Goal: Task Accomplishment & Management: Use online tool/utility

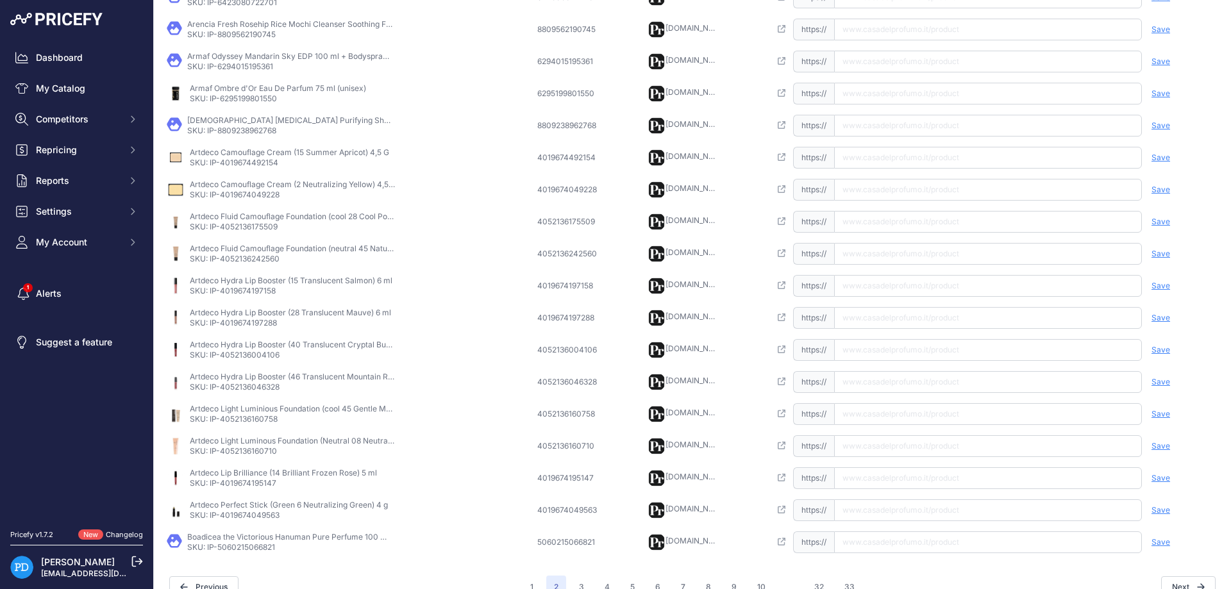
scroll to position [47, 0]
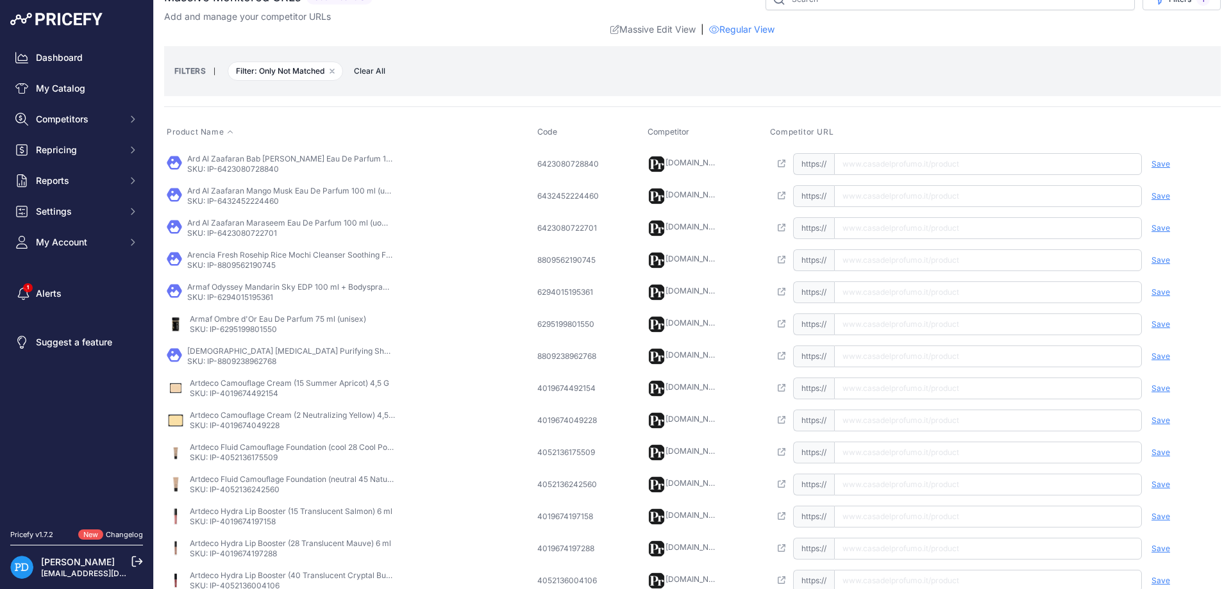
click at [254, 167] on p "SKU: IP-6423080728840" at bounding box center [289, 169] width 205 height 10
copy p "6423080728840"
click at [888, 156] on input "text" at bounding box center [988, 164] width 308 height 22
paste input "https://www.casadelprofumo.it/ard-al-zaafaran-bab-al-hamra-eau-de-parfum-unisex…"
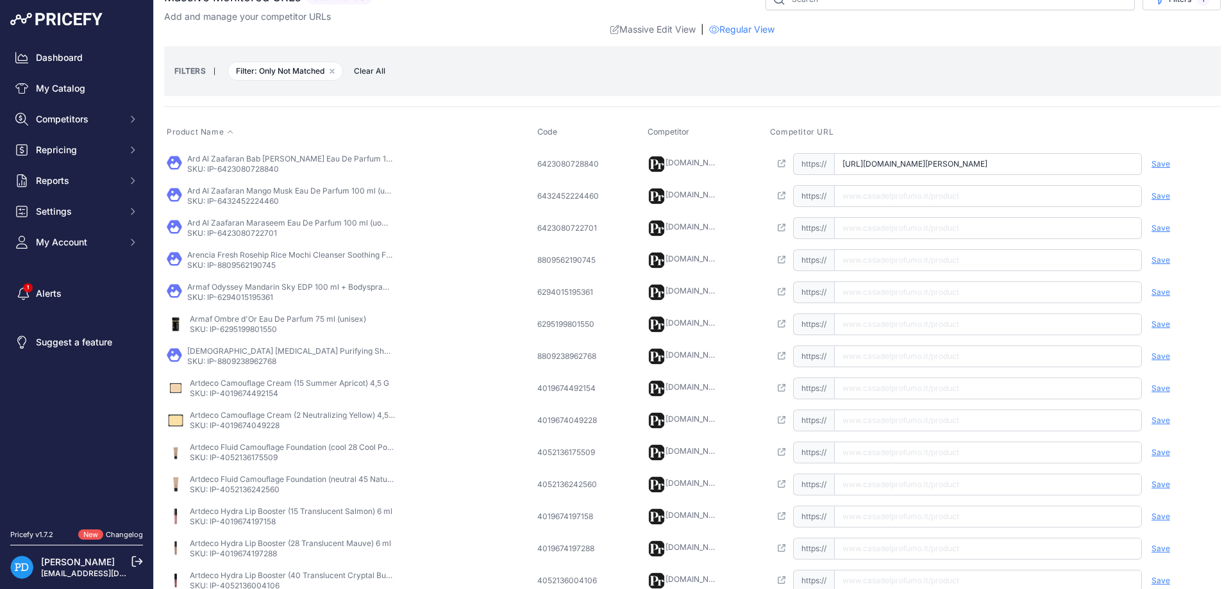
scroll to position [0, 71]
type input "www.casadelprofumo.it/ard-al-zaafaran-bab-al-hamra-eau-de-parfum-unisex-100-ml_…"
click at [1172, 163] on div "Save Analyzing | Delete Deleting" at bounding box center [1179, 164] width 77 height 22
click at [1163, 163] on span "Save" at bounding box center [1160, 164] width 19 height 10
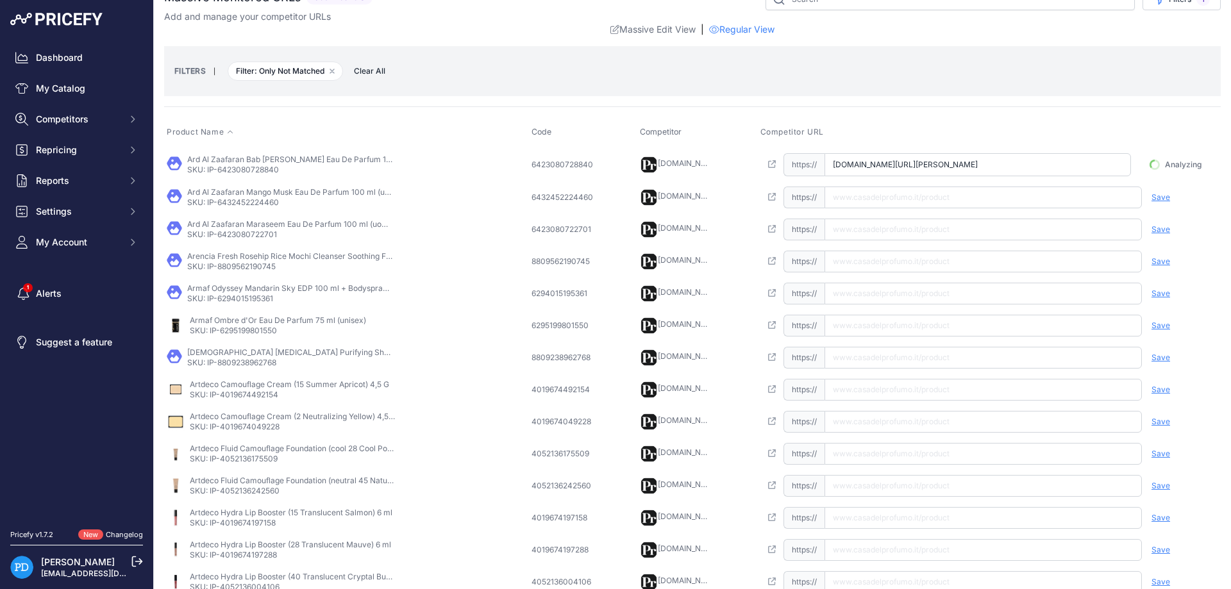
click at [246, 206] on p "SKU: IP-6432452224460" at bounding box center [289, 202] width 205 height 10
copy p "6432452224460"
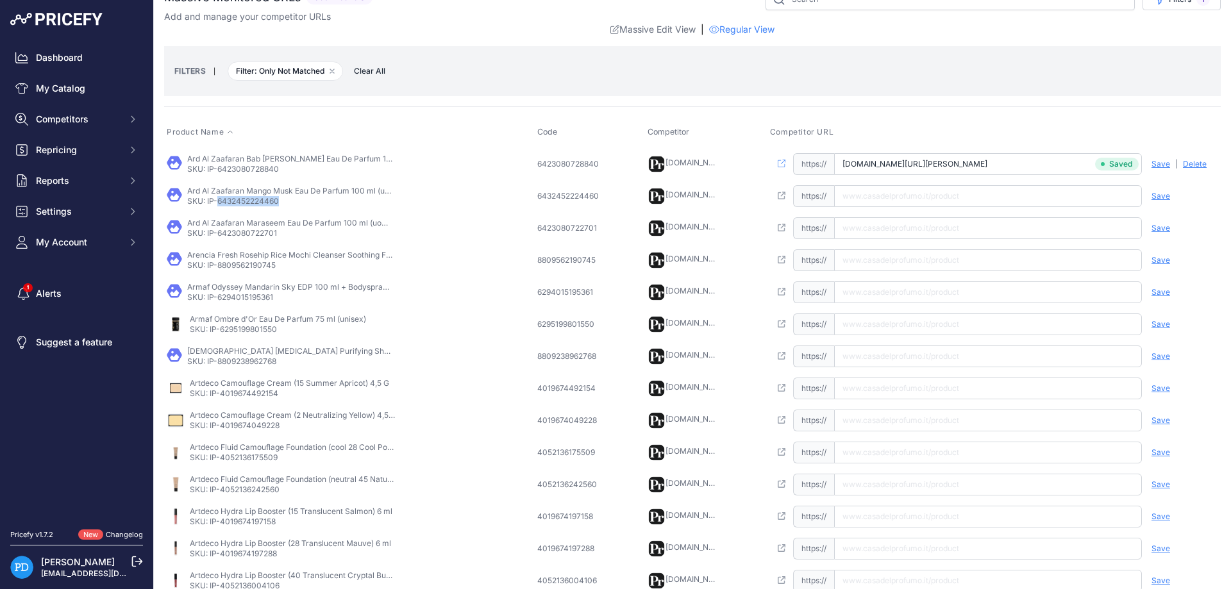
click at [969, 192] on input "text" at bounding box center [988, 196] width 308 height 22
paste input "https://www.casadelprofumo.it/ard-al-zaafaran-mango-musk-eau-de-parfum-unisex-1…"
type input "www.casadelprofumo.it/ard-al-zaafaran-mango-musk-eau-de-parfum-unisex-100-ml_z1…"
click at [1157, 197] on span "Save" at bounding box center [1160, 196] width 19 height 10
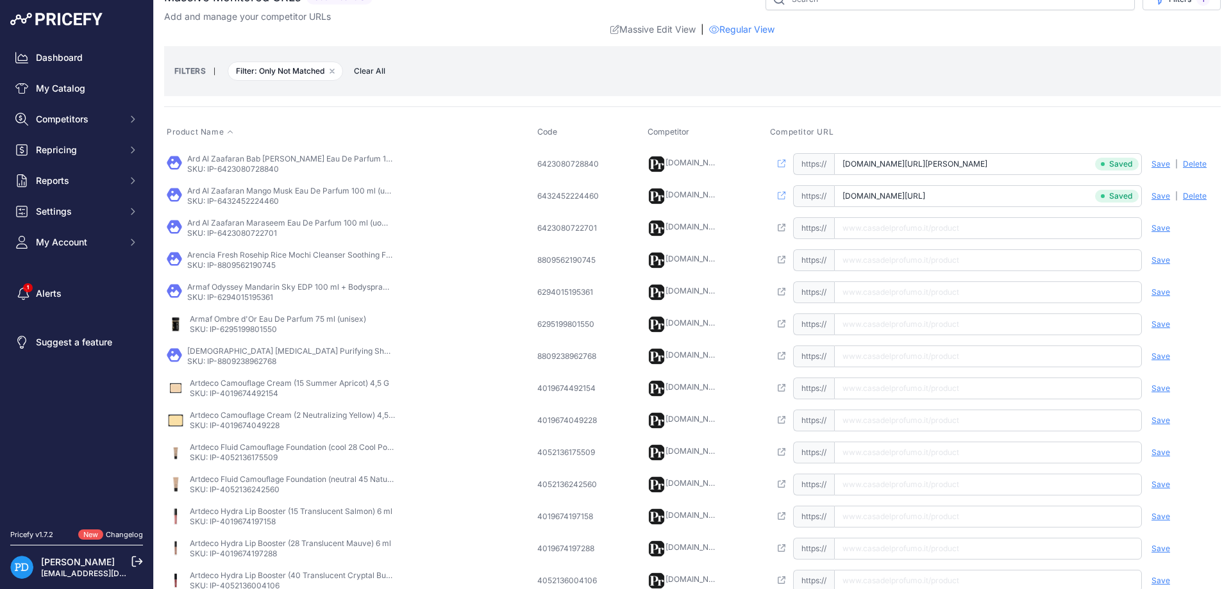
click at [246, 234] on p "SKU: IP-6423080722701" at bounding box center [289, 233] width 205 height 10
copy p "6423080722701"
click at [896, 231] on input "text" at bounding box center [988, 228] width 308 height 22
paste input "https://www.casadelprofumo.it/ard-al-zaafaran-maraseem-eau-de-parfum-uomo-100-m…"
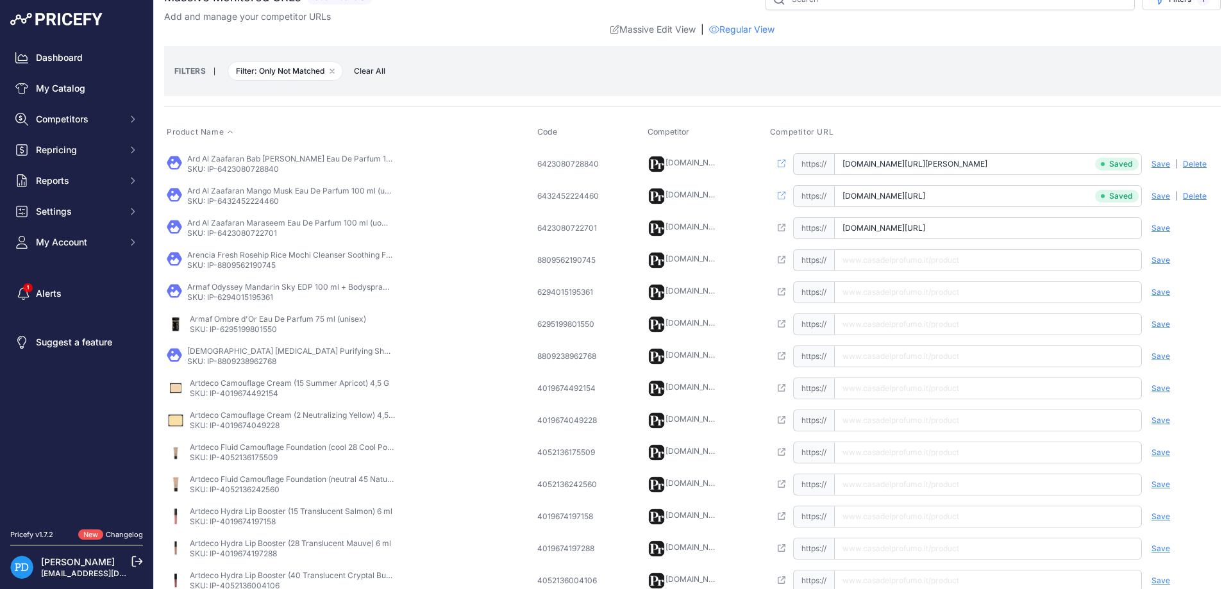
scroll to position [0, 59]
type input "www.casadelprofumo.it/ard-al-zaafaran-maraseem-eau-de-parfum-uomo-100-ml_z10459…"
click at [1162, 233] on div "Save Analyzing | Delete Deleting" at bounding box center [1179, 228] width 77 height 22
click at [1163, 223] on span "Save" at bounding box center [1160, 228] width 19 height 10
click at [242, 267] on p "SKU: IP-8809562190745" at bounding box center [289, 265] width 205 height 10
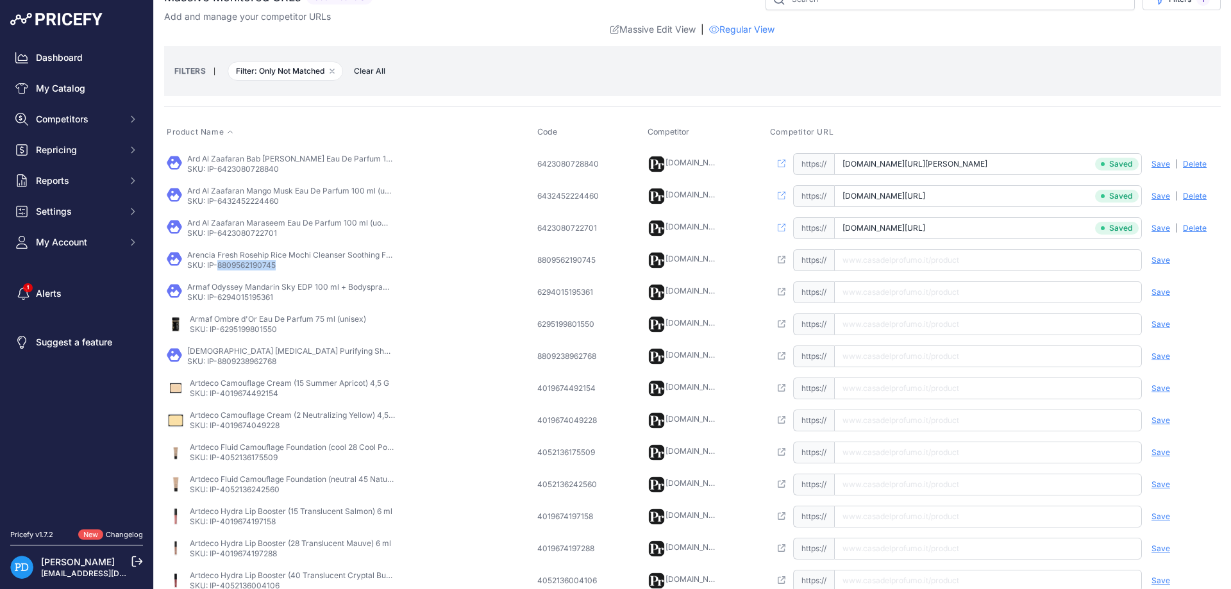
click at [242, 267] on p "SKU: IP-8809562190745" at bounding box center [289, 265] width 205 height 10
copy p "8809562190745"
click at [882, 265] on input "text" at bounding box center [988, 260] width 308 height 22
paste input "https://www.casadelprofumo.it/arencia-fresh-rosehip-rice-mochi-cleanser-soothin…"
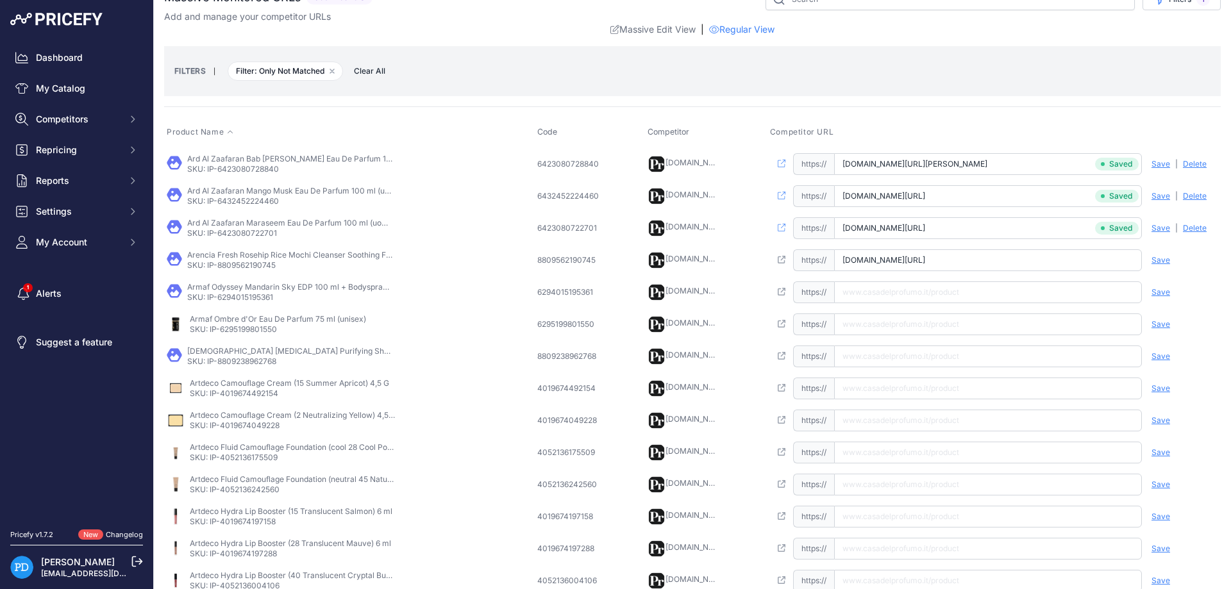
type input "www.casadelprofumo.it/arencia-fresh-rosehip-rice-mochi-cleanser-soothing-face-w…"
click at [1163, 260] on span "Save" at bounding box center [1160, 260] width 19 height 10
click at [242, 300] on p "SKU: IP-6294015195361" at bounding box center [289, 297] width 205 height 10
copy p "6294015195361"
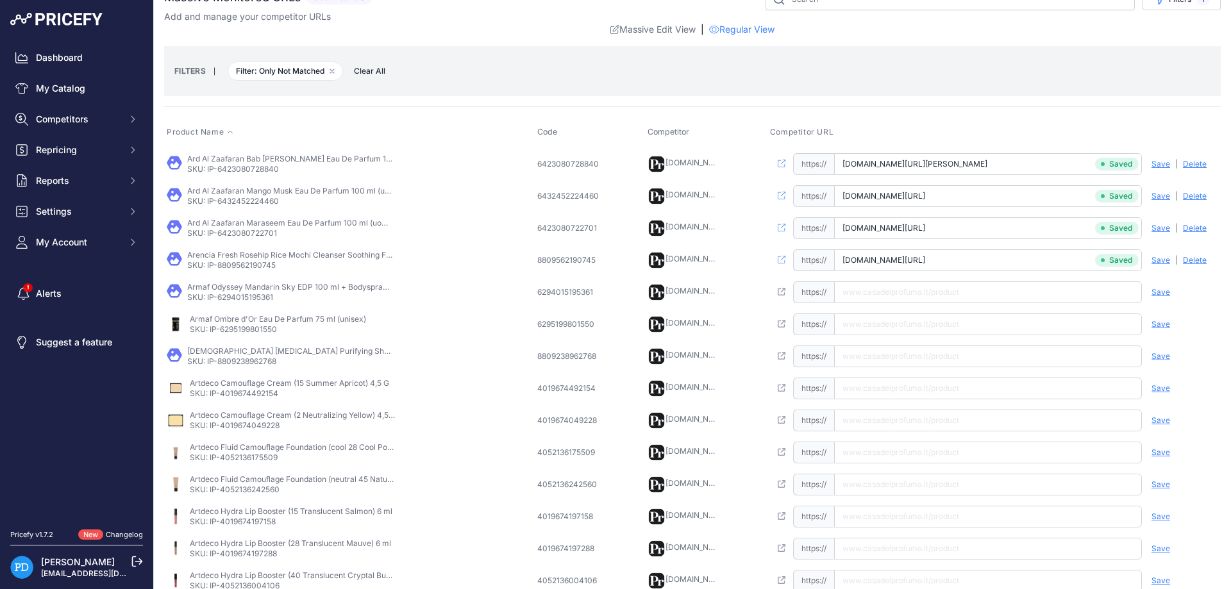
click at [894, 296] on input "text" at bounding box center [988, 292] width 308 height 22
paste input "https://www.casadelprofumo.it/armaf-odyssey-mandarin-sky-edp-100-ml-spray-da-co…"
type input "www.casadelprofumo.it/armaf-odyssey-mandarin-sky-edp-100-ml-spray-da-corpo-50-m…"
click at [1162, 291] on span "Save" at bounding box center [1160, 292] width 19 height 10
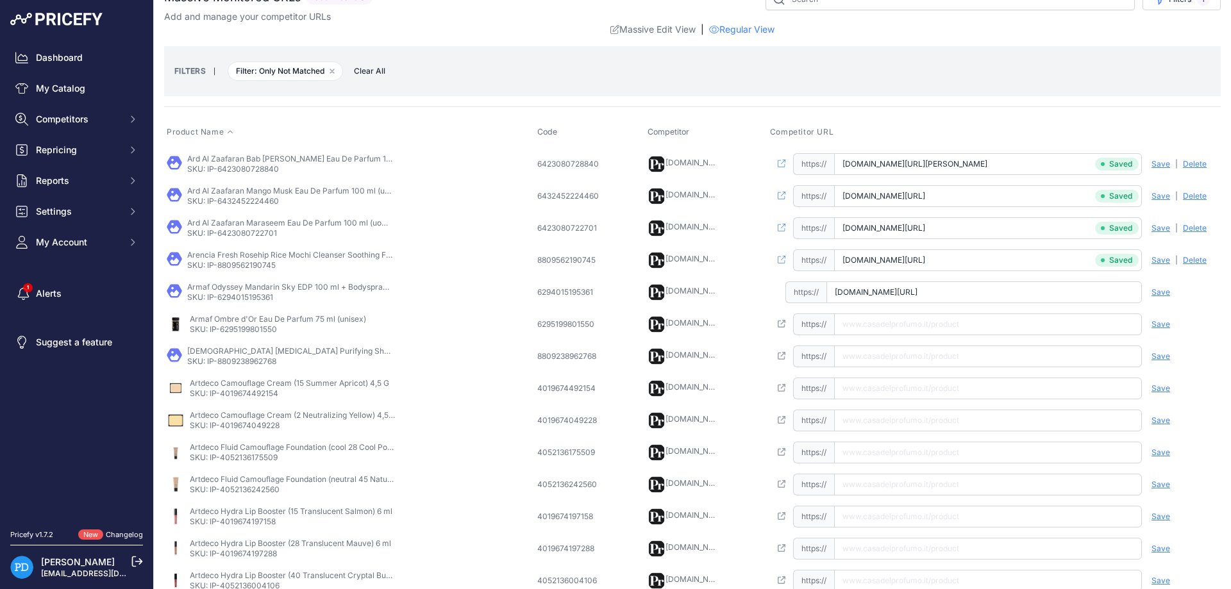
scroll to position [0, 235]
click at [241, 331] on p "SKU: IP-6295199801550" at bounding box center [278, 329] width 176 height 10
copy p "6295199801550"
click at [848, 328] on input "text" at bounding box center [988, 324] width 308 height 22
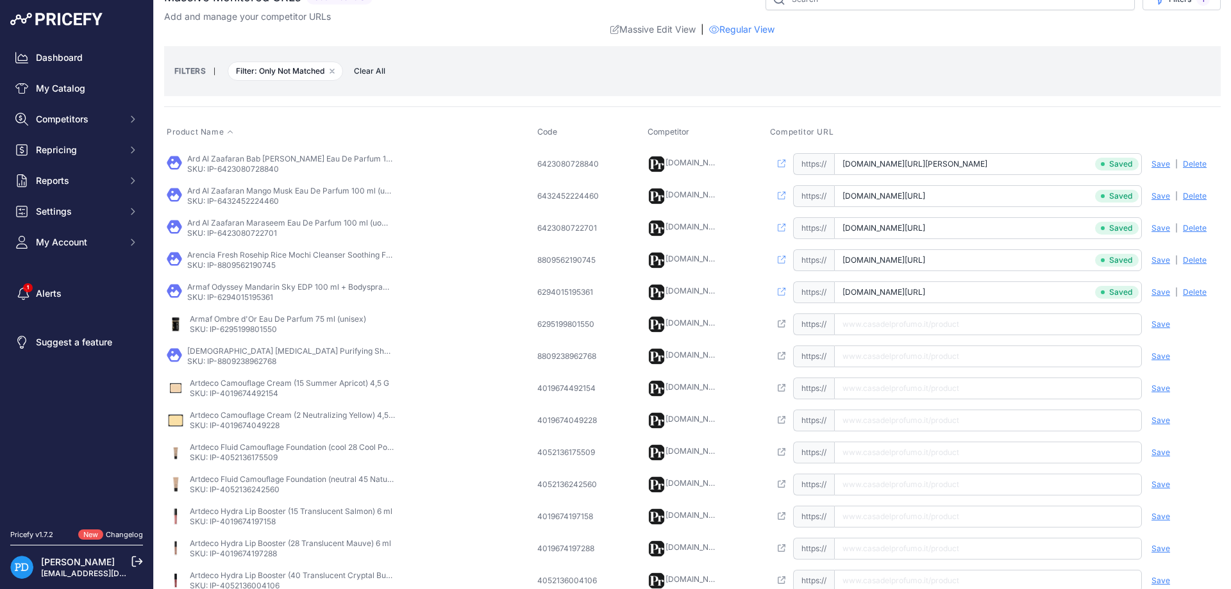
paste input "https://www.casadelprofumo.it/armaf-ombre-d-or-eau-de-parfum-unisex-75-ml_z1103…"
type input "www.casadelprofumo.it/armaf-ombre-d-or-eau-de-parfum-unisex-75-ml_z1103534/"
click at [1161, 324] on span "Save" at bounding box center [1160, 324] width 19 height 10
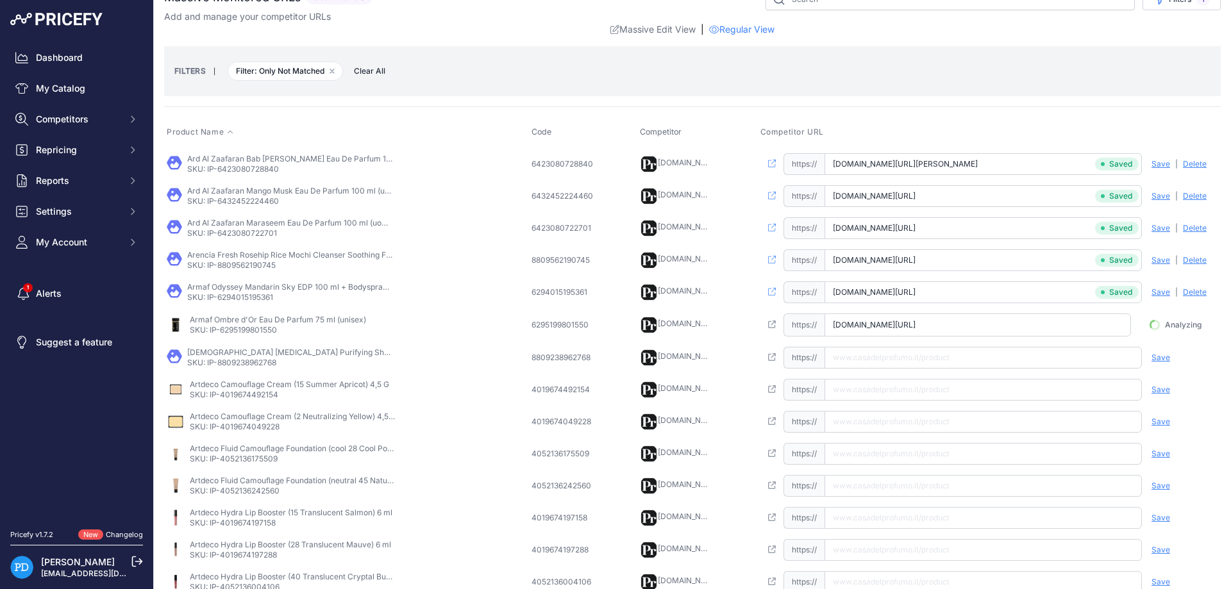
scroll to position [0, 19]
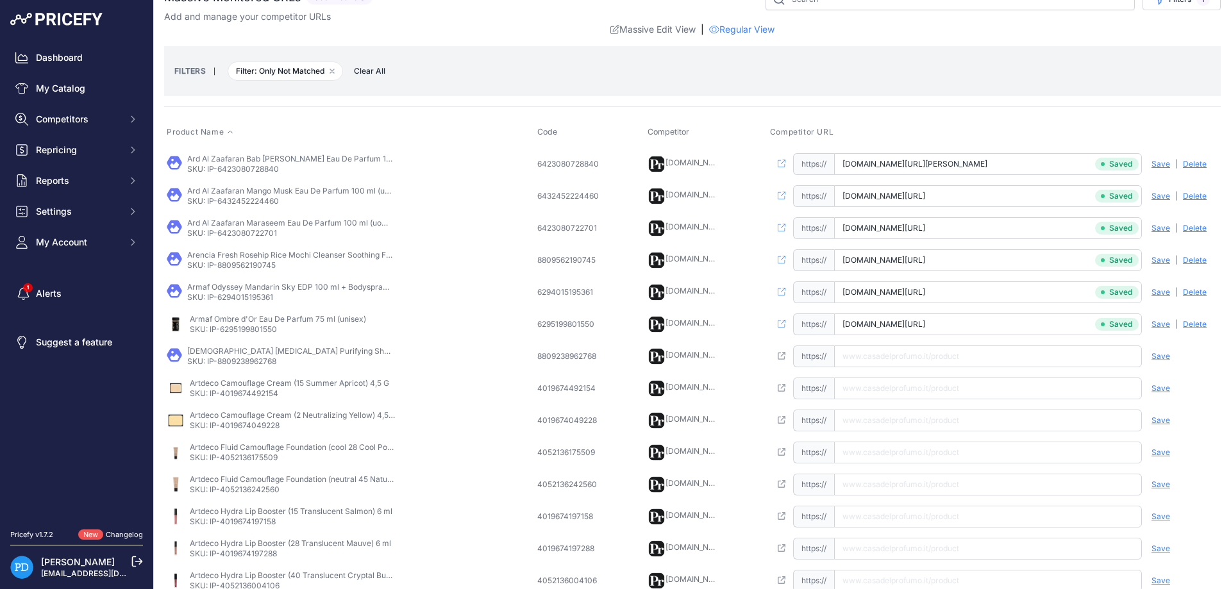
click at [243, 358] on p "SKU: IP-8809238962768" at bounding box center [289, 361] width 205 height 10
copy p "8809238962768"
click at [894, 353] on input "text" at bounding box center [988, 357] width 308 height 22
paste input "https://www.casadelprofumo.it/aromatica-tea-tree-purifying-shampoo-400-ml_z1090…"
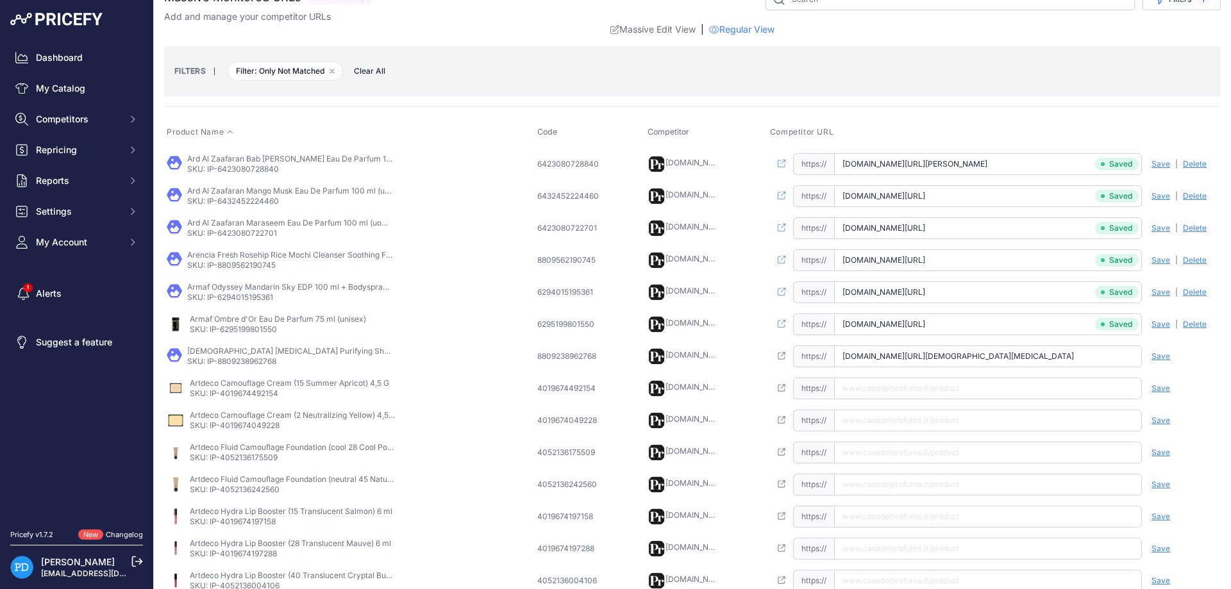
scroll to position [0, 23]
type input "www.casadelprofumo.it/aromatica-tea-tree-purifying-shampoo-400-ml_z1090453/"
click at [1155, 354] on span "Save" at bounding box center [1160, 356] width 19 height 10
click at [243, 394] on p "SKU: IP-4019674492154" at bounding box center [289, 393] width 199 height 10
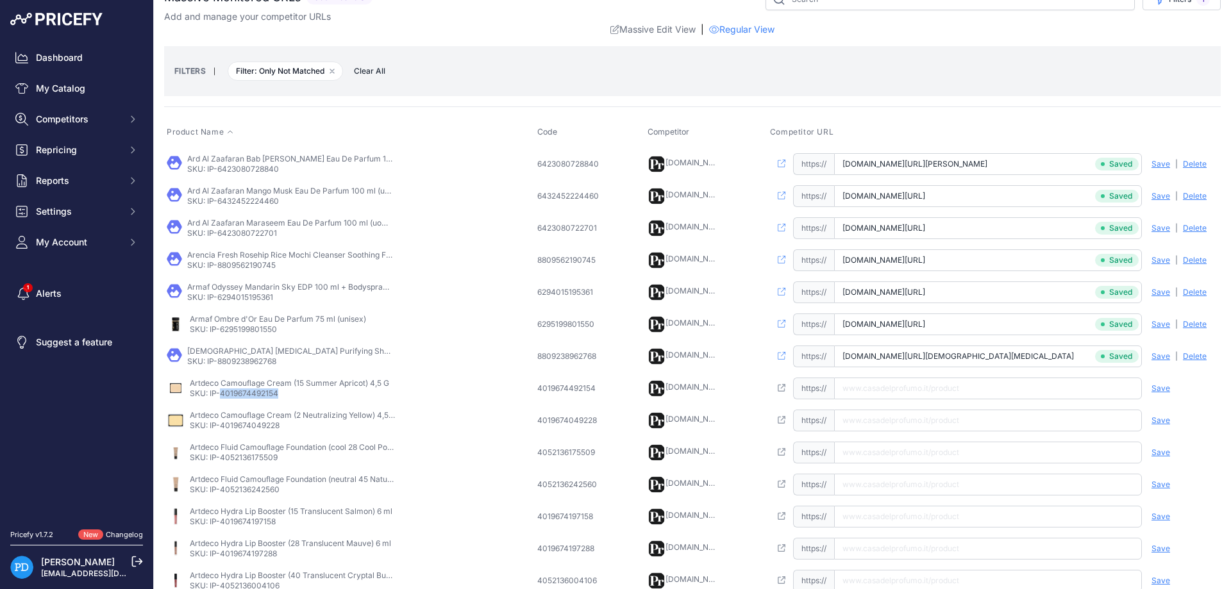
click at [243, 394] on p "SKU: IP-4019674492154" at bounding box center [289, 393] width 199 height 10
copy p "4019674492154"
click at [867, 388] on input "text" at bounding box center [988, 389] width 308 height 22
paste input "https://www.casadelprofumo.it/artdeco-camouflage-cream-4-5-g_z700687/#5310"
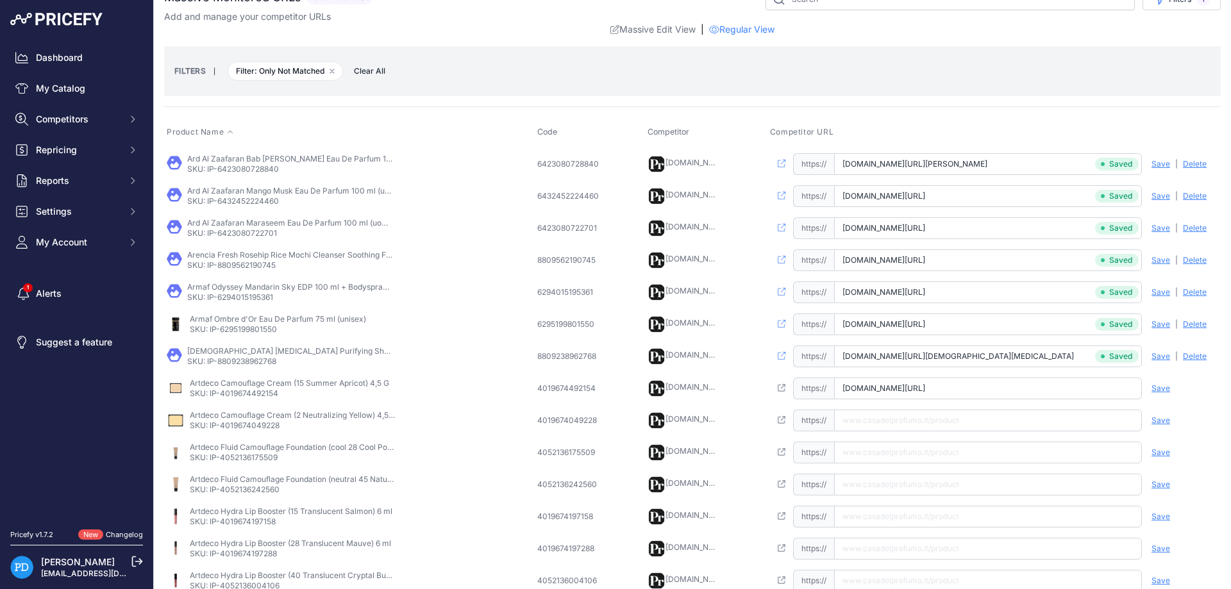
type input "www.casadelprofumo.it/artdeco-camouflage-cream-4-5-g_z700687/#5310"
click at [1165, 390] on span "Save" at bounding box center [1160, 388] width 19 height 10
click at [262, 396] on p "SKU: IP-4019674492154" at bounding box center [289, 393] width 199 height 10
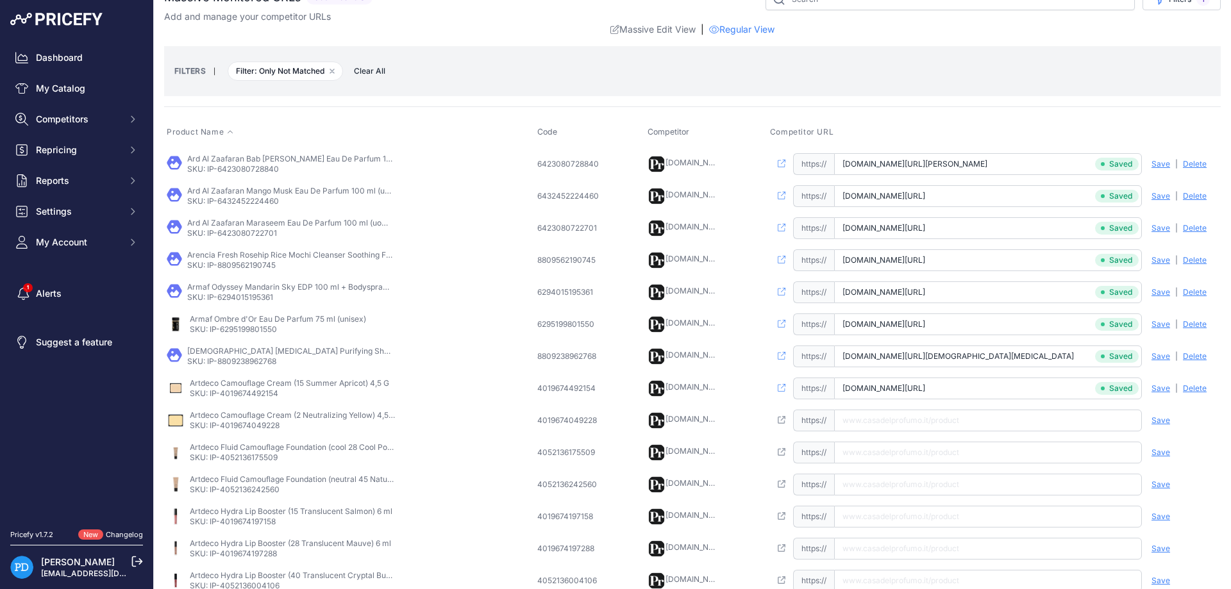
click at [265, 381] on p "Artdeco Camouflage Cream (15 Summer Apricot) 4,5 G" at bounding box center [289, 383] width 199 height 10
drag, startPoint x: 191, startPoint y: 383, endPoint x: 290, endPoint y: 381, distance: 99.4
click at [290, 381] on p "Artdeco Camouflage Cream (15 Summer Apricot) 4,5 G" at bounding box center [289, 383] width 199 height 10
copy p "Artdeco Camouflage Cream"
click at [235, 428] on p "SKU: IP-4019674049228" at bounding box center [292, 426] width 205 height 10
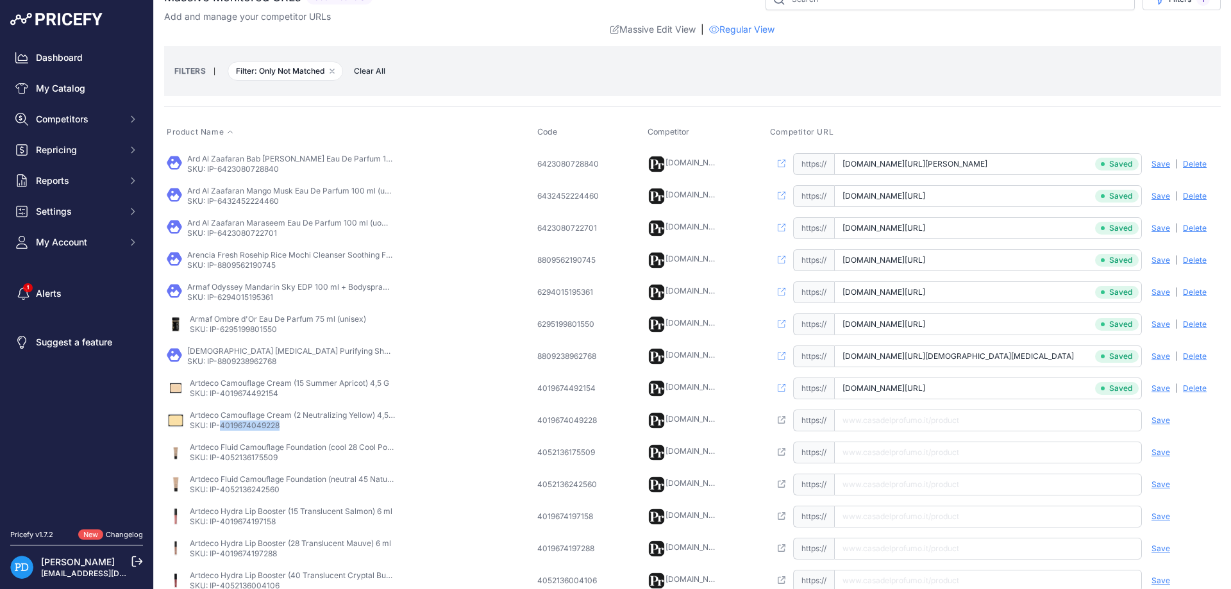
click at [235, 428] on p "SKU: IP-4019674049228" at bounding box center [292, 426] width 205 height 10
copy p "4019674049228"
click at [880, 417] on input "text" at bounding box center [988, 421] width 308 height 22
paste input "https://www.casadelprofumo.it/artdeco-camouflage-cream-4-5-g_z700687/#5310"
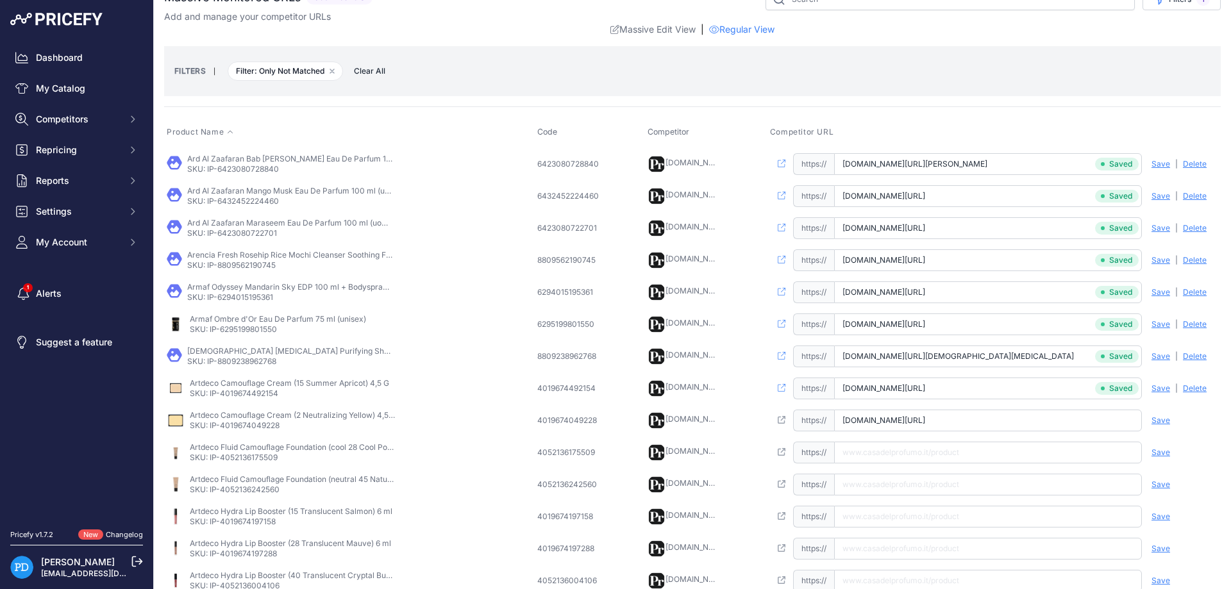
type input "www.casadelprofumo.it/artdeco-camouflage-cream-4-5-g_z700687/#5310"
click at [1162, 417] on span "Save" at bounding box center [1160, 420] width 19 height 10
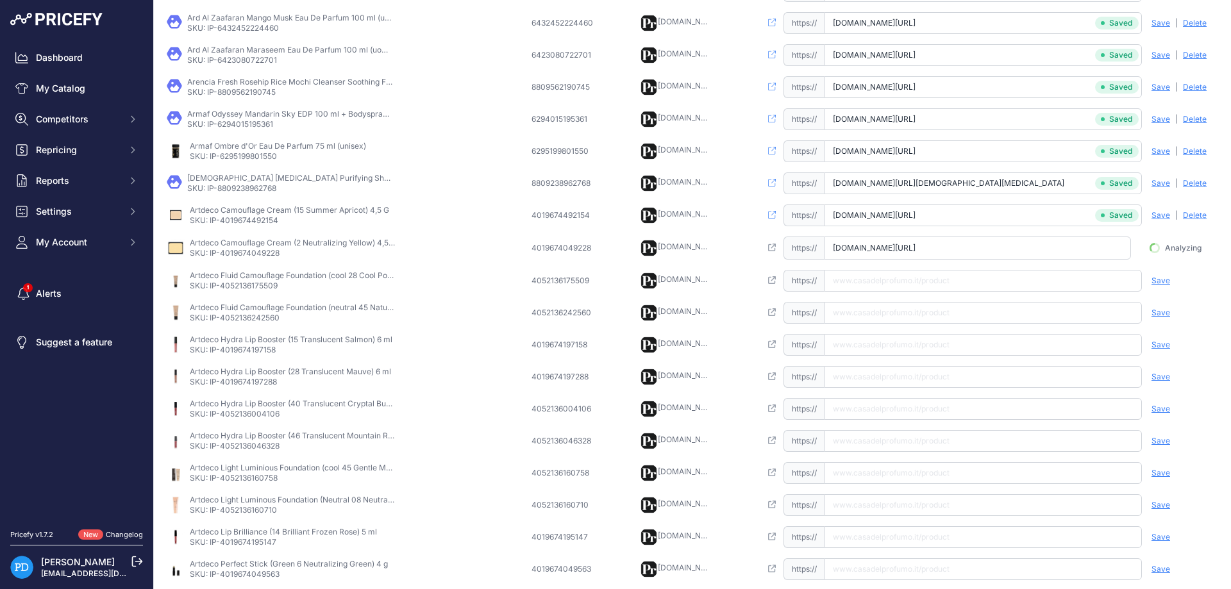
scroll to position [278, 0]
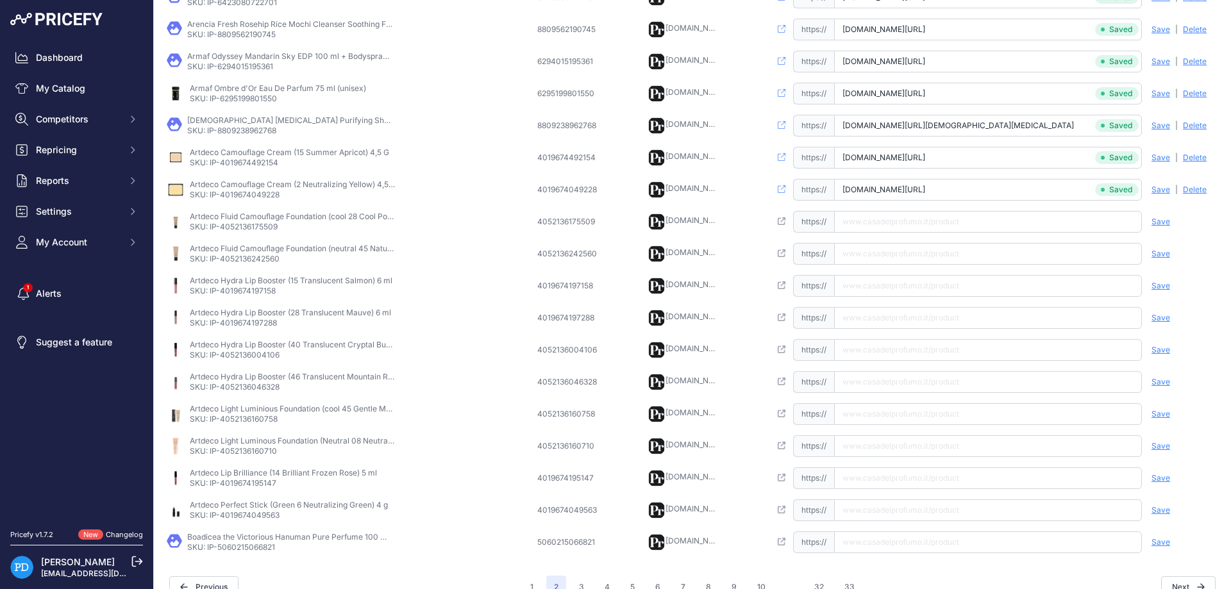
click at [247, 222] on p "SKU: IP-4052136175509" at bounding box center [292, 227] width 205 height 10
click at [247, 223] on p "SKU: IP-4052136175509" at bounding box center [292, 227] width 205 height 10
click at [247, 226] on p "SKU: IP-4052136175509" at bounding box center [292, 227] width 205 height 10
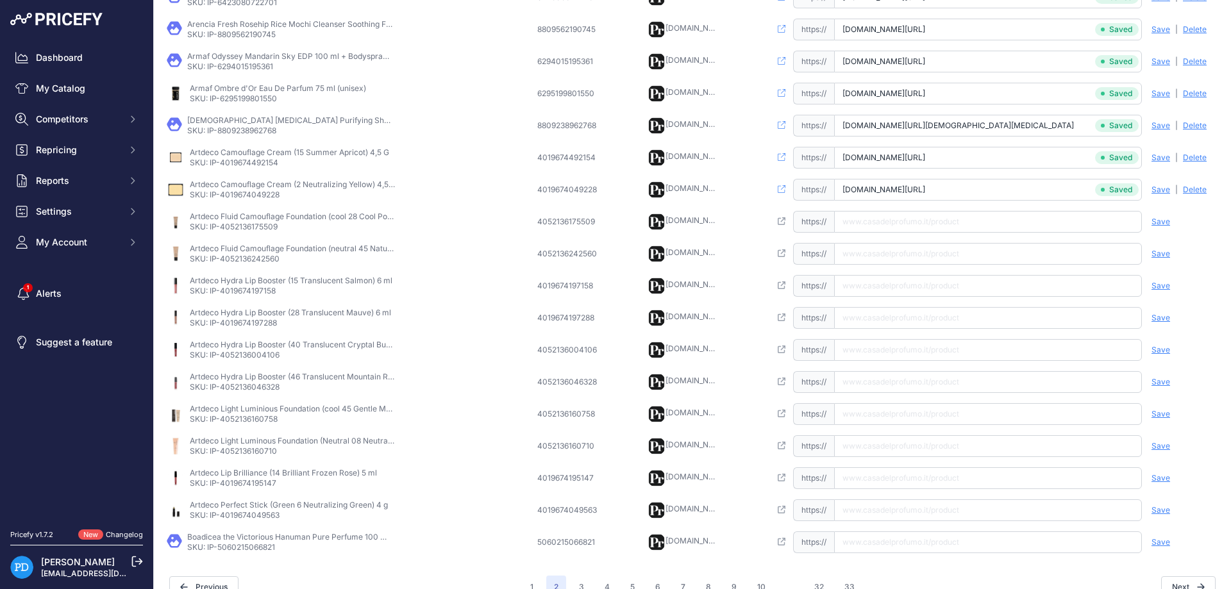
click at [890, 217] on input "text" at bounding box center [988, 222] width 308 height 22
paste input "https://www.casadelprofumo.it/artdeco-fluid-camouflage-foundation-20-ml_z940262…"
type input "www.casadelprofumo.it/artdeco-fluid-camouflage-foundation-20-ml_z940262/#46533"
click at [1169, 221] on div "Save Analyzing | Delete Deleting" at bounding box center [1179, 222] width 77 height 22
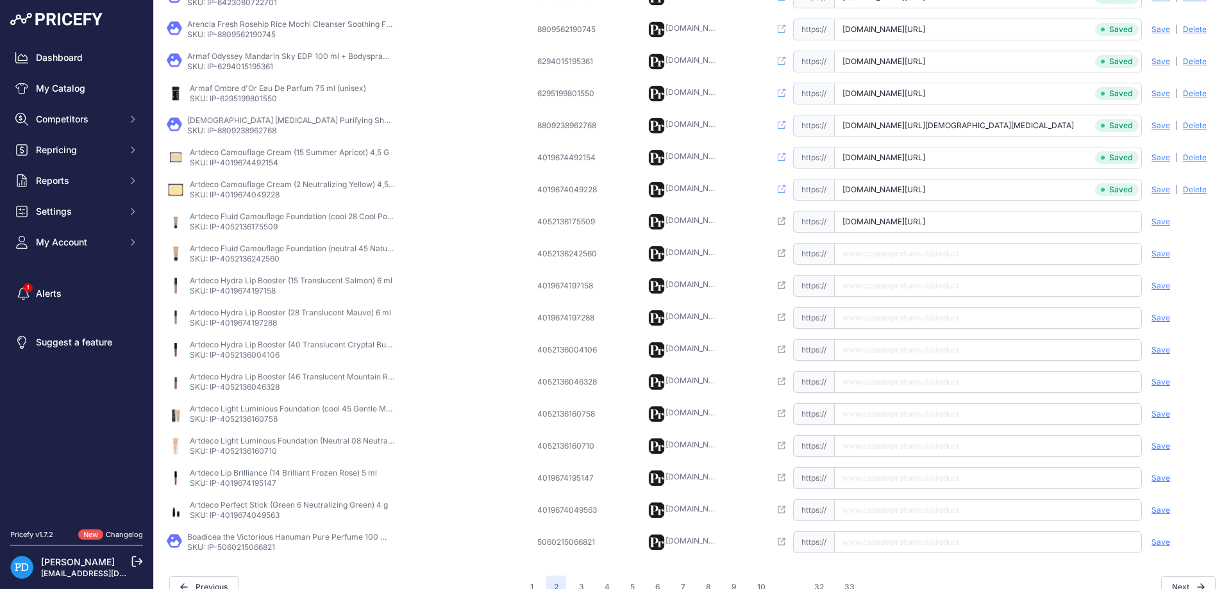
click at [1162, 221] on span "Save" at bounding box center [1160, 222] width 19 height 10
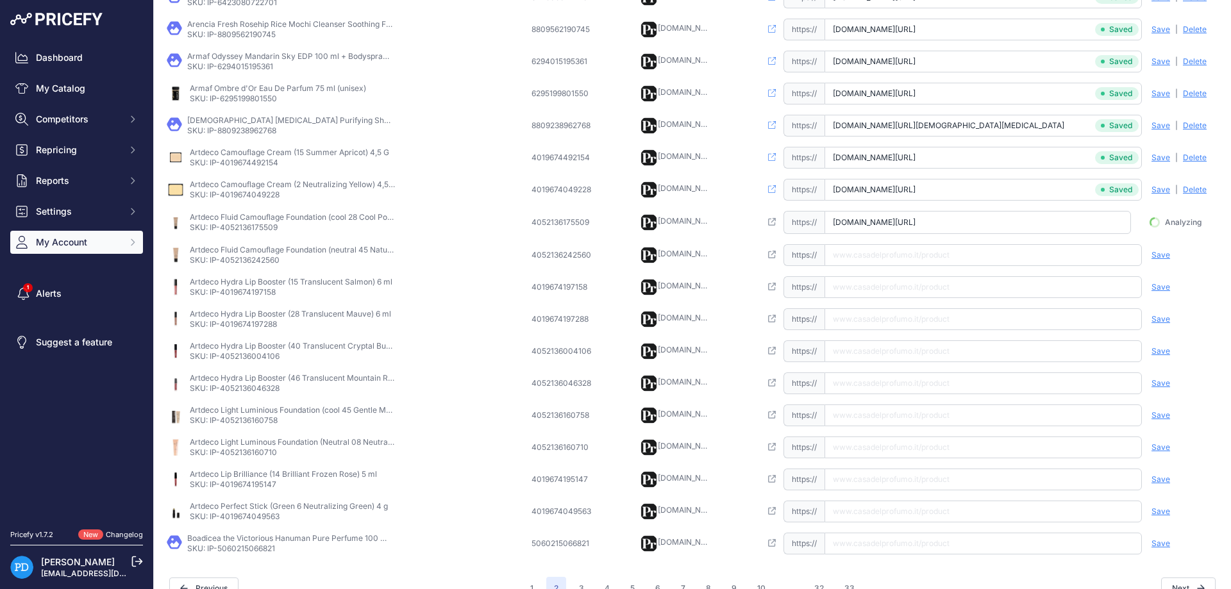
scroll to position [0, 30]
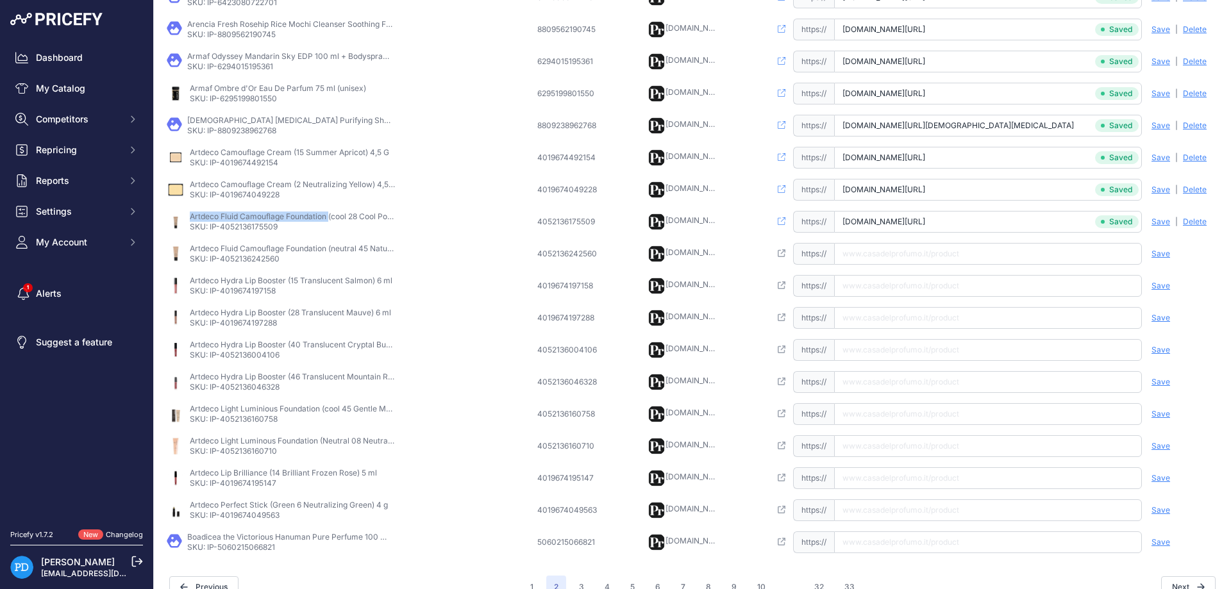
drag, startPoint x: 190, startPoint y: 213, endPoint x: 329, endPoint y: 216, distance: 139.1
click at [329, 216] on p "Artdeco Fluid Camouflage Foundation (cool 28 Cool Porcelain) 20 Ml" at bounding box center [292, 217] width 205 height 10
click at [242, 262] on p "SKU: IP-4052136242560" at bounding box center [292, 259] width 205 height 10
click at [902, 244] on input "text" at bounding box center [988, 254] width 308 height 22
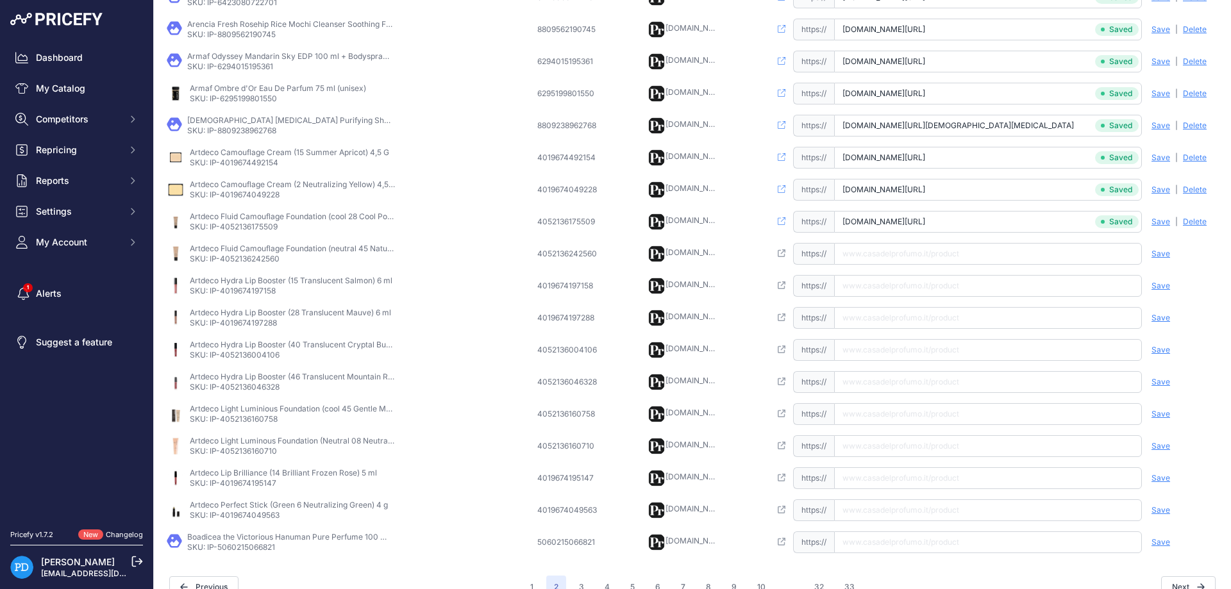
paste input "https://www.casadelprofumo.it/artdeco-fluid-camouflage-foundation-20-ml_z940262…"
type input "www.casadelprofumo.it/artdeco-fluid-camouflage-foundation-20-ml_z940262/#46533"
click at [1156, 254] on span "Save" at bounding box center [1160, 254] width 19 height 10
click at [1039, 220] on input "www.casadelprofumo.it/artdeco-fluid-camouflage-foundation-20-ml_z940262/#46533" at bounding box center [988, 222] width 308 height 22
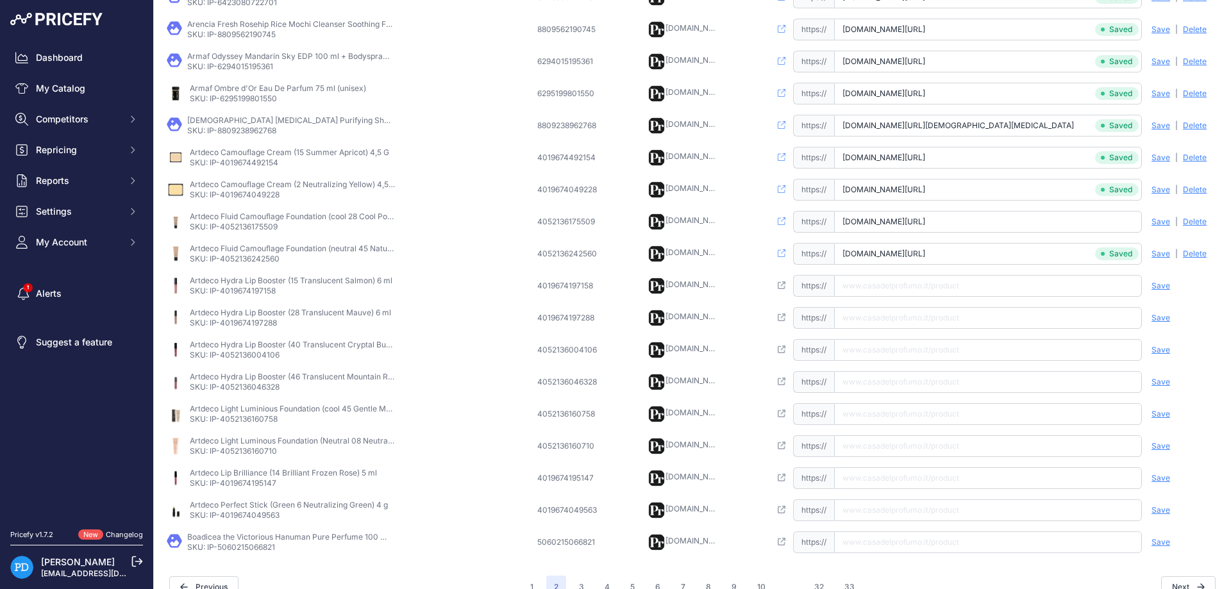
scroll to position [0, 28]
click at [1056, 256] on input "www.casadelprofumo.it/artdeco-fluid-camouflage-foundation-20-ml_z940262/#46533" at bounding box center [988, 254] width 308 height 22
click at [260, 226] on p "SKU: IP-4052136175509" at bounding box center [292, 227] width 205 height 10
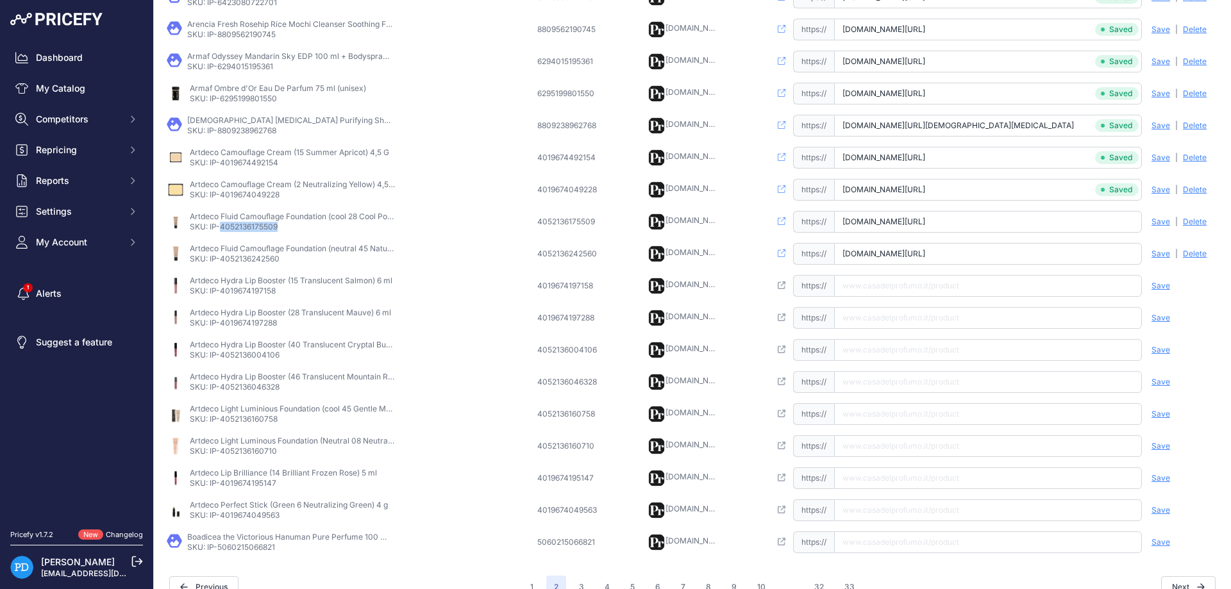
click at [253, 262] on p "SKU: IP-4052136242560" at bounding box center [292, 259] width 205 height 10
click at [252, 295] on p "SKU: IP-4019674197158" at bounding box center [291, 291] width 203 height 10
click at [981, 282] on input "text" at bounding box center [988, 286] width 308 height 22
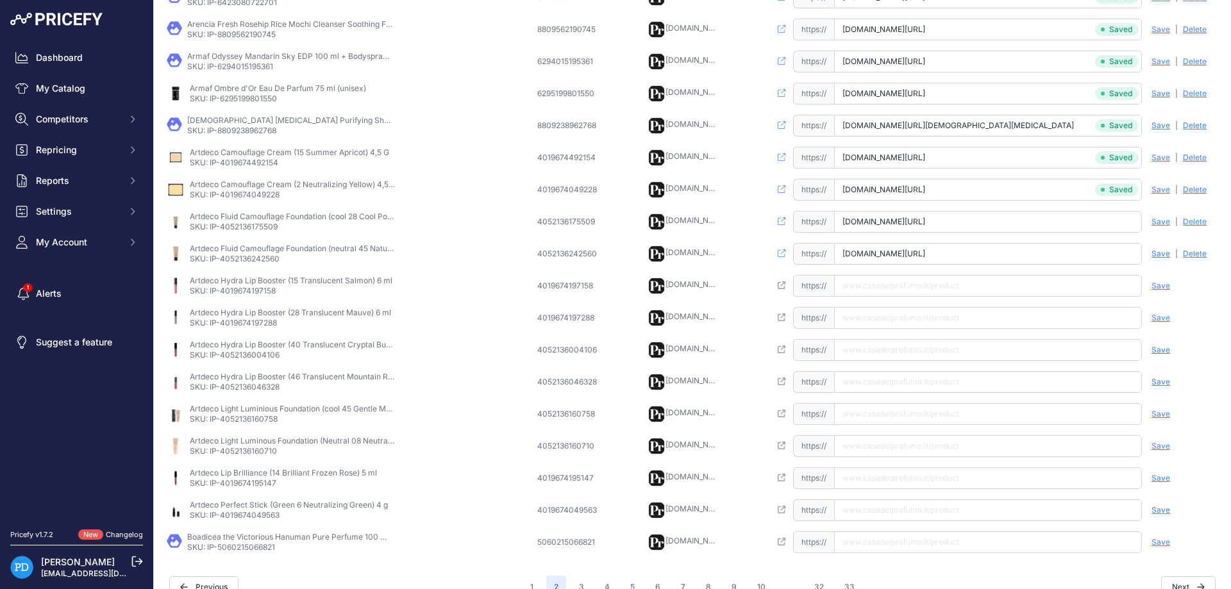
paste input "https://www.casadelprofumo.it/artdeco-hydra-lip-booster-6-ml_z700719/#6536"
type input "www.casadelprofumo.it/artdeco-hydra-lip-booster-6-ml_z700719/#6536"
click at [1156, 283] on span "Save" at bounding box center [1160, 286] width 19 height 10
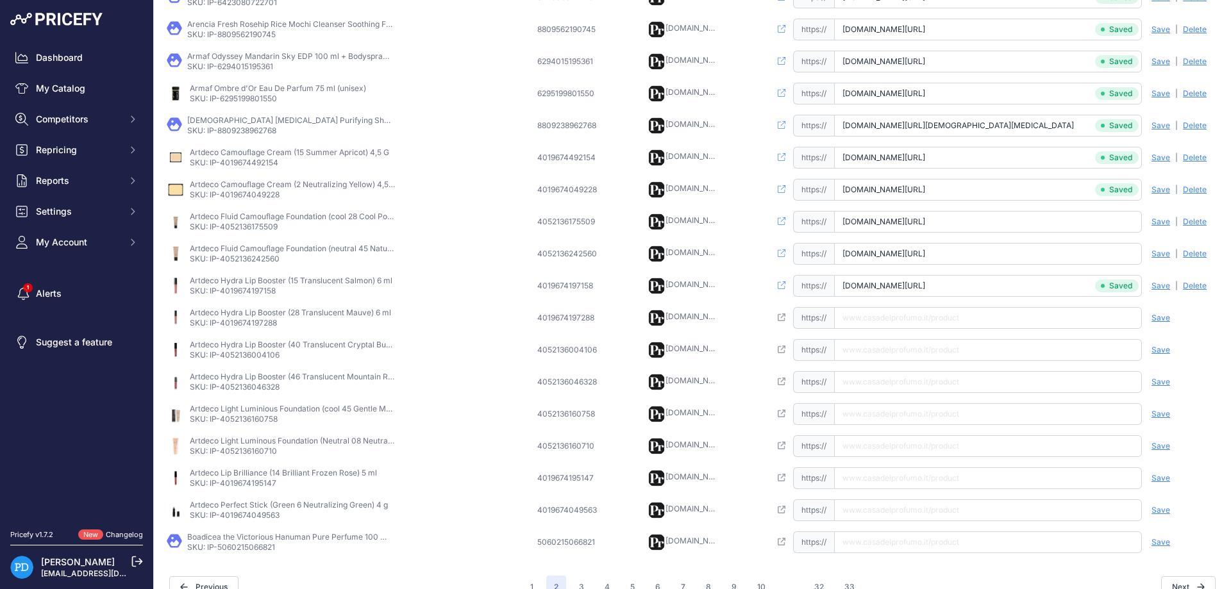
click at [258, 287] on p "SKU: IP-4019674197158" at bounding box center [291, 291] width 203 height 10
click at [258, 290] on p "SKU: IP-4019674197158" at bounding box center [291, 291] width 203 height 10
click at [262, 322] on p "SKU: IP-4019674197288" at bounding box center [290, 323] width 201 height 10
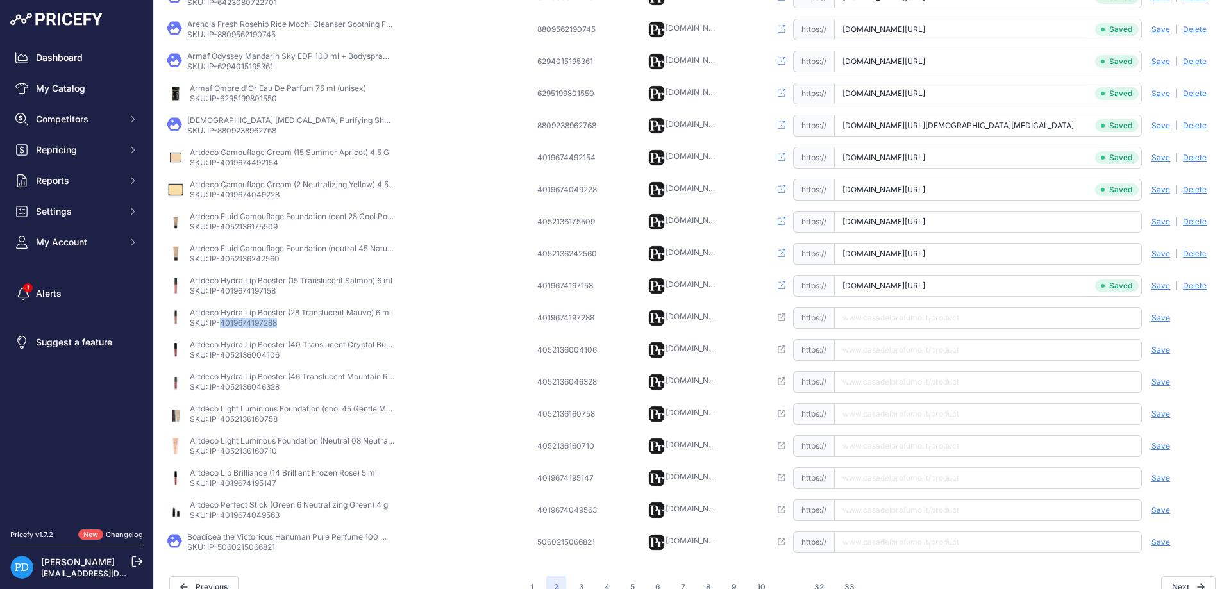
click at [887, 319] on input "text" at bounding box center [988, 318] width 308 height 22
paste input "https://www.casadelprofumo.it/artdeco-hydra-lip-booster-6-ml_z700719/#6536"
type input "www.casadelprofumo.it/artdeco-hydra-lip-booster-6-ml_z700719/#6536"
click at [1164, 317] on span "Save" at bounding box center [1160, 318] width 19 height 10
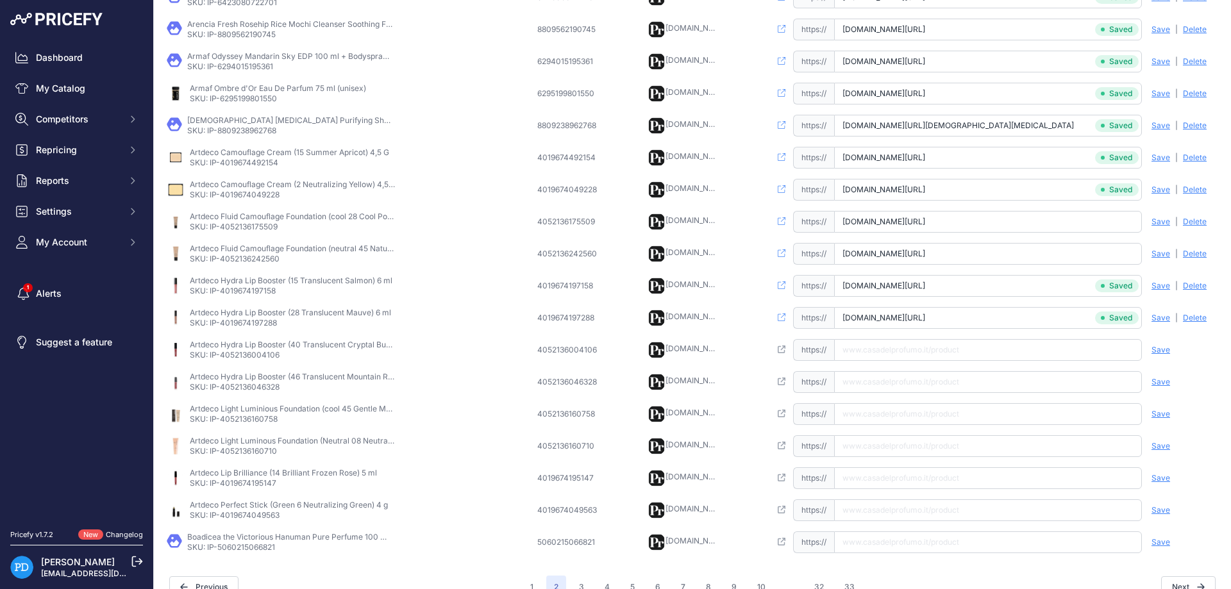
click at [940, 352] on input "text" at bounding box center [988, 350] width 308 height 22
paste input "https://www.casadelprofumo.it/artdeco-hydra-lip-booster-6-ml_z700719/#6536"
type input "www.casadelprofumo.it/artdeco-hydra-lip-booster-6-ml_z700719/#6536"
click at [1166, 351] on span "Save" at bounding box center [1160, 350] width 19 height 10
click at [935, 383] on input "text" at bounding box center [988, 382] width 308 height 22
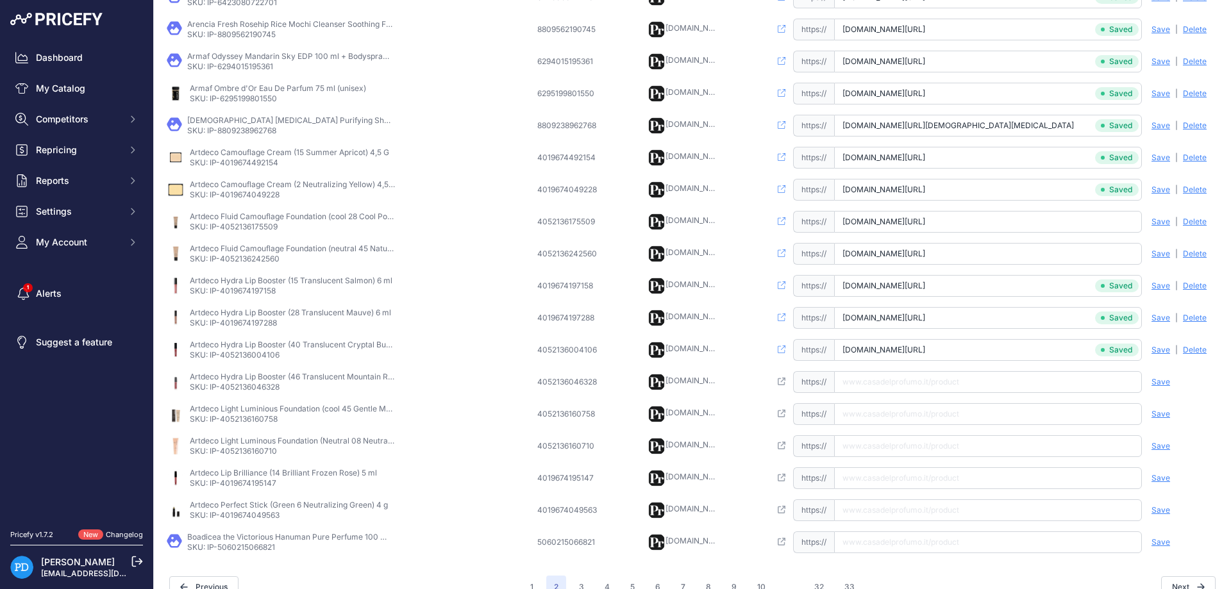
paste input "https://www.casadelprofumo.it/artdeco-hydra-lip-booster-6-ml_z700719/#6536"
type input "www.casadelprofumo.it/artdeco-hydra-lip-booster-6-ml_z700719/#6536"
click at [1170, 379] on div "Save Analyzing | Delete Deleting" at bounding box center [1179, 382] width 77 height 22
click at [1162, 381] on span "Save" at bounding box center [1160, 382] width 19 height 10
click at [261, 418] on p "SKU: IP-4052136160758" at bounding box center [292, 419] width 205 height 10
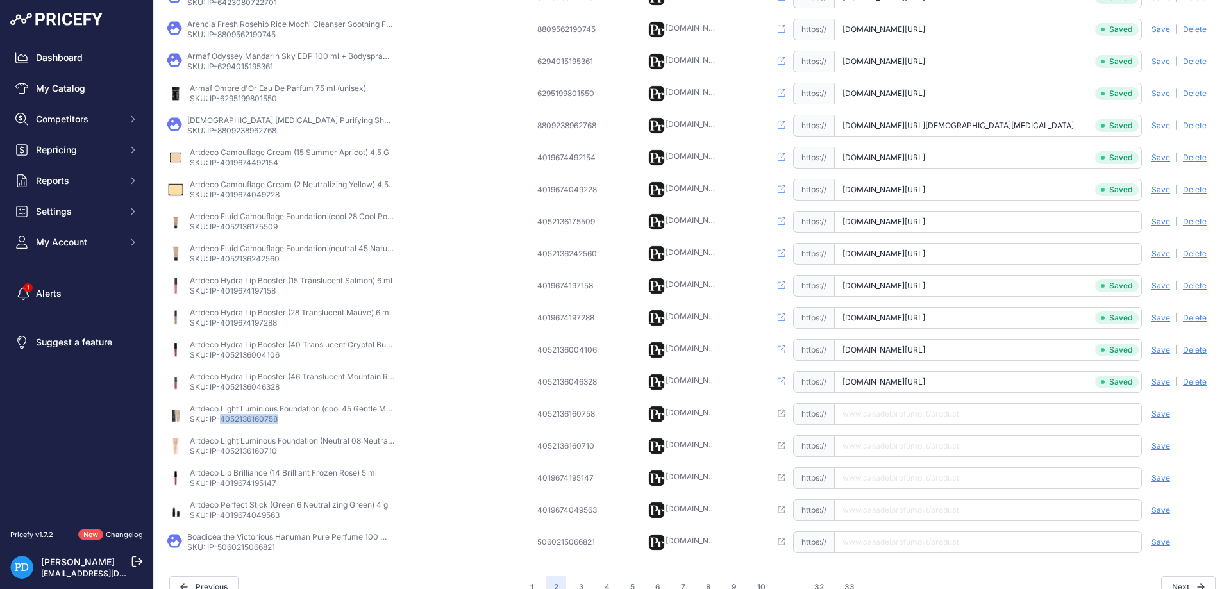
click at [261, 418] on p "SKU: IP-4052136160758" at bounding box center [292, 419] width 205 height 10
paste input "https://www.casadelprofumo.it/artdeco-light-luminious-foundation-25-ml_z887294/…"
click at [908, 419] on input "text" at bounding box center [988, 414] width 308 height 22
type input "www.casadelprofumo.it/artdeco-light-luminious-foundation-25-ml_z887294/#9263"
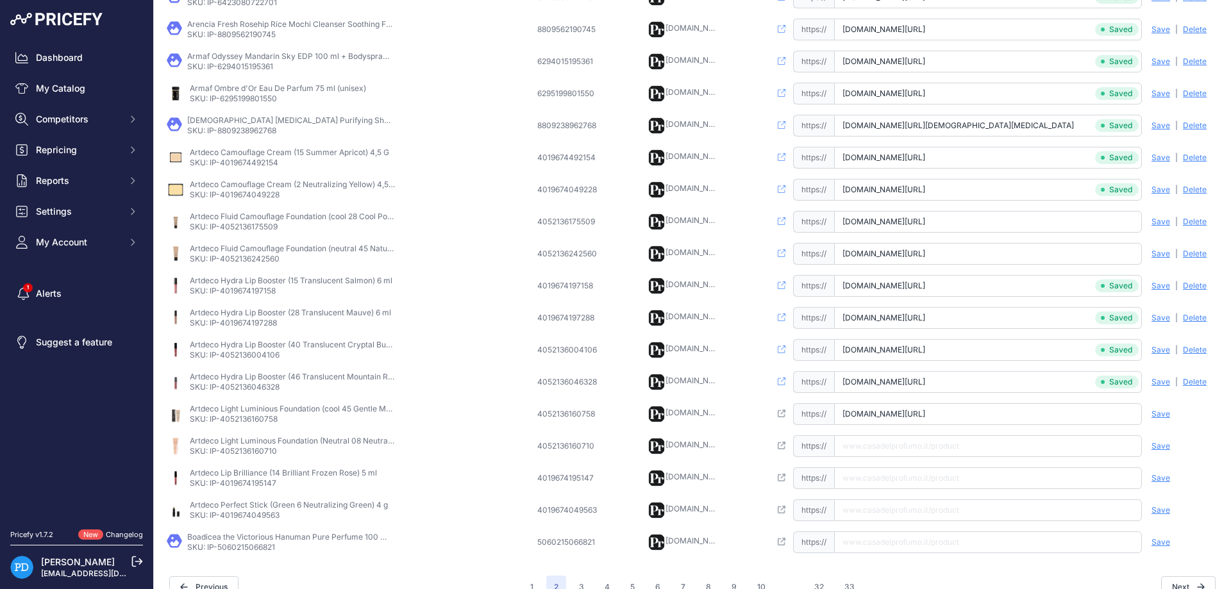
click at [1160, 413] on span "Save" at bounding box center [1160, 414] width 19 height 10
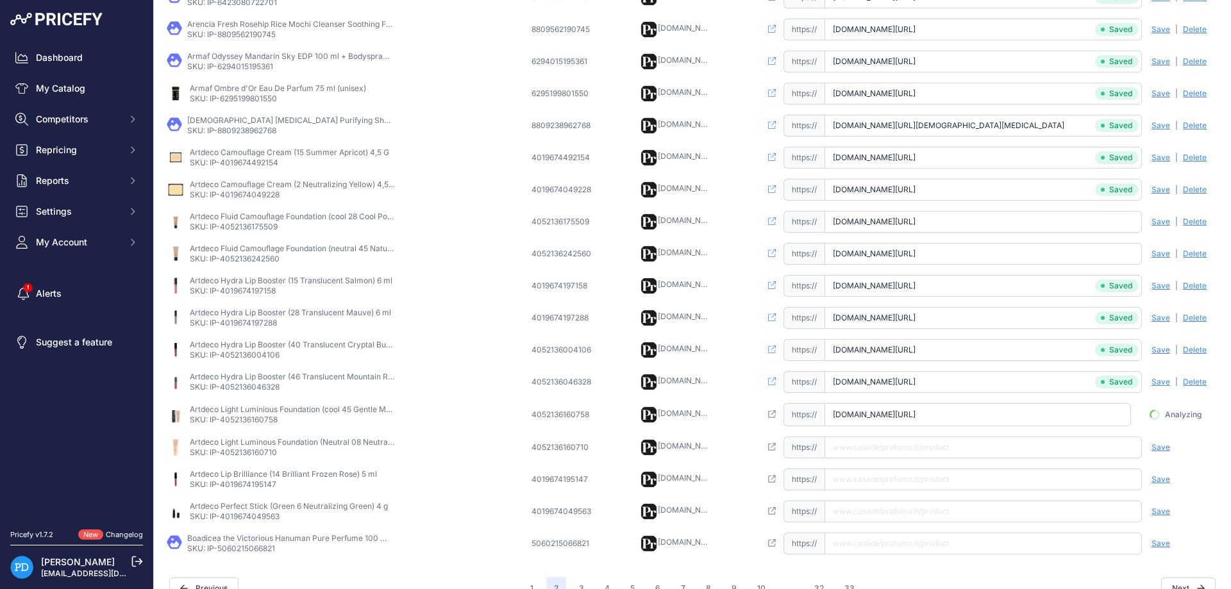
scroll to position [0, 15]
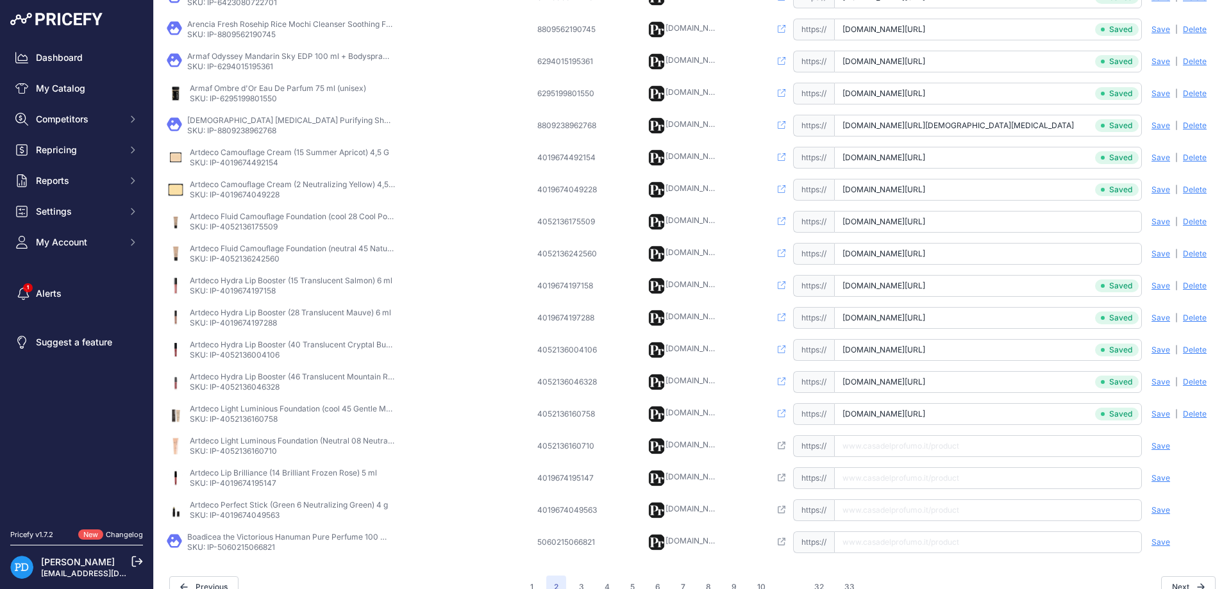
click at [240, 453] on p "SKU: IP-4052136160710" at bounding box center [292, 451] width 205 height 10
click at [916, 451] on input "text" at bounding box center [988, 446] width 308 height 22
paste input "https://www.casadelprofumo.it/artdeco-light-luminious-foundation-25-ml_z887294/…"
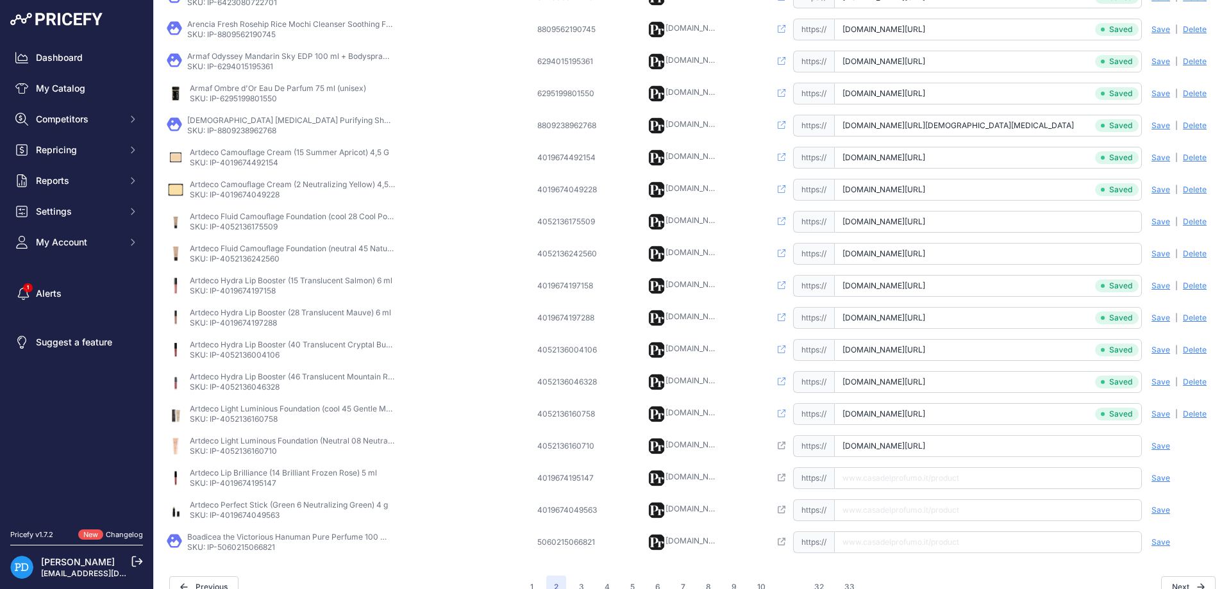
type input "www.casadelprofumo.it/artdeco-light-luminious-foundation-25-ml_z887294/#9263"
click at [1162, 446] on span "Save" at bounding box center [1160, 446] width 19 height 10
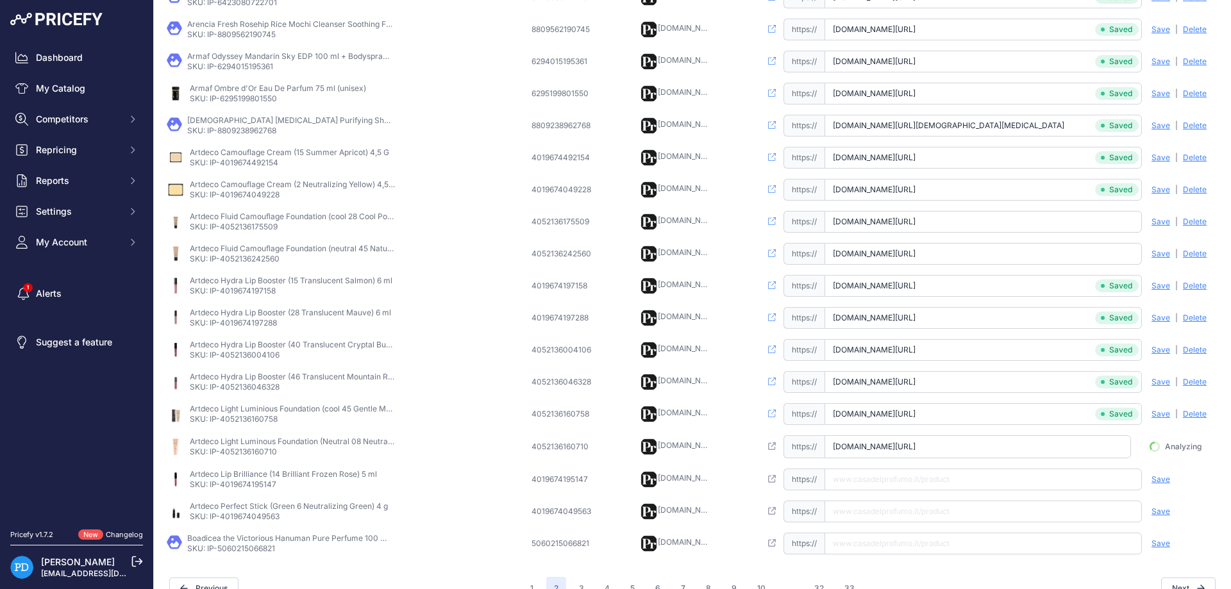
scroll to position [0, 15]
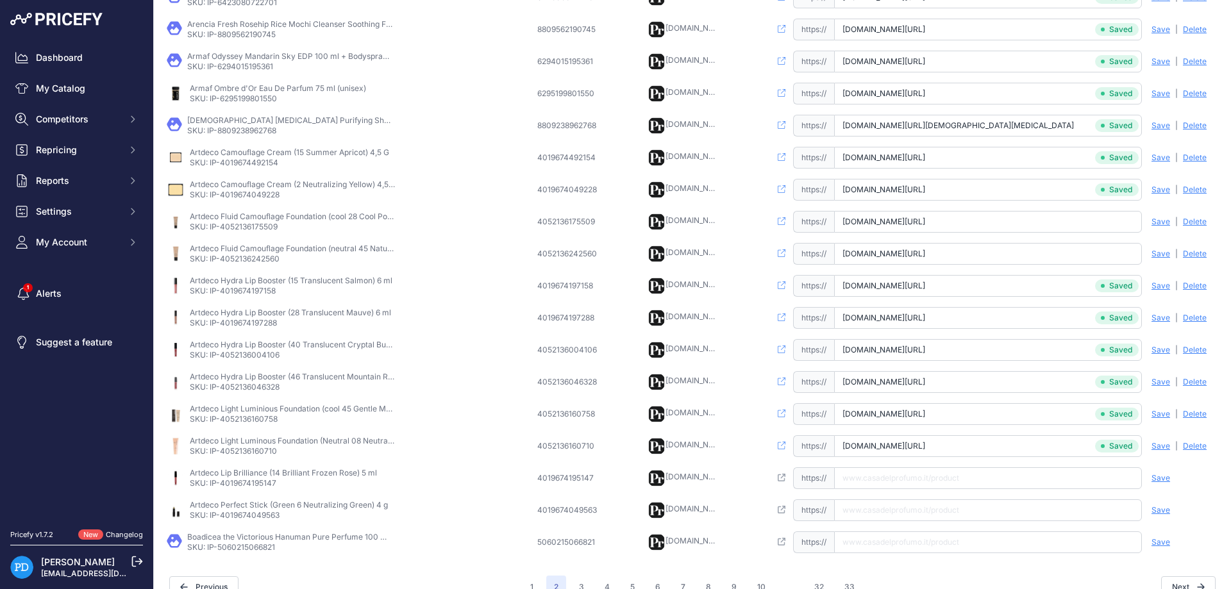
click at [236, 483] on p "SKU: IP-4019674195147" at bounding box center [283, 483] width 187 height 10
click at [884, 479] on input "text" at bounding box center [988, 478] width 308 height 22
paste input "https://www.casadelprofumo.it/artdeco-lip-brilliance-5-ml_z700718/#6400"
type input "www.casadelprofumo.it/artdeco-lip-brilliance-5-ml_z700718/#6400"
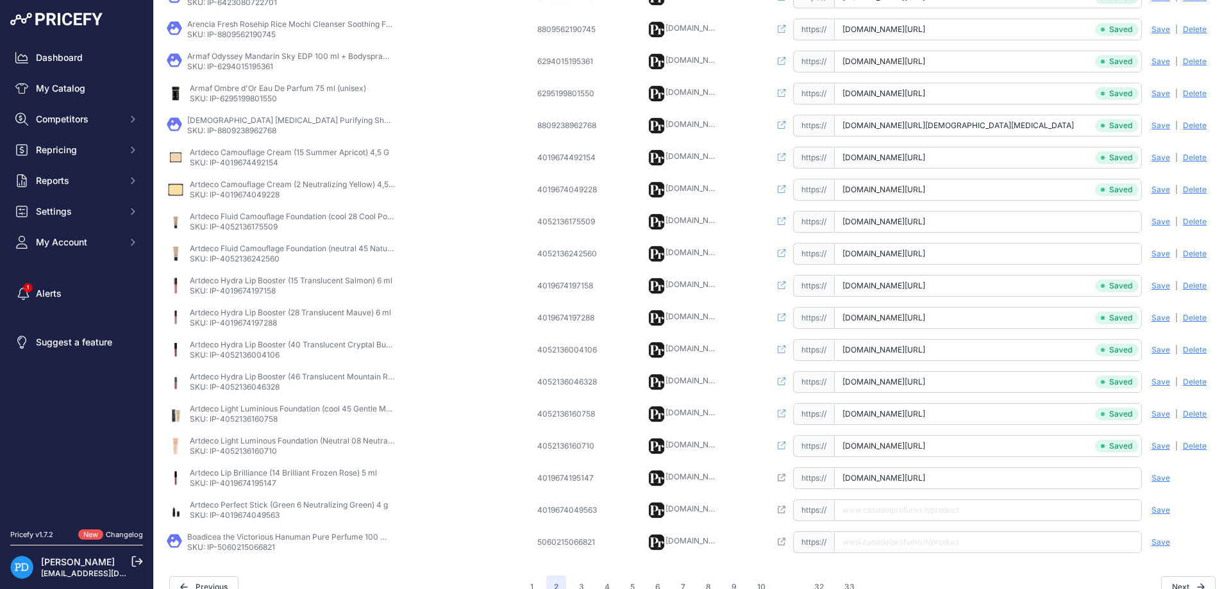
click at [1163, 476] on span "Save" at bounding box center [1160, 478] width 19 height 10
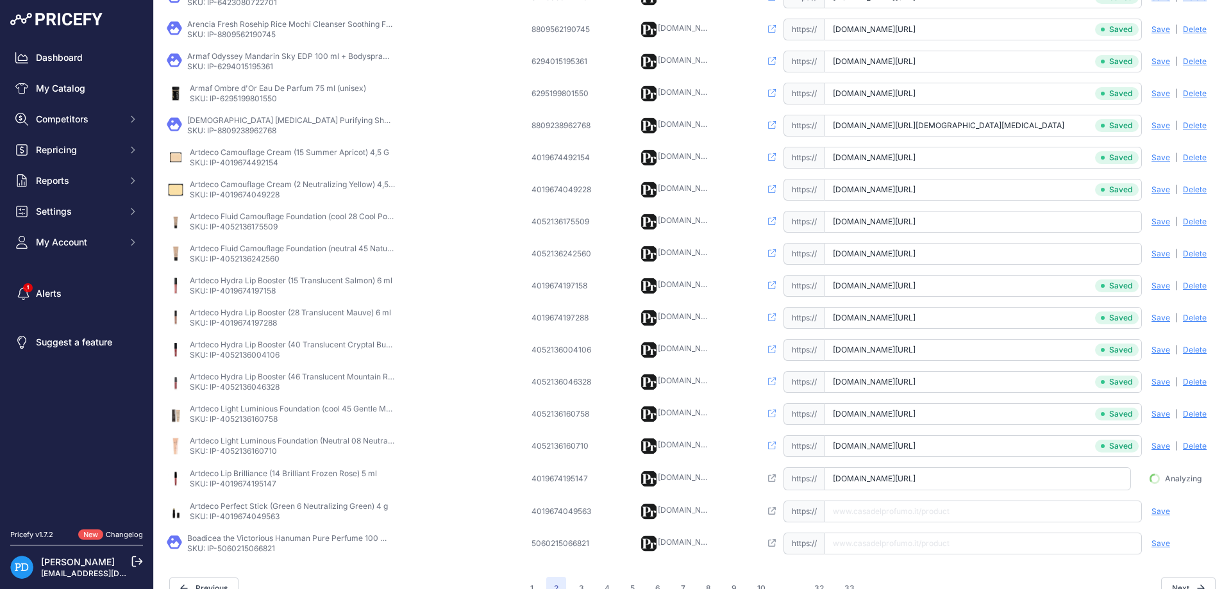
scroll to position [0, 13]
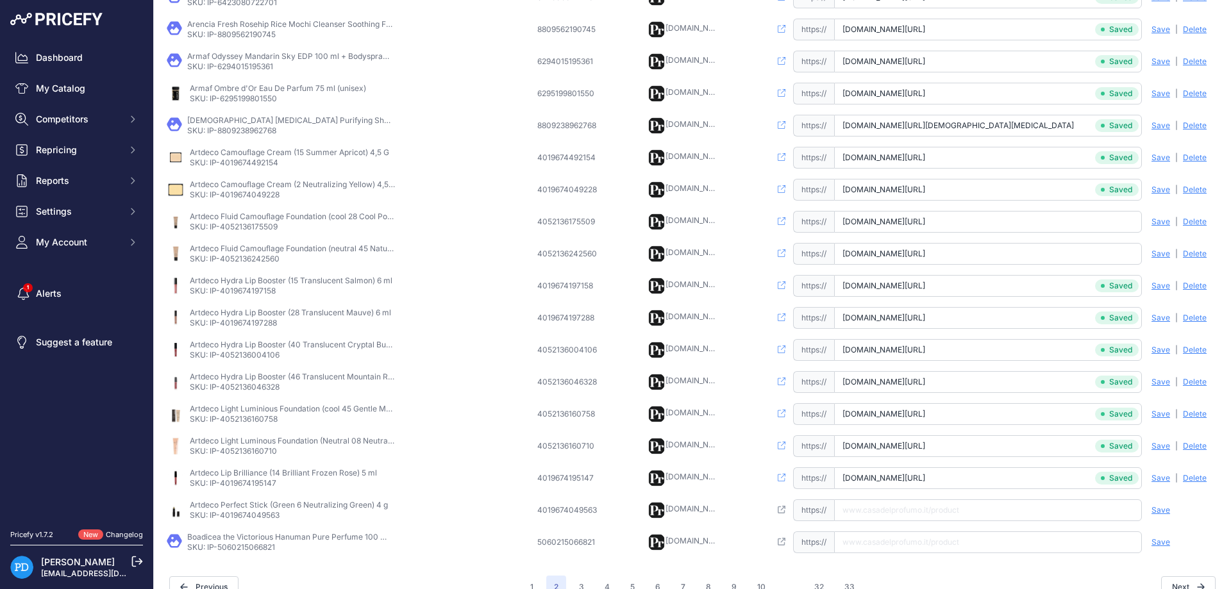
click at [260, 517] on p "SKU: IP-4019674049563" at bounding box center [289, 515] width 198 height 10
click at [948, 513] on input "text" at bounding box center [988, 510] width 308 height 22
paste input "https://www.casadelprofumo.it/artdeco-perfect-stick-4-g_z700266/#5987"
type input "www.casadelprofumo.it/artdeco-perfect-stick-4-g_z700266/#5987"
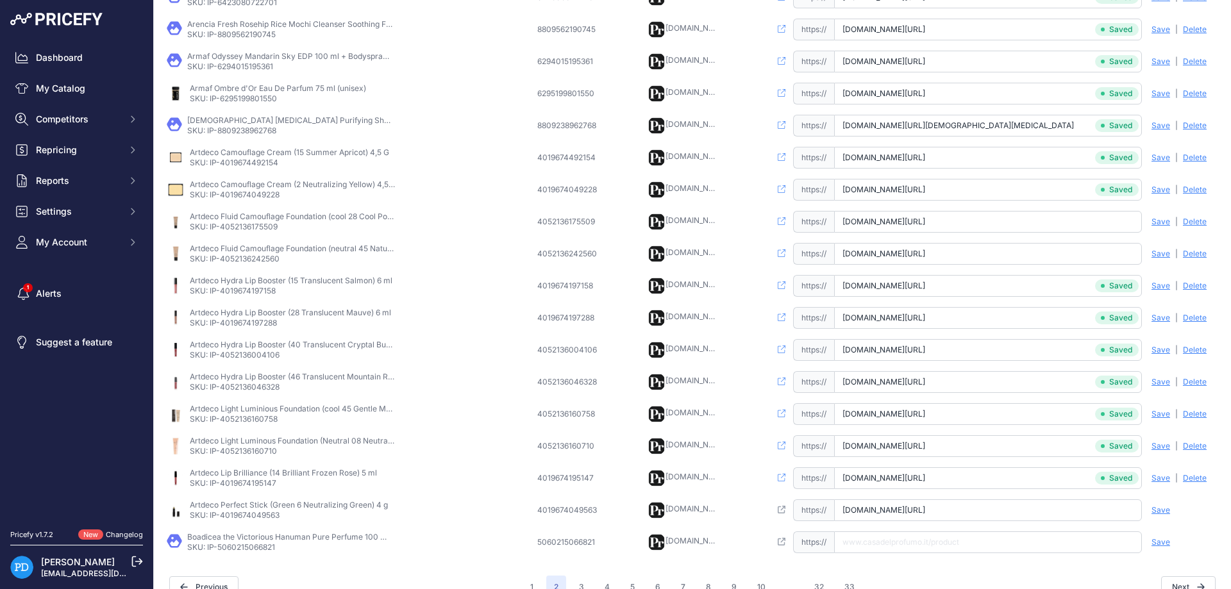
click at [1161, 506] on span "Save" at bounding box center [1160, 510] width 19 height 10
click at [245, 548] on p "SKU: IP-5060215066821" at bounding box center [289, 547] width 205 height 10
click at [924, 538] on input "text" at bounding box center [988, 542] width 308 height 22
paste input "https://www.casadelprofumo.it/boadicea-the-victorious-hanuman-pure-perfume-unis…"
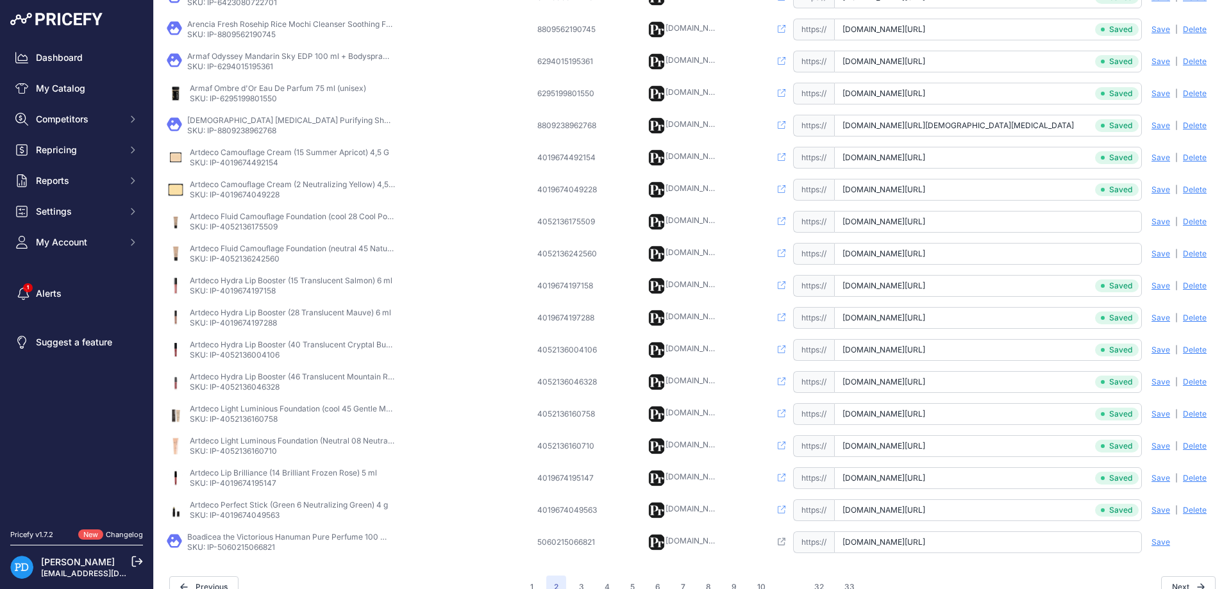
scroll to position [0, 83]
type input "www.casadelprofumo.it/boadicea-the-victorious-hanuman-pure-perfume-unisex-100-m…"
click at [1160, 544] on span "Save" at bounding box center [1160, 542] width 19 height 10
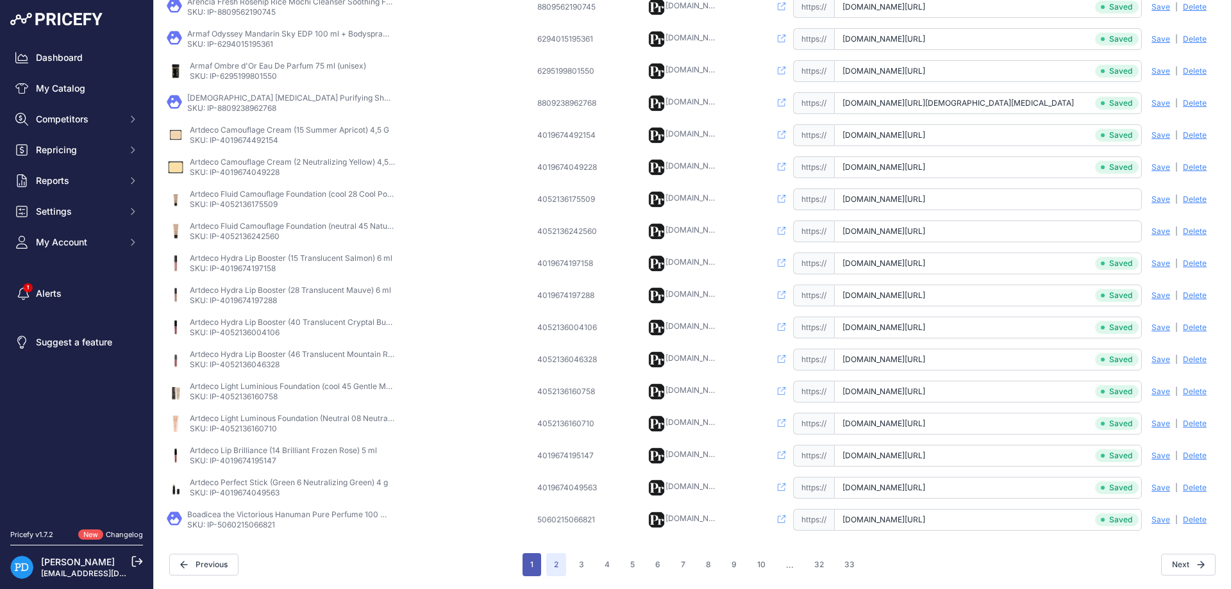
click at [534, 566] on button "1" at bounding box center [531, 564] width 19 height 23
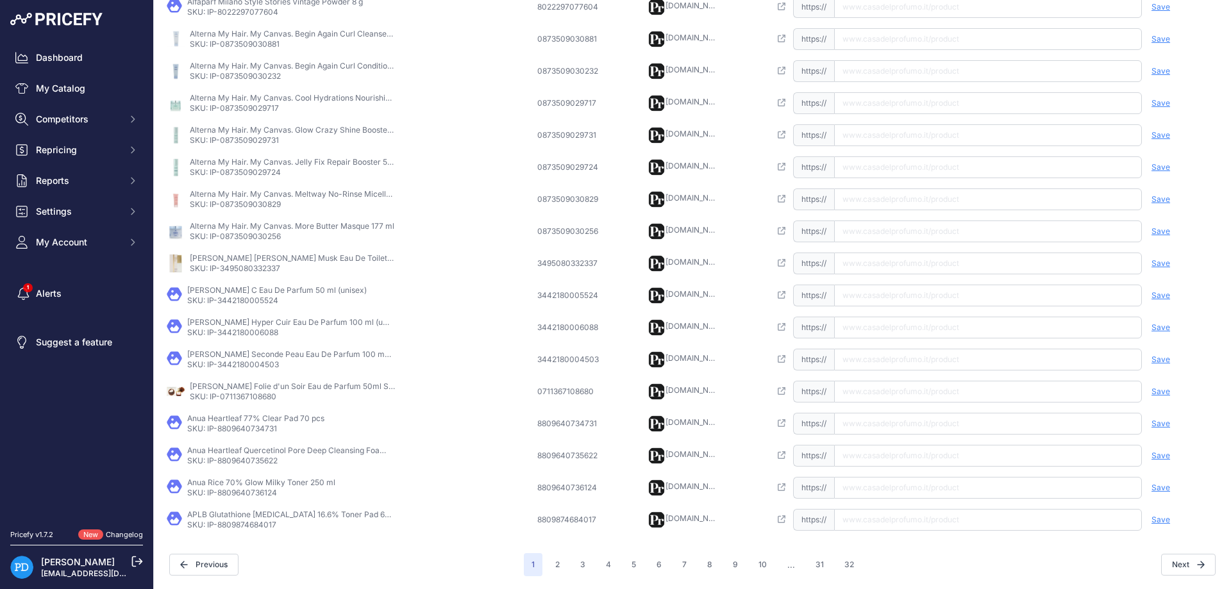
scroll to position [278, 0]
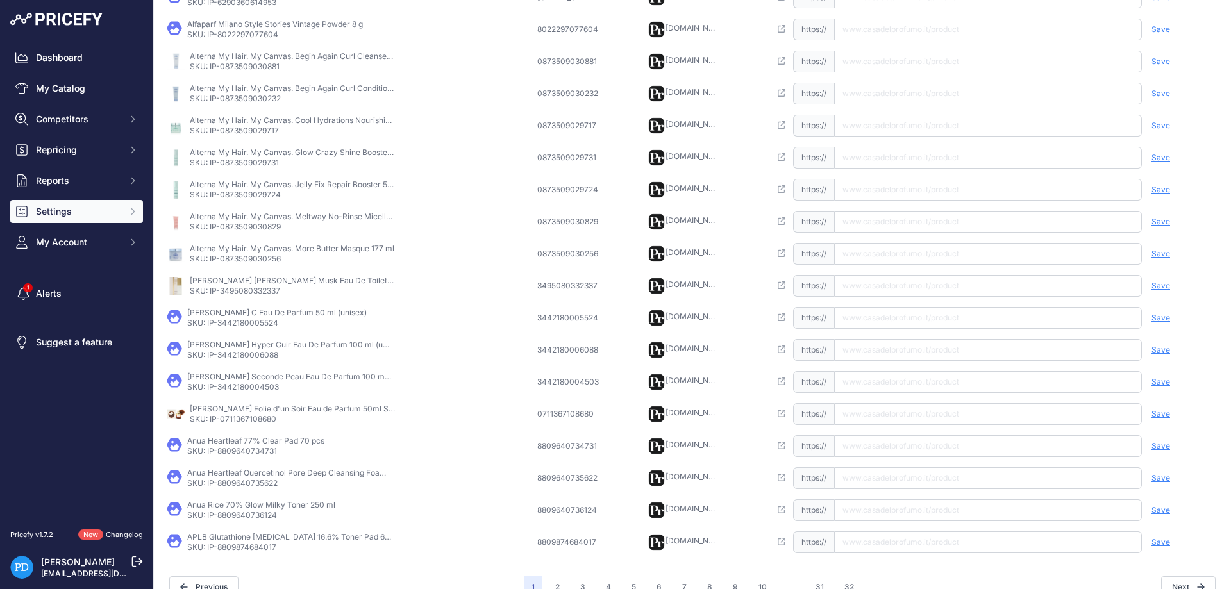
click at [94, 212] on span "Settings" at bounding box center [78, 211] width 84 height 13
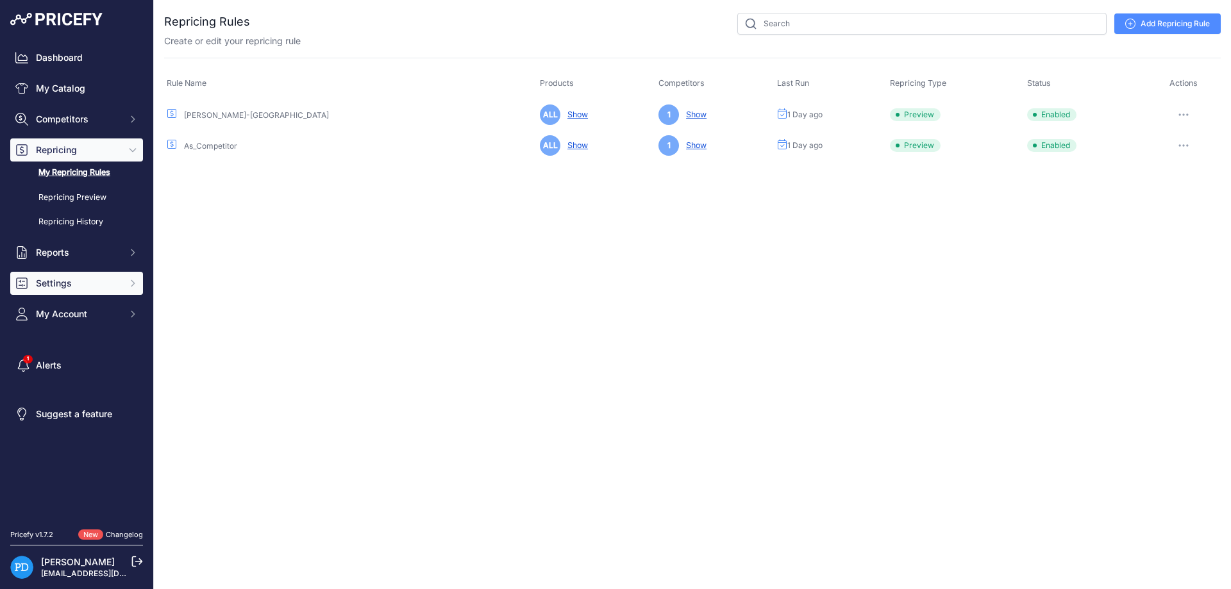
click at [89, 290] on button "Settings" at bounding box center [76, 283] width 133 height 23
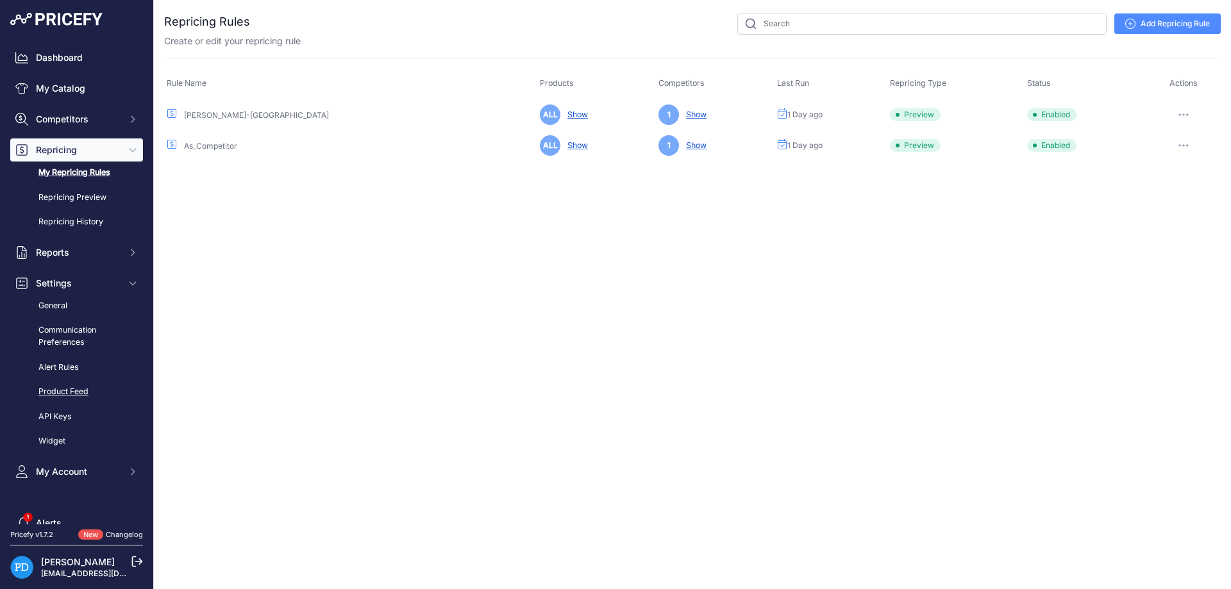
click at [78, 396] on link "Product Feed" at bounding box center [76, 392] width 133 height 22
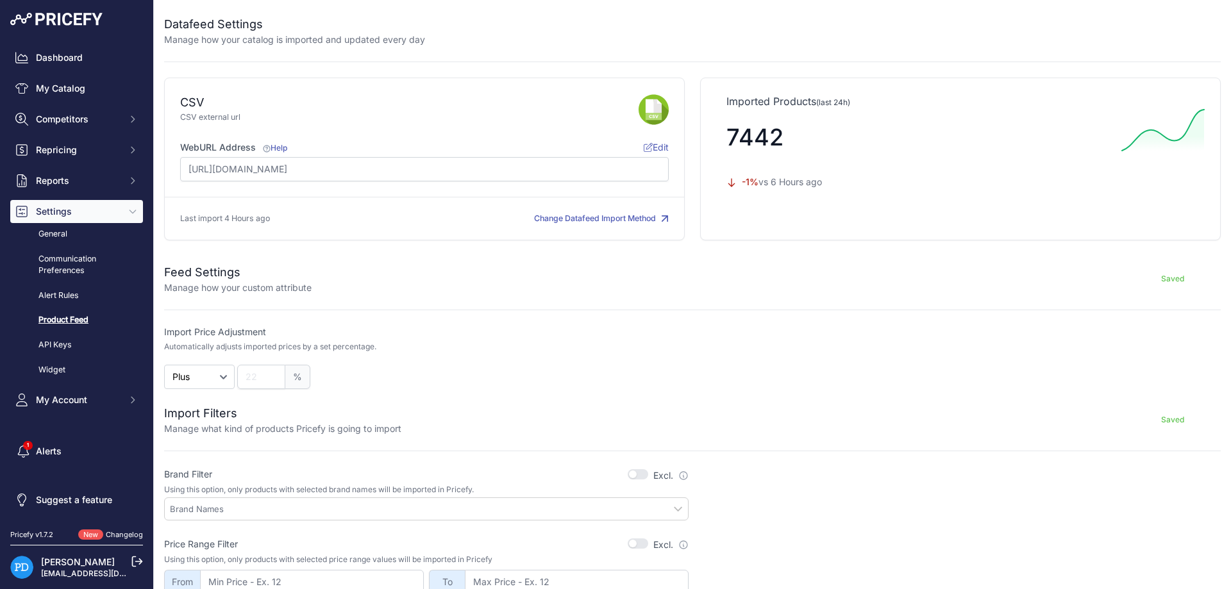
scroll to position [353, 0]
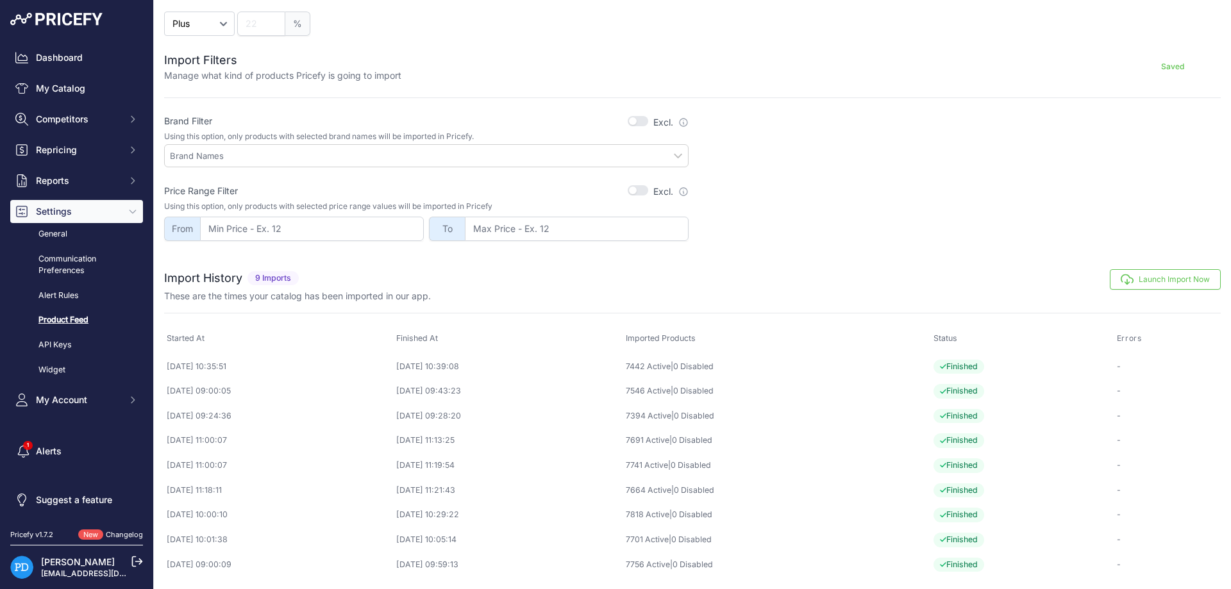
click at [1155, 278] on button "Launch Import Now" at bounding box center [1165, 279] width 111 height 21
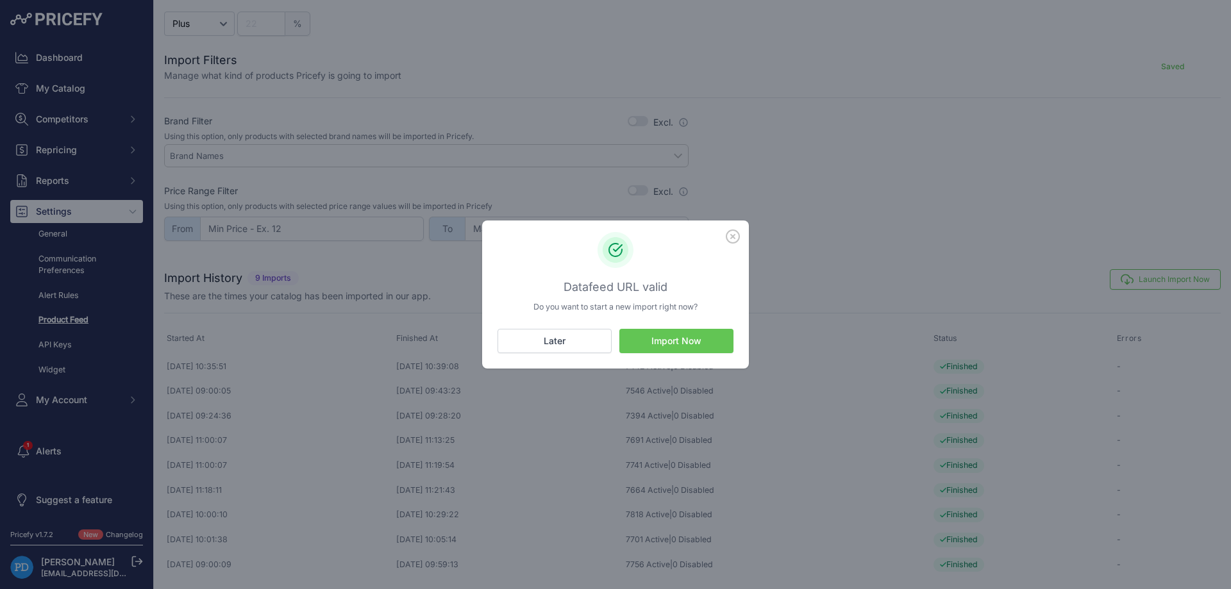
click at [695, 333] on button "Import Now" at bounding box center [676, 341] width 114 height 24
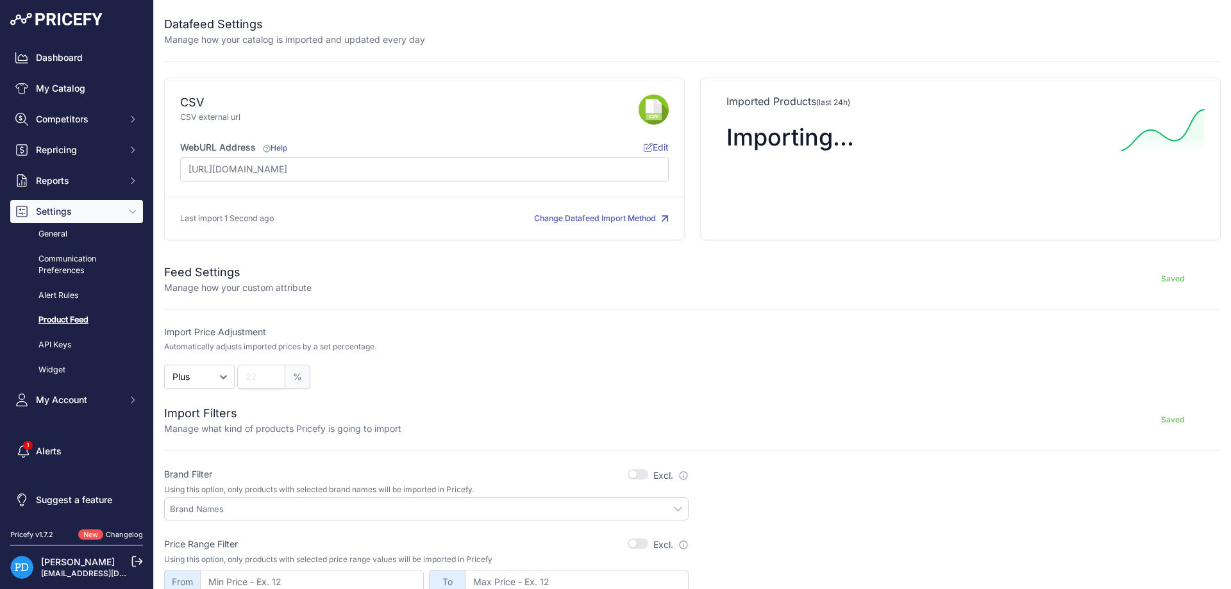
scroll to position [353, 0]
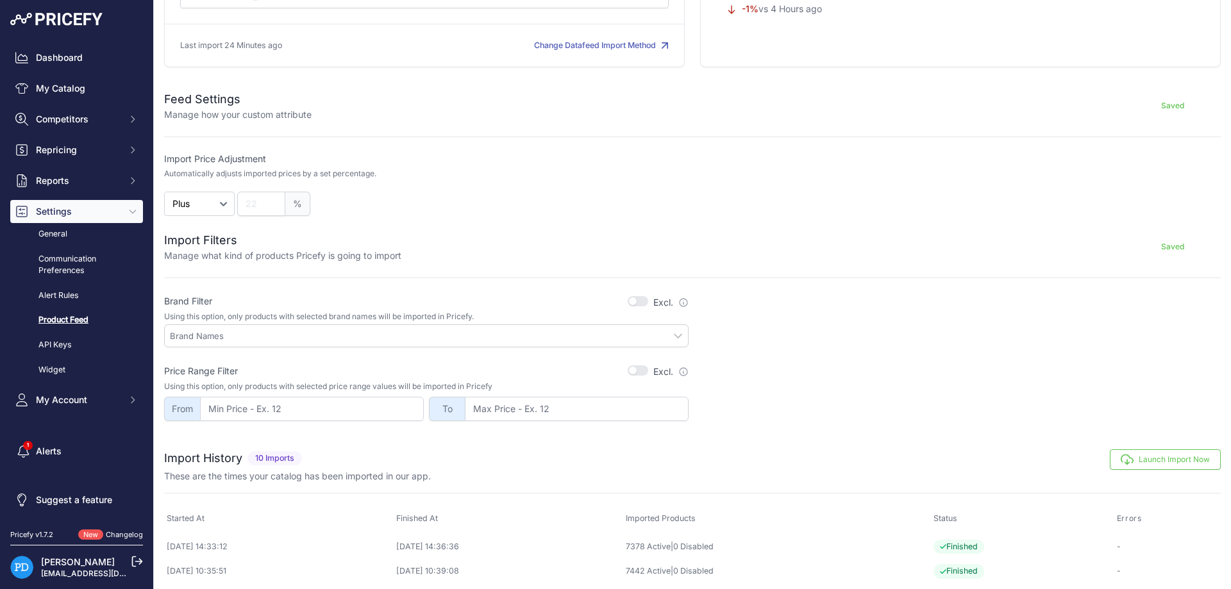
scroll to position [231, 0]
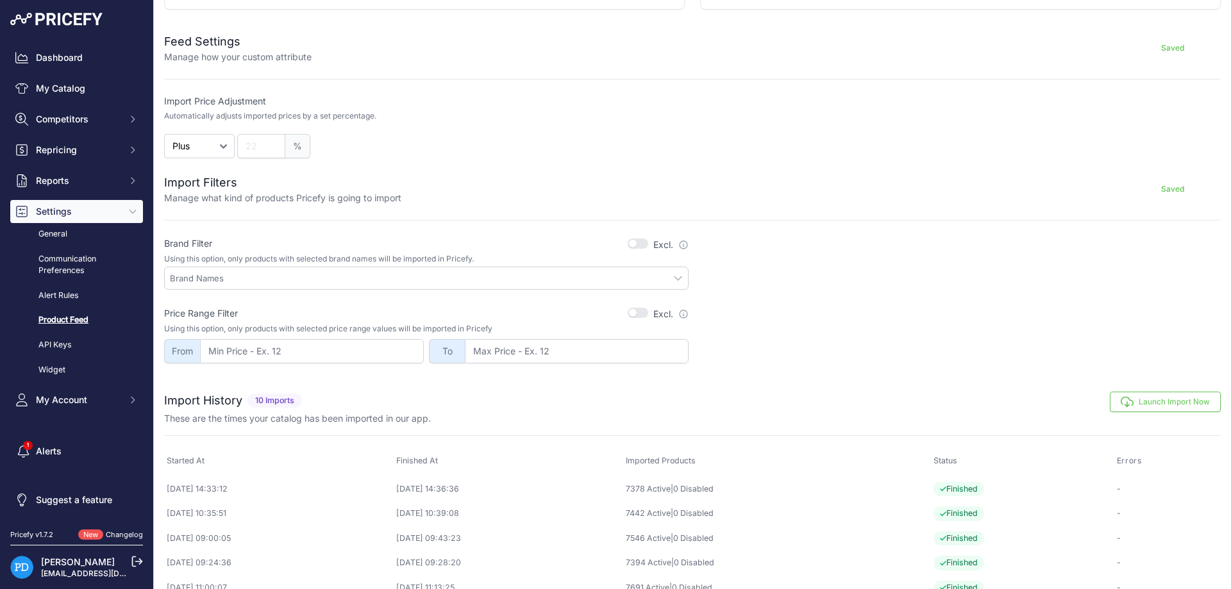
click at [1152, 404] on button "Launch Import Now" at bounding box center [1165, 402] width 111 height 21
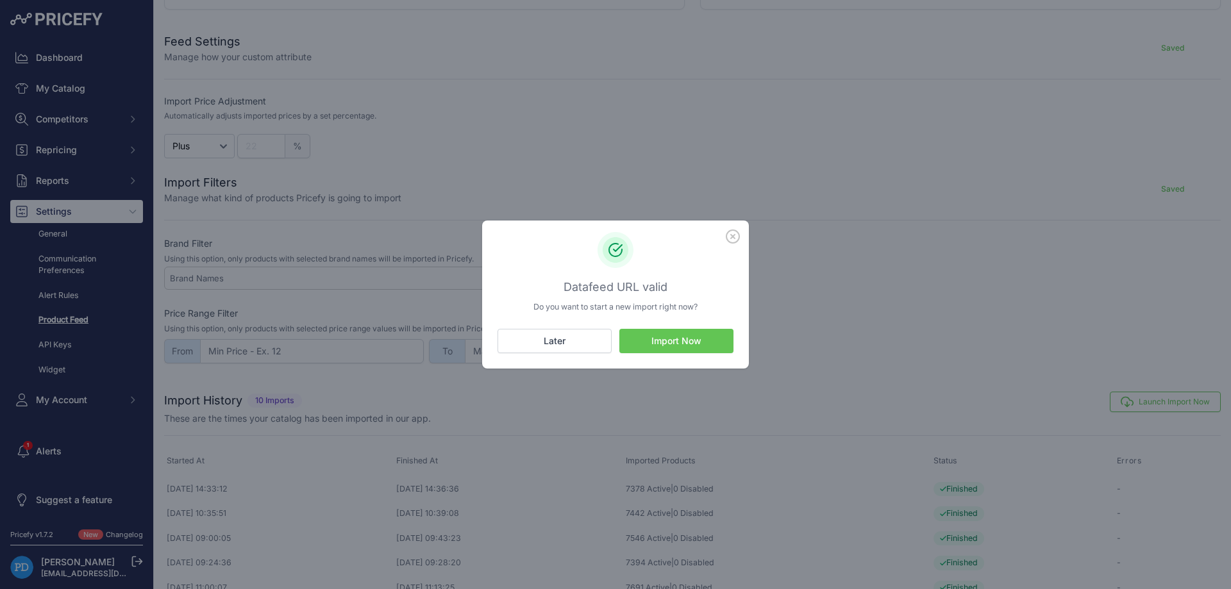
click at [701, 337] on button "Import Now" at bounding box center [676, 341] width 114 height 24
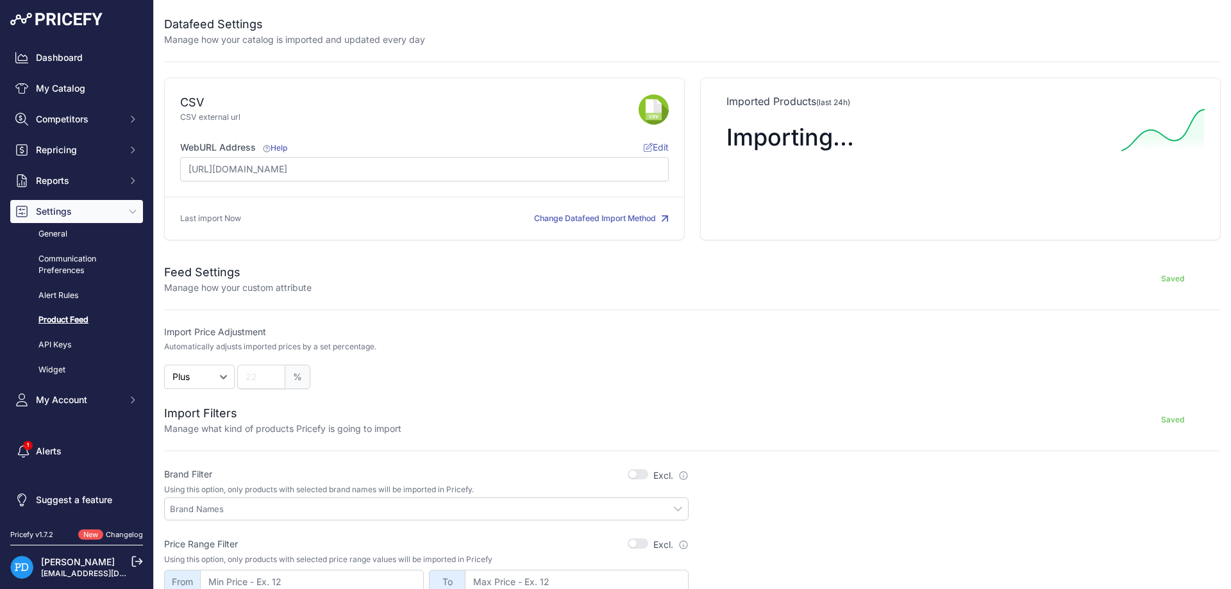
scroll to position [231, 0]
click at [110, 140] on button "Repricing" at bounding box center [76, 149] width 133 height 23
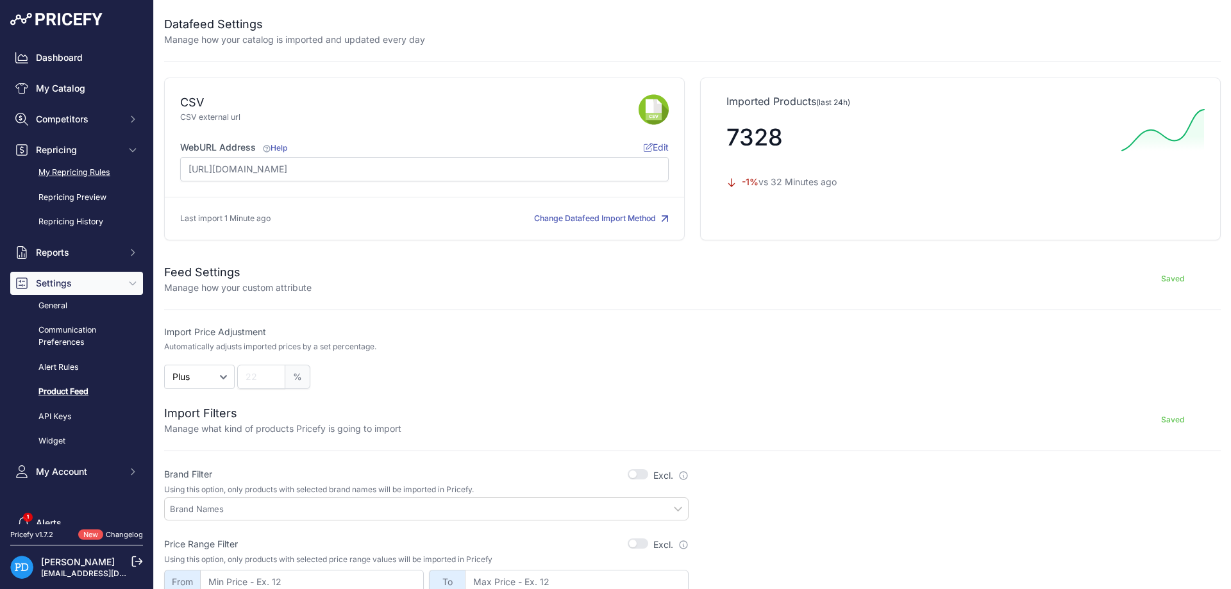
click at [80, 171] on link "My Repricing Rules" at bounding box center [76, 173] width 133 height 22
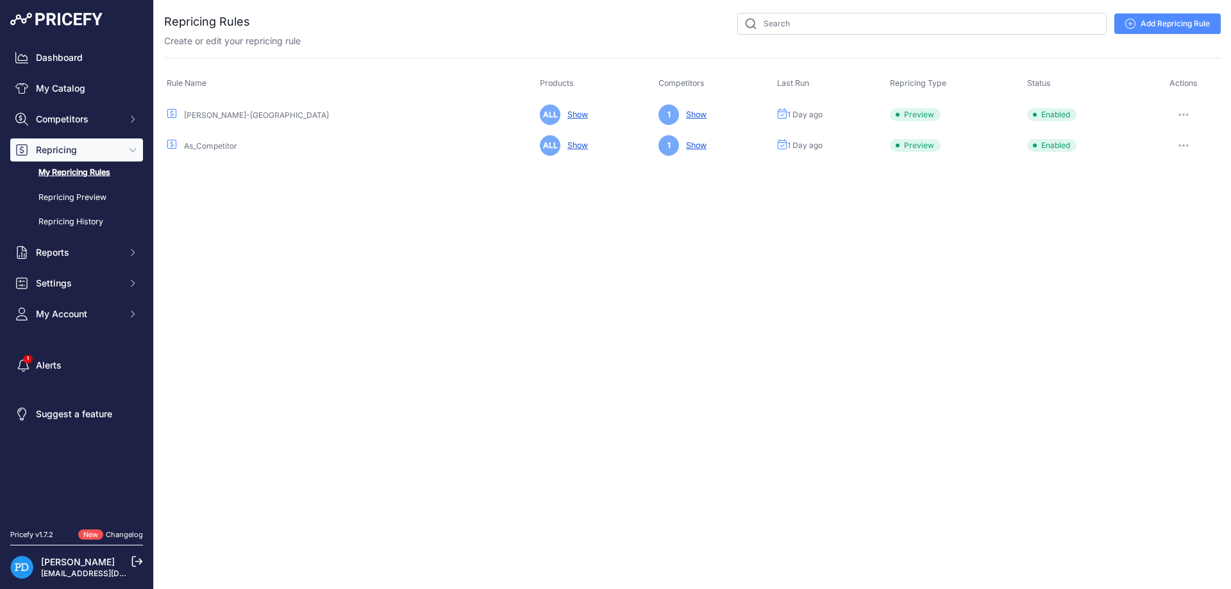
click at [1185, 112] on button "button" at bounding box center [1184, 115] width 26 height 18
click at [1157, 177] on button "Reprice Now" at bounding box center [1177, 182] width 82 height 21
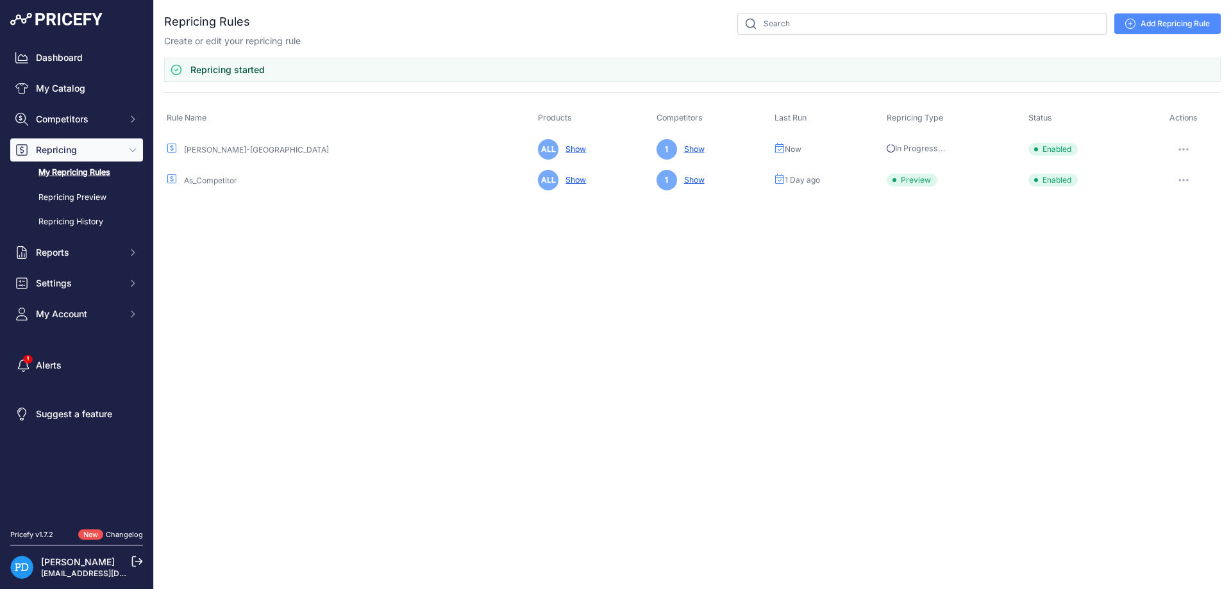
click at [1185, 177] on button "button" at bounding box center [1184, 180] width 26 height 18
click at [1167, 251] on button "Reprice Now" at bounding box center [1177, 248] width 82 height 21
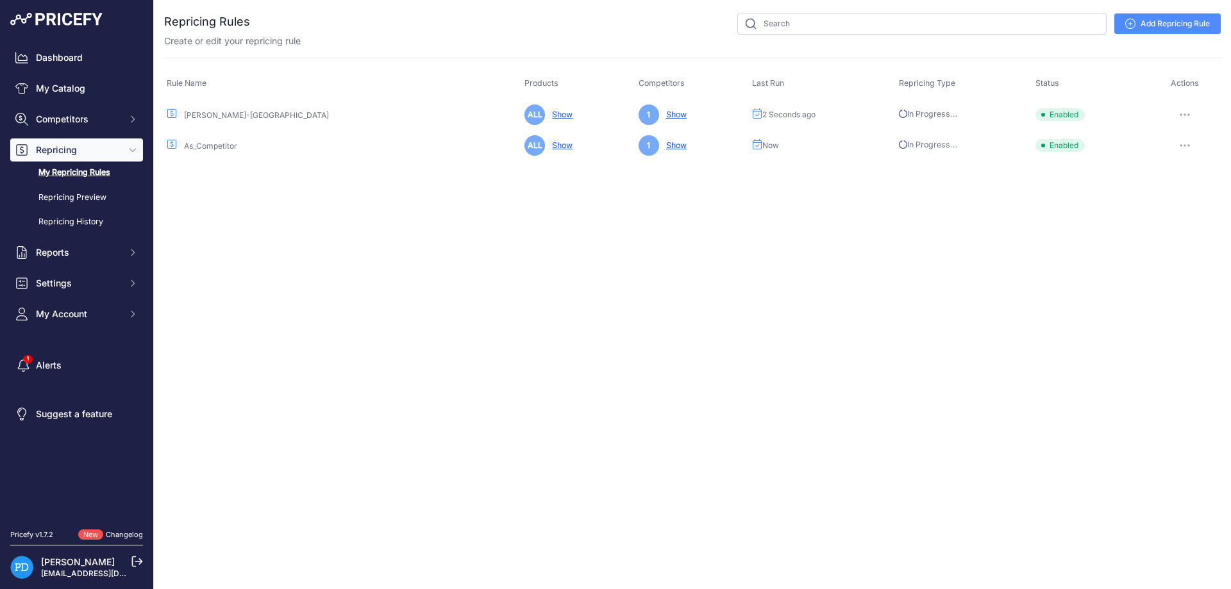
click at [776, 384] on div "Close You are not connected to the internet." at bounding box center [692, 294] width 1077 height 589
click at [995, 222] on div "Close You are not connected to the internet." at bounding box center [692, 294] width 1077 height 589
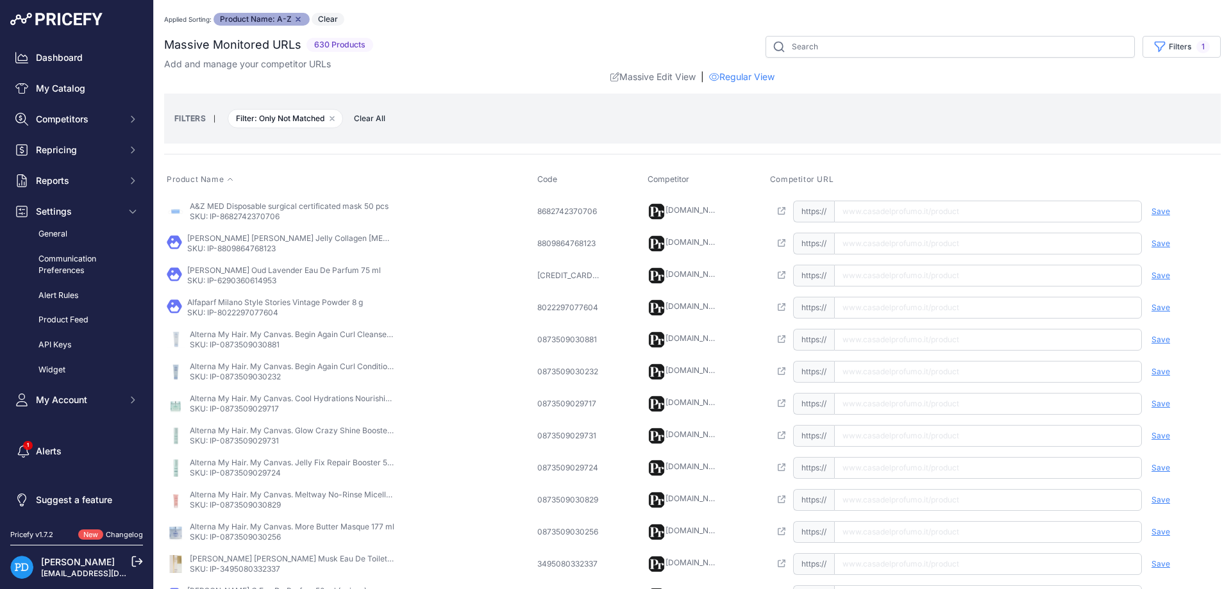
click at [247, 253] on p "SKU: IP-8809864768123" at bounding box center [289, 249] width 205 height 10
click at [255, 218] on p "SKU: IP-8682742370706" at bounding box center [289, 217] width 199 height 10
copy p "8682742370706"
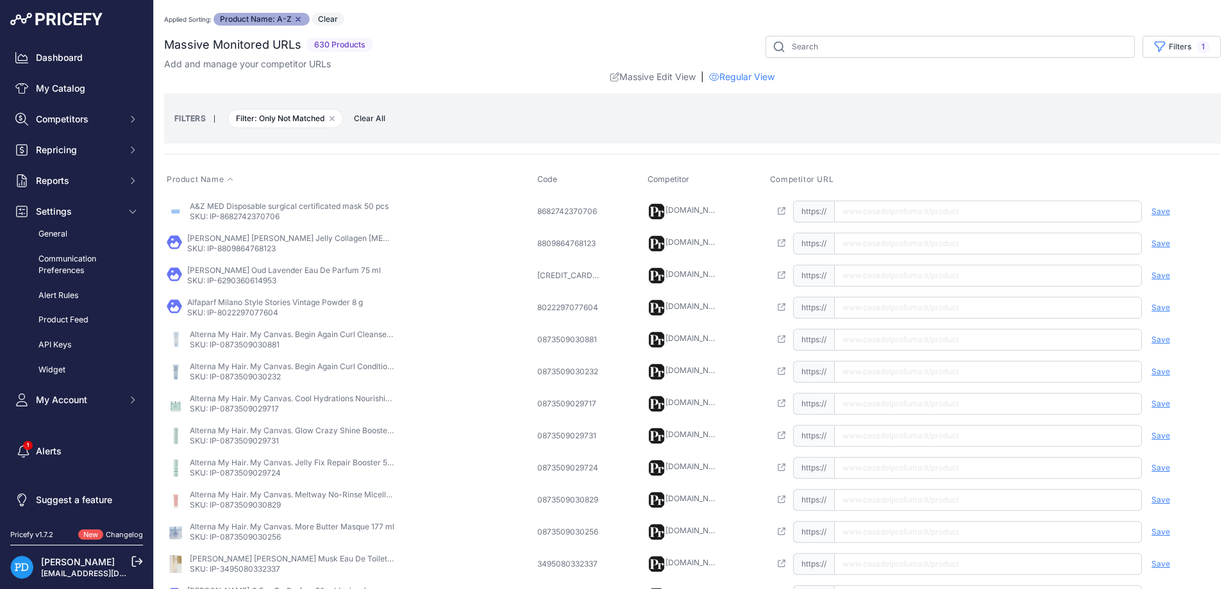
click at [250, 249] on p "SKU: IP-8809864768123" at bounding box center [289, 249] width 205 height 10
copy p "8809864768123"
click at [905, 241] on input "text" at bounding box center [988, 244] width 308 height 22
paste input "https://www.casadelprofumo.it/abib-jericho-rose-jelly-collagen-eye-patch-60-pz_…"
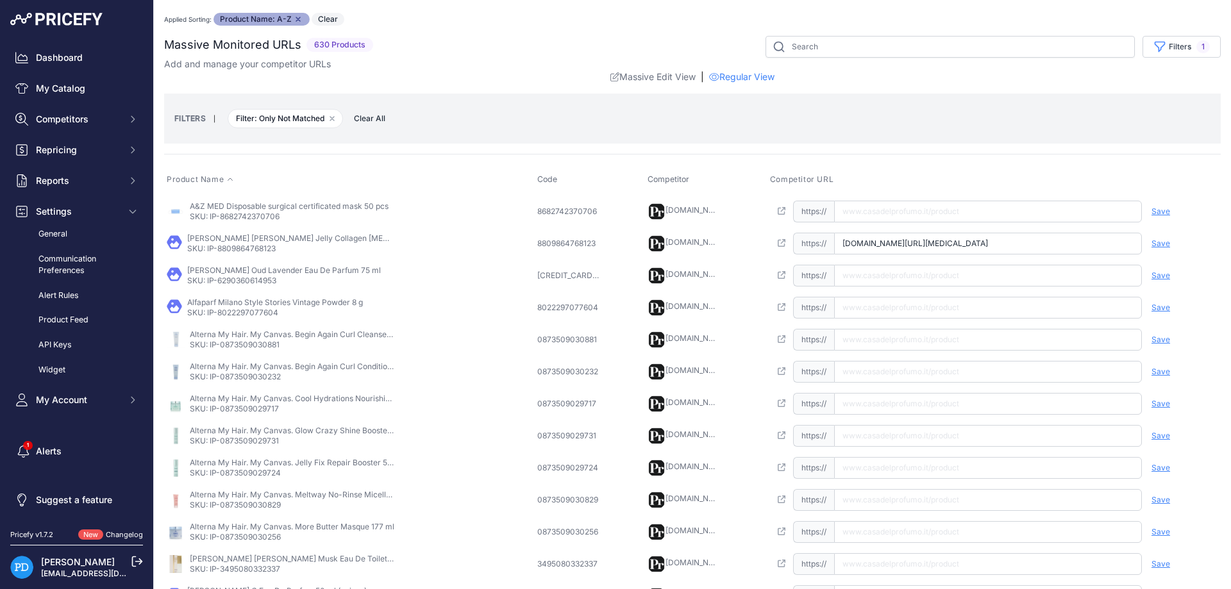
scroll to position [0, 31]
type input "www.casadelprofumo.it/abib-jericho-rose-jelly-collagen-eye-patch-60-pz_z1044618/"
click at [1162, 246] on span "Save" at bounding box center [1160, 243] width 19 height 10
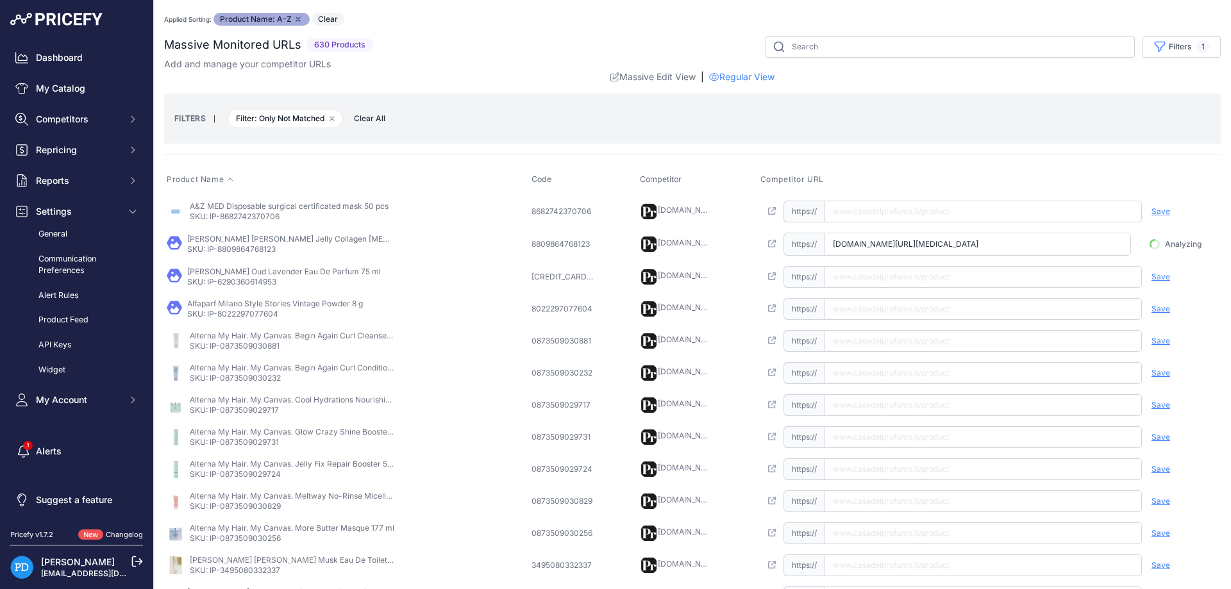
scroll to position [0, 23]
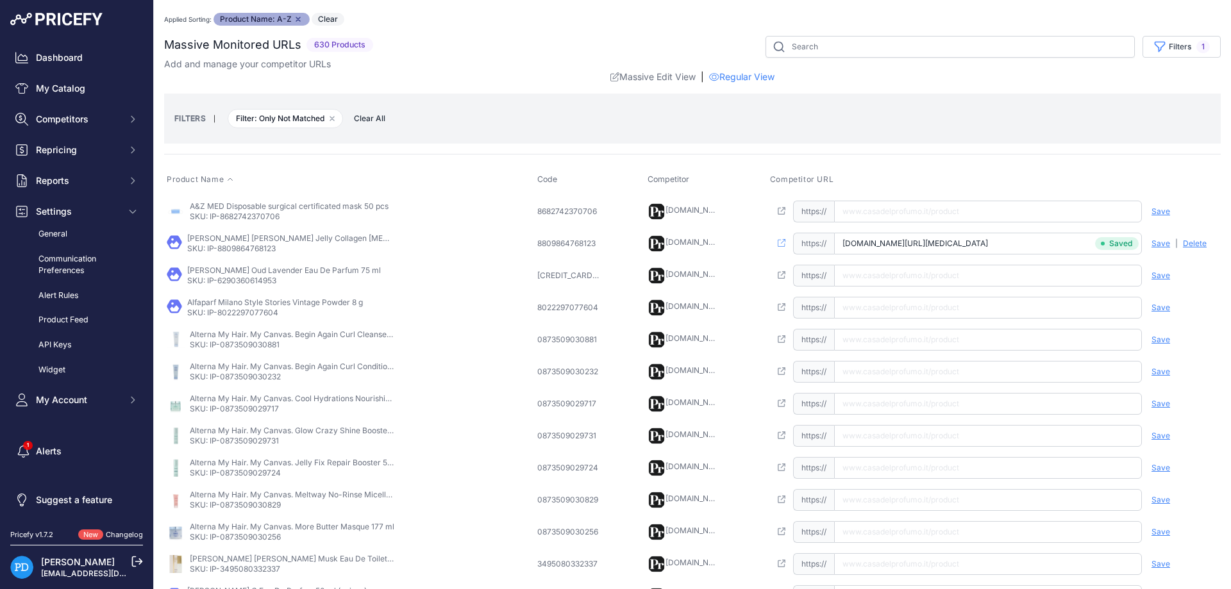
click at [260, 283] on p "SKU: IP-6290360614953" at bounding box center [284, 281] width 194 height 10
copy p "6290360614953"
click at [870, 288] on td "Open this link https:// Saved false Save Analyzing | Delete Deleting" at bounding box center [993, 276] width 453 height 32
click at [865, 276] on input "text" at bounding box center [988, 276] width 308 height 22
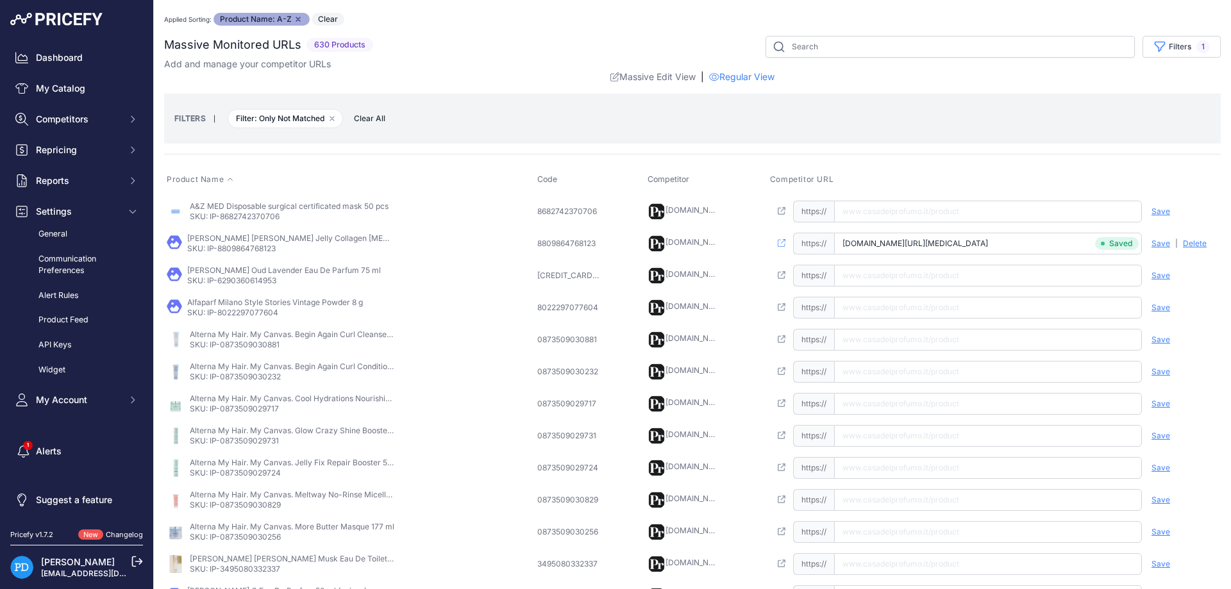
paste input "https://www.casadelprofumo.it/ahmed-al-maghribi-oud-lavender-eau-de-parfum-unis…"
type input "www.casadelprofumo.it/ahmed-al-maghribi-oud-lavender-eau-de-parfum-unisex-75-ml…"
click at [1156, 275] on span "Save" at bounding box center [1160, 276] width 19 height 10
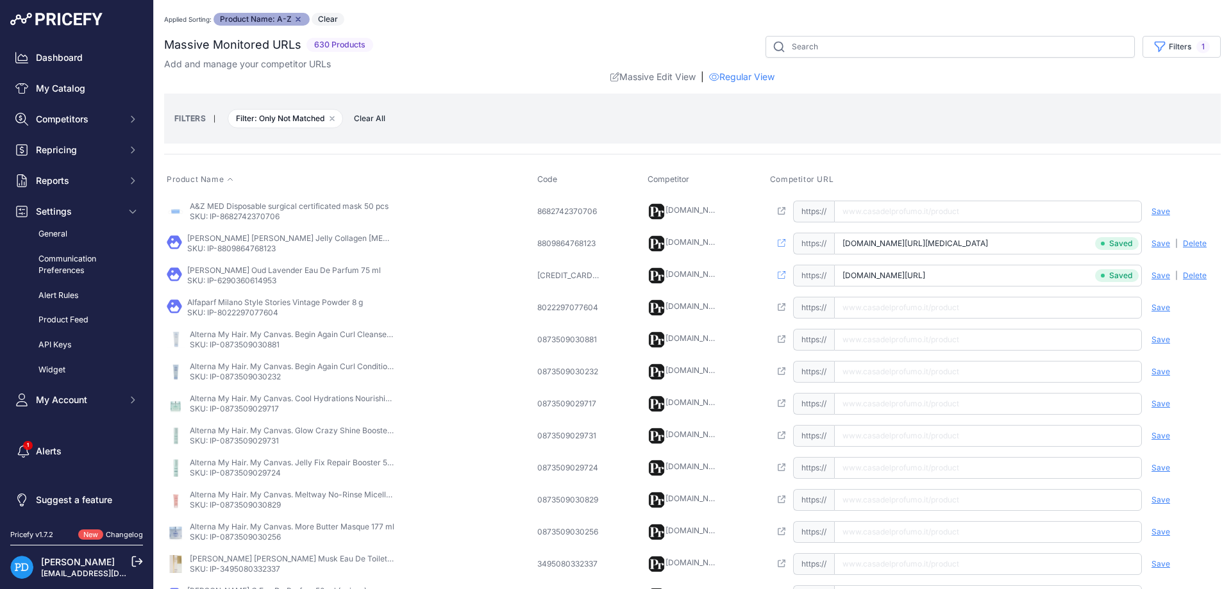
click at [240, 319] on td "Alfaparf Milano Style Stories Vintage Powder 8 g SKU: IP-8022297077604" at bounding box center [349, 308] width 371 height 32
copy p "8022297077604"
click at [416, 309] on div "Alfaparf Milano Style Stories Vintage Powder 8 g SKU: IP-8022297077604" at bounding box center [349, 307] width 365 height 21
click at [923, 298] on input "text" at bounding box center [988, 308] width 308 height 22
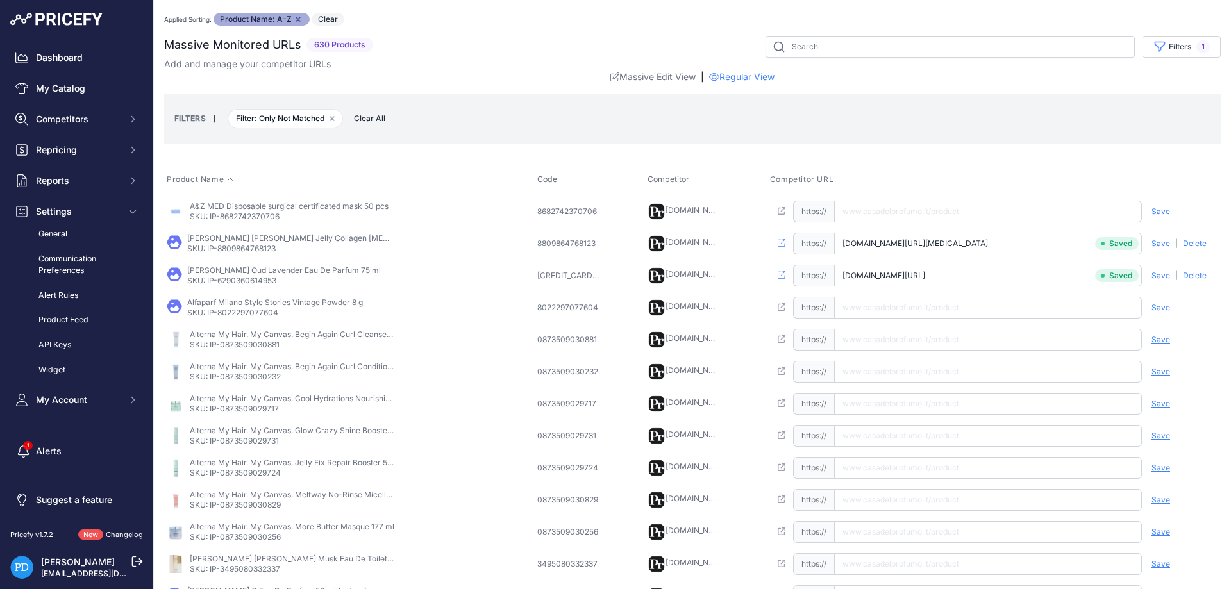
paste input "https://www.casadelprofumo.it/alfaparf-milano-style-stories-vintage-powder-8-g_…"
type input "www.casadelprofumo.it/alfaparf-milano-style-stories-vintage-powder-8-g_z754162/"
click at [1162, 308] on span "Save" at bounding box center [1160, 308] width 19 height 10
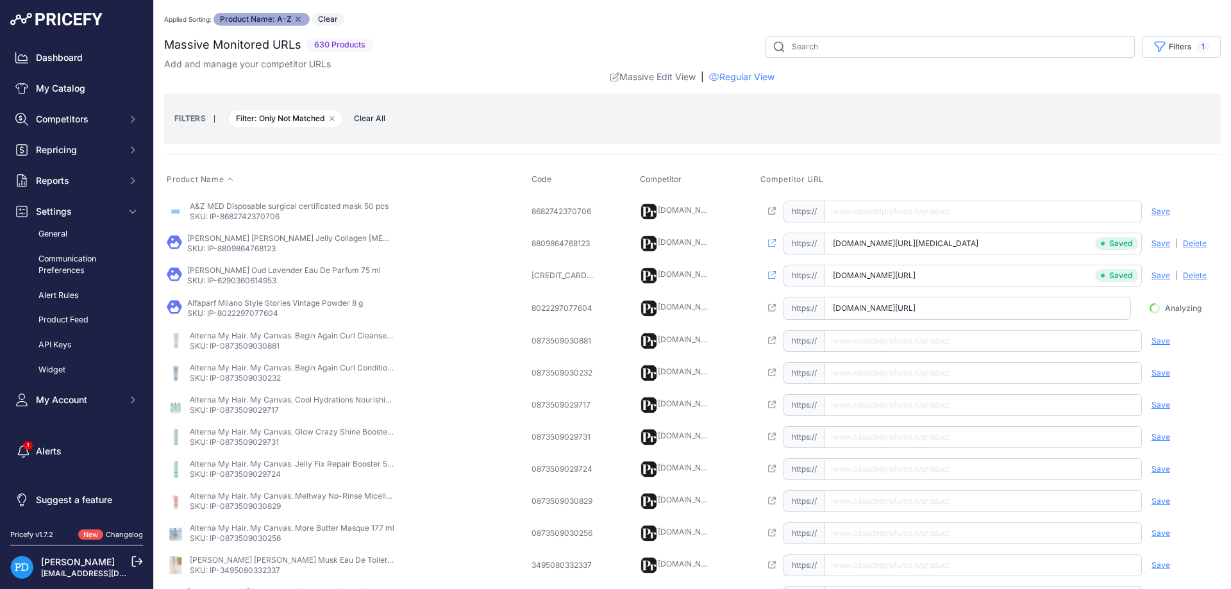
scroll to position [0, 20]
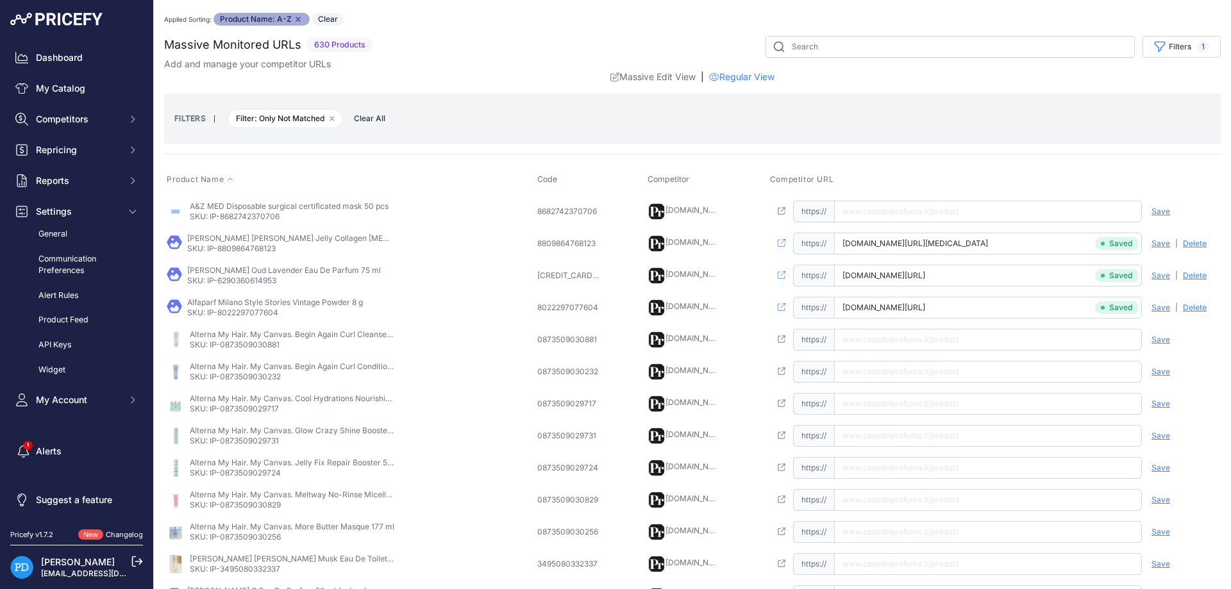
click at [256, 346] on p "SKU: IP-0873509030881" at bounding box center [292, 345] width 205 height 10
copy p "0873509030881"
click at [253, 376] on p "SKU: IP-0873509030232" at bounding box center [292, 377] width 205 height 10
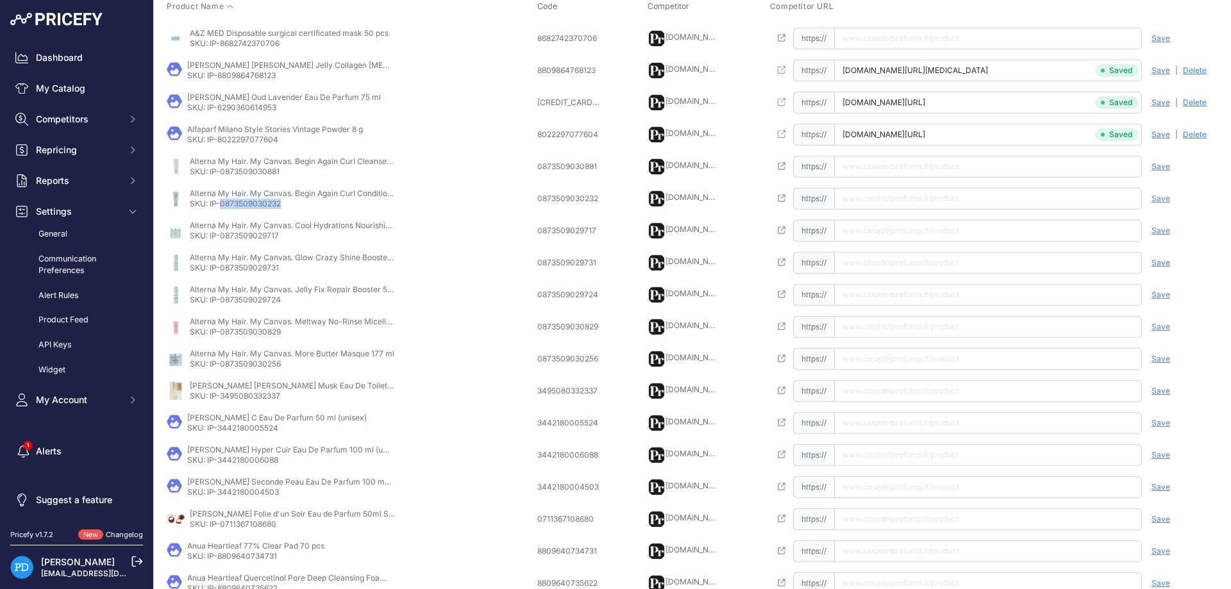
scroll to position [231, 0]
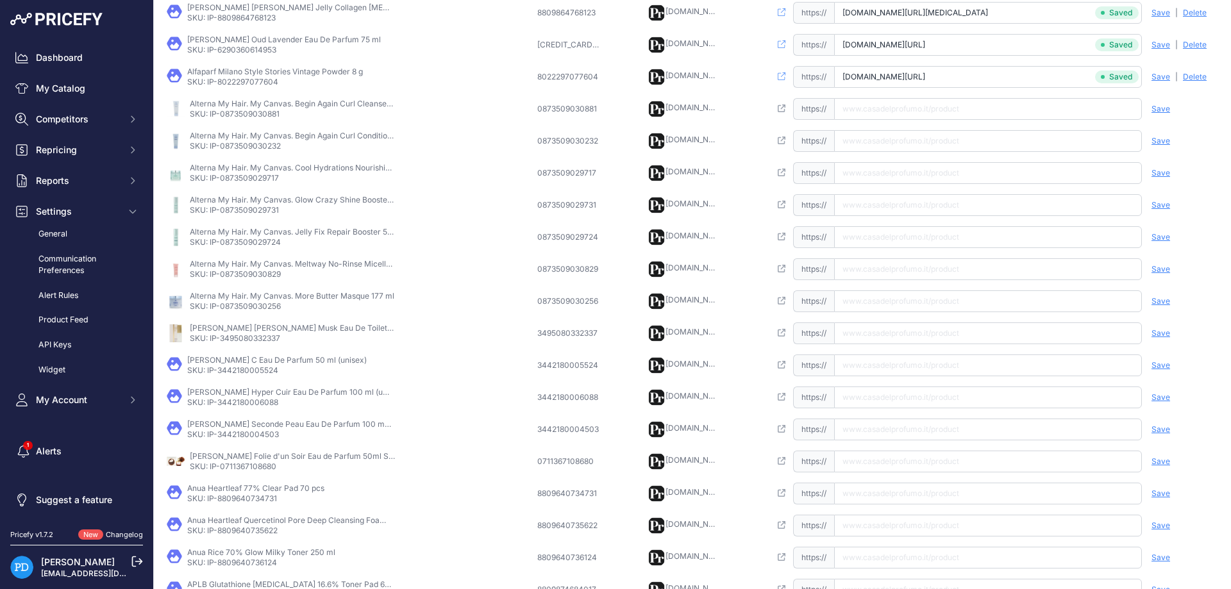
click at [244, 340] on p "SKU: IP-3495080332337" at bounding box center [292, 338] width 205 height 10
copy p "3495080332337"
click at [885, 331] on input "text" at bounding box center [988, 333] width 308 height 22
paste input "https://www.casadelprofumo.it/alyssa-ashley-white-musk-eau-de-toilette-donna-50…"
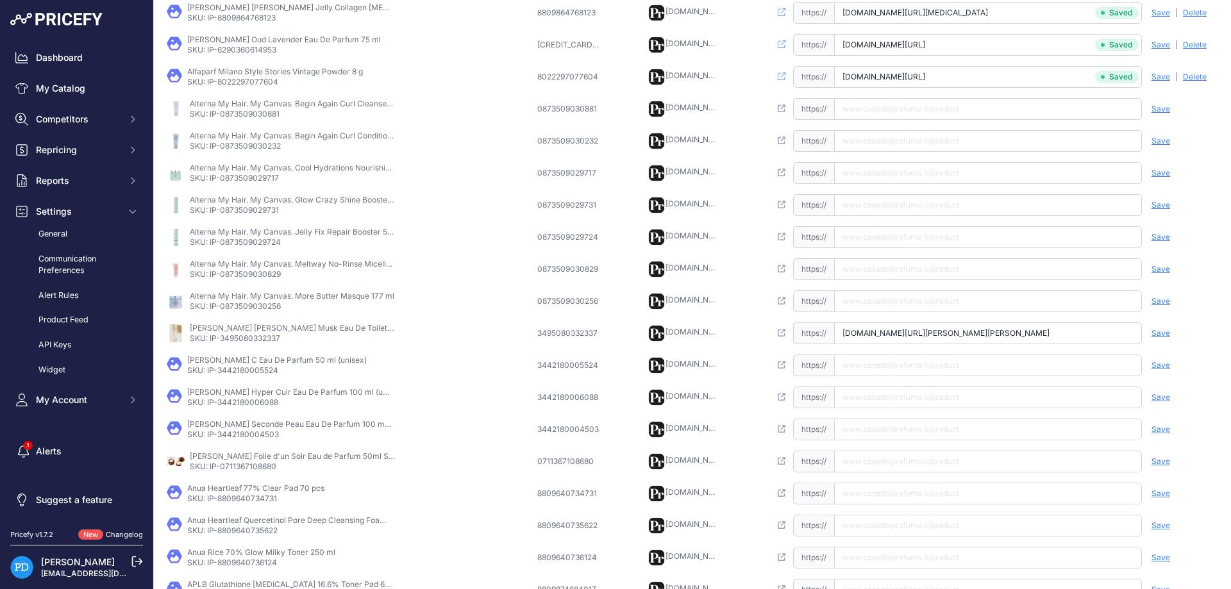
scroll to position [0, 51]
type input "www.casadelprofumo.it/alyssa-ashley-white-musk-eau-de-toilette-donna-50-ml_z666…"
click at [1172, 335] on div "Save Analyzing | Delete Deleting" at bounding box center [1179, 333] width 77 height 22
click at [1167, 335] on span "Save" at bounding box center [1160, 333] width 19 height 10
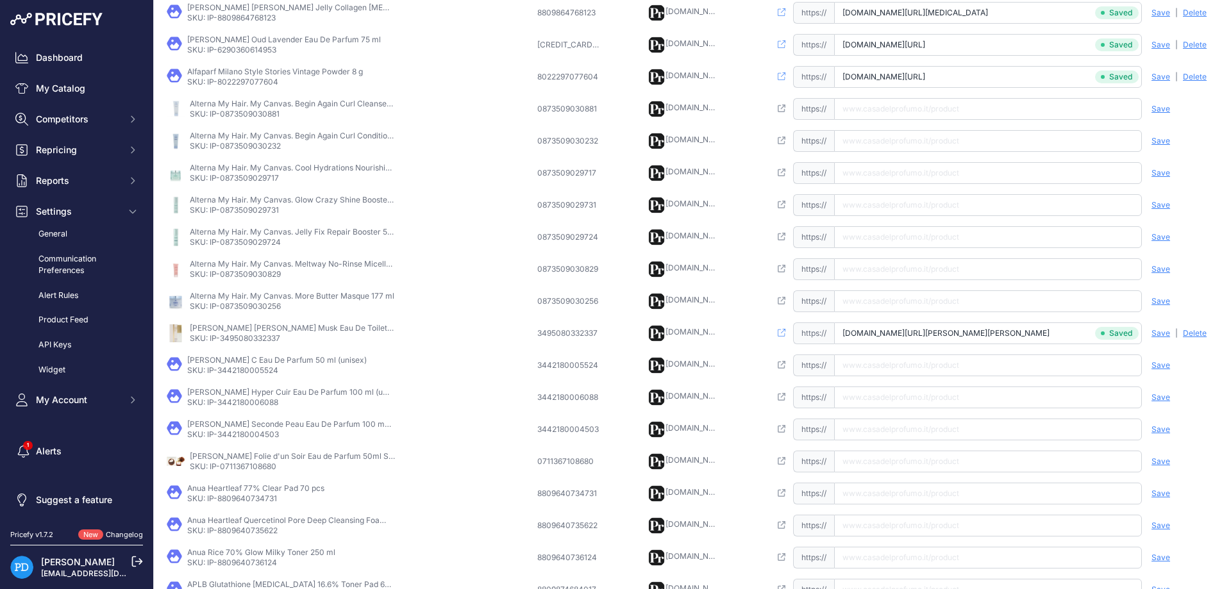
click at [260, 368] on p "SKU: IP-3442180005524" at bounding box center [276, 370] width 179 height 10
copy p "3442180005524"
click at [881, 365] on input "text" at bounding box center [988, 365] width 308 height 22
paste input "https://www.casadelprofumo.it/andre-courreges-c-eau-de-parfum-unisex-50-ml_z900…"
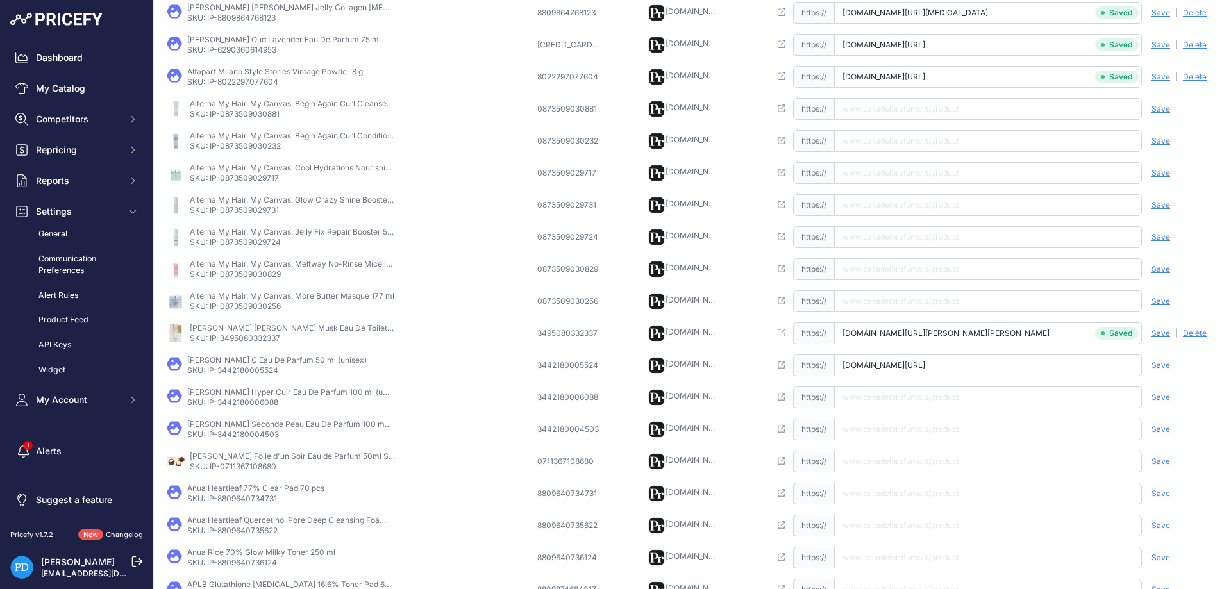
scroll to position [0, 28]
type input "www.casadelprofumo.it/andre-courreges-c-eau-de-parfum-unisex-50-ml_z900425/"
click at [1165, 367] on span "Save" at bounding box center [1160, 365] width 19 height 10
click at [237, 405] on p "SKU: IP-3442180006088" at bounding box center [289, 402] width 205 height 10
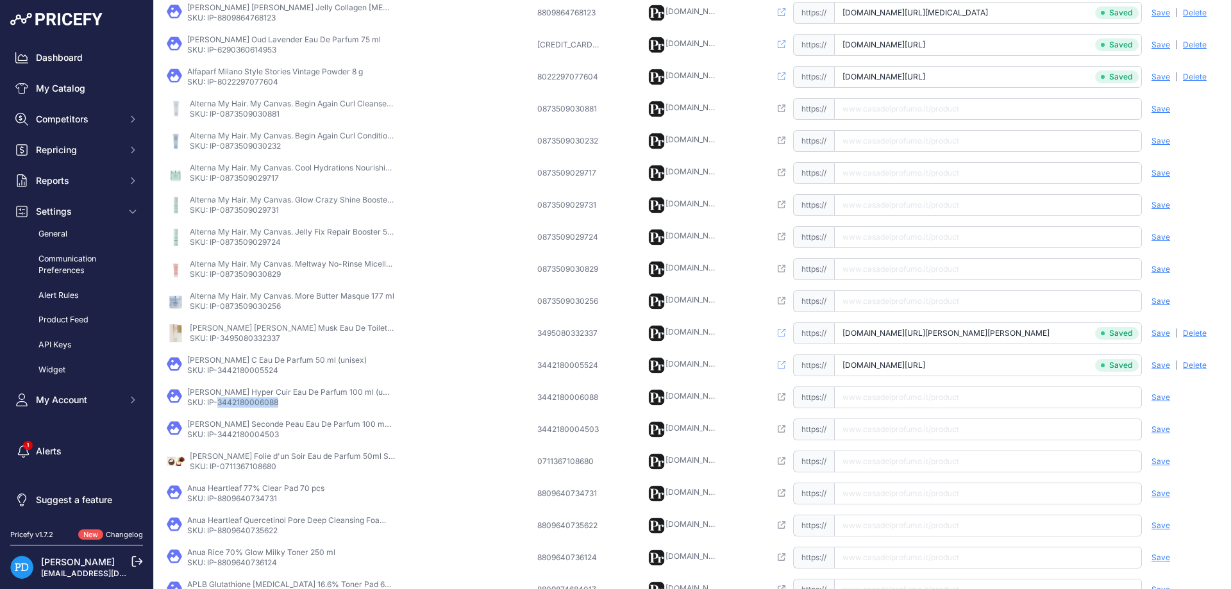
copy p "3442180006088"
click at [874, 394] on input "text" at bounding box center [988, 398] width 308 height 22
paste input "https://www.casadelprofumo.it/andre-courreges-hyper-cuir-eau-de-parfum-unisex-1…"
type input "www.casadelprofumo.it/andre-courreges-hyper-cuir-eau-de-parfum-unisex-100-ml_z1…"
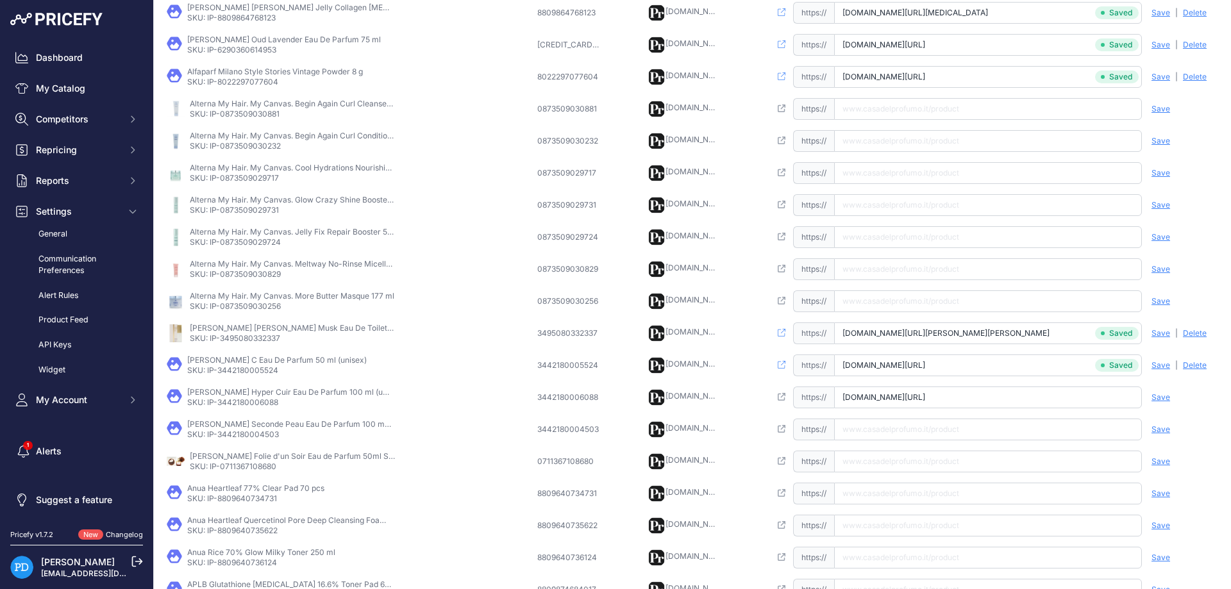
click at [1155, 398] on span "Save" at bounding box center [1160, 397] width 19 height 10
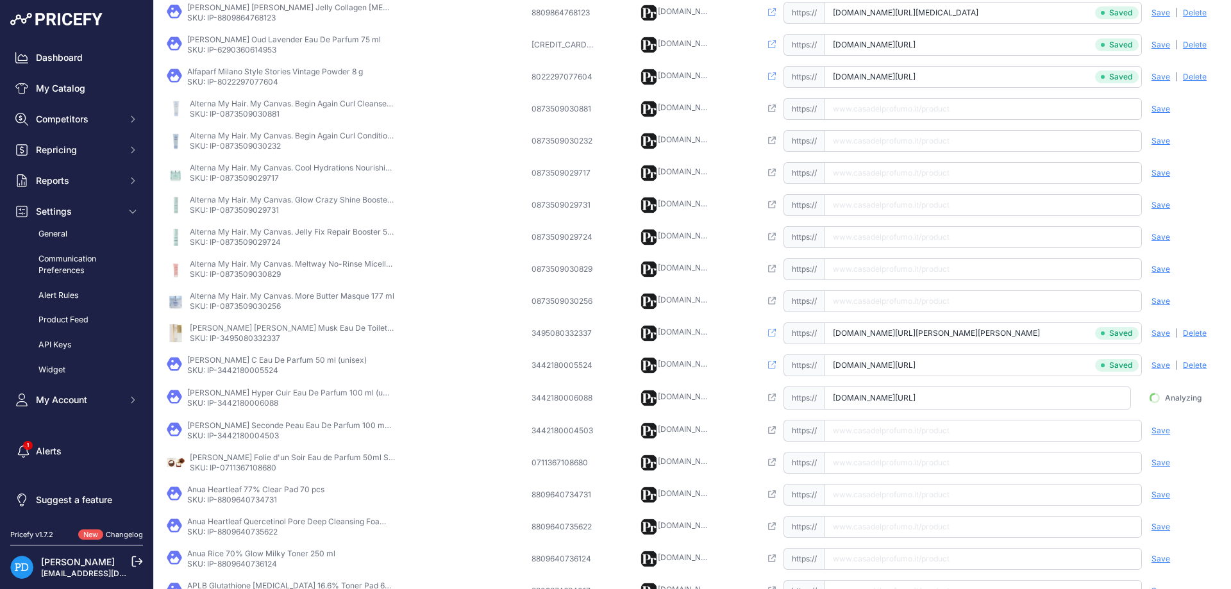
scroll to position [0, 60]
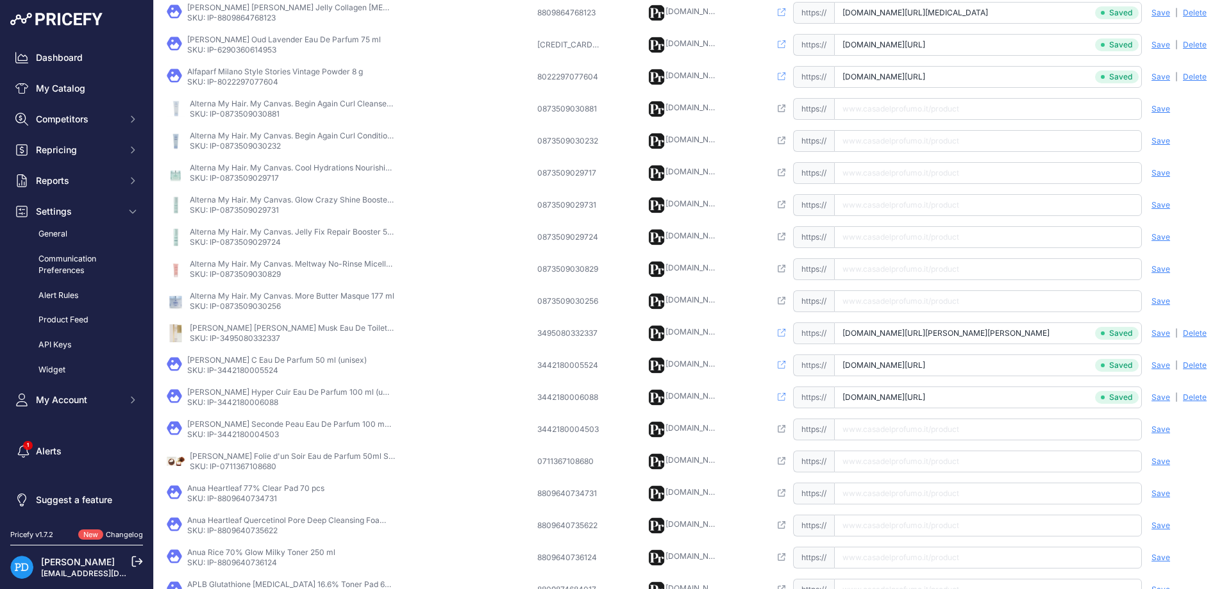
click at [243, 437] on p "SKU: IP-3442180004503" at bounding box center [289, 434] width 205 height 10
copy p "3442180004503"
click at [885, 437] on input "text" at bounding box center [988, 430] width 308 height 22
paste input "https://www.casadelprofumo.it/andre-courreges-seconde-peau-eau-de-parfum-unisex…"
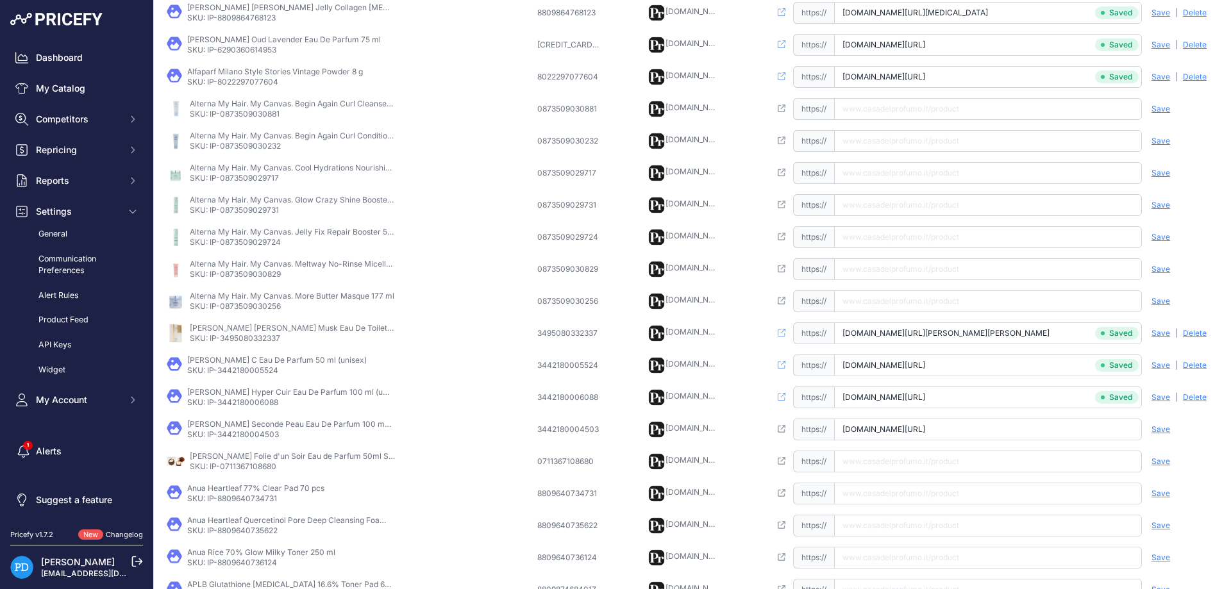
scroll to position [0, 80]
type input "www.casadelprofumo.it/andre-courreges-seconde-peau-eau-de-parfum-unisex-100-ml_…"
click at [1154, 431] on span "Save" at bounding box center [1160, 429] width 19 height 10
click at [258, 468] on p "SKU: IP-0711367108680" at bounding box center [292, 467] width 205 height 10
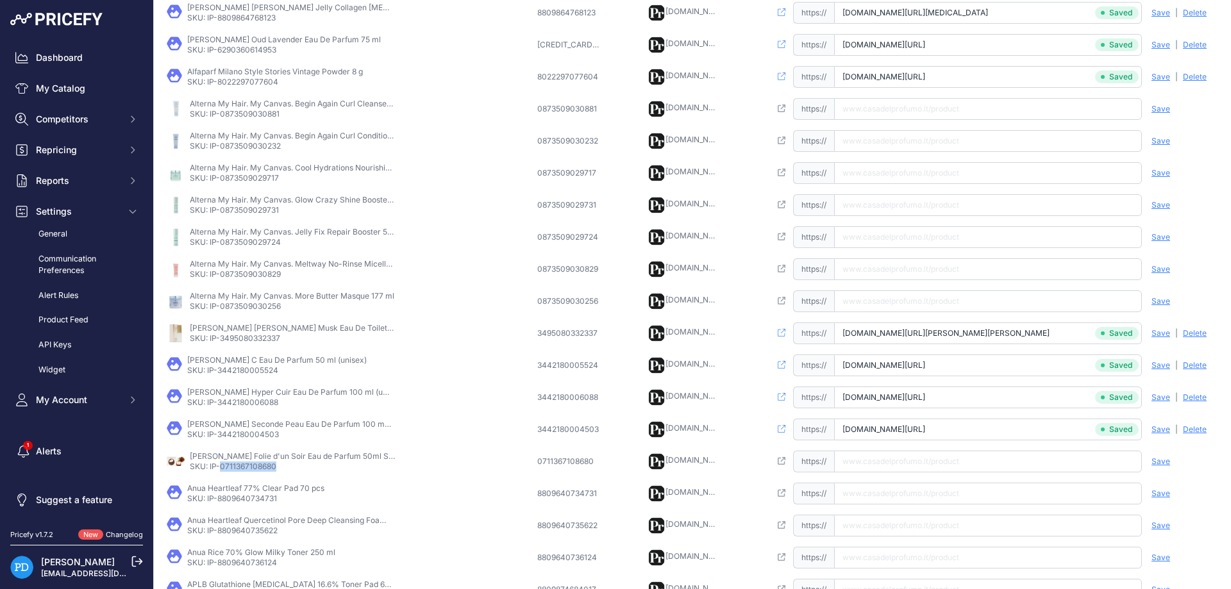
click at [258, 468] on p "SKU: IP-0711367108680" at bounding box center [292, 467] width 205 height 10
copy p "0711367108680"
click at [905, 458] on input "text" at bounding box center [988, 462] width 308 height 22
paste input "https://www.casadelprofumo.it/goutal-folie-d-un-soir-eau-de-parfum-donna-50-ml_…"
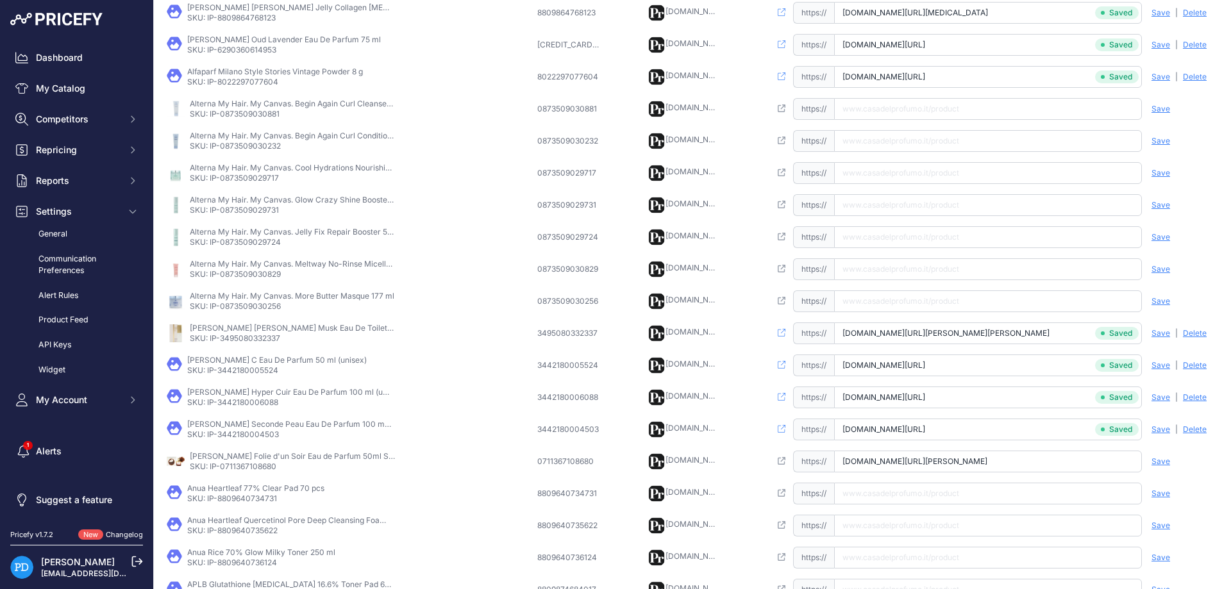
type input "www.casadelprofumo.it/goutal-folie-d-un-soir-eau-de-parfum-donna-50-ml_z853241/"
click at [1163, 460] on span "Save" at bounding box center [1160, 461] width 19 height 10
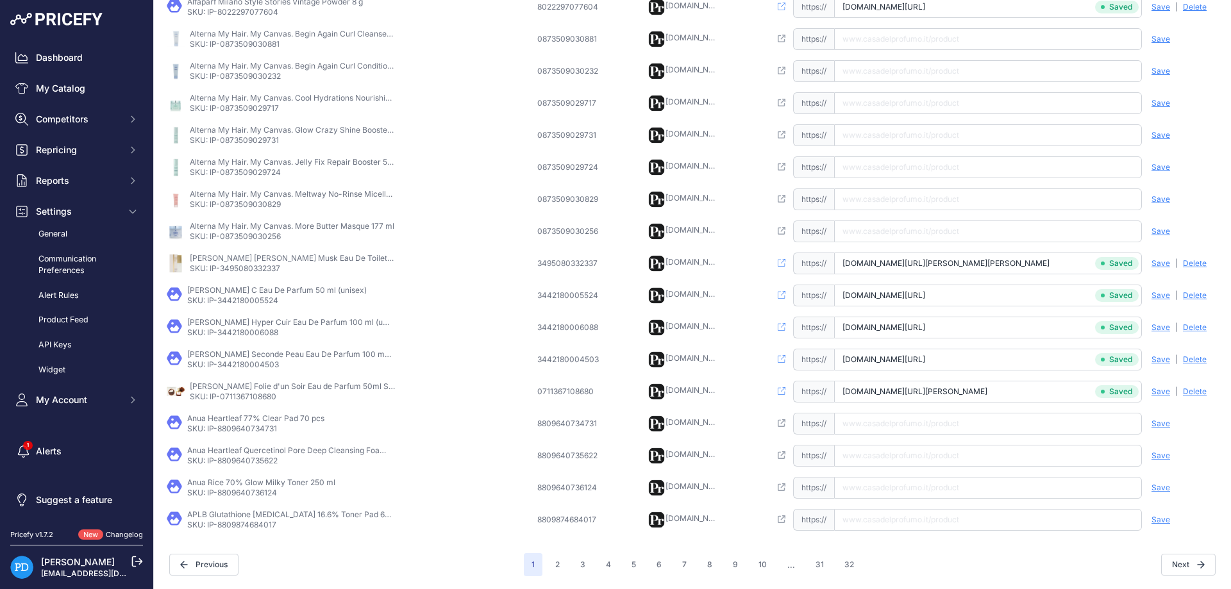
click at [262, 429] on p "SKU: IP-8809640734731" at bounding box center [255, 429] width 137 height 10
click at [860, 425] on input "text" at bounding box center [988, 424] width 308 height 22
paste input "https://www.casadelprofumo.it/anua-heartleaf-77-clear-pad-70-pz_z974741/"
type input "www.casadelprofumo.it/anua-heartleaf-77-clear-pad-70-pz_z974741/"
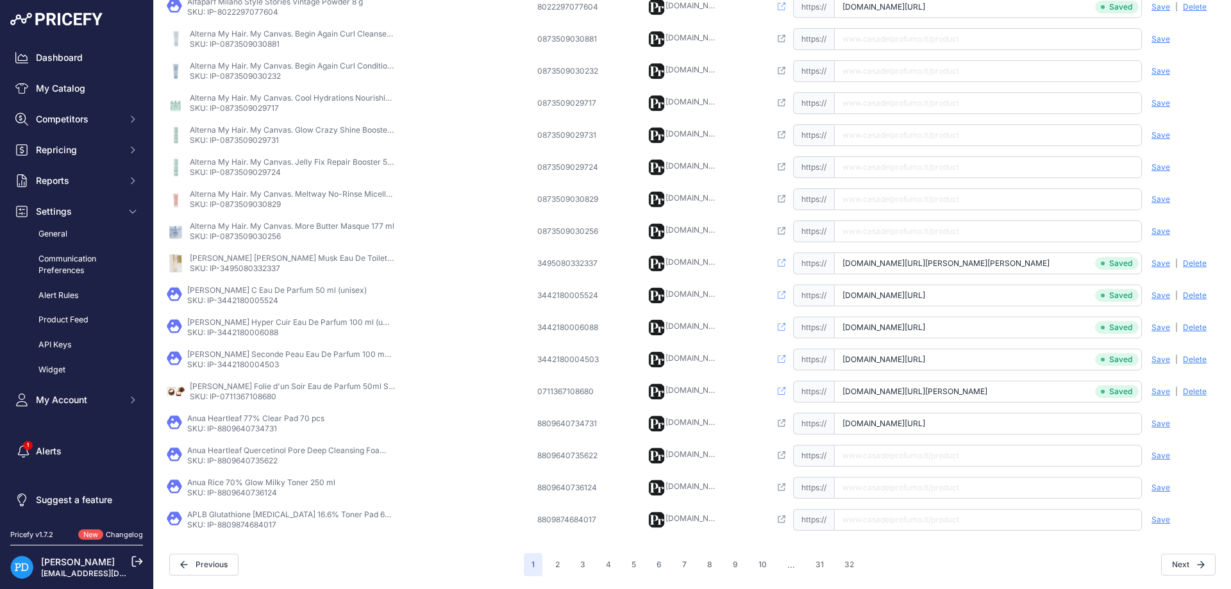
click at [1166, 420] on span "Save" at bounding box center [1160, 424] width 19 height 10
click at [260, 460] on p "SKU: IP-8809640735622" at bounding box center [289, 461] width 205 height 10
click at [893, 456] on input "text" at bounding box center [988, 456] width 308 height 22
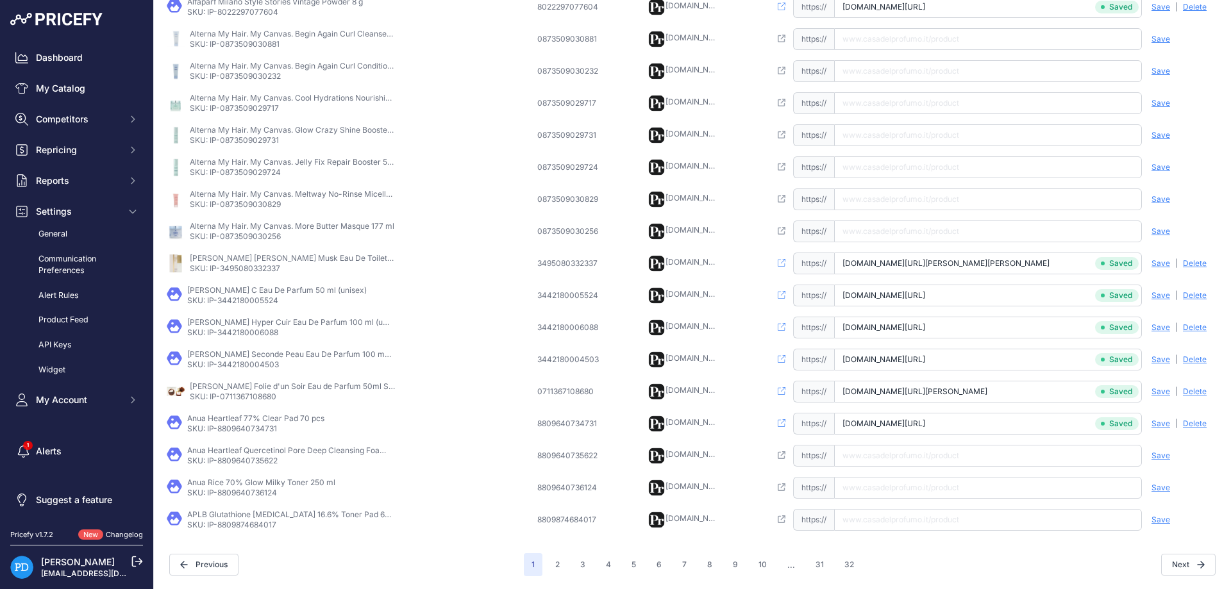
paste input "https://www.casadelprofumo.it/anua-heartleaf-quercetinol-pore-deep-cleansing-fo…"
type input "www.casadelprofumo.it/anua-heartleaf-quercetinol-pore-deep-cleansing-foam-150-m…"
click at [1161, 451] on span "Save" at bounding box center [1160, 456] width 19 height 10
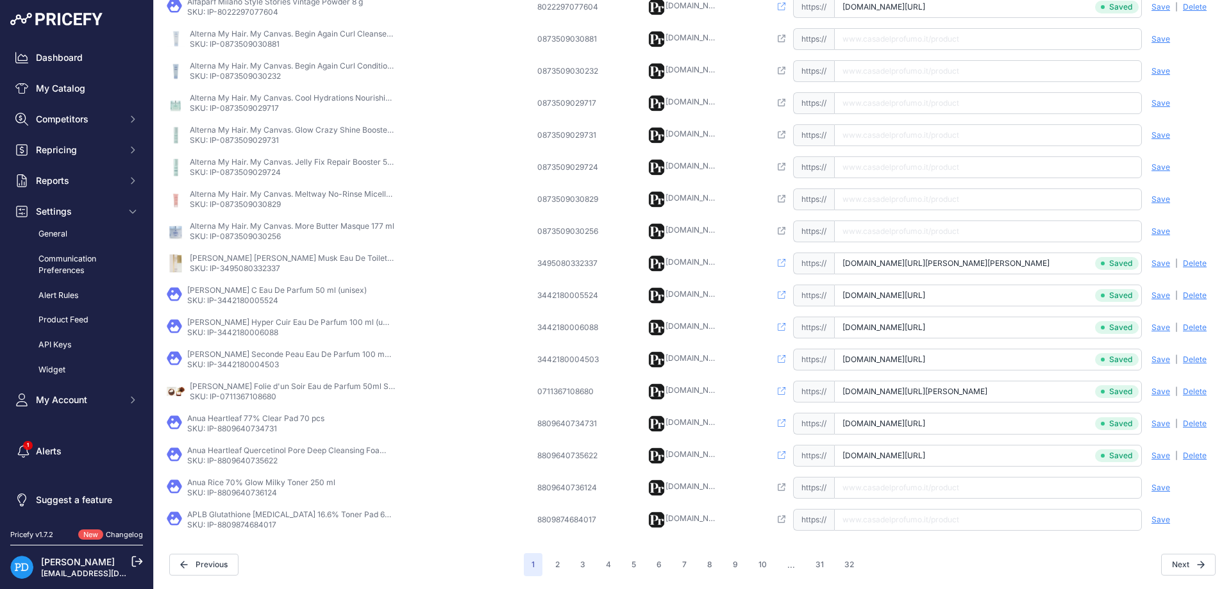
click at [254, 494] on p "SKU: IP-8809640736124" at bounding box center [261, 493] width 148 height 10
click at [893, 491] on input "text" at bounding box center [988, 488] width 308 height 22
paste input "https://www.casadelprofumo.it/anua-rice-70-glow-milky-toner-250-ml_z1025508/"
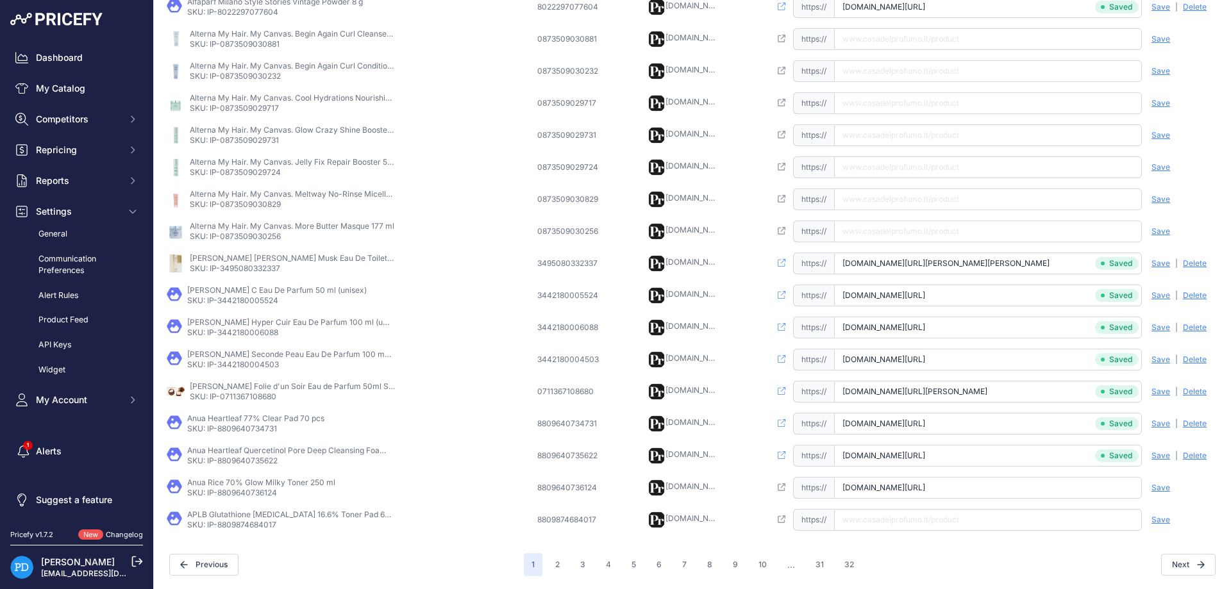
type input "www.casadelprofumo.it/anua-rice-70-glow-milky-toner-250-ml_z1025508/"
click at [1167, 488] on span "Save" at bounding box center [1160, 488] width 19 height 10
click at [255, 522] on p "SKU: IP-8809874684017" at bounding box center [289, 525] width 205 height 10
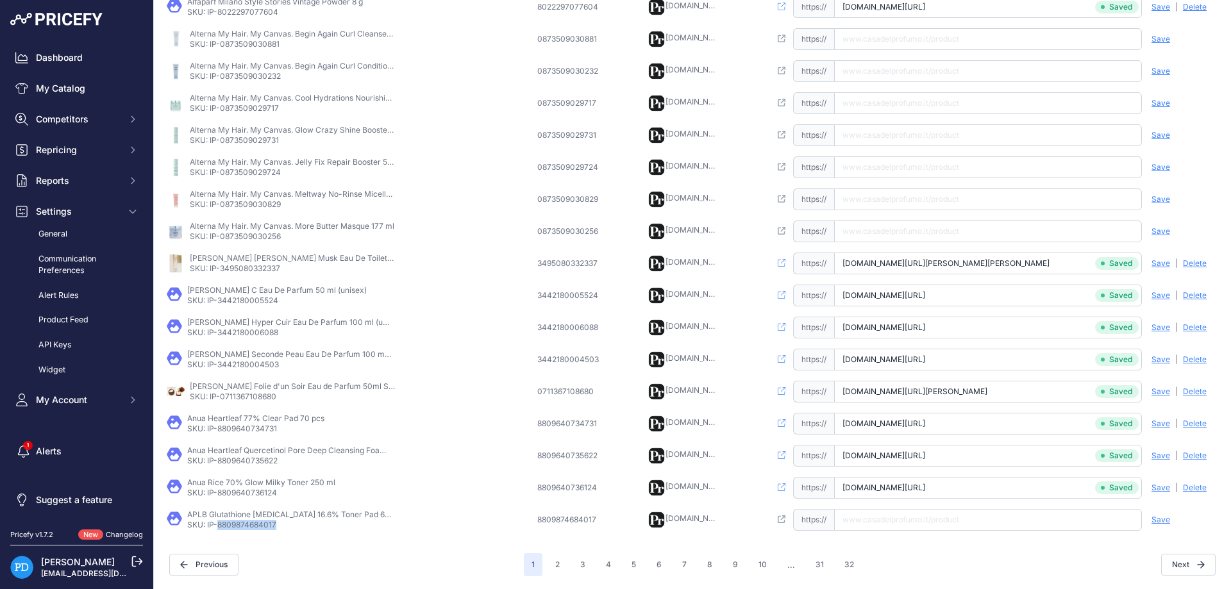
click at [903, 528] on input "text" at bounding box center [988, 520] width 308 height 22
paste input "https://www.casadelprofumo.it/aplb-glutathione-niacinamide-16-6-toner-pad-60-pz…"
type input "www.casadelprofumo.it/aplb-glutathione-niacinamide-16-6-toner-pad-60-pz_z103655…"
click at [1155, 518] on span "Save" at bounding box center [1160, 520] width 19 height 10
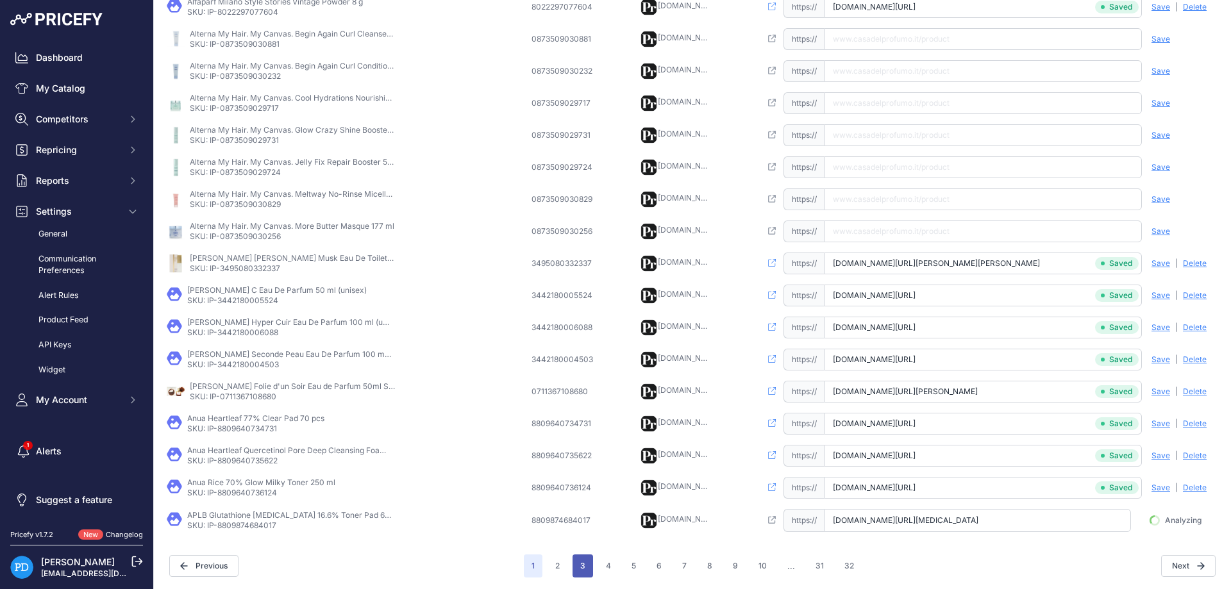
scroll to position [0, 34]
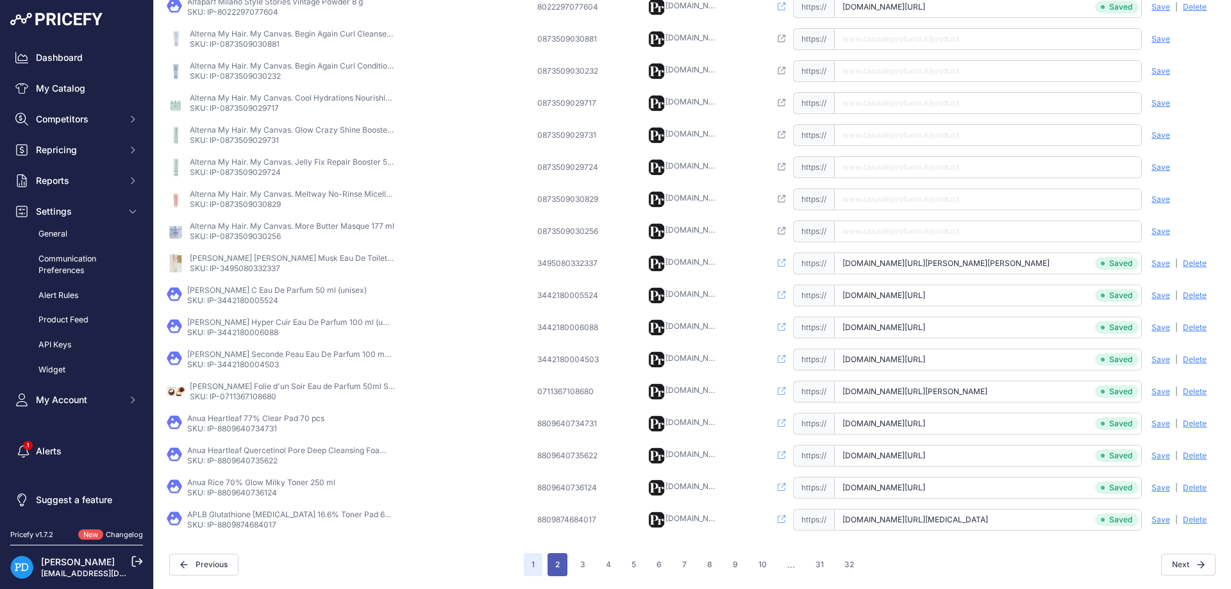
click at [558, 568] on button "2" at bounding box center [557, 564] width 20 height 23
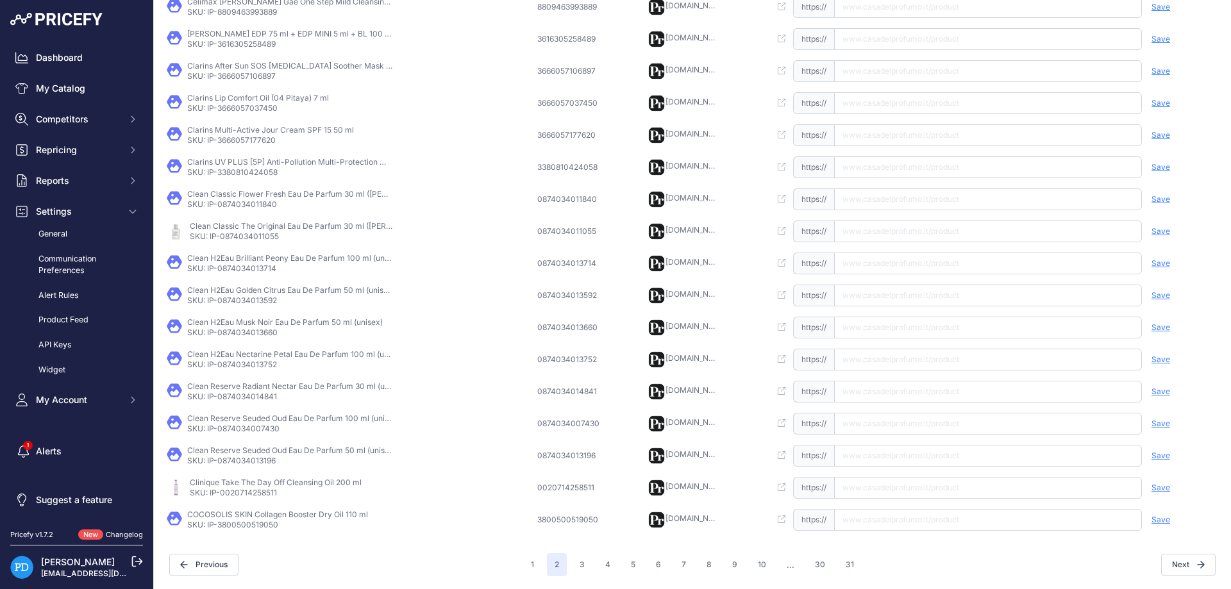
scroll to position [278, 0]
click at [537, 560] on button "1" at bounding box center [532, 564] width 19 height 23
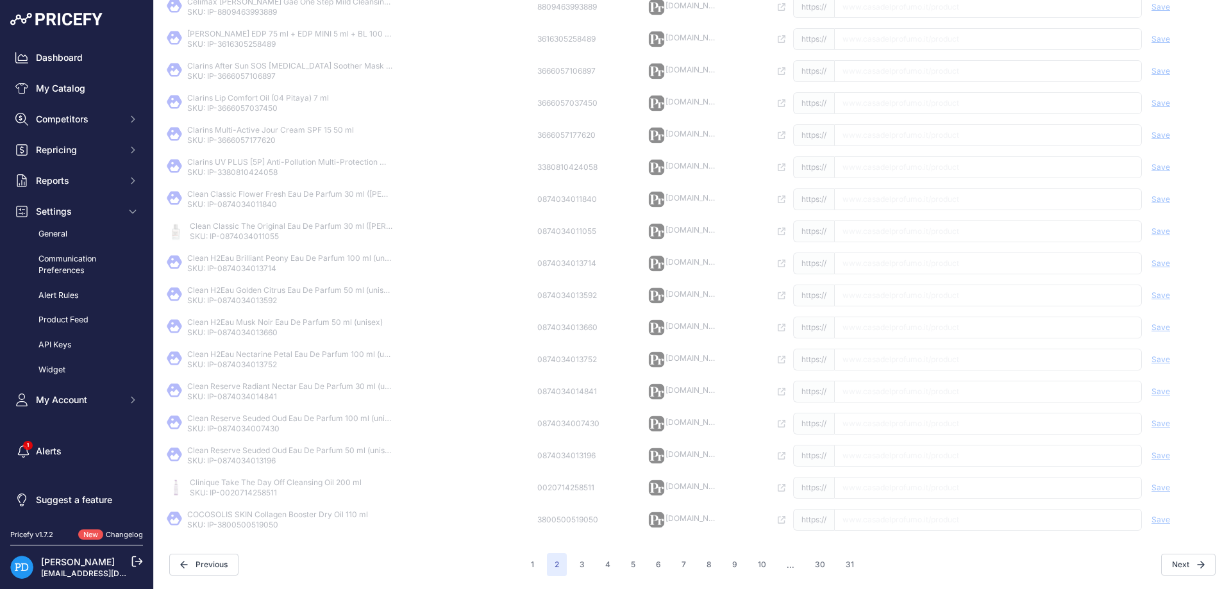
scroll to position [92, 0]
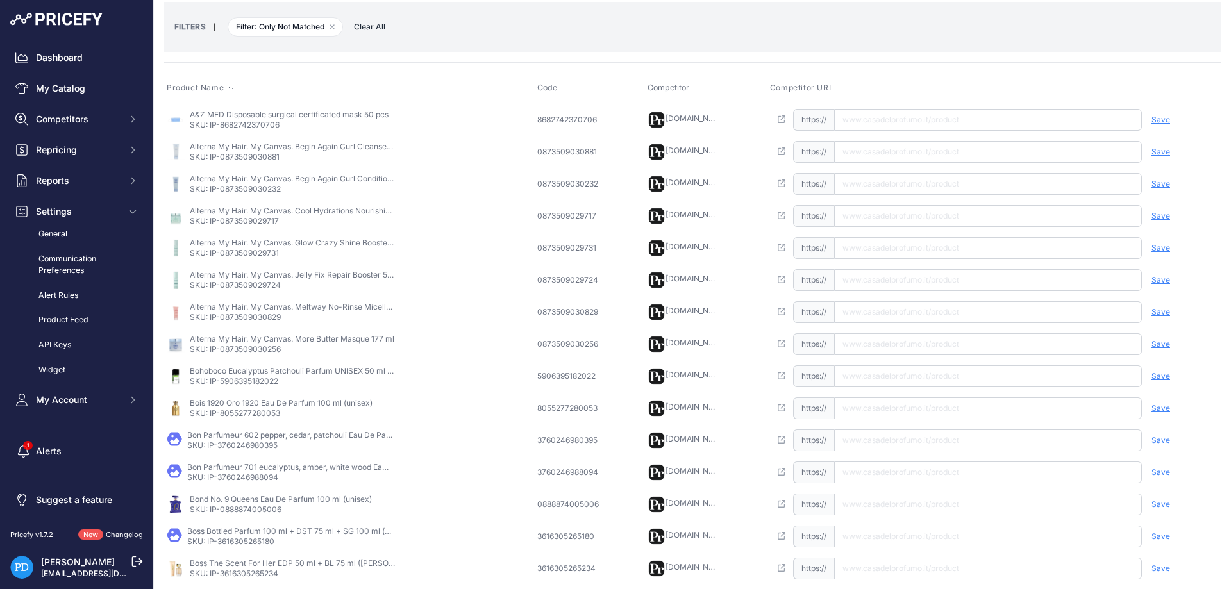
scroll to position [301, 0]
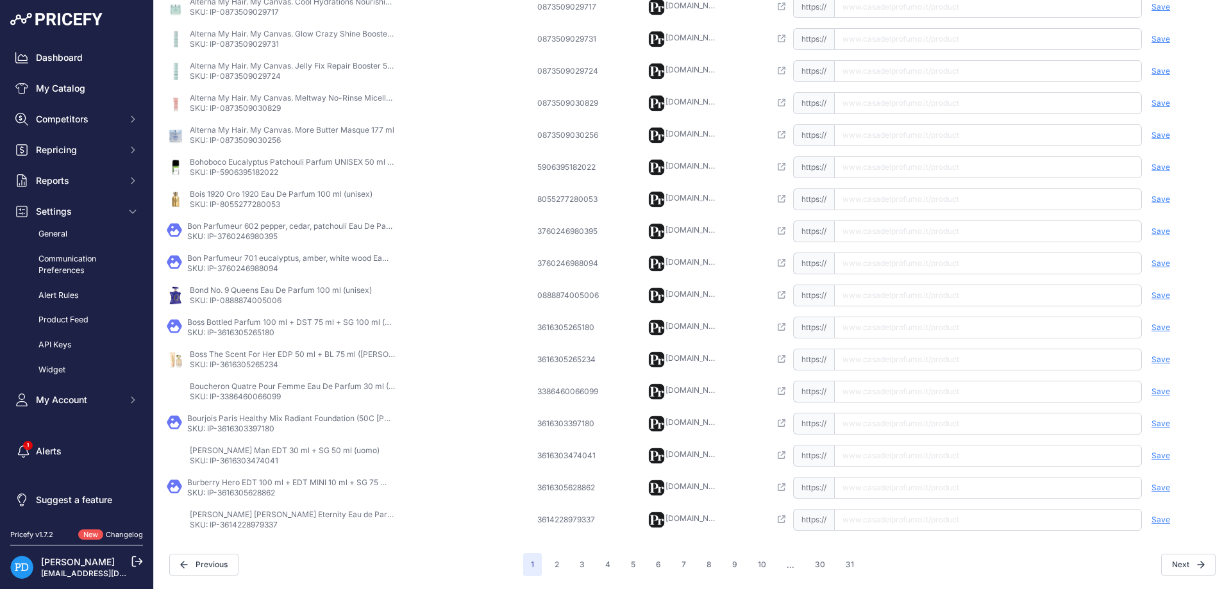
click at [239, 173] on p "SKU: IP-5906395182022" at bounding box center [292, 172] width 205 height 10
click at [874, 170] on input "text" at bounding box center [988, 167] width 308 height 22
paste input "https://www.casadelprofumo.it/bohoboco-eucalyptus-patchouli-parfum-unisex-50-ml…"
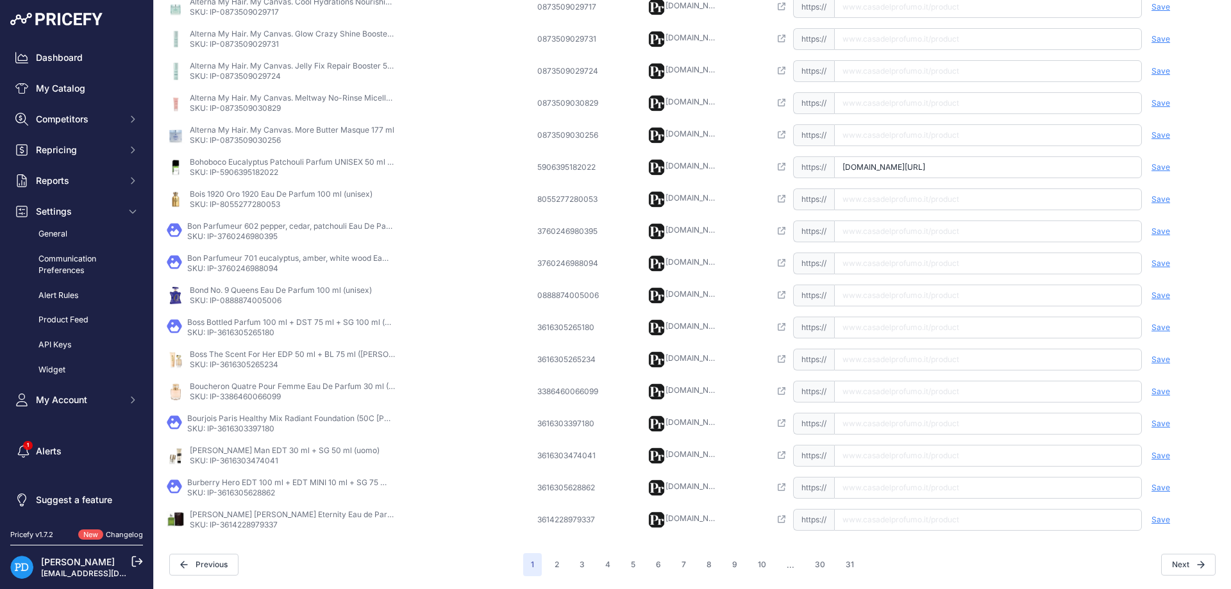
type input "www.casadelprofumo.it/bohoboco-eucalyptus-patchouli-parfum-unisex-50-ml_z866827/"
click at [1157, 167] on span "Save" at bounding box center [1160, 167] width 19 height 10
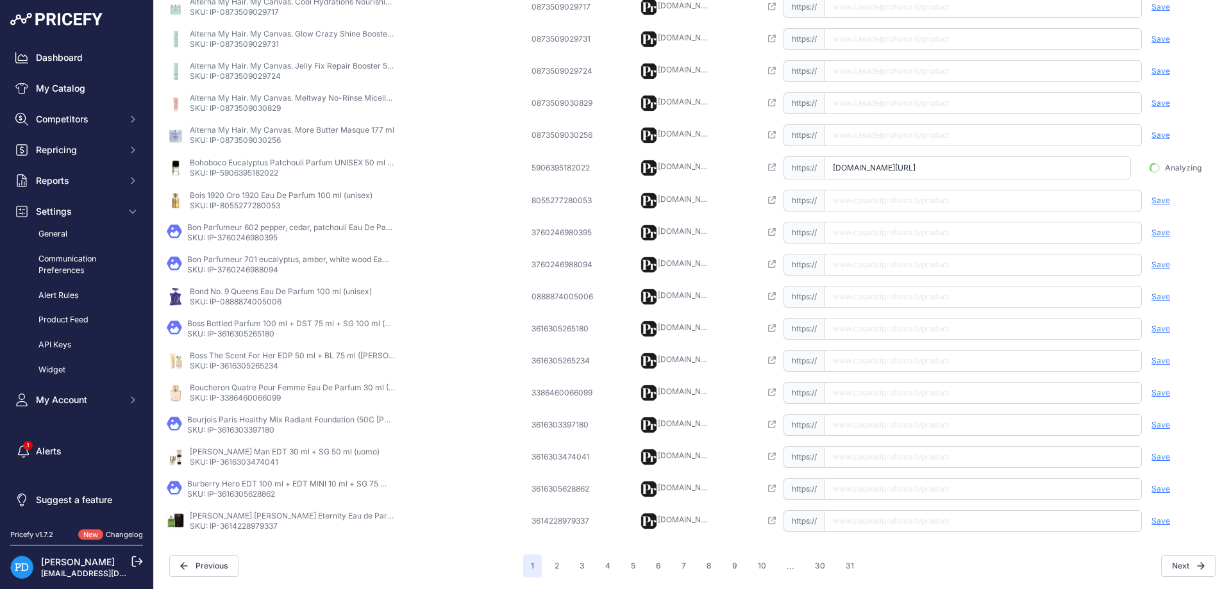
scroll to position [0, 38]
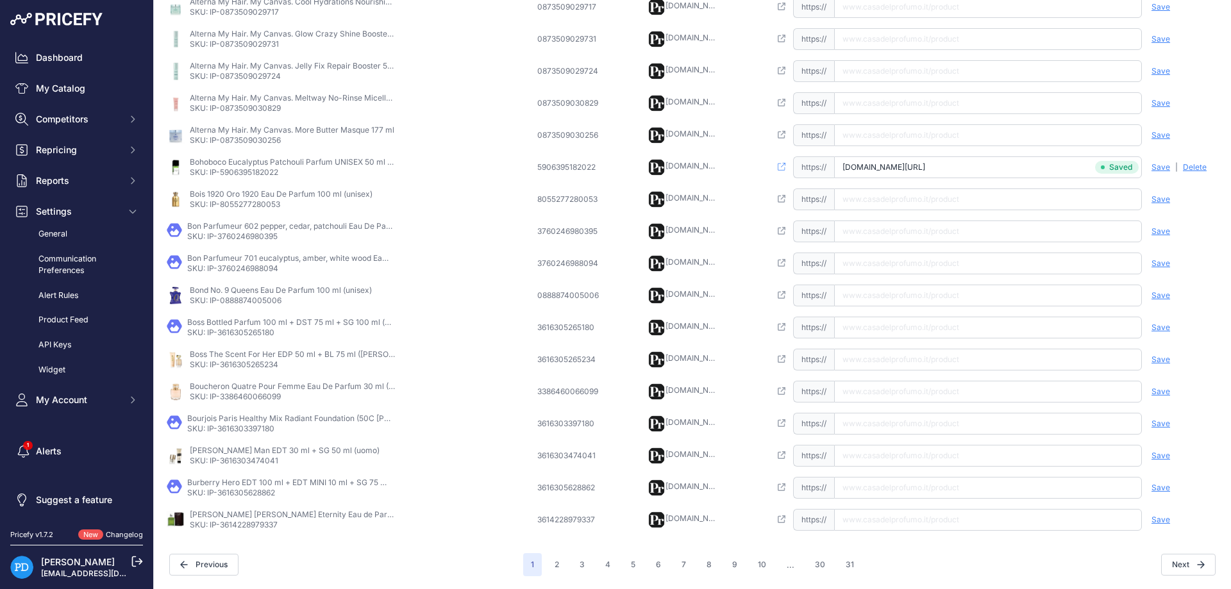
click at [231, 203] on p "SKU: IP-8055277280053" at bounding box center [281, 204] width 183 height 10
click at [908, 196] on input "text" at bounding box center [988, 199] width 308 height 22
paste input "https://www.casadelprofumo.it/bois-1920-oro-1920-eau-de-parfum-unisex-100-ml_z7…"
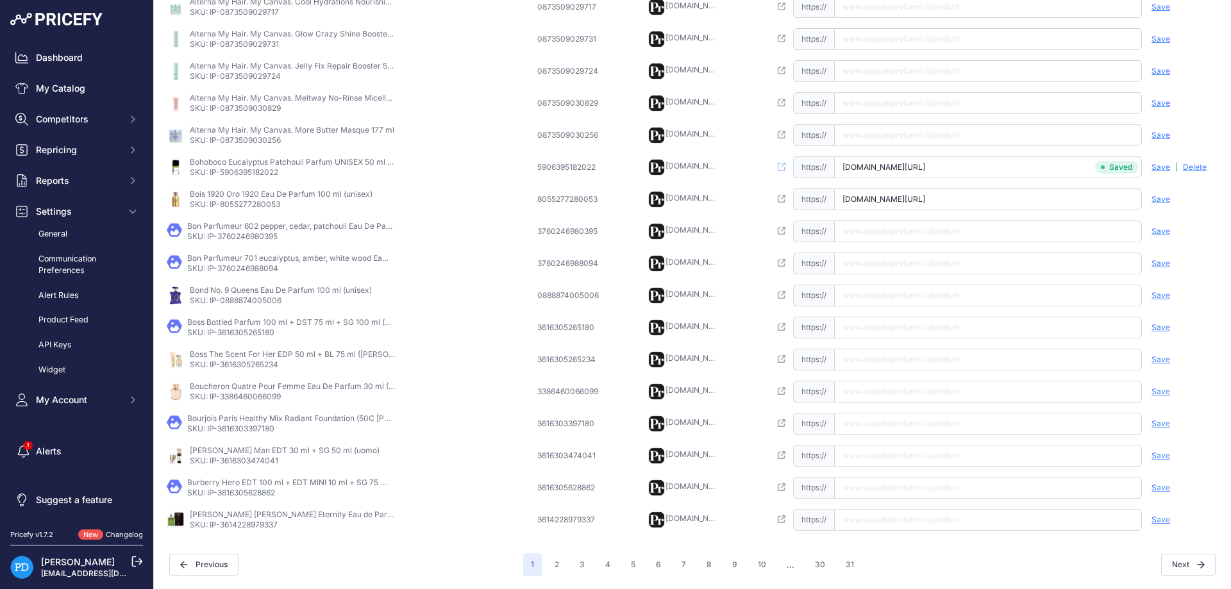
type input "www.casadelprofumo.it/bois-1920-oro-1920-eau-de-parfum-unisex-100-ml_z775189/"
click at [1158, 199] on span "Save" at bounding box center [1160, 199] width 19 height 10
click at [228, 243] on td "Bon Parfumeur 602 pepper, cedar, patchouli Eau De Parfum 30 ml (unisex) SKU: IP…" at bounding box center [349, 231] width 371 height 32
click at [229, 242] on td "Bon Parfumeur 602 pepper, cedar, patchouli Eau De Parfum 30 ml (unisex) SKU: IP…" at bounding box center [349, 231] width 371 height 32
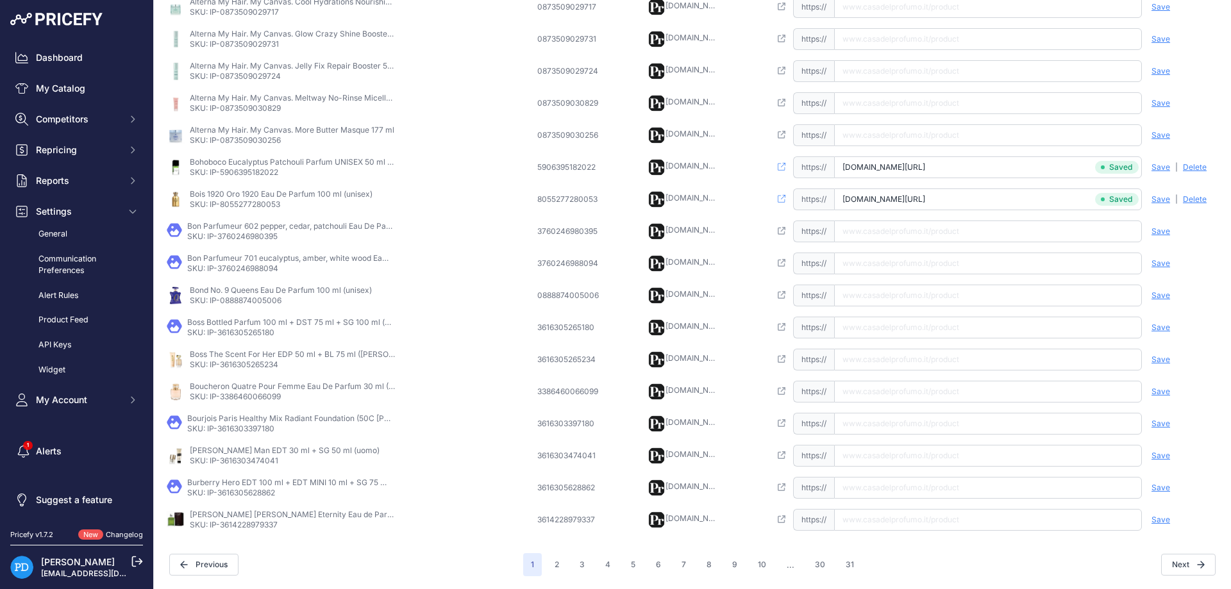
click at [949, 233] on input "text" at bounding box center [988, 232] width 308 height 22
paste input "https://www.casadelprofumo.it/bon-parfumeur-602-pepper-cedar-patchouli-eau-de-p…"
type input "www.casadelprofumo.it/bon-parfumeur-602-pepper-cedar-patchouli-eau-de-parfum-un…"
click at [1159, 233] on span "Save" at bounding box center [1160, 231] width 19 height 10
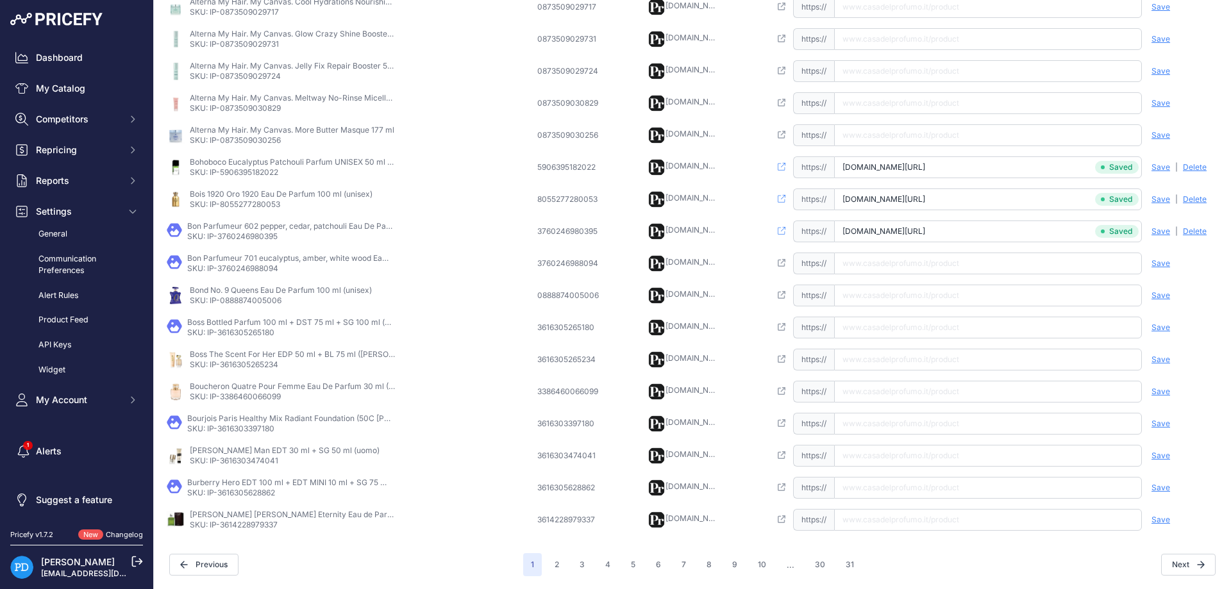
scroll to position [0, 117]
click at [242, 274] on td "Bon Parfumeur 701 eucalyptus, amber, white wood Eau De Parfum 100 ml (unisex) S…" at bounding box center [349, 263] width 371 height 32
click at [892, 258] on input "text" at bounding box center [988, 264] width 308 height 22
paste input "https://www.casadelprofumo.it/bon-parfumeur-701-eucalyptus-amber-white-wood-eau…"
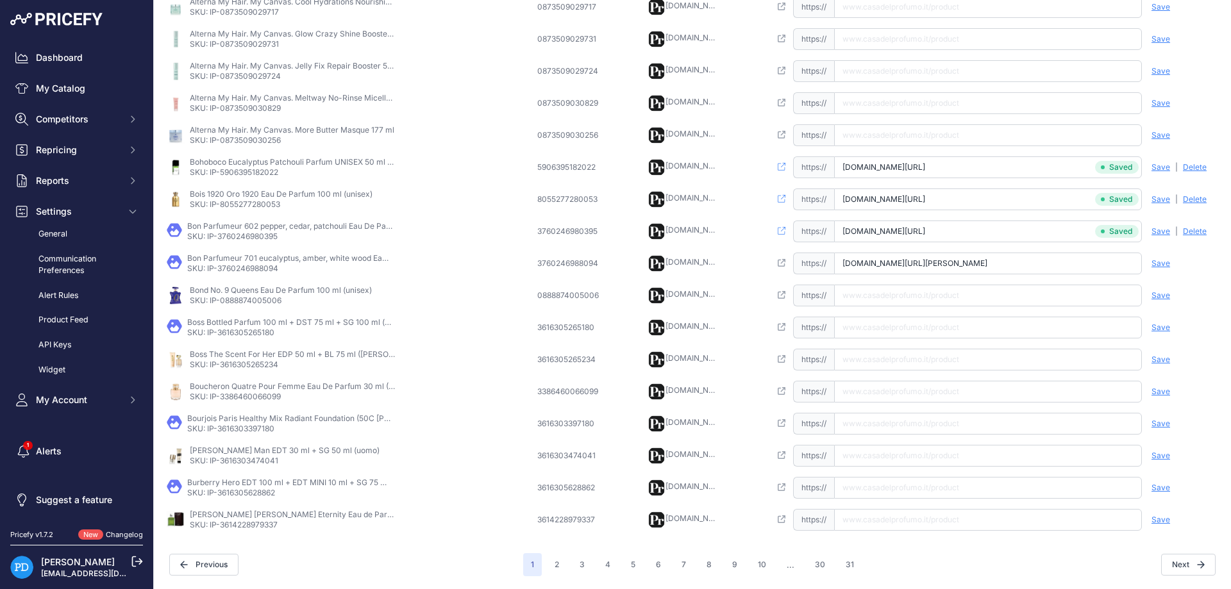
scroll to position [0, 151]
type input "www.casadelprofumo.it/bon-parfumeur-701-eucalyptus-amber-white-wood-eau-de-parf…"
click at [1164, 267] on span "Save" at bounding box center [1160, 263] width 19 height 10
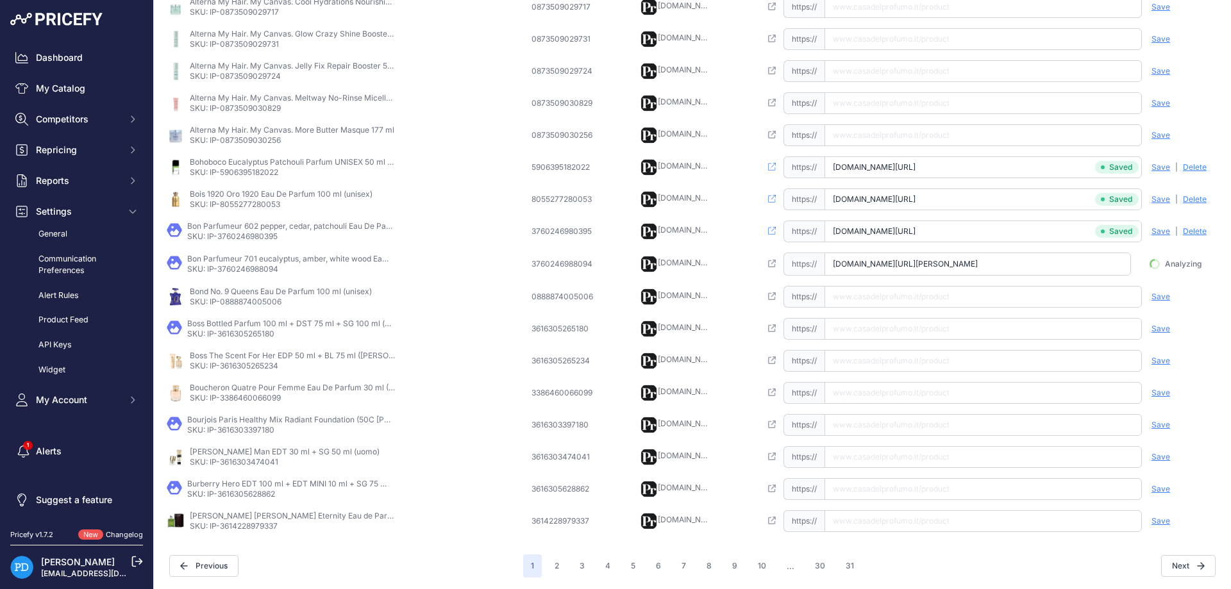
scroll to position [0, 144]
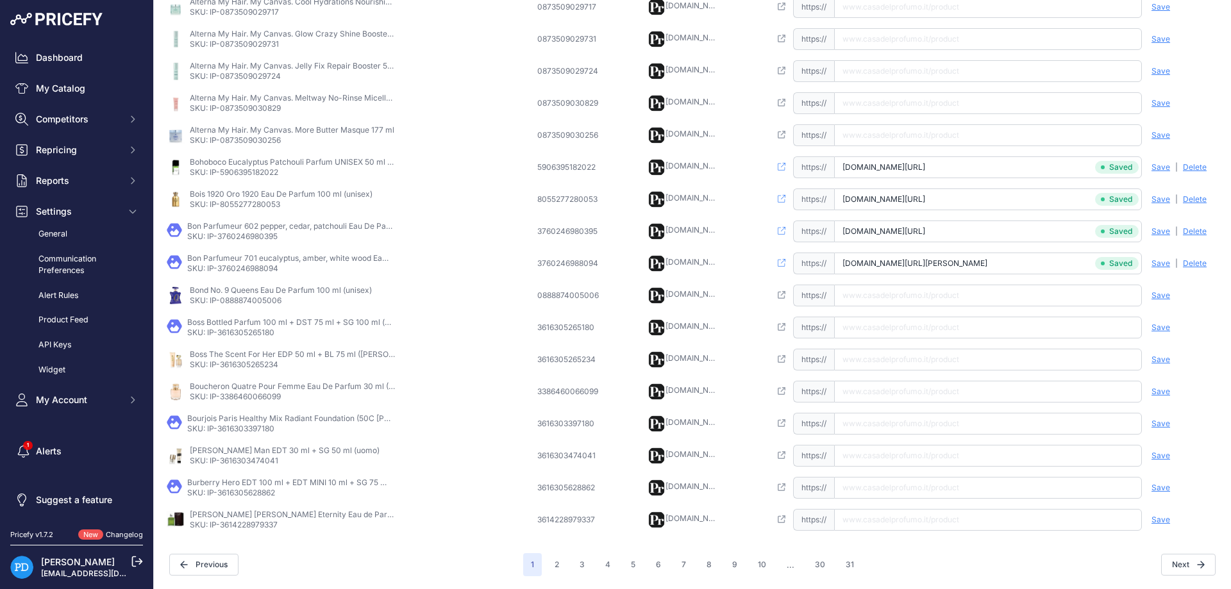
click at [262, 297] on p "SKU: IP-0888874005006" at bounding box center [281, 301] width 182 height 10
drag, startPoint x: 890, startPoint y: 300, endPoint x: 901, endPoint y: 299, distance: 11.6
click at [889, 299] on input "text" at bounding box center [988, 296] width 308 height 22
paste input "https://www.casadelprofumo.it/bond-no-9-queens-eau-de-parfum-unisex-100-ml_z706…"
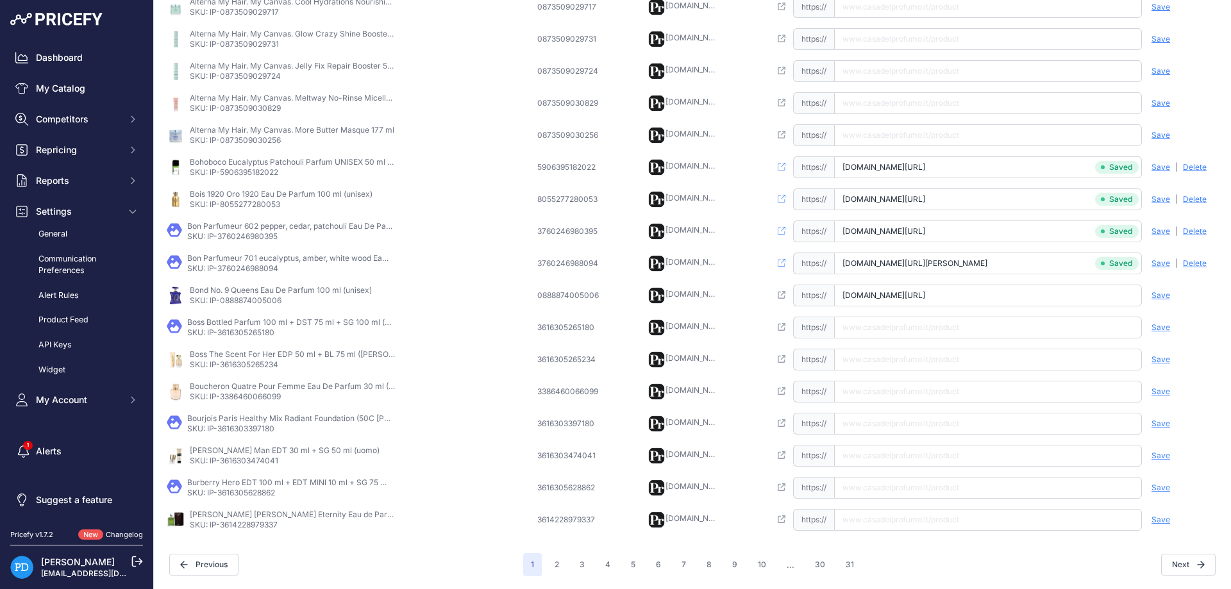
scroll to position [0, 31]
type input "www.casadelprofumo.it/bond-no-9-queens-eau-de-parfum-unisex-100-ml_z706255/"
click at [1162, 294] on span "Save" at bounding box center [1160, 295] width 19 height 10
click at [262, 333] on p "SKU: IP-3616305265180" at bounding box center [289, 333] width 205 height 10
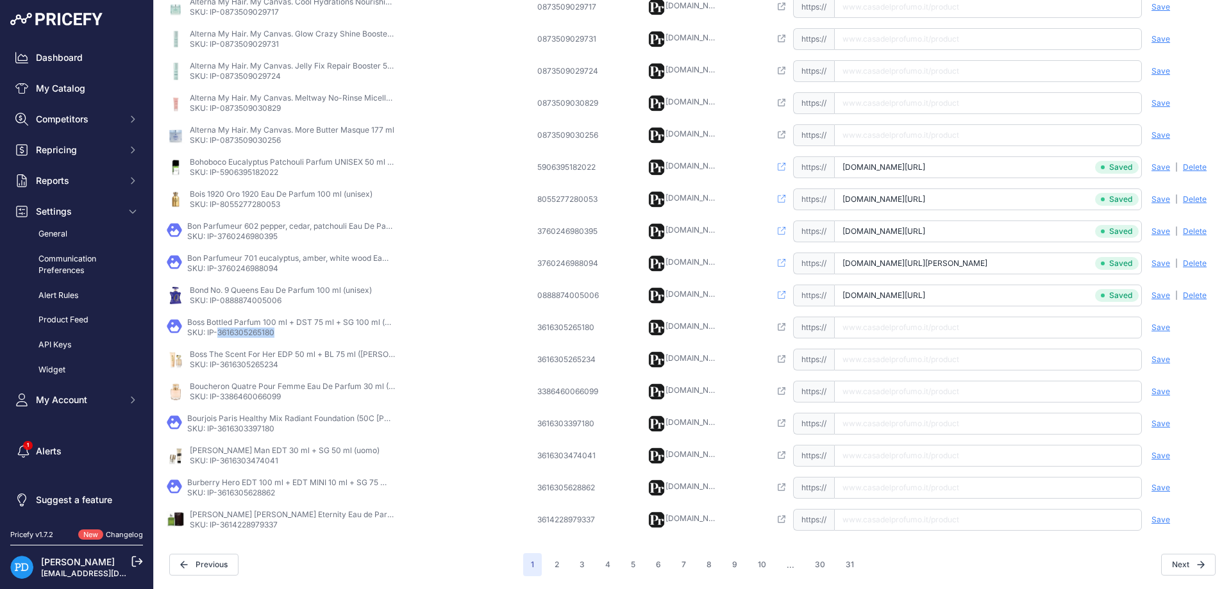
click at [262, 333] on p "SKU: IP-3616305265180" at bounding box center [289, 333] width 205 height 10
paste input "https://www.casadelprofumo.it/hugo-boss-boss-bottled-parfum-100-ml-dst-75-ml-ge…"
click at [914, 324] on input "text" at bounding box center [988, 328] width 308 height 22
type input "www.casadelprofumo.it/hugo-boss-boss-bottled-parfum-100-ml-dst-75-ml-gel-doccia…"
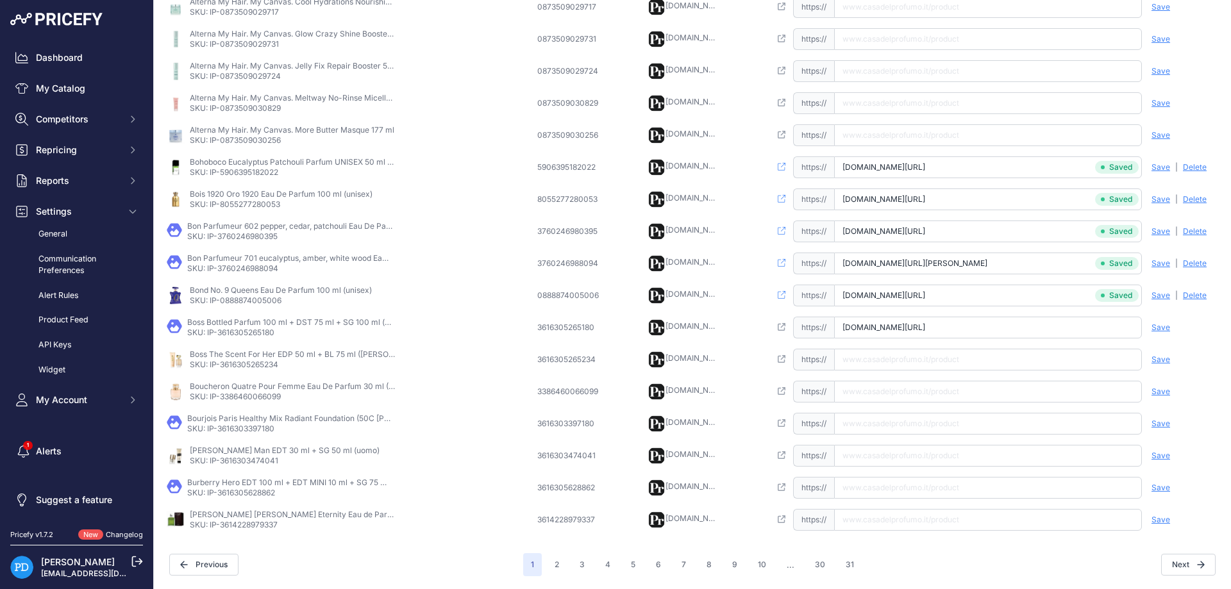
click at [1163, 328] on span "Save" at bounding box center [1160, 327] width 19 height 10
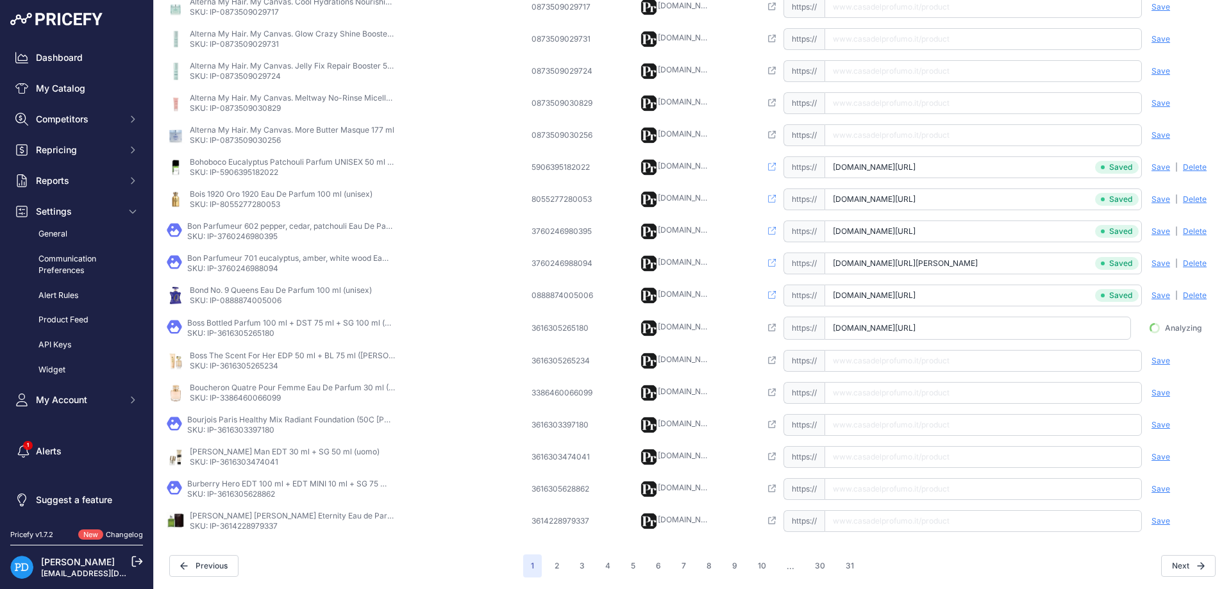
scroll to position [0, 129]
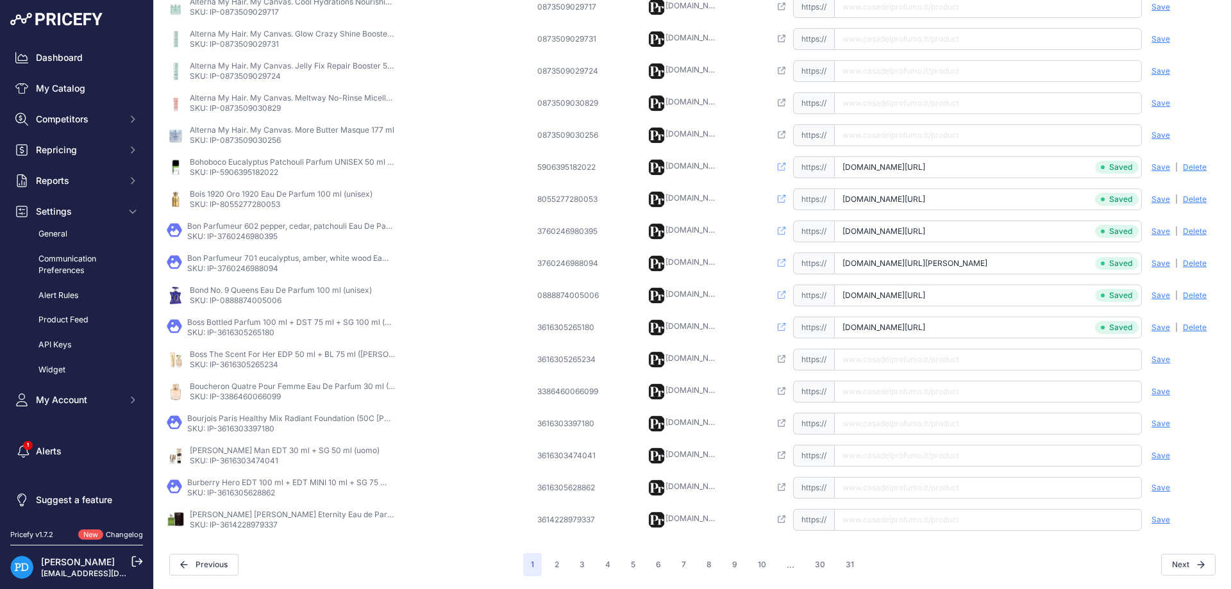
click at [238, 371] on td "Boss The Scent For Her EDP 50 ml + BL 75 ml (donna) SKU: IP-3616305265234" at bounding box center [349, 360] width 371 height 32
click at [239, 371] on td "Boss The Scent For Her EDP 50 ml + BL 75 ml (donna) SKU: IP-3616305265234" at bounding box center [349, 360] width 371 height 32
drag, startPoint x: 916, startPoint y: 358, endPoint x: 963, endPoint y: 354, distance: 46.9
click at [917, 358] on input "text" at bounding box center [988, 360] width 308 height 22
paste input "casadelprofumo.it/hugo-boss-boss-the-scent-for-her-edp-50-ml-latte-corpo-75-ml_…"
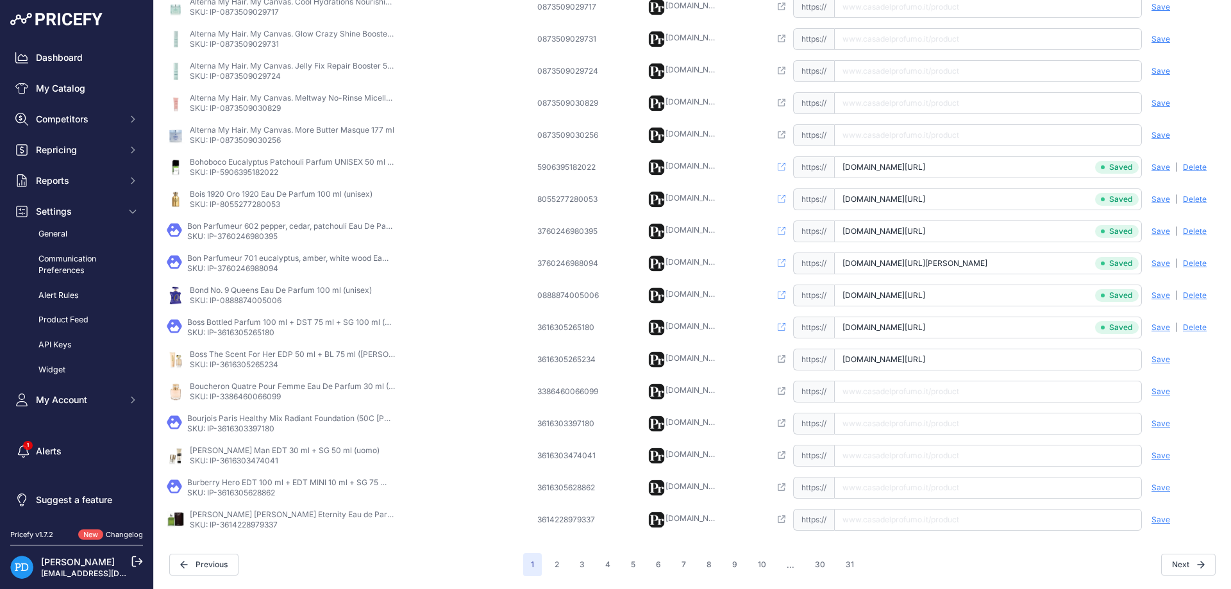
scroll to position [0, 67]
type input "casadelprofumo.it/hugo-boss-boss-the-scent-for-her-edp-50-ml-latte-corpo-75-ml_…"
click at [1164, 361] on span "Save" at bounding box center [1160, 359] width 19 height 10
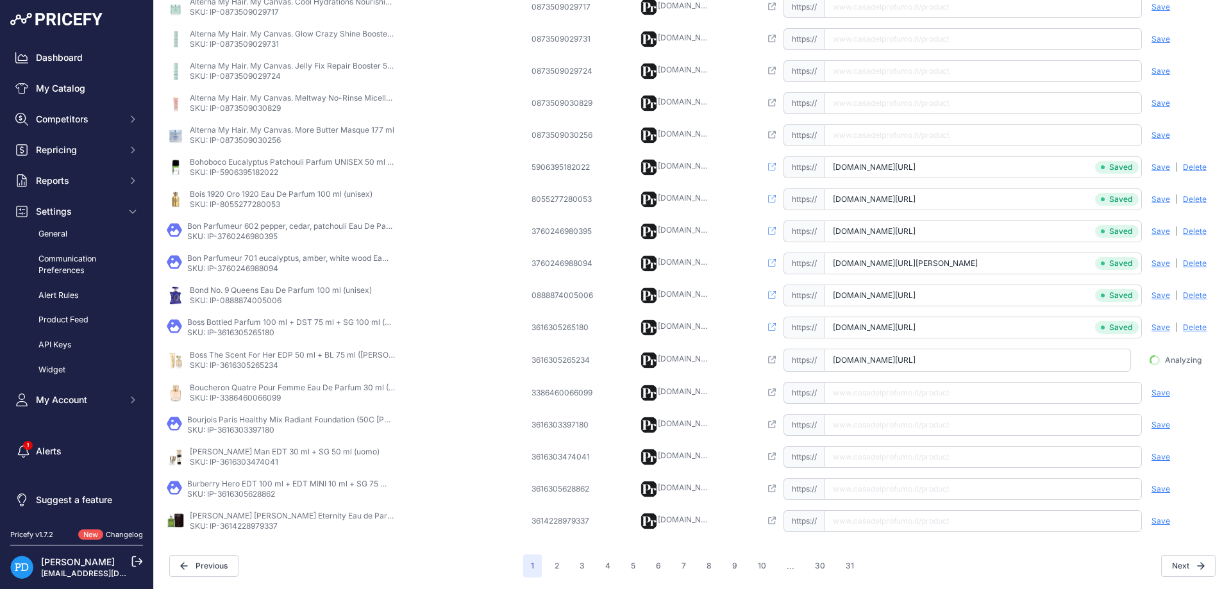
scroll to position [0, 59]
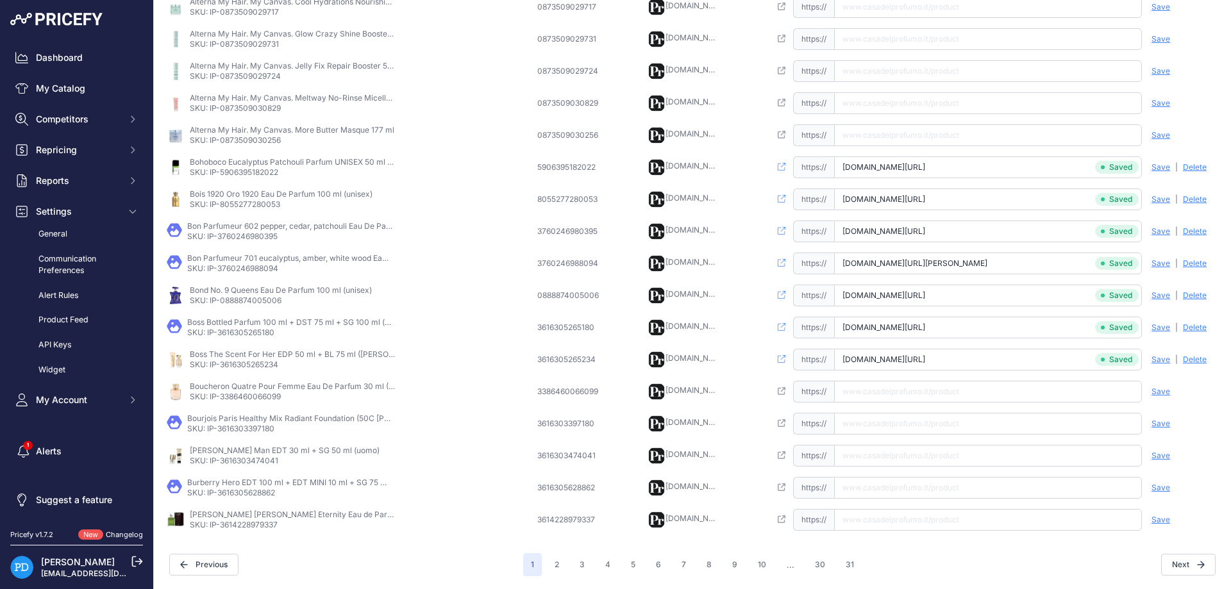
click at [258, 396] on p "SKU: IP-3386460066099" at bounding box center [292, 397] width 205 height 10
click at [949, 392] on input "text" at bounding box center [988, 392] width 308 height 22
type input "www.casadelprofumo.it/boucheron-quatre-pour-femme-eau-de-parfum-donna-30-ml_z67…"
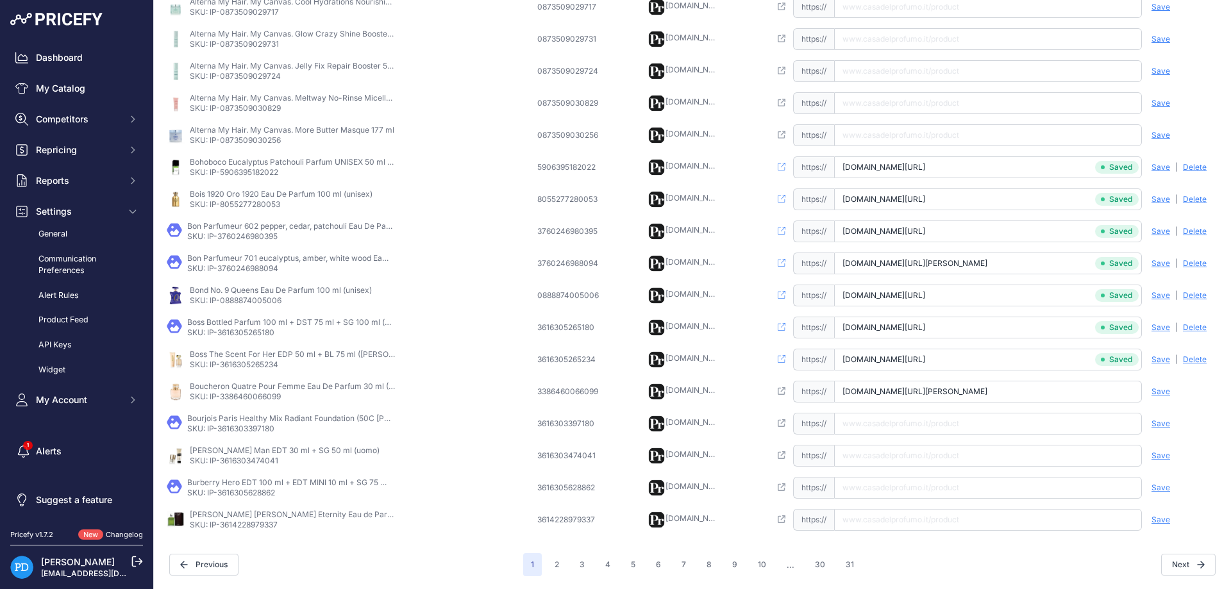
click at [1151, 392] on span "Save" at bounding box center [1160, 392] width 19 height 10
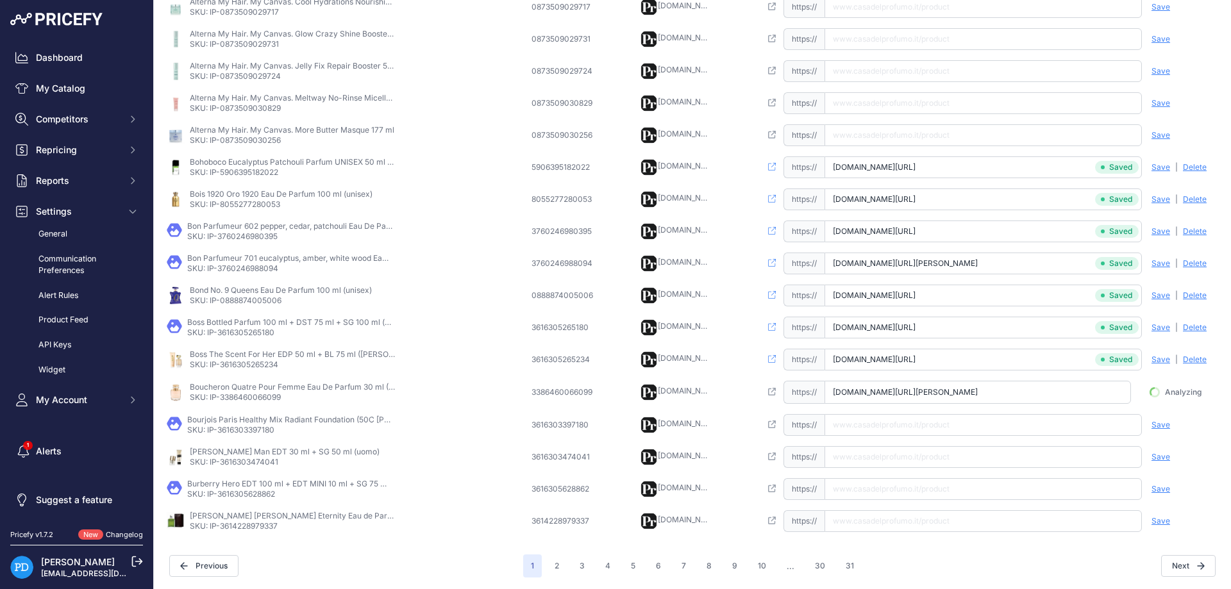
scroll to position [0, 65]
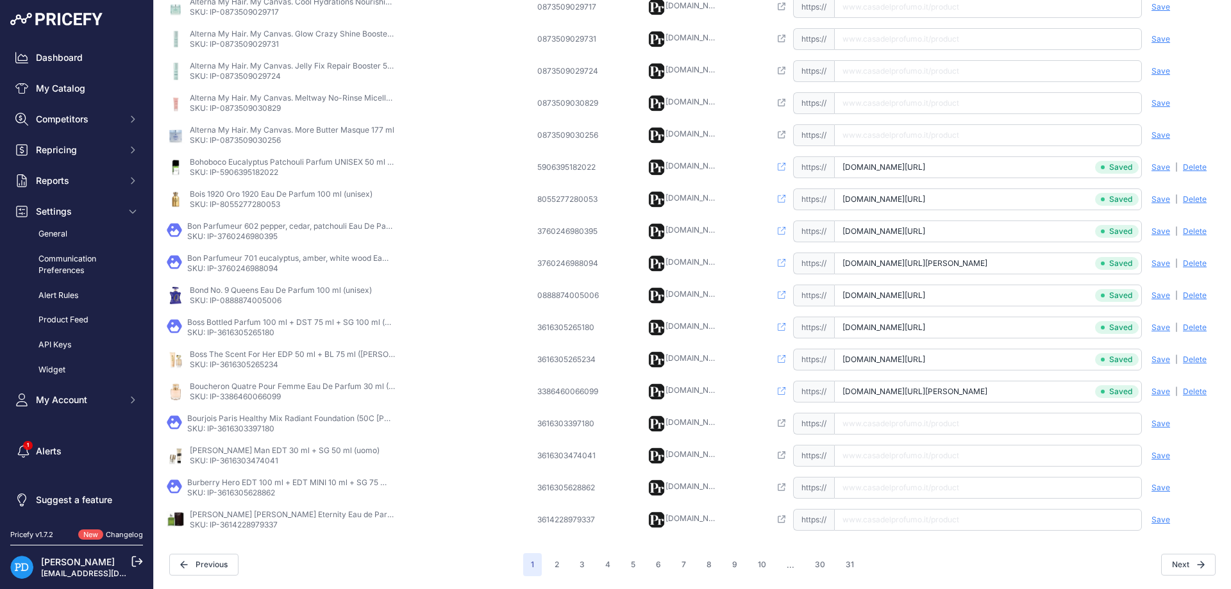
click at [258, 435] on td "Bourjois Paris Healthy Mix Radiant Foundation (50C Rose Ivory) 30 ml SKU: IP-36…" at bounding box center [349, 424] width 371 height 32
click at [899, 442] on td "Open this link https:// Saved false Save Analyzing | Delete Deleting" at bounding box center [993, 456] width 453 height 32
click at [895, 428] on input "text" at bounding box center [988, 424] width 308 height 22
paste input "https://www.casadelprofumo.it/bourjois-paris-healthy-mix-radiant-foundation-30-…"
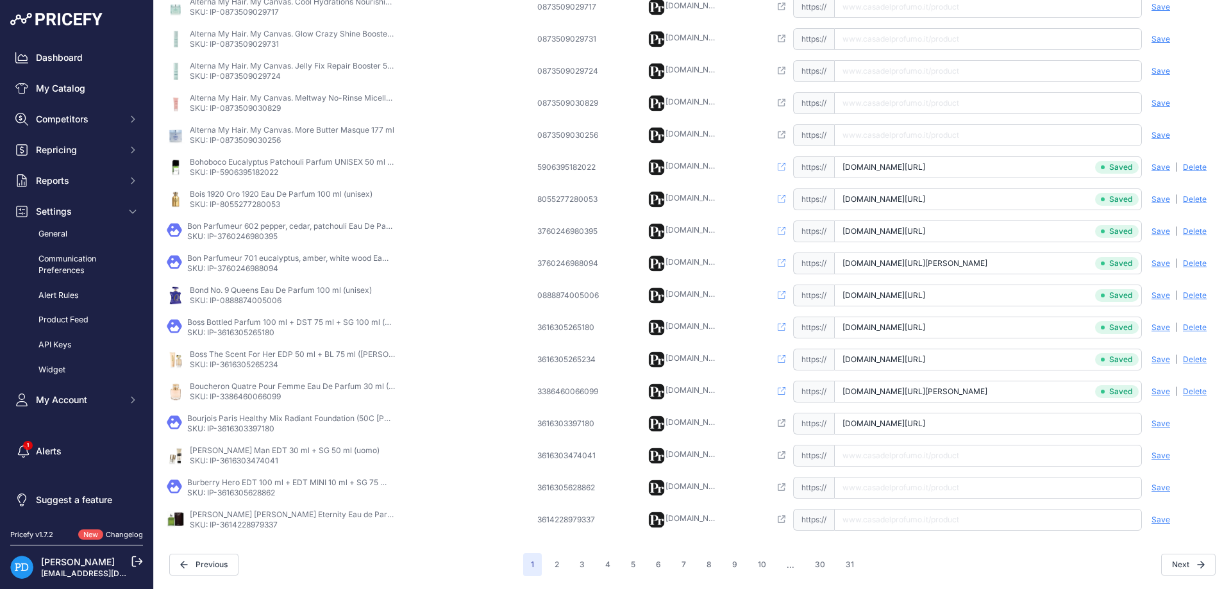
scroll to position [0, 72]
type input "www.casadelprofumo.it/bourjois-paris-healthy-mix-radiant-foundation-30-ml_z1044…"
click at [1155, 426] on span "Save" at bounding box center [1160, 424] width 19 height 10
click at [276, 458] on p "SKU: IP-3616303474041" at bounding box center [285, 461] width 190 height 10
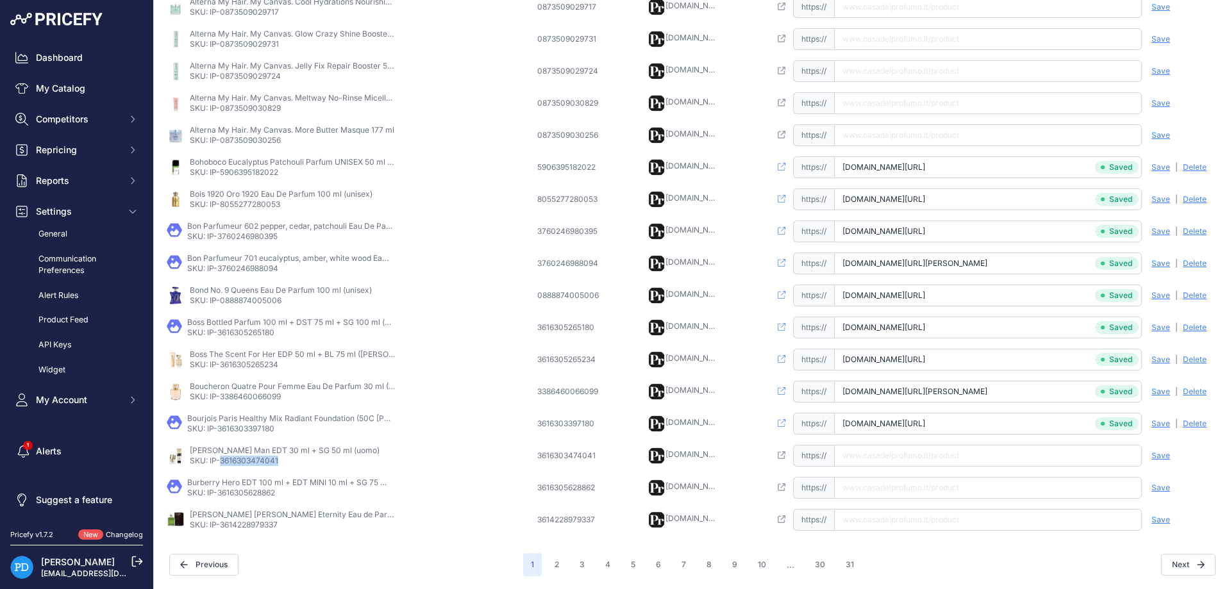
click at [276, 458] on p "SKU: IP-3616303474041" at bounding box center [285, 461] width 190 height 10
click at [981, 460] on input "text" at bounding box center [988, 456] width 308 height 22
paste input "https://www.casadelprofumo.it/bruno-banani-man-edt-30-ml-gel-doccia-50-ml_z1044…"
type input "www.casadelprofumo.it/bruno-banani-man-edt-30-ml-gel-doccia-50-ml_z1044767/#485…"
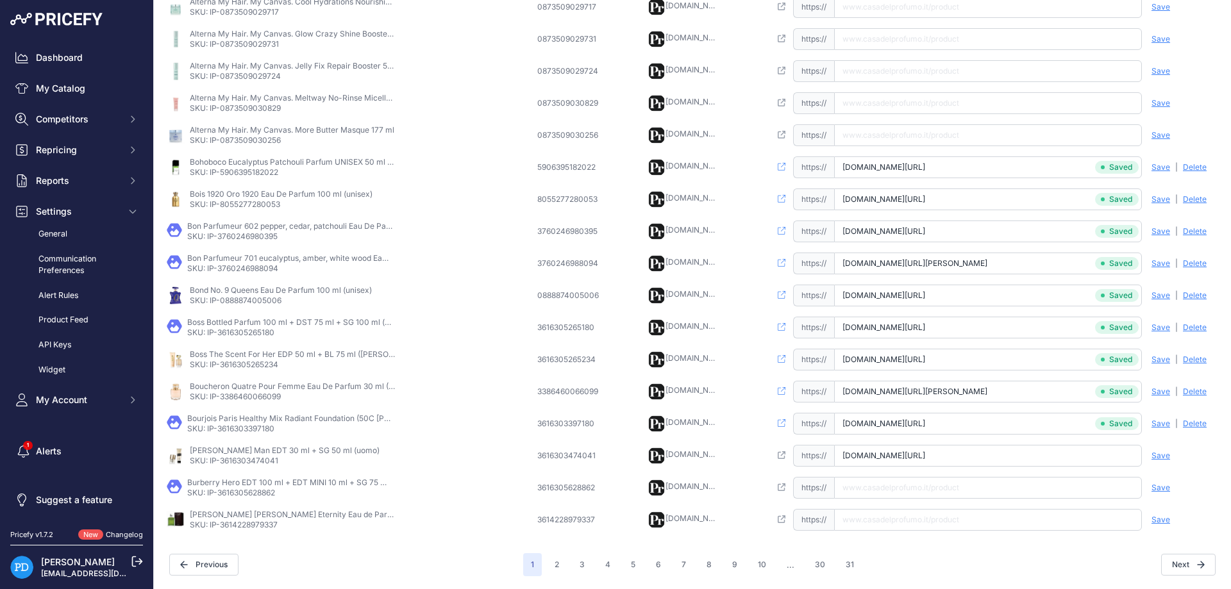
click at [1160, 457] on span "Save" at bounding box center [1160, 456] width 19 height 10
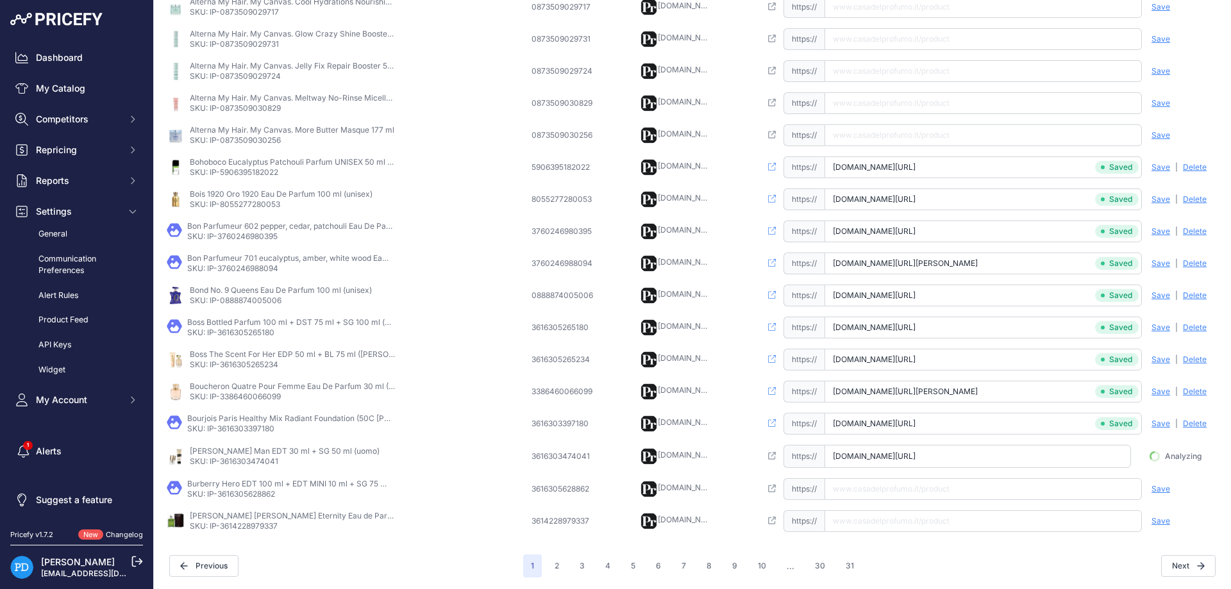
scroll to position [0, 47]
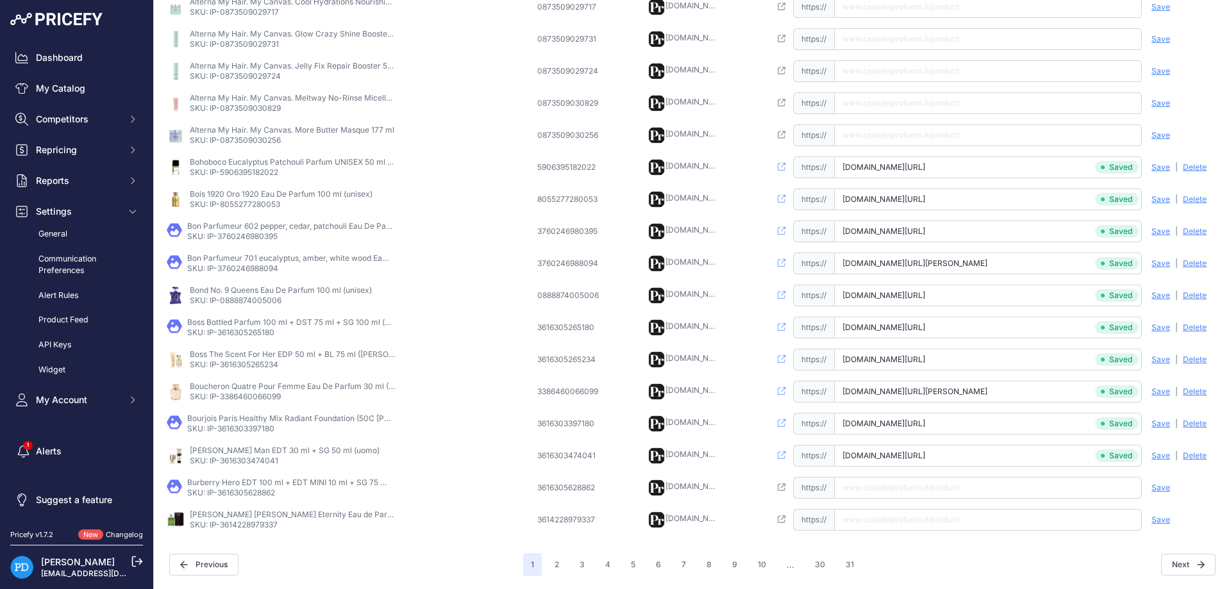
click at [248, 492] on p "SKU: IP-3616305628862" at bounding box center [289, 493] width 205 height 10
click at [896, 488] on input "text" at bounding box center [988, 488] width 308 height 22
paste input "https://www.casadelprofumo.it/burberry-hero-edt-100-ml-edt-mini-10-ml-gel-docci…"
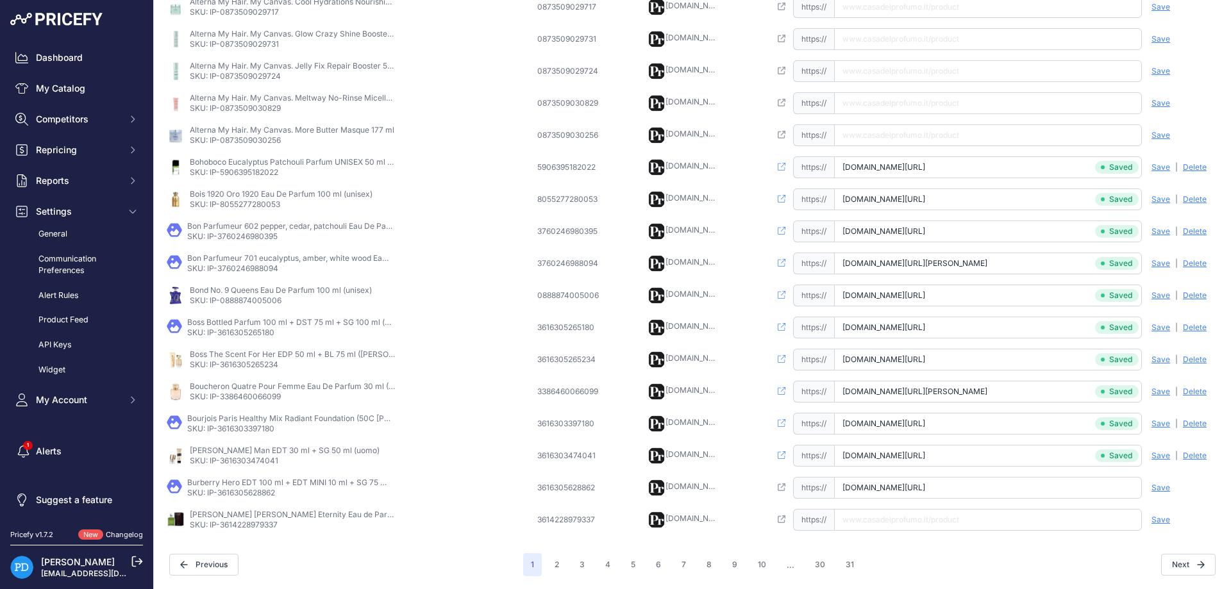
type input "www.casadelprofumo.it/burberry-hero-edt-100-ml-edt-mini-10-ml-gel-doccia-75-ml_…"
click at [1162, 490] on span "Save" at bounding box center [1160, 488] width 19 height 10
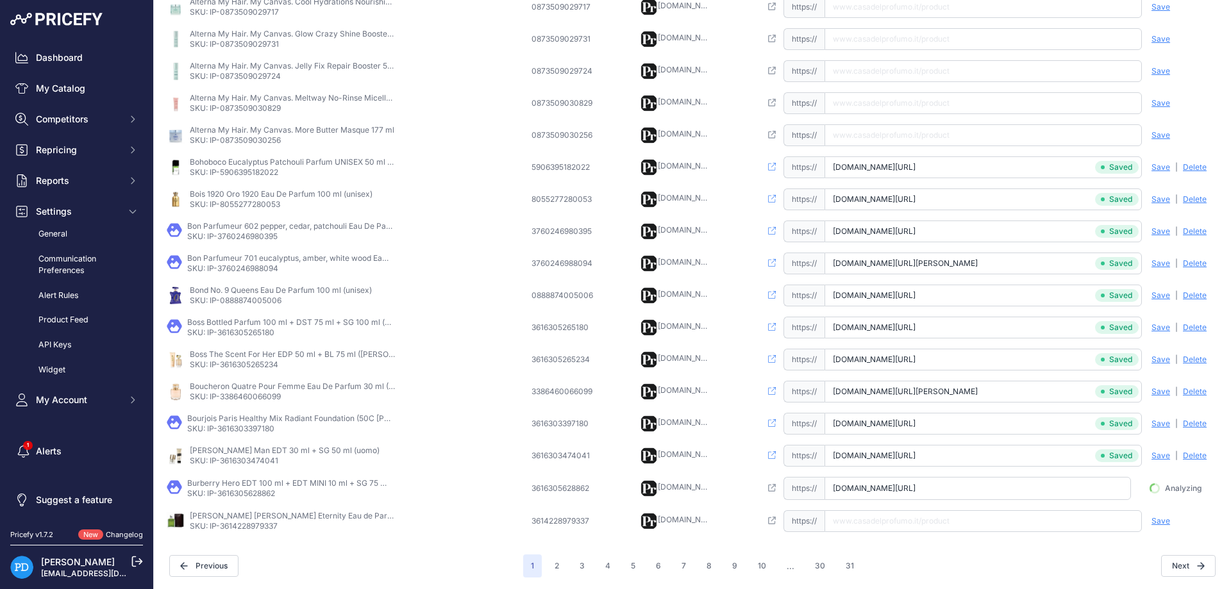
scroll to position [0, 60]
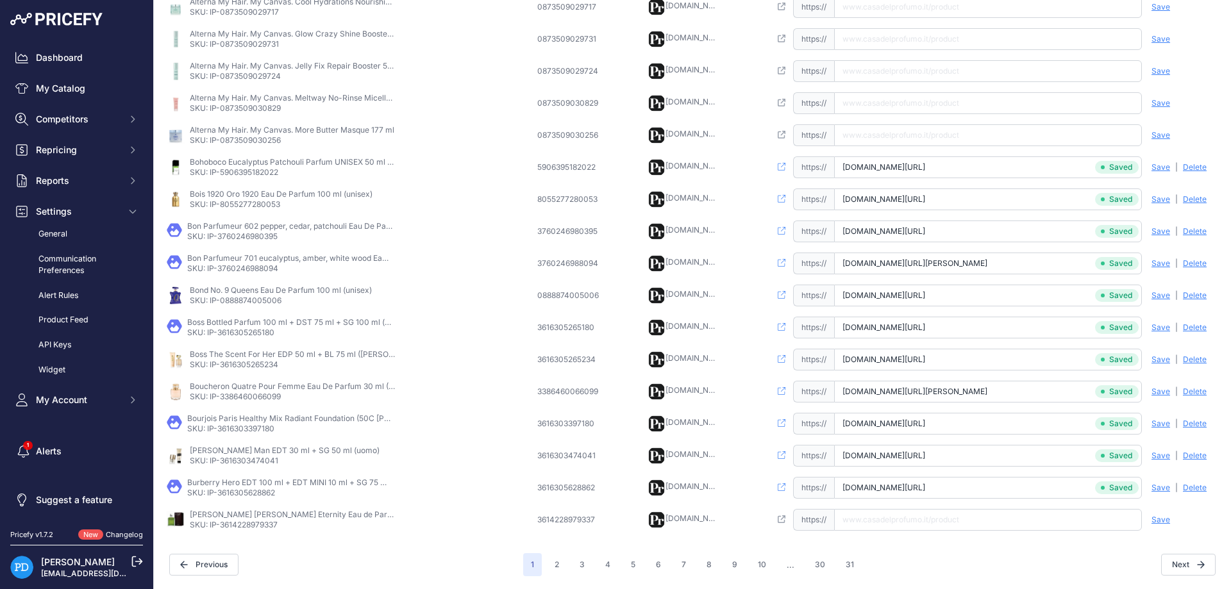
click at [242, 532] on td "Calvin Klein Eternity Eau de Parfum 200ml Spray SKU: IP-3614228979337" at bounding box center [349, 520] width 371 height 32
click at [935, 515] on input "text" at bounding box center [988, 520] width 308 height 22
paste input "https://www.casadelprofumo.it/calvin-klein-eternity-for-men-eau-de-parfum-uomo-…"
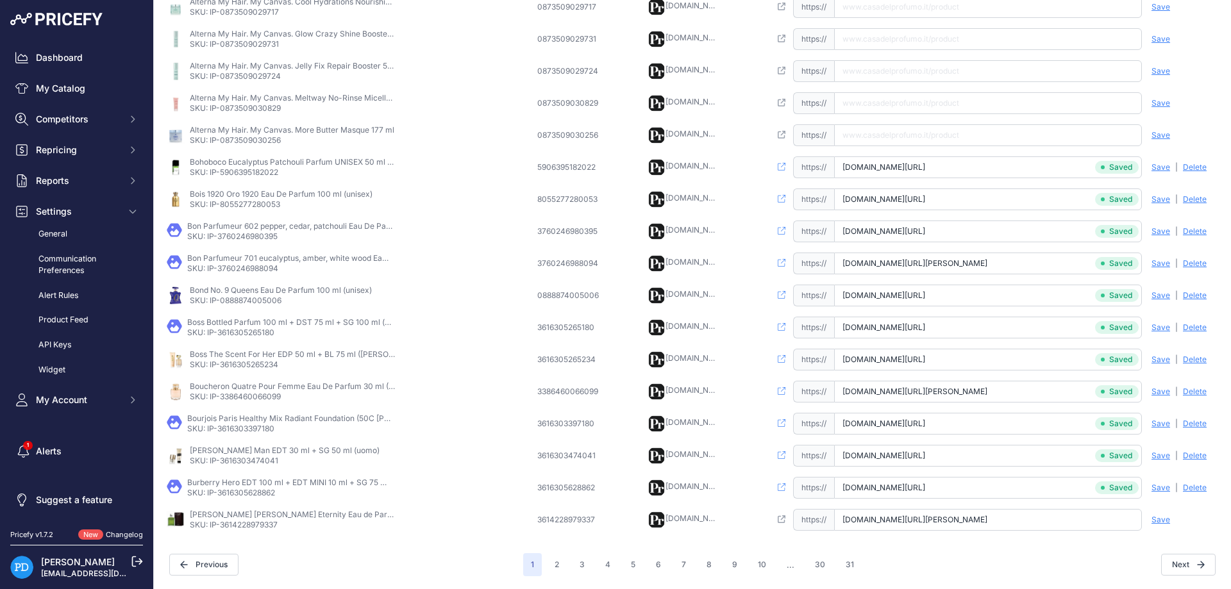
type input "www.casadelprofumo.it/calvin-klein-eternity-for-men-eau-de-parfum-uomo-200-ml_z…"
click at [1167, 519] on span "Save" at bounding box center [1160, 520] width 19 height 10
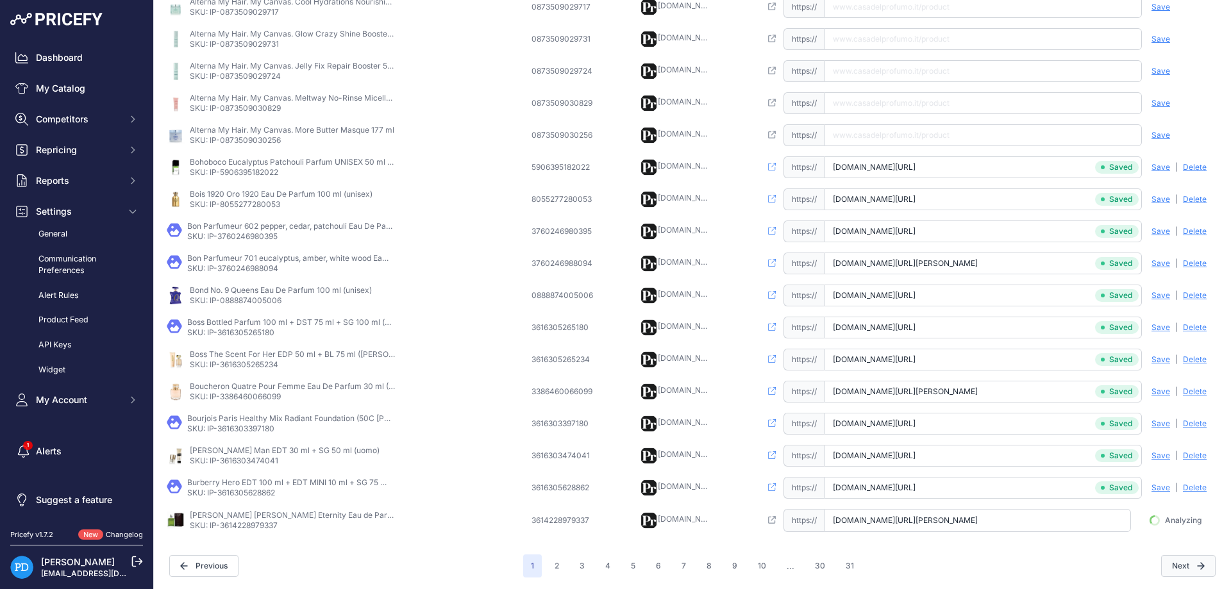
scroll to position [0, 58]
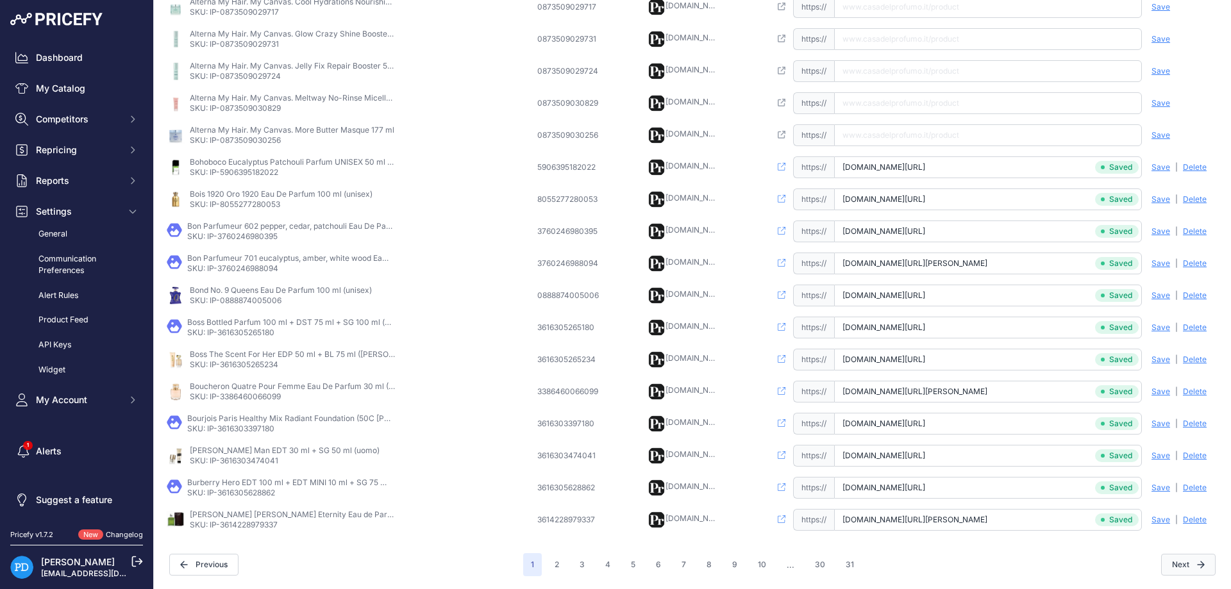
click at [1183, 563] on button "Next" at bounding box center [1188, 565] width 54 height 22
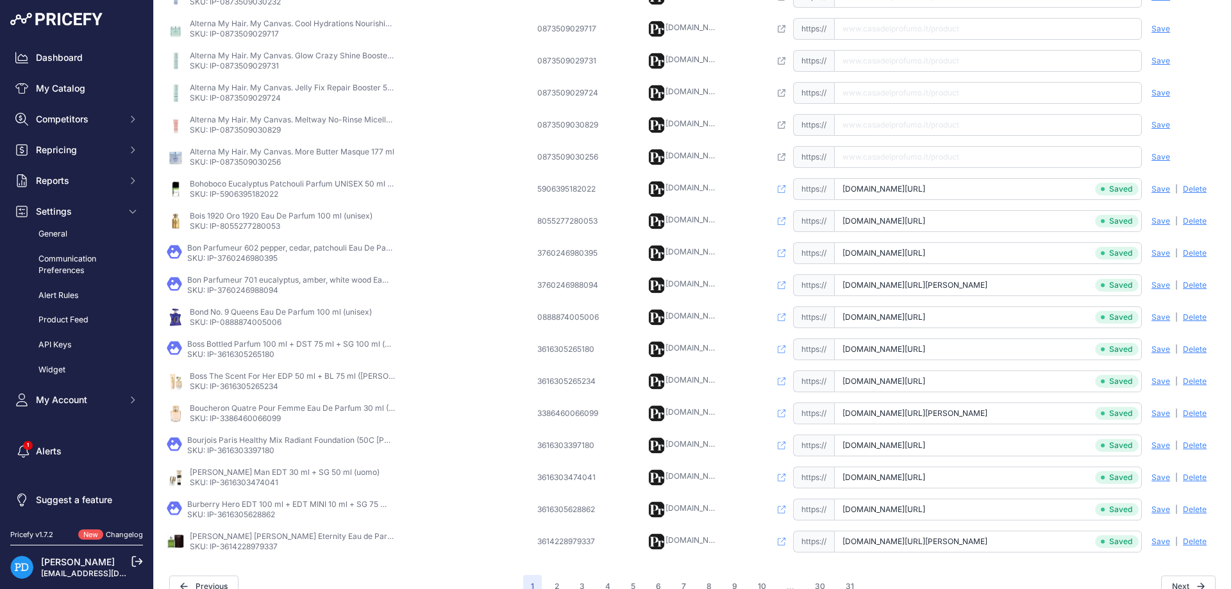
scroll to position [322, 0]
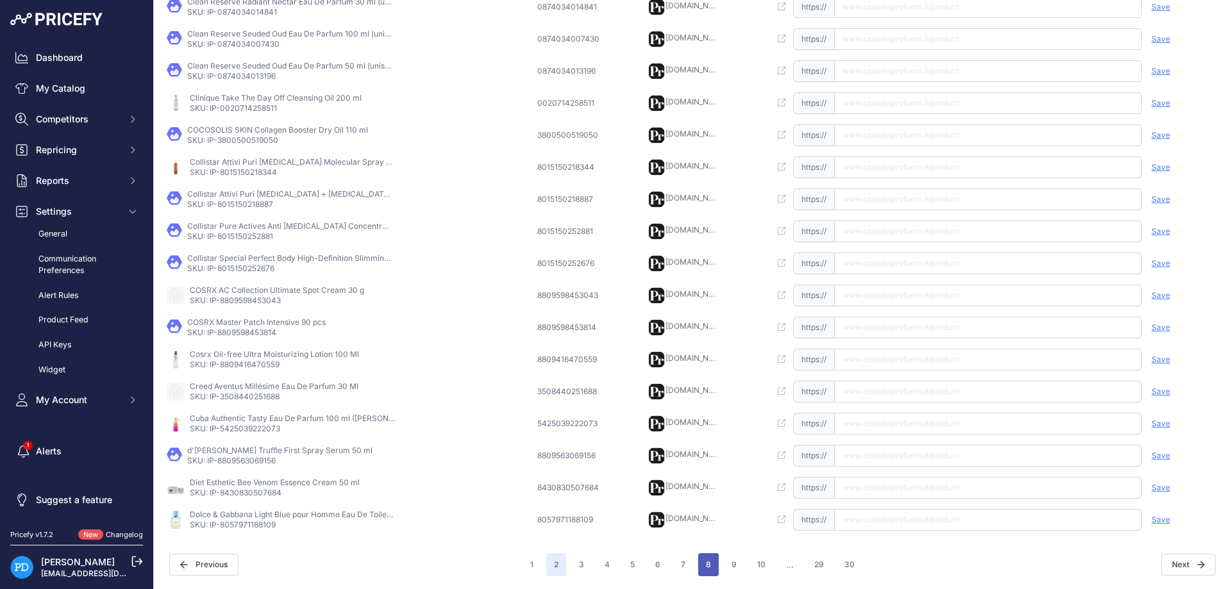
scroll to position [278, 0]
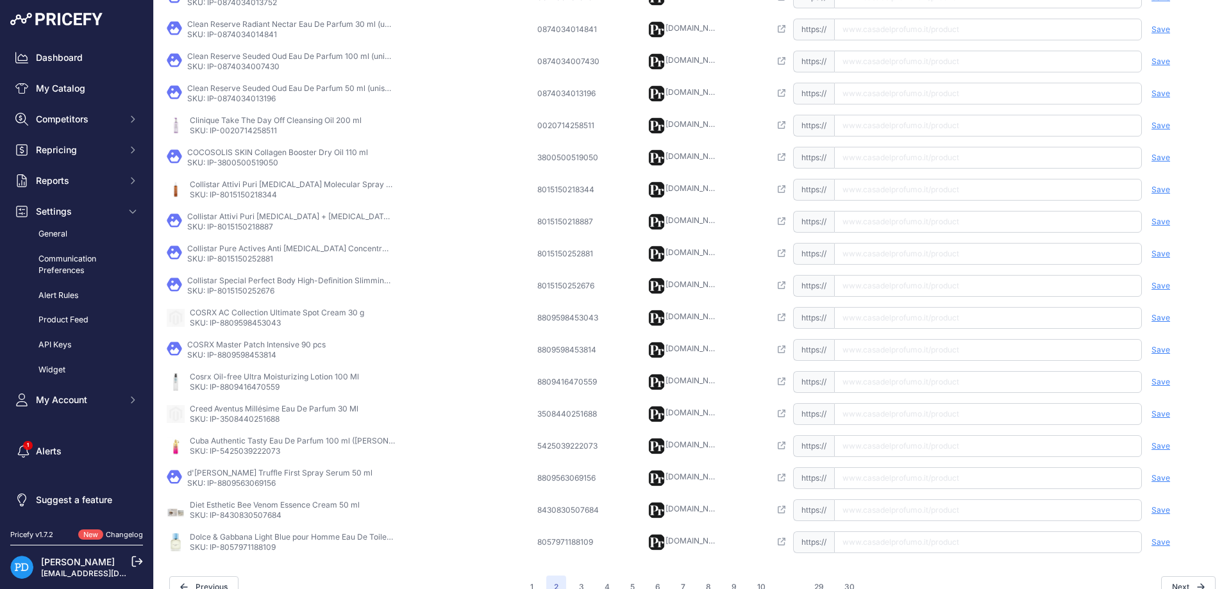
click at [258, 323] on p "SKU: IP-8809598453043" at bounding box center [277, 323] width 174 height 10
click at [246, 418] on p "SKU: IP-3508440251688" at bounding box center [274, 419] width 169 height 10
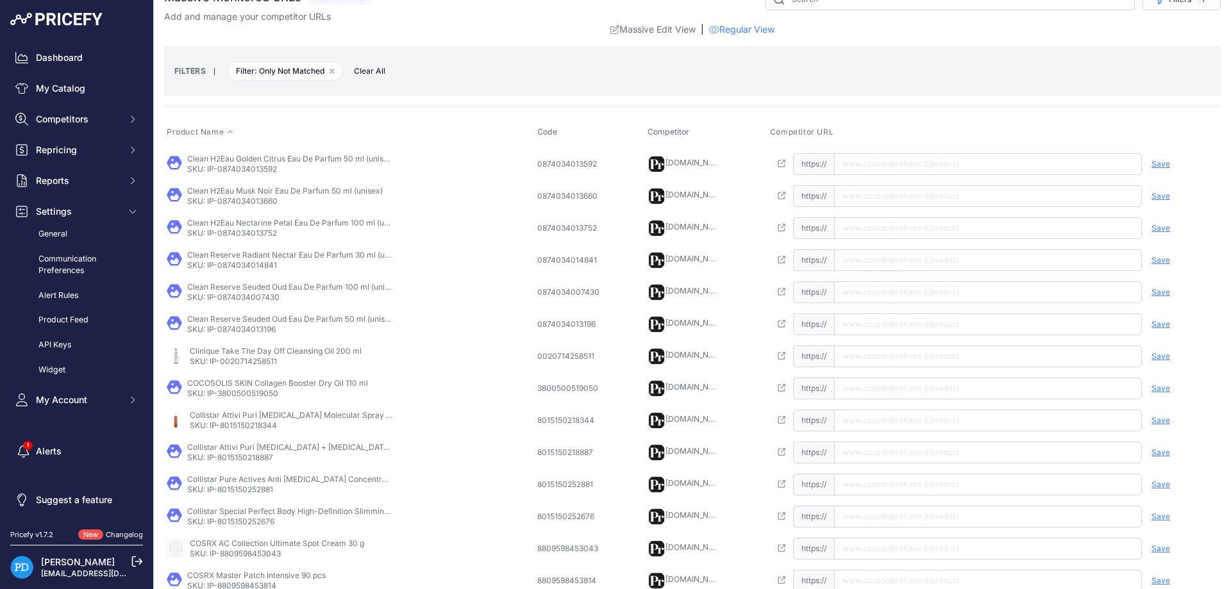
click at [249, 172] on p "SKU: IP-0874034013592" at bounding box center [289, 169] width 205 height 10
paste input "https://www.casadelprofumo.it/clean-h2eau-golden-citrus-eau-de-parfum-unisex-50…"
click at [885, 156] on input "text" at bounding box center [988, 164] width 308 height 22
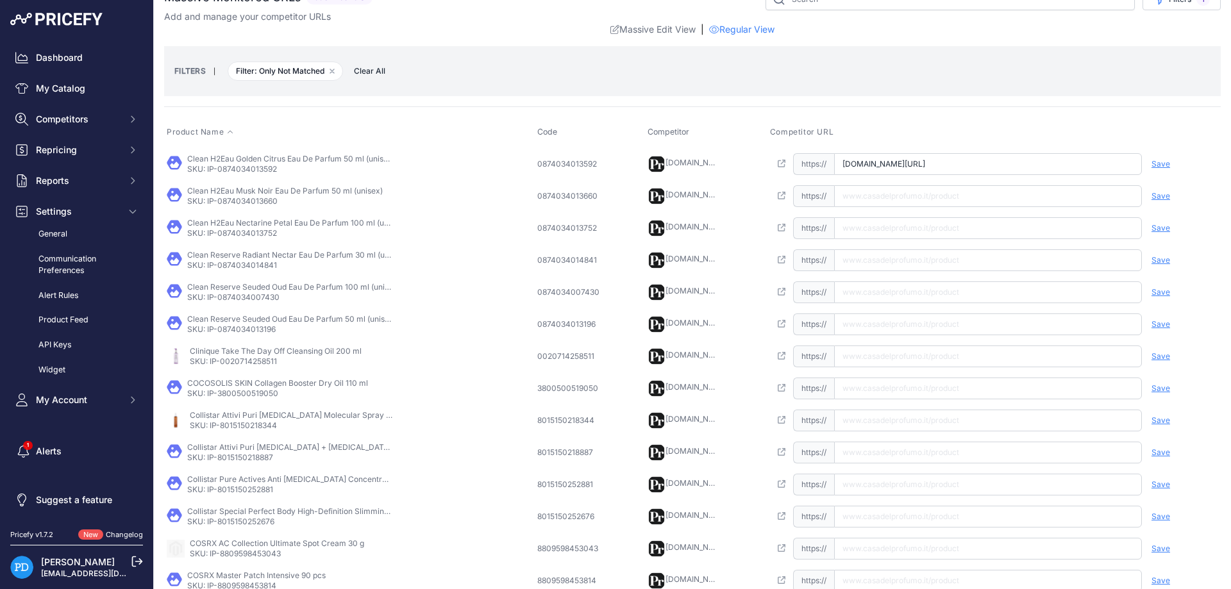
type input "www.casadelprofumo.it/clean-h2eau-golden-citrus-eau-de-parfum-unisex-50-ml_z109…"
click at [1153, 162] on span "Save" at bounding box center [1160, 164] width 19 height 10
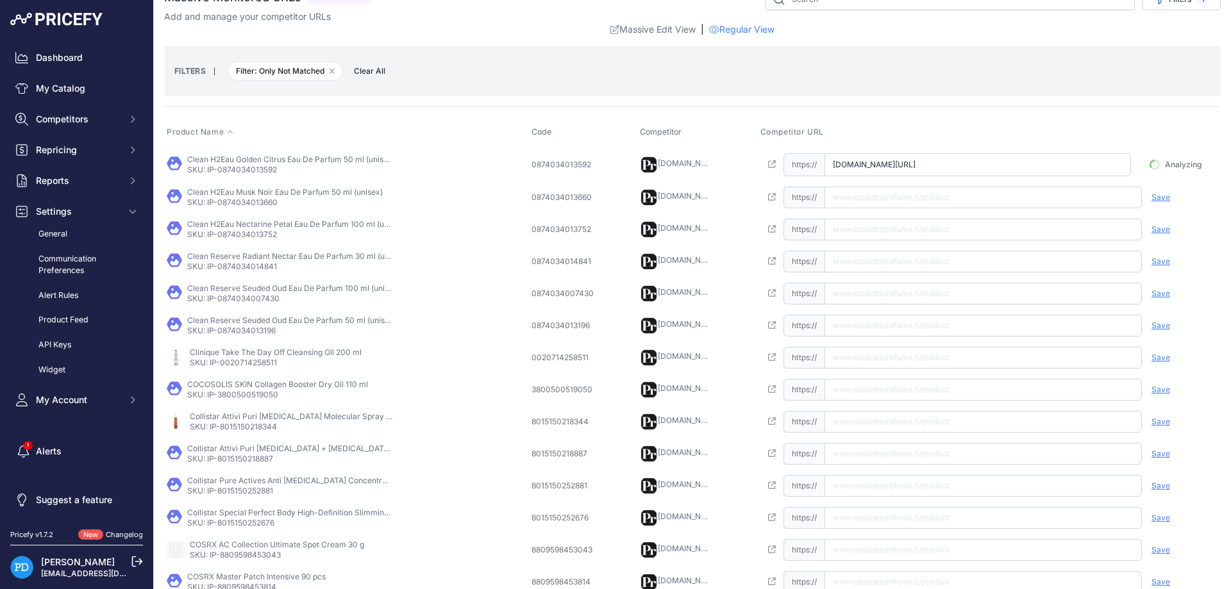
scroll to position [0, 50]
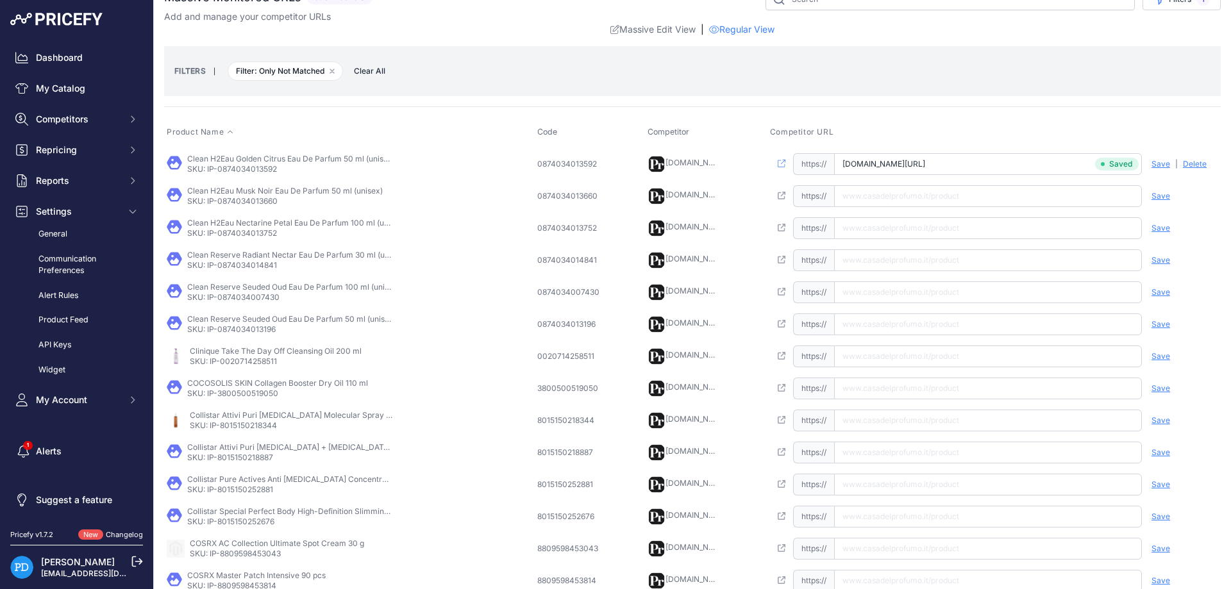
click at [264, 200] on p "SKU: IP-0874034013660" at bounding box center [285, 201] width 196 height 10
click at [980, 194] on input "text" at bounding box center [988, 196] width 308 height 22
paste input "https://www.casadelprofumo.it/clean-h2eau-musk-noir-eau-de-parfum-unisex-50-ml_…"
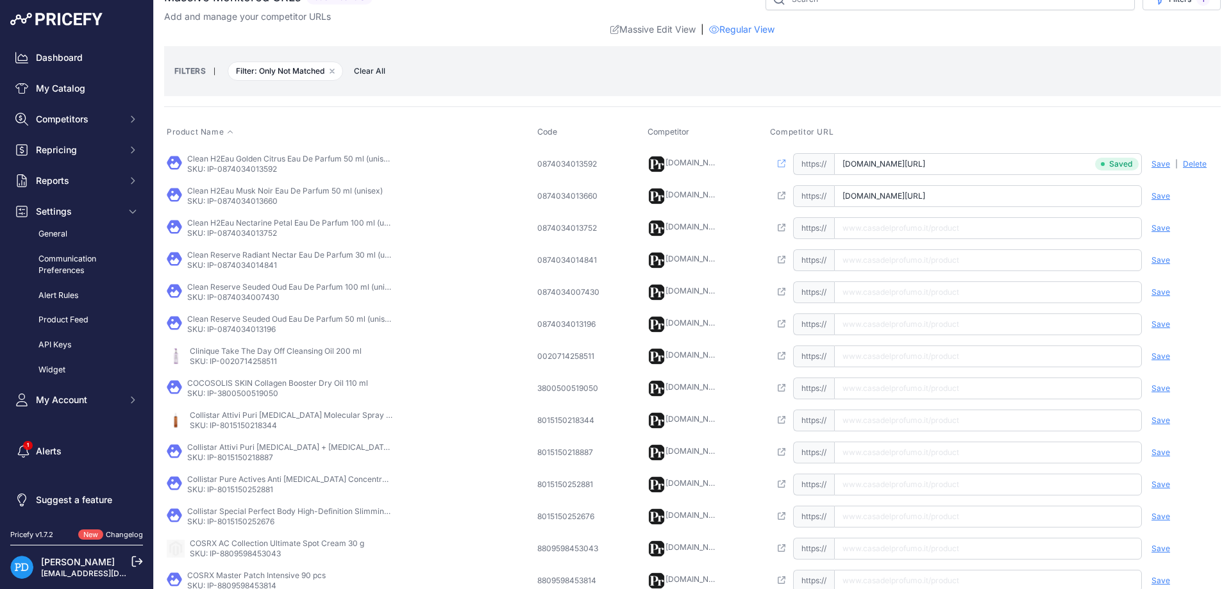
type input "www.casadelprofumo.it/clean-h2eau-musk-noir-eau-de-parfum-unisex-50-ml_z1098954/"
click at [1158, 194] on span "Save" at bounding box center [1160, 196] width 19 height 10
click at [249, 235] on p "SKU: IP-0874034013752" at bounding box center [289, 233] width 205 height 10
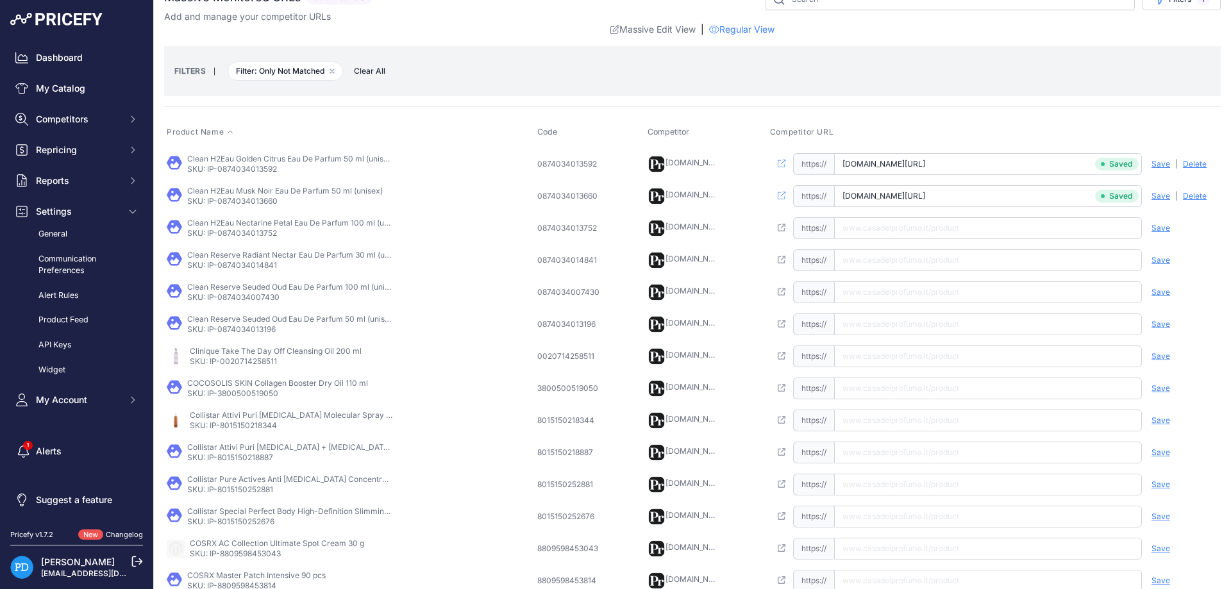
click at [960, 218] on input "text" at bounding box center [988, 228] width 308 height 22
paste input "https://www.casadelprofumo.it/clean-h2eau-nectarine-petal-eau-de-parfum-unisex-…"
type input "www.casadelprofumo.it/clean-h2eau-nectarine-petal-eau-de-parfum-unisex-100-ml_z…"
click at [1162, 223] on span "Save" at bounding box center [1160, 228] width 19 height 10
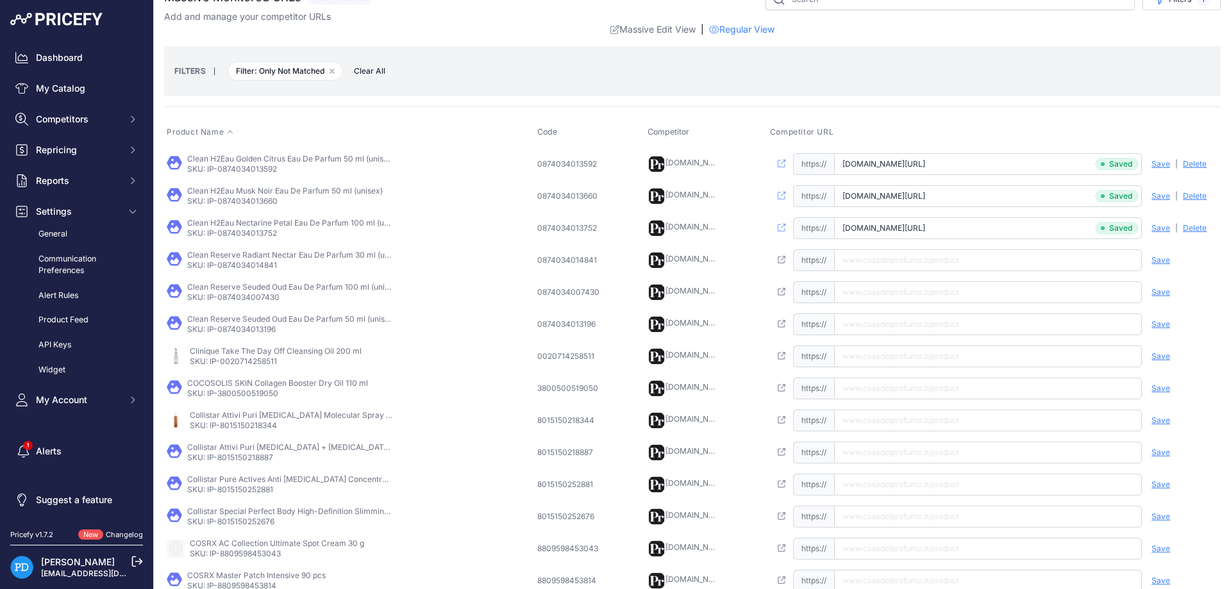
scroll to position [0, 61]
click at [284, 265] on p "SKU: IP-0874034014841" at bounding box center [289, 265] width 205 height 10
paste input "https://www.casadelprofumo.it/clean-reserve-radiant-nectar-eau-de-parfum-unisex…"
click at [910, 259] on input "https://www.casadelprofumo.it/clean-reserve-radiant-nectar-eau-de-parfum-unisex…" at bounding box center [988, 260] width 308 height 22
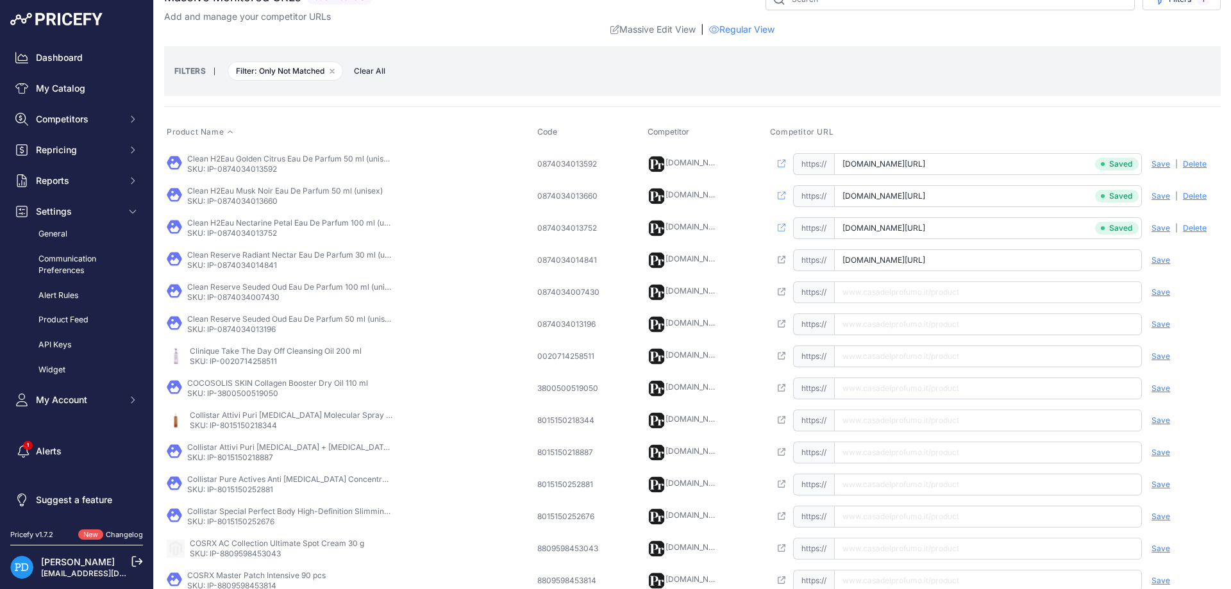
scroll to position [0, 65]
type input "www.casadelprofumo.it/clean-reserve-radiant-nectar-eau-de-parfum-unisex-30-ml_z…"
click at [1160, 263] on span "Save" at bounding box center [1160, 260] width 19 height 10
click at [244, 302] on td "Clean Reserve Seuded Oud Eau De Parfum 100 ml (unisex) SKU: IP-0874034007430" at bounding box center [349, 292] width 371 height 32
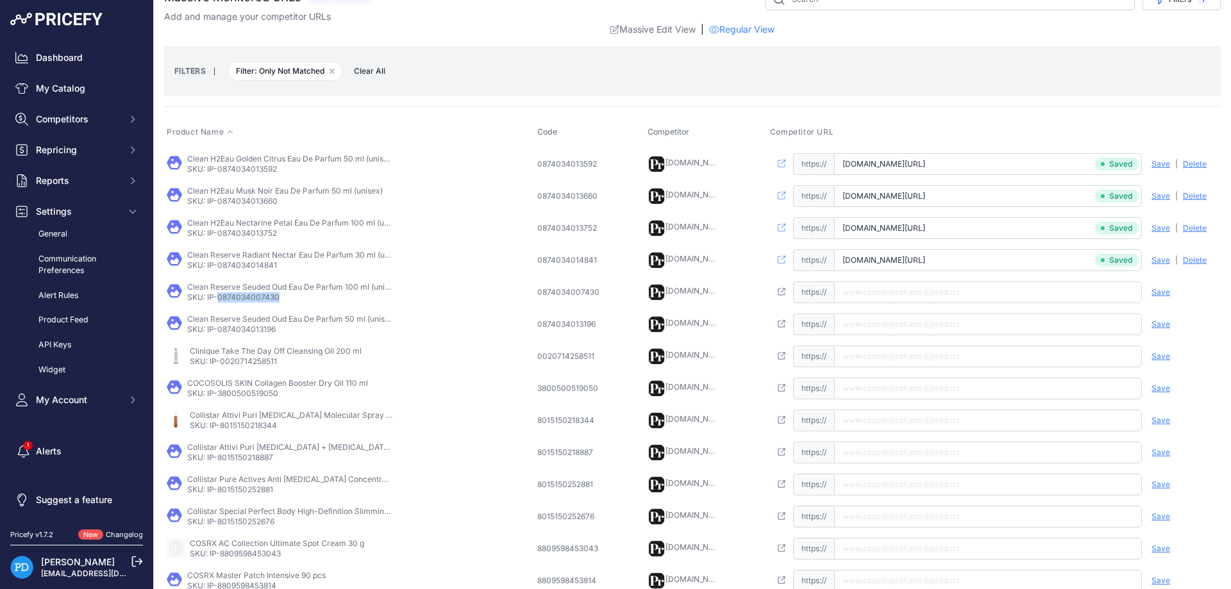
click at [244, 302] on td "Clean Reserve Seuded Oud Eau De Parfum 100 ml (unisex) SKU: IP-0874034007430" at bounding box center [349, 292] width 371 height 32
click at [937, 300] on input "text" at bounding box center [988, 292] width 308 height 22
paste input "https://www.casadelprofumo.it/clean-reserve-seuded-oud-eau-de-parfum-unisex-100…"
type input "www.casadelprofumo.it/clean-reserve-seuded-oud-eau-de-parfum-unisex-100-ml_z709…"
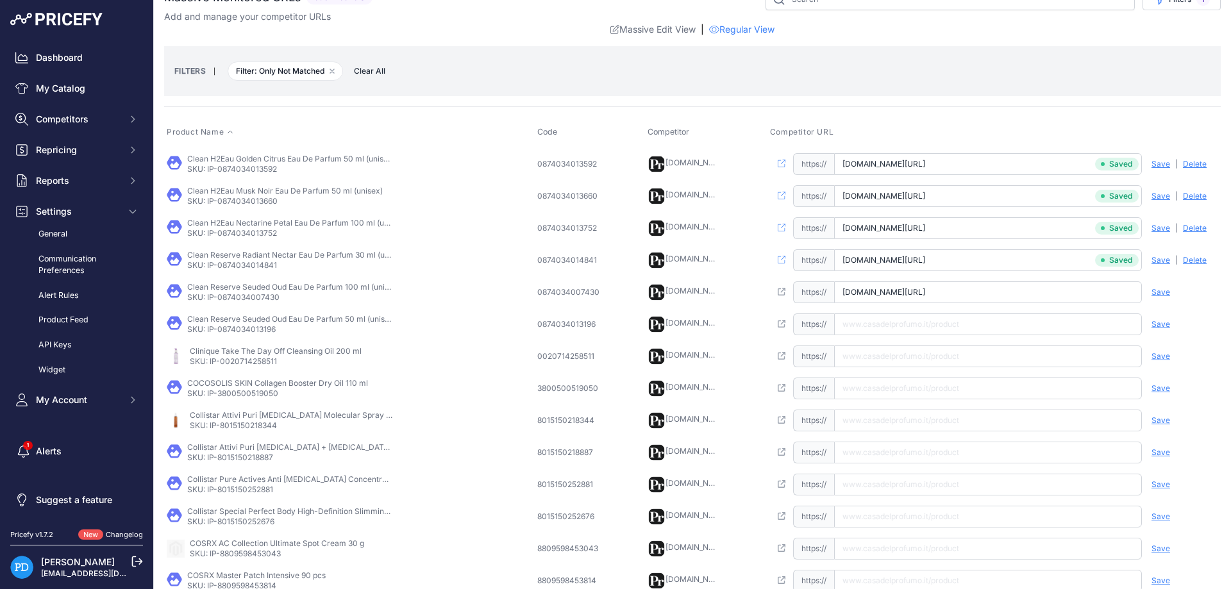
click at [1160, 292] on span "Save" at bounding box center [1160, 292] width 19 height 10
click at [237, 337] on td "Clean Reserve Seuded Oud Eau De Parfum 50 ml (unisex) SKU: IP-0874034013196" at bounding box center [349, 324] width 371 height 32
click at [878, 312] on td "Open this link https:// Saved false Save Analyzing | Delete Deleting" at bounding box center [993, 324] width 453 height 32
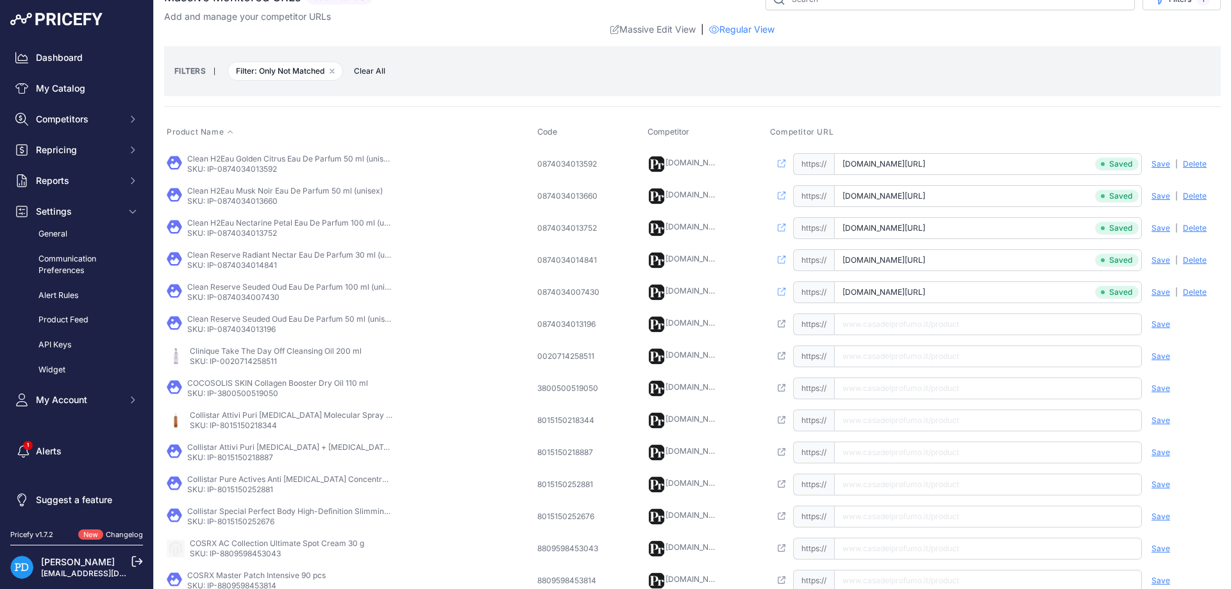
click at [880, 322] on input "text" at bounding box center [988, 324] width 308 height 22
paste input "https://www.casadelprofumo.it/clean-reserve-seuded-oud-eau-de-parfum-unisex-50-…"
type input "www.casadelprofumo.it/clean-reserve-seuded-oud-eau-de-parfum-unisex-50-ml_z8749…"
click at [1158, 322] on span "Save" at bounding box center [1160, 324] width 19 height 10
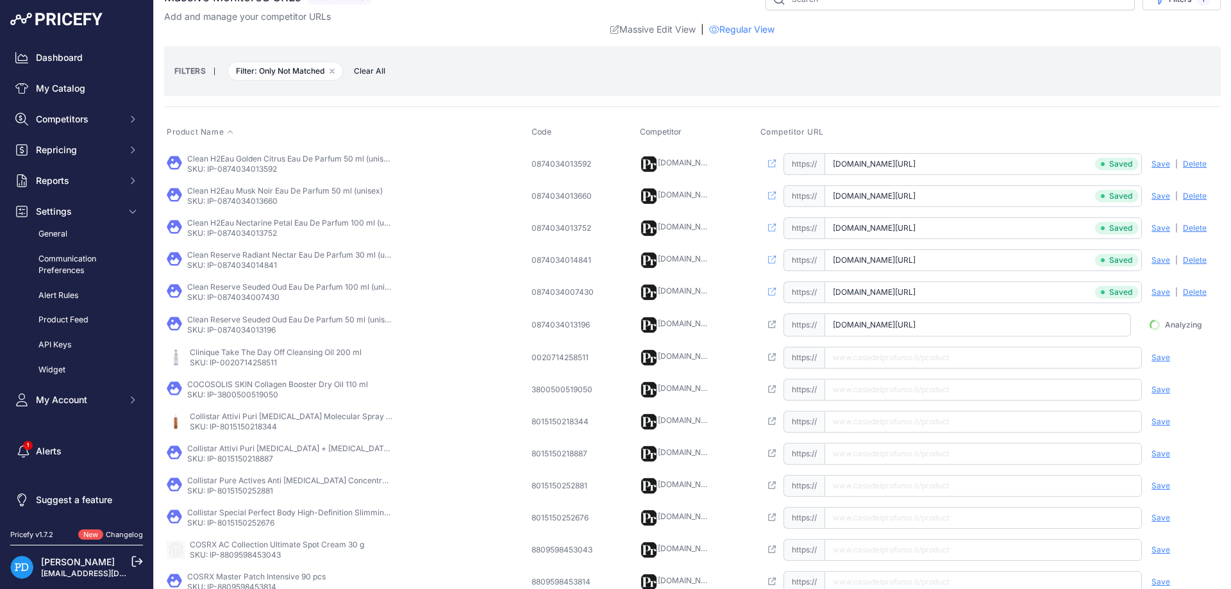
scroll to position [0, 49]
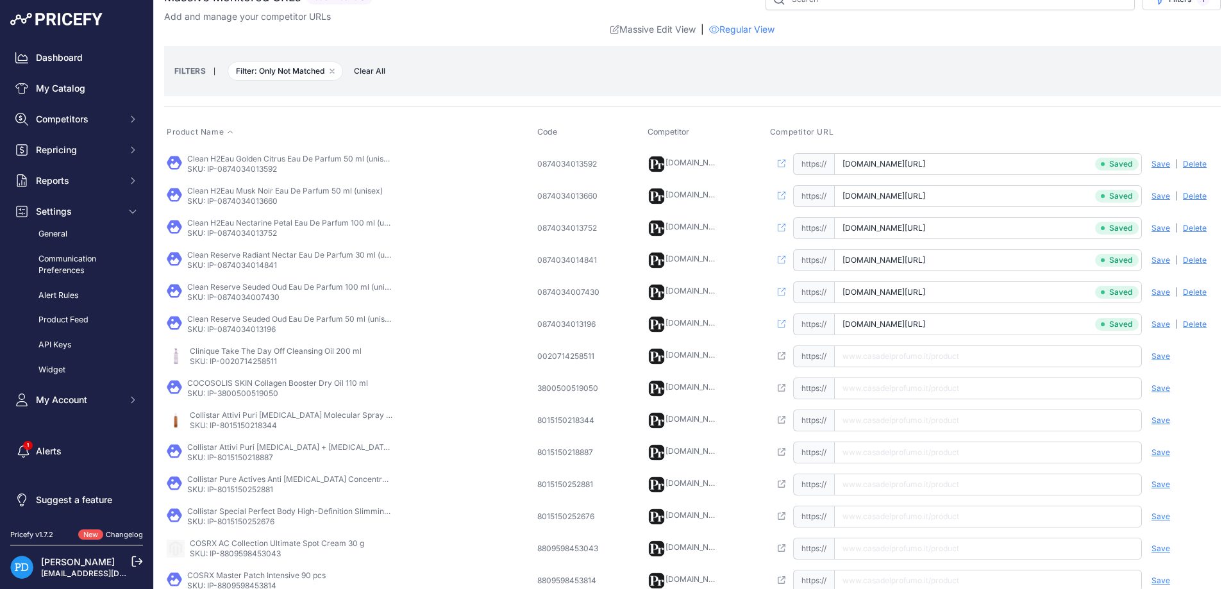
click at [268, 354] on p "Clinique Take The Day Off Cleansing Oil 200 ml" at bounding box center [276, 351] width 172 height 10
click at [263, 360] on p "SKU: IP-0020714258511" at bounding box center [276, 361] width 172 height 10
click at [905, 362] on input "text" at bounding box center [988, 357] width 308 height 22
type input "www.casadelprofumo.it/clinique-take-the-day-off-cleansing-oil-200-ml_z699088/"
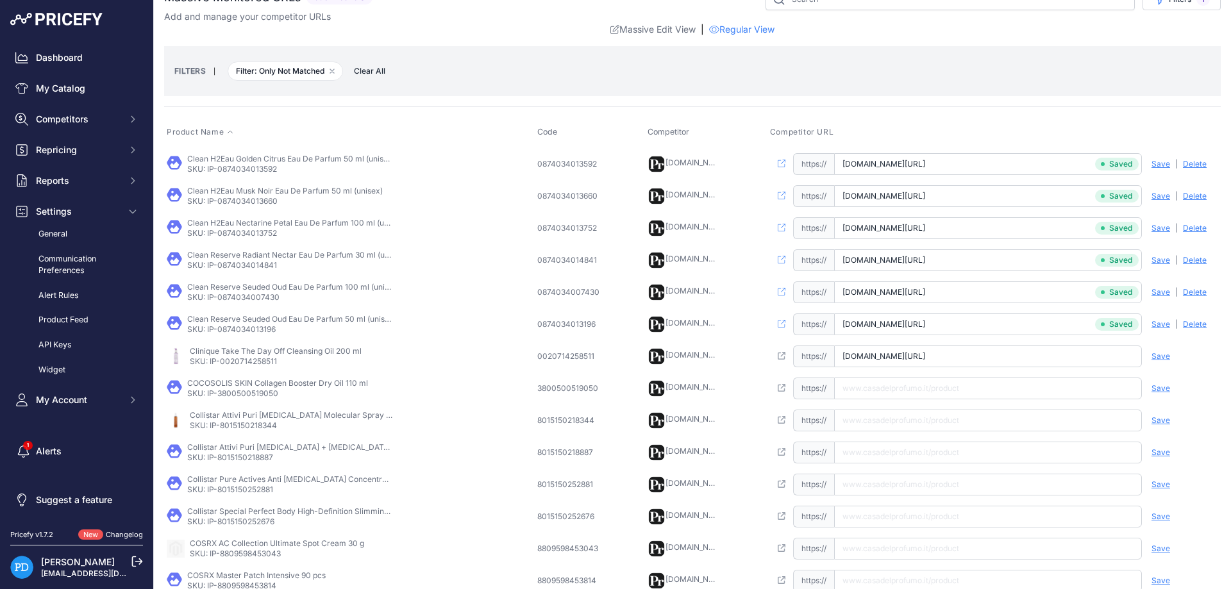
scroll to position [0, 20]
click at [1169, 357] on div "Save Analyzing | Delete Deleting" at bounding box center [1179, 357] width 77 height 22
click at [1166, 357] on span "Save" at bounding box center [1160, 356] width 19 height 10
click at [270, 394] on p "SKU: IP-3800500519050" at bounding box center [277, 393] width 181 height 10
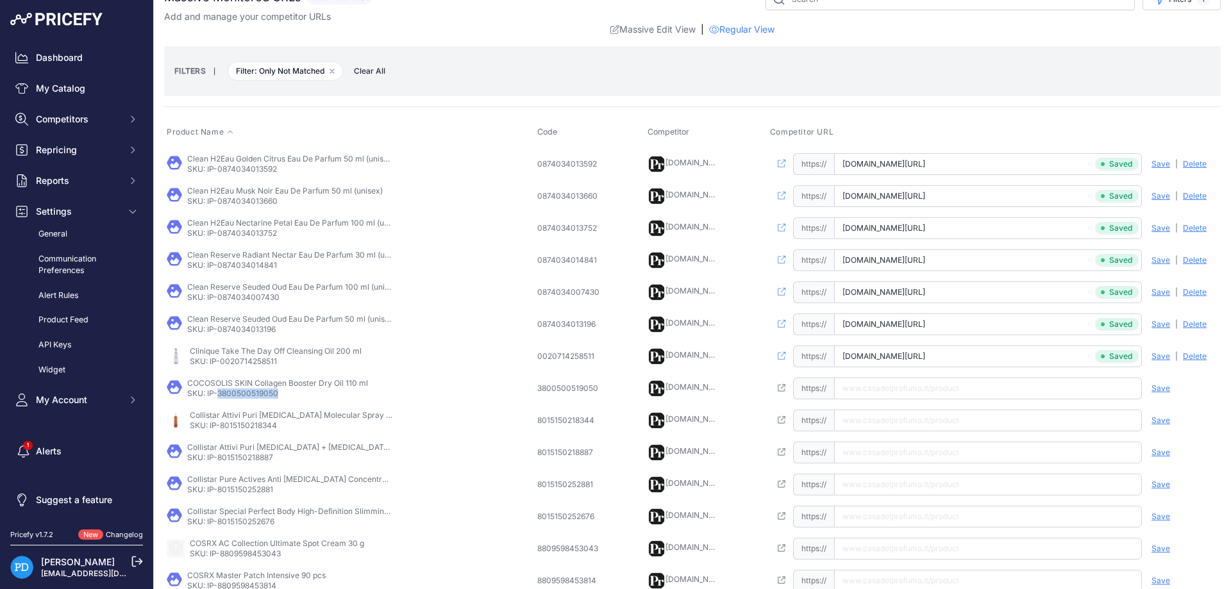
click at [270, 394] on p "SKU: IP-3800500519050" at bounding box center [277, 393] width 181 height 10
click at [911, 382] on input "text" at bounding box center [988, 389] width 308 height 22
paste input "https://www.casadelprofumo.it/cocosolis-skin-collagen-booster-dry-oil-110-ml_z7…"
type input "www.casadelprofumo.it/cocosolis-skin-collagen-booster-dry-oil-110-ml_z794495/"
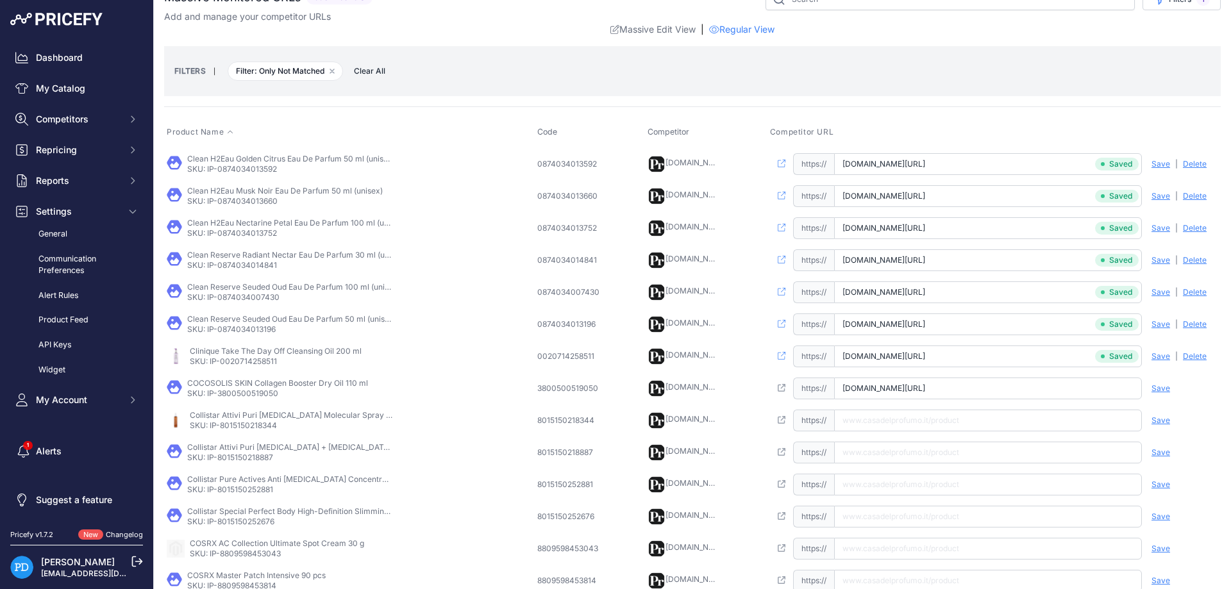
click at [1160, 392] on span "Save" at bounding box center [1160, 388] width 19 height 10
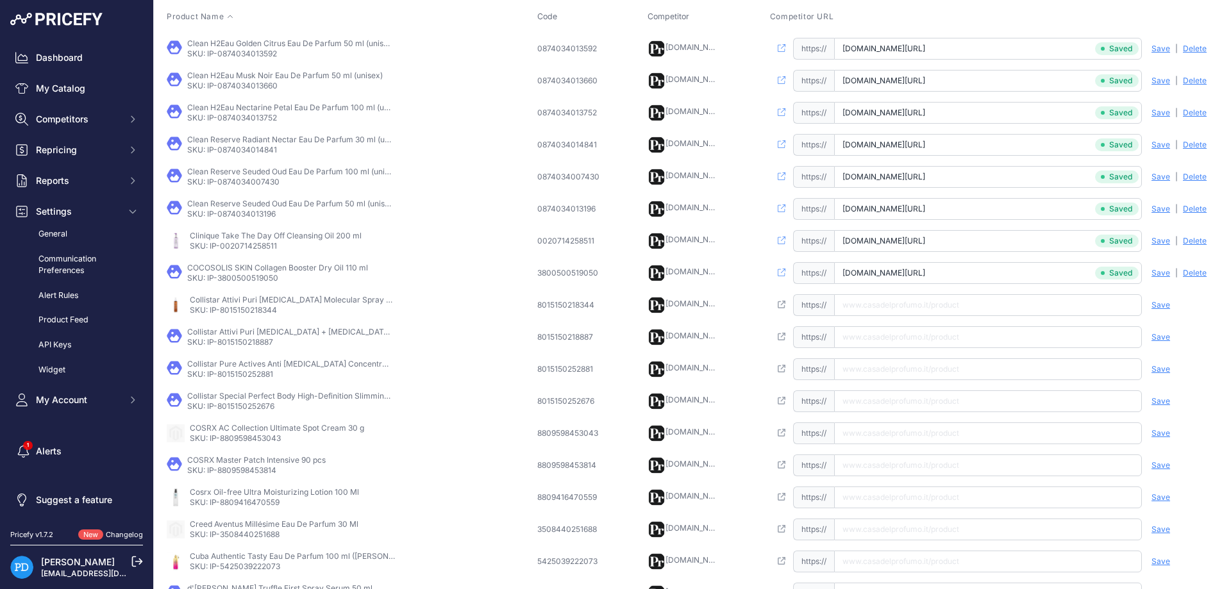
scroll to position [221, 0]
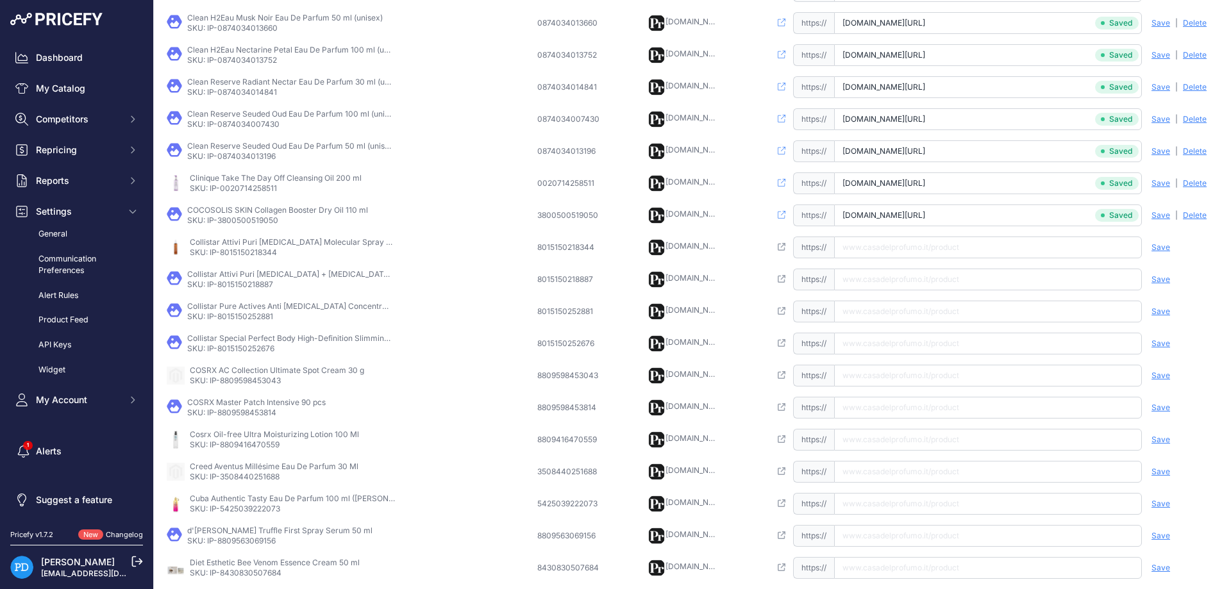
click at [262, 249] on p "SKU: IP-8015150218344" at bounding box center [292, 252] width 205 height 10
click at [917, 251] on input "text" at bounding box center [988, 248] width 308 height 22
paste input "https://www.casadelprofumo.it/collistar-attivi-puri-hyaluronic-acid-molecular-s…"
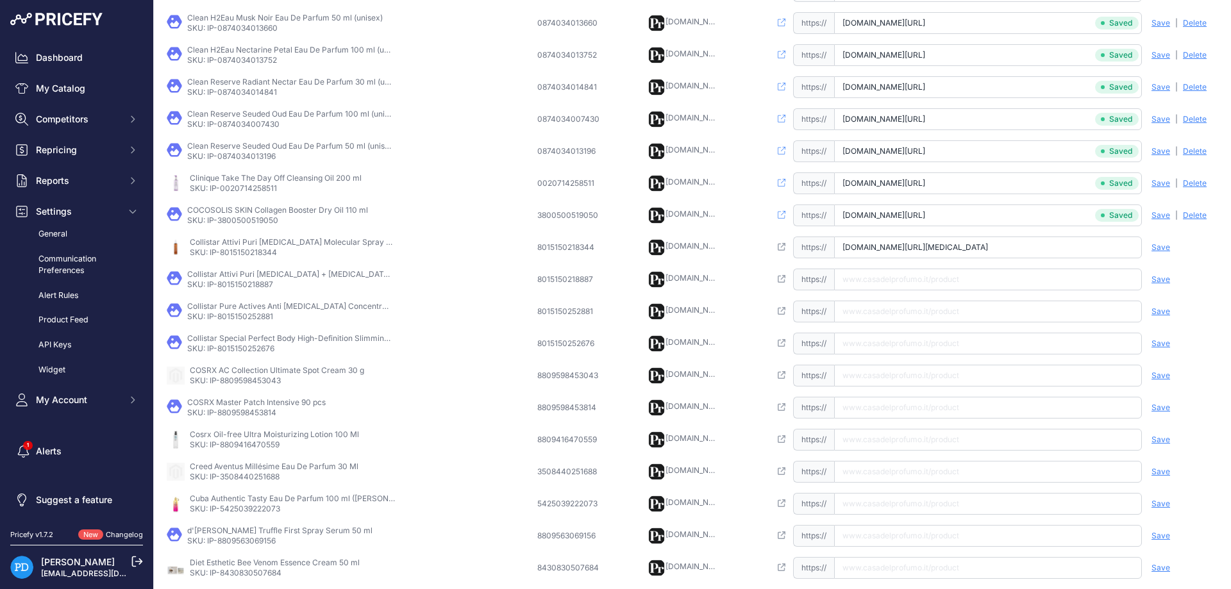
type input "www.casadelprofumo.it/collistar-attivi-puri-hyaluronic-acid-molecular-spray-100…"
click at [1166, 246] on span "Save" at bounding box center [1160, 247] width 19 height 10
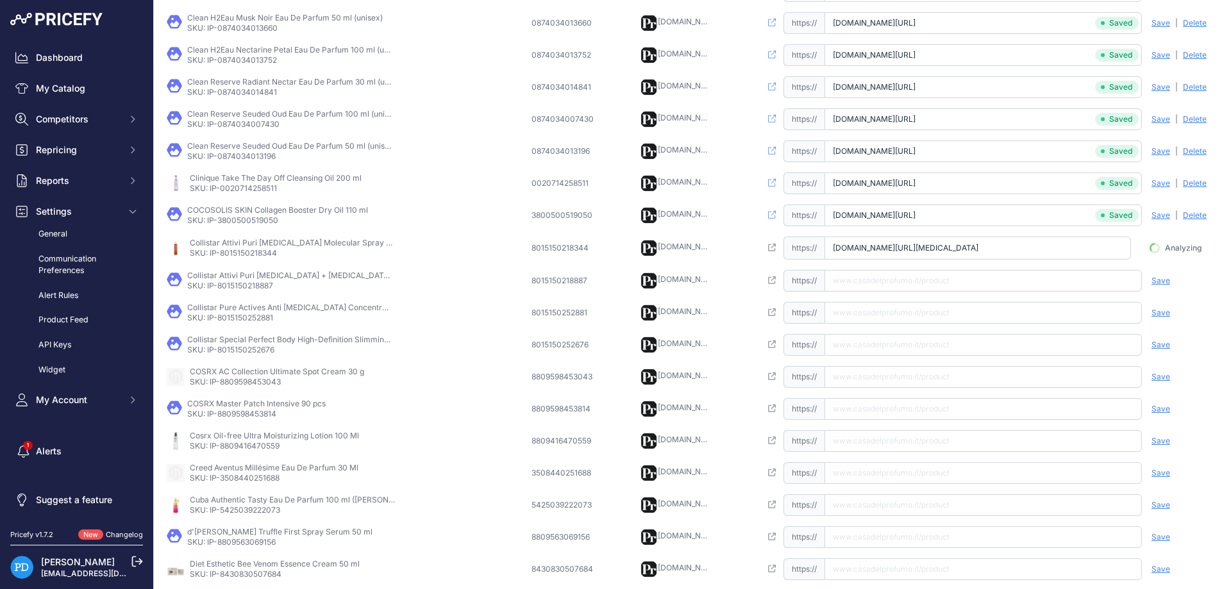
scroll to position [0, 55]
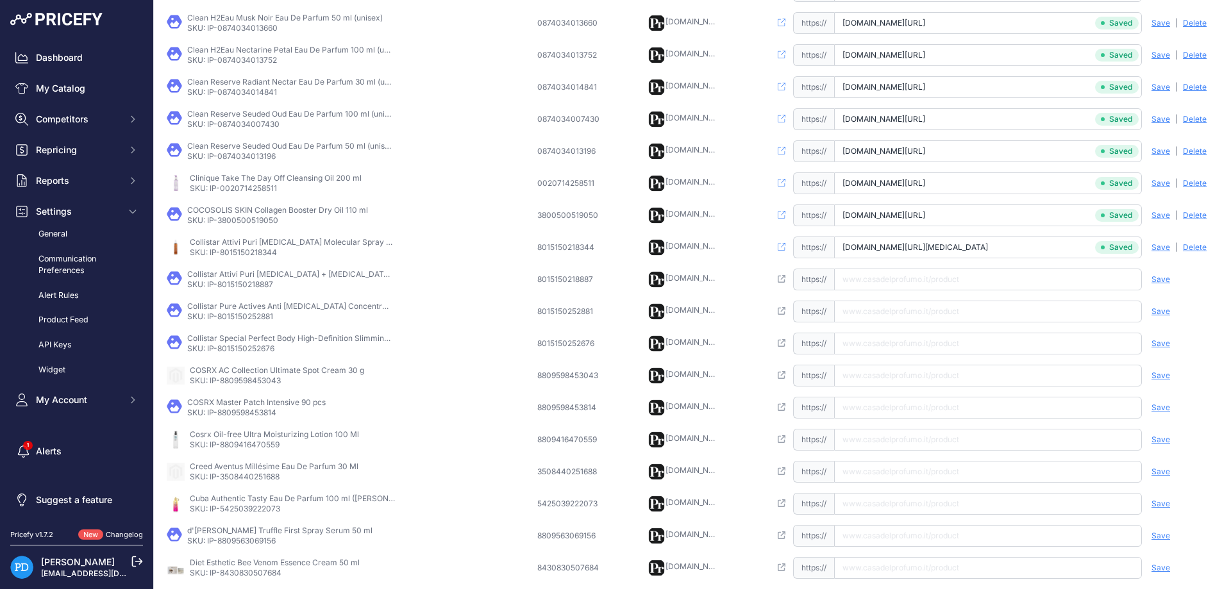
click at [215, 285] on p "SKU: IP-8015150218887" at bounding box center [289, 284] width 205 height 10
click at [229, 285] on p "SKU: IP-8015150218887" at bounding box center [289, 284] width 205 height 10
click at [944, 272] on input "text" at bounding box center [988, 280] width 308 height 22
paste input "https://www.casadelprofumo.it/collistar-attivi-puri-salicylic-acid-niacinamide-…"
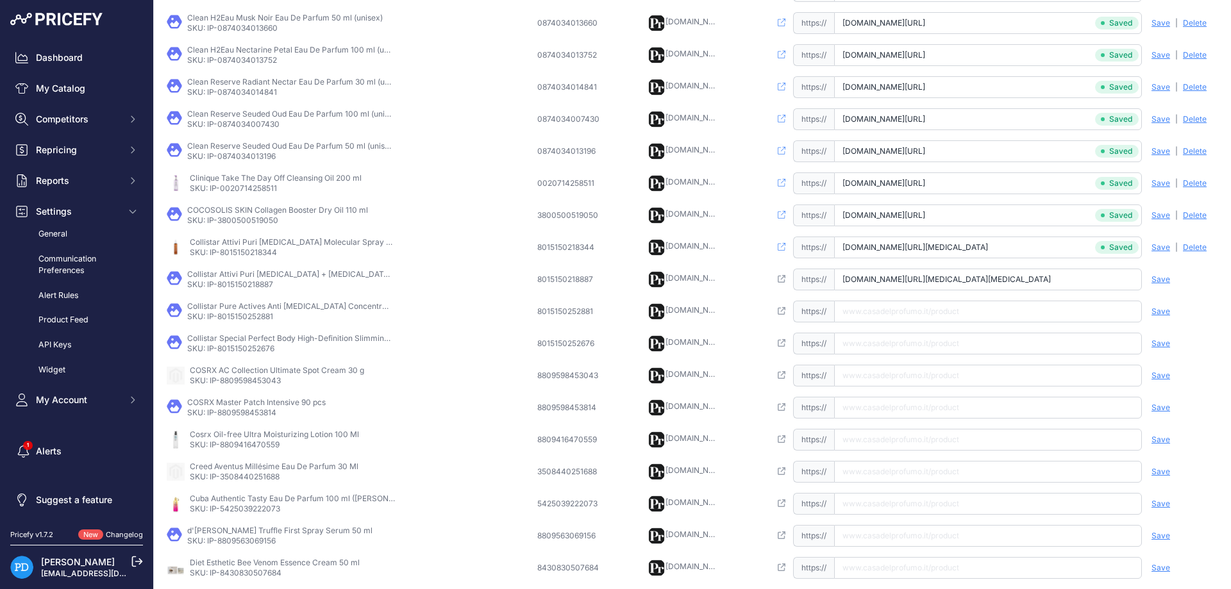
scroll to position [0, 65]
type input "www.casadelprofumo.it/collistar-attivi-puri-salicylic-acid-niacinamide-cream-50…"
click at [1158, 277] on span "Save" at bounding box center [1160, 279] width 19 height 10
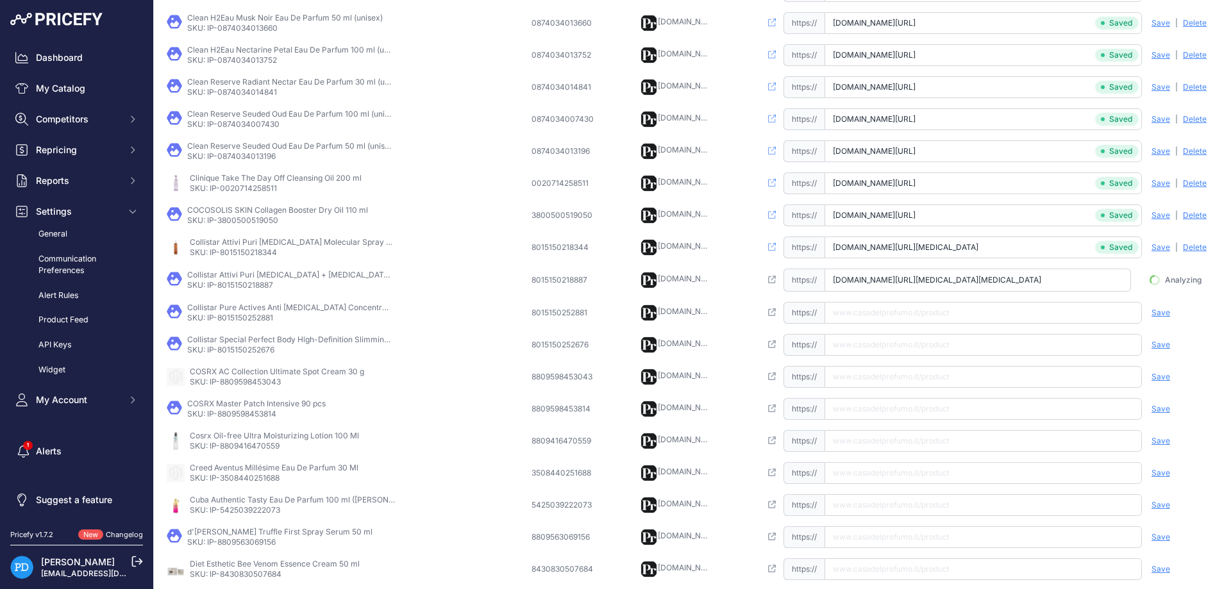
scroll to position [0, 58]
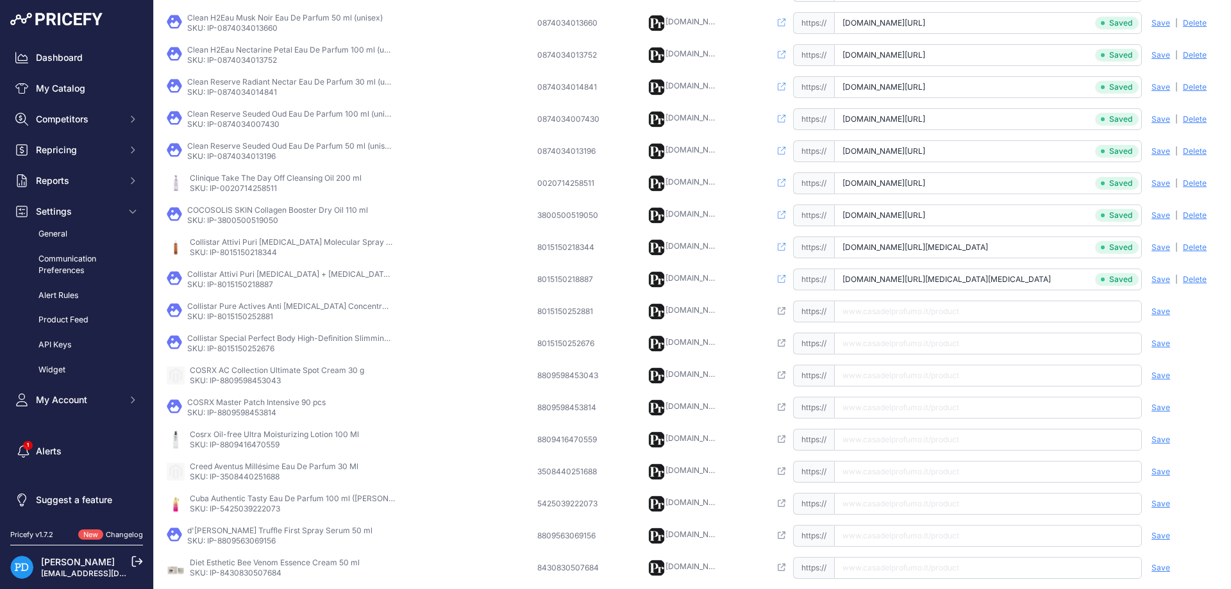
click at [235, 315] on p "SKU: IP-8015150252881" at bounding box center [289, 317] width 205 height 10
click at [921, 312] on input "text" at bounding box center [988, 312] width 308 height 22
paste input "https://www.casadelprofumo.it/collistar-pure-actives-anti-stretch-marks-concent…"
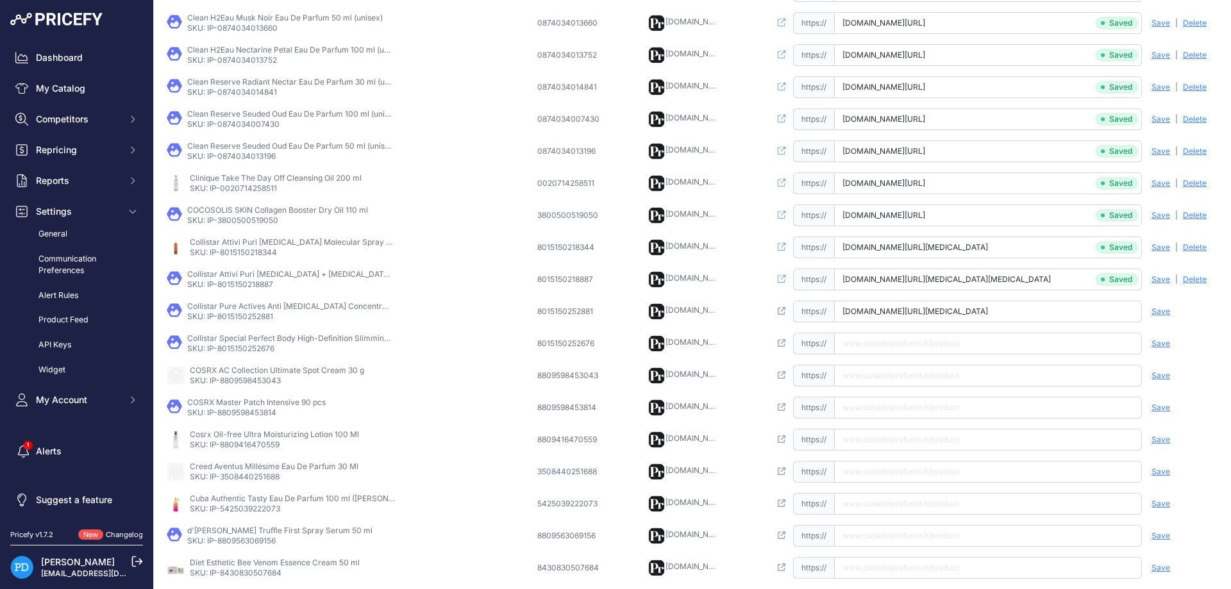
type input "www.casadelprofumo.it/collistar-pure-actives-anti-stretch-marks-concentrate-150…"
click at [1163, 313] on span "Save" at bounding box center [1160, 311] width 19 height 10
click at [274, 349] on p "SKU: IP-8015150252676" at bounding box center [289, 349] width 205 height 10
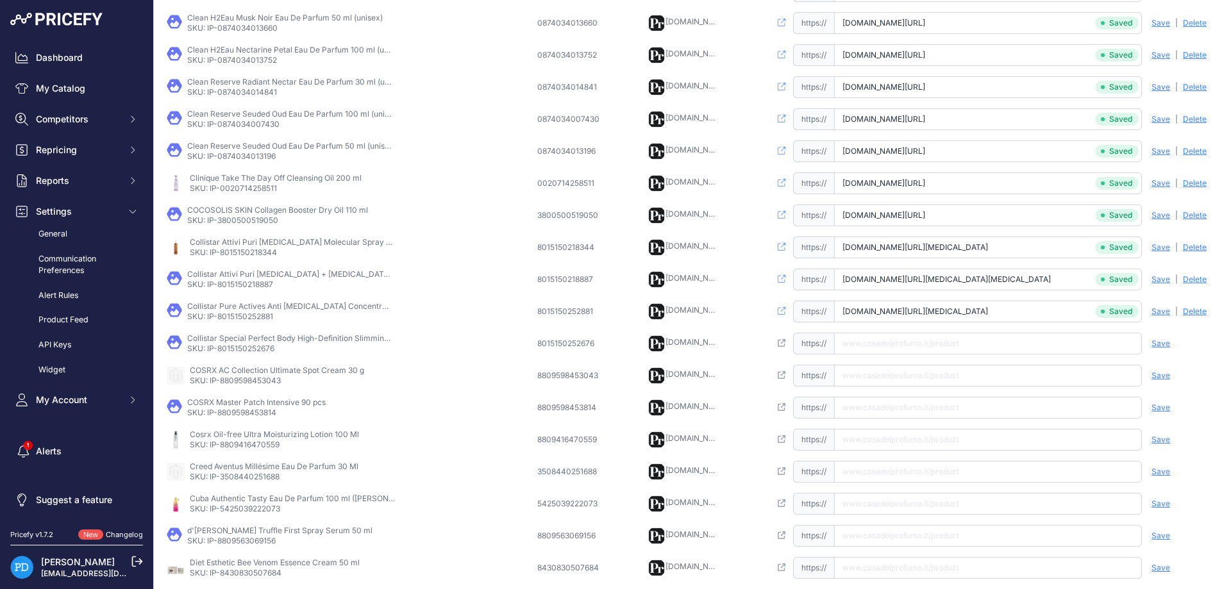
click at [978, 344] on input "text" at bounding box center [988, 344] width 308 height 22
paste input "https://www.casadelprofumo.it/collistar-special-perfect-body-high-definition-sl…"
type input "www.casadelprofumo.it/collistar-special-perfect-body-high-definition-slimming-c…"
click at [1165, 346] on span "Save" at bounding box center [1160, 343] width 19 height 10
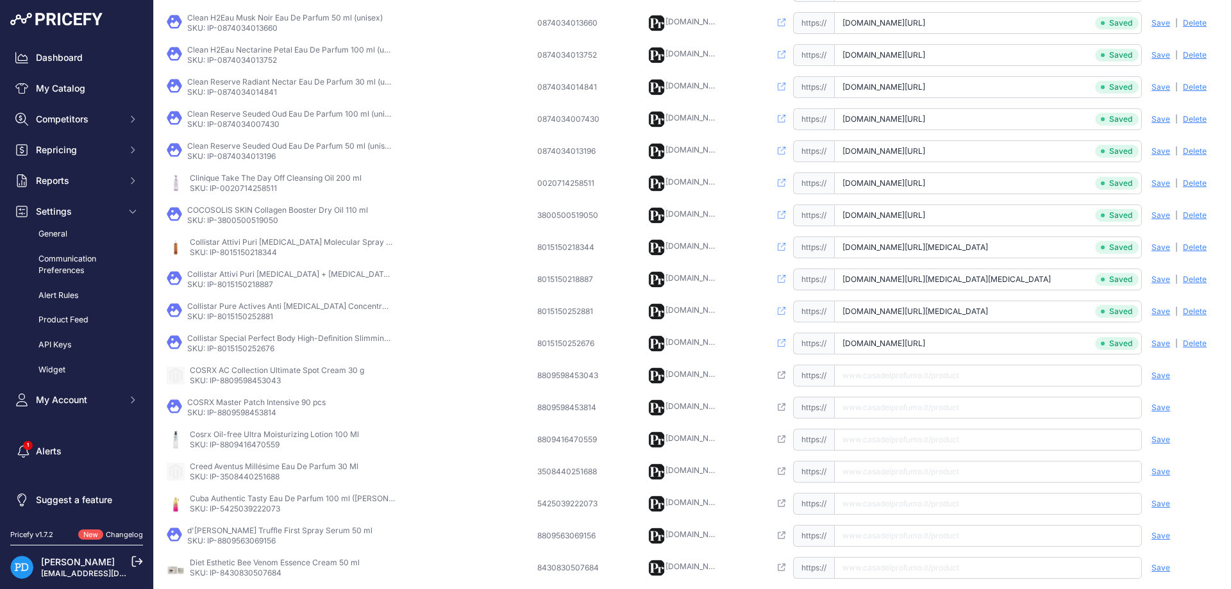
scroll to position [0, 97]
click at [251, 381] on p "SKU: IP-8809598453043" at bounding box center [277, 381] width 174 height 10
click at [922, 374] on input "text" at bounding box center [988, 376] width 308 height 22
paste input "https://www.casadelprofumo.it/cosrx-ac-collection-ultimate-spot-cream-30-g_z838…"
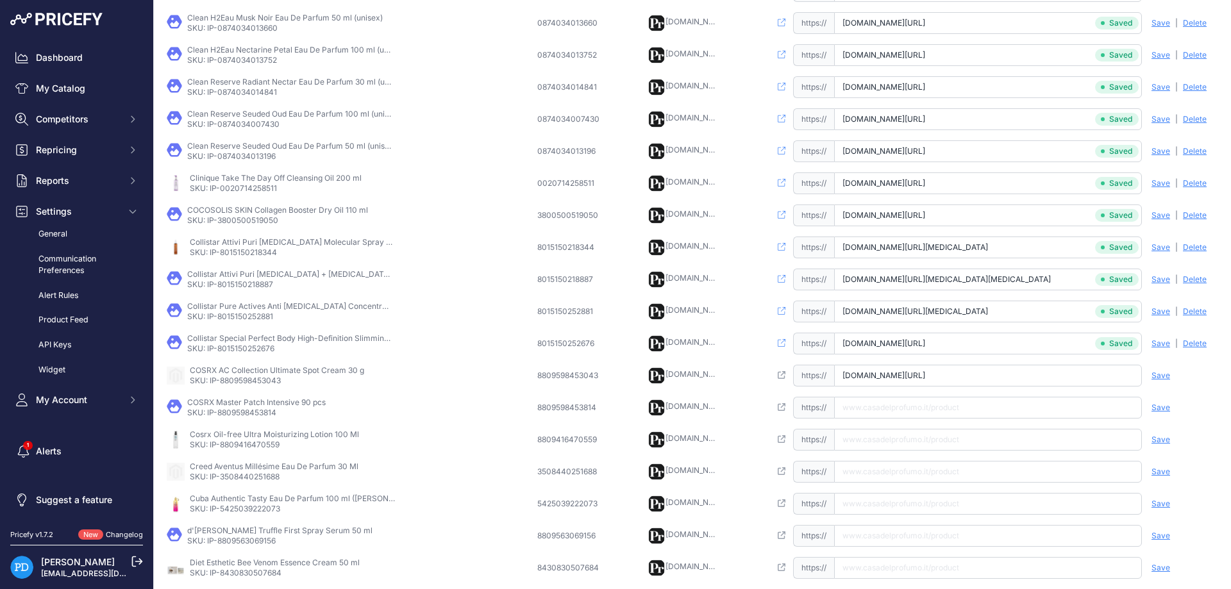
scroll to position [0, 17]
type input "www.casadelprofumo.it/cosrx-ac-collection-ultimate-spot-cream-30-g_z838763/"
click at [1160, 374] on span "Save" at bounding box center [1160, 376] width 19 height 10
click at [233, 417] on p "SKU: IP-8809598453814" at bounding box center [256, 413] width 138 height 10
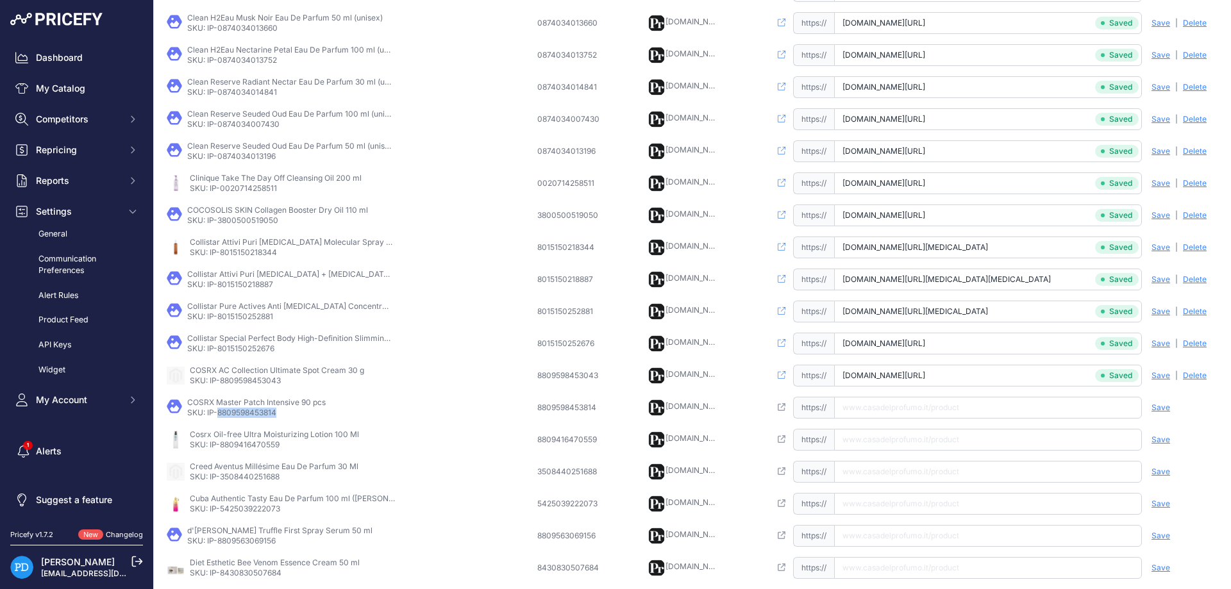
click at [921, 407] on input "text" at bounding box center [988, 408] width 308 height 22
paste input "https://www.casadelprofumo.it/cosrx-master-patch-intensive-90-pz_z960236/"
type input "www.casadelprofumo.it/cosrx-master-patch-intensive-90-pz_z960236/"
click at [1155, 404] on span "Save" at bounding box center [1160, 408] width 19 height 10
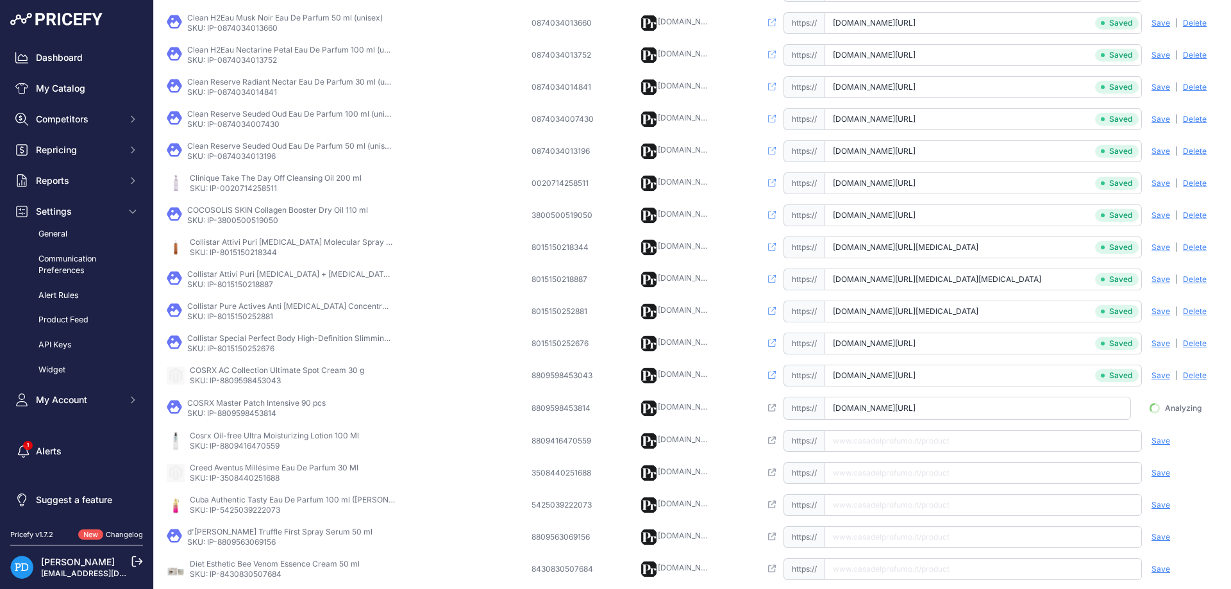
scroll to position [0, 8]
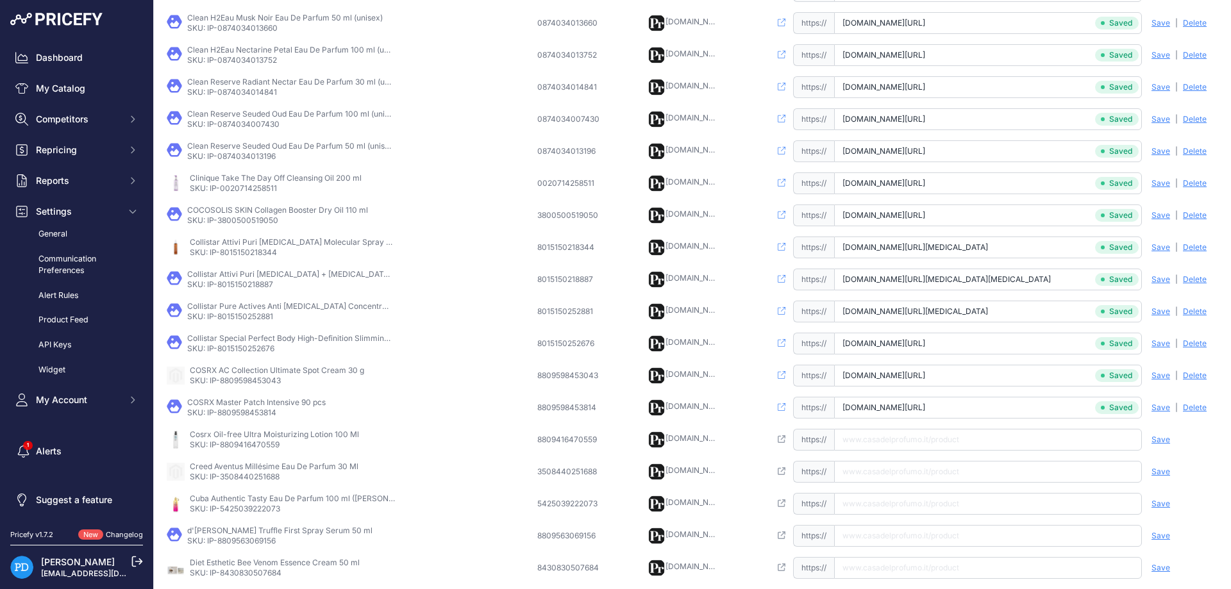
click at [238, 437] on p "Cosrx Oil-free Ultra Moisturizing Lotion 100 Ml" at bounding box center [274, 434] width 169 height 10
click at [242, 442] on p "SKU: IP-8809416470559" at bounding box center [274, 445] width 169 height 10
click at [928, 435] on input "text" at bounding box center [988, 440] width 308 height 22
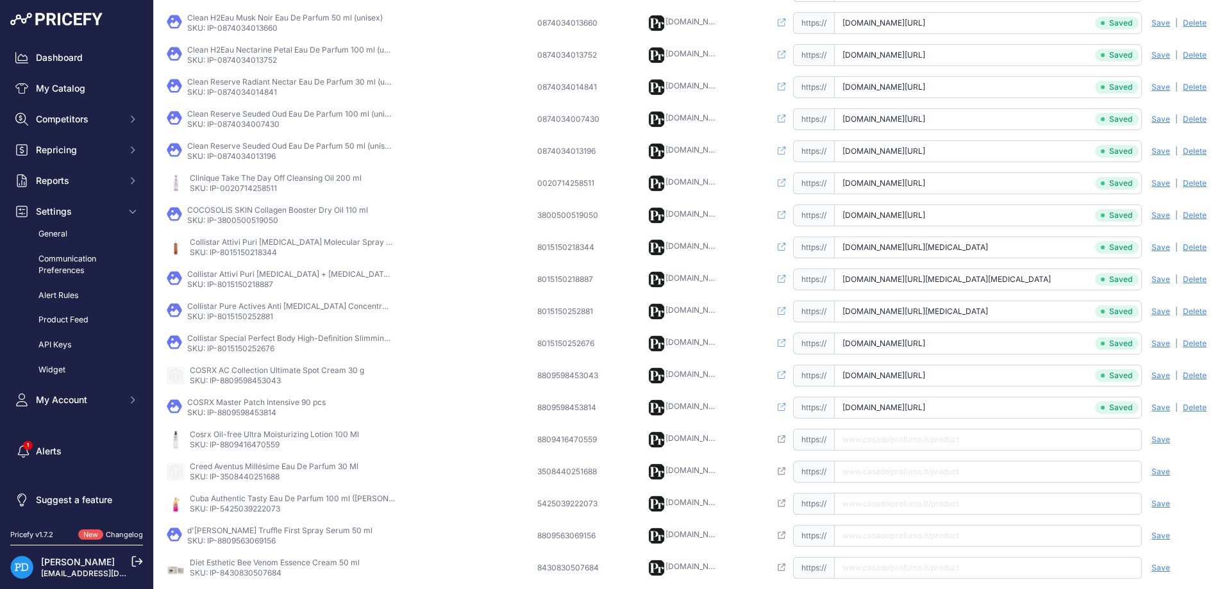
paste input "https://www.casadelprofumo.it/cosrx-oil-free-ultra-moisturizing-lotion-100-ml_z…"
type input "www.casadelprofumo.it/cosrx-oil-free-ultra-moisturizing-lotion-100-ml_z829698/"
click at [1156, 441] on span "Save" at bounding box center [1160, 440] width 19 height 10
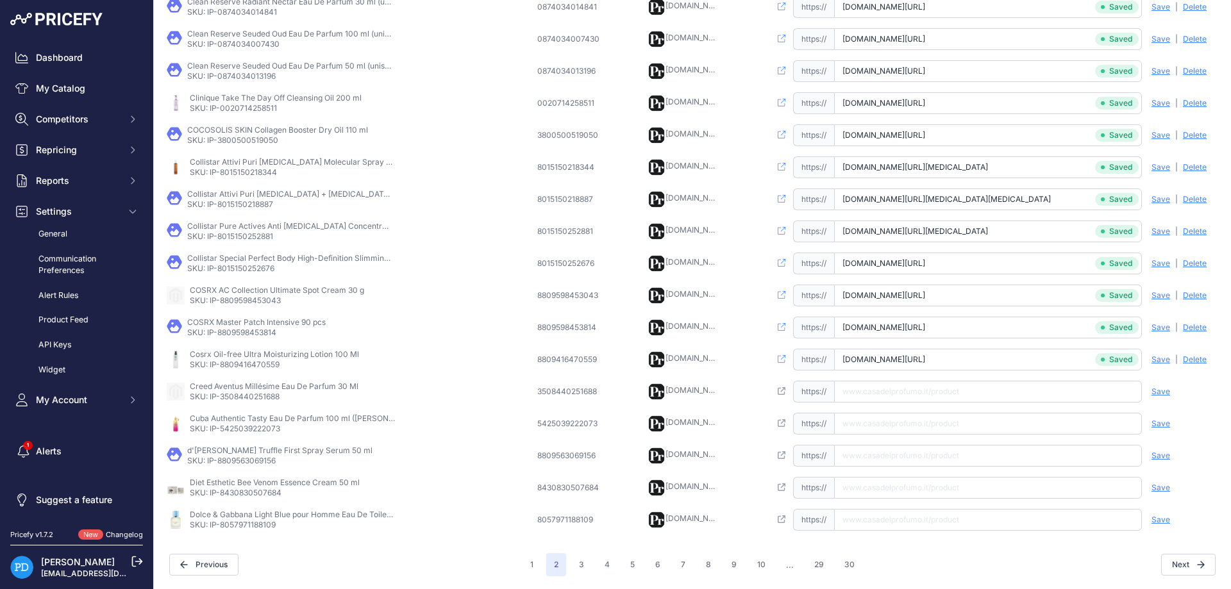
scroll to position [0, 10]
click at [244, 401] on p "SKU: IP-3508440251688" at bounding box center [274, 397] width 169 height 10
click at [951, 389] on input "text" at bounding box center [988, 392] width 308 height 22
paste input "https://www.casadelprofumo.it/creed-aventus-millesime-eau-de-parfum-uomo-30-ml_…"
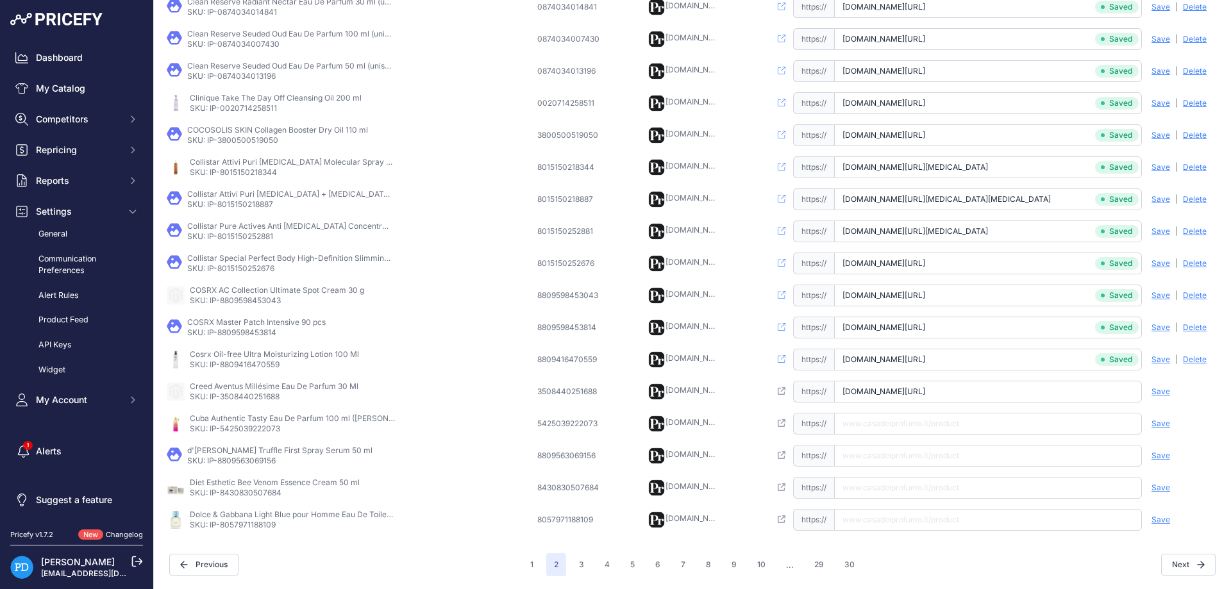
scroll to position [0, 46]
type input "www.casadelprofumo.it/creed-aventus-millesime-eau-de-parfum-uomo-30-ml_z948307/"
click at [1162, 393] on span "Save" at bounding box center [1160, 392] width 19 height 10
click at [225, 428] on p "SKU: IP-5425039222073" at bounding box center [292, 429] width 205 height 10
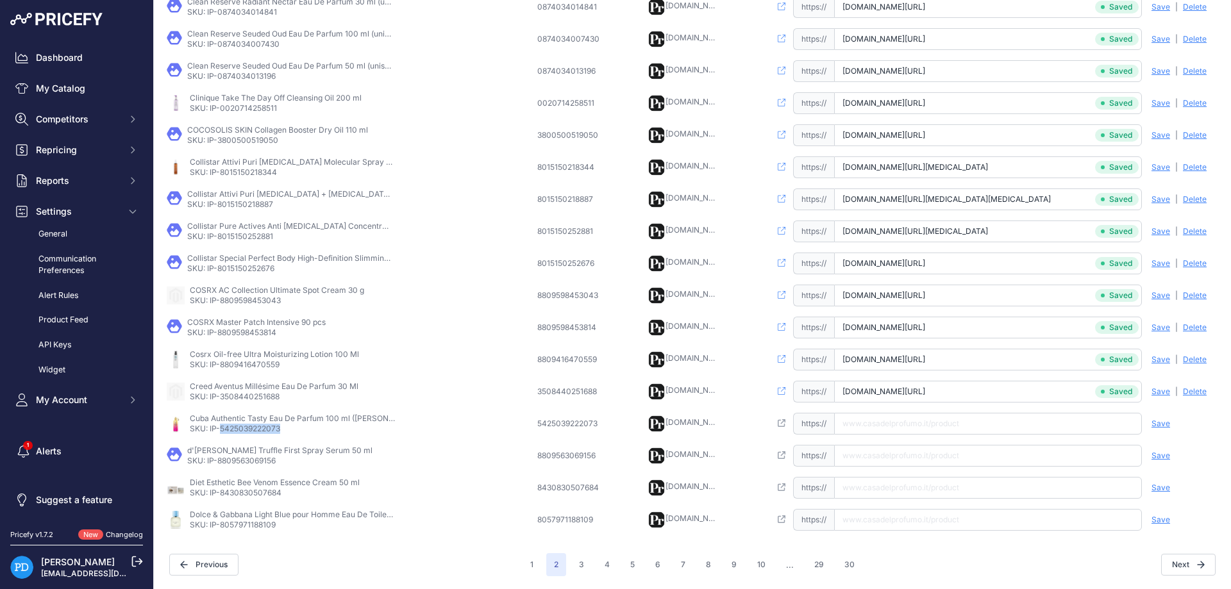
click at [225, 428] on p "SKU: IP-5425039222073" at bounding box center [292, 429] width 205 height 10
click at [927, 425] on input "text" at bounding box center [988, 424] width 308 height 22
paste input "https://www.casadelprofumo.it/cuba-authentic-tasty-eau-de-parfum-donna-100-ml_z…"
type input "www.casadelprofumo.it/cuba-authentic-tasty-eau-de-parfum-donna-100-ml_z875723/"
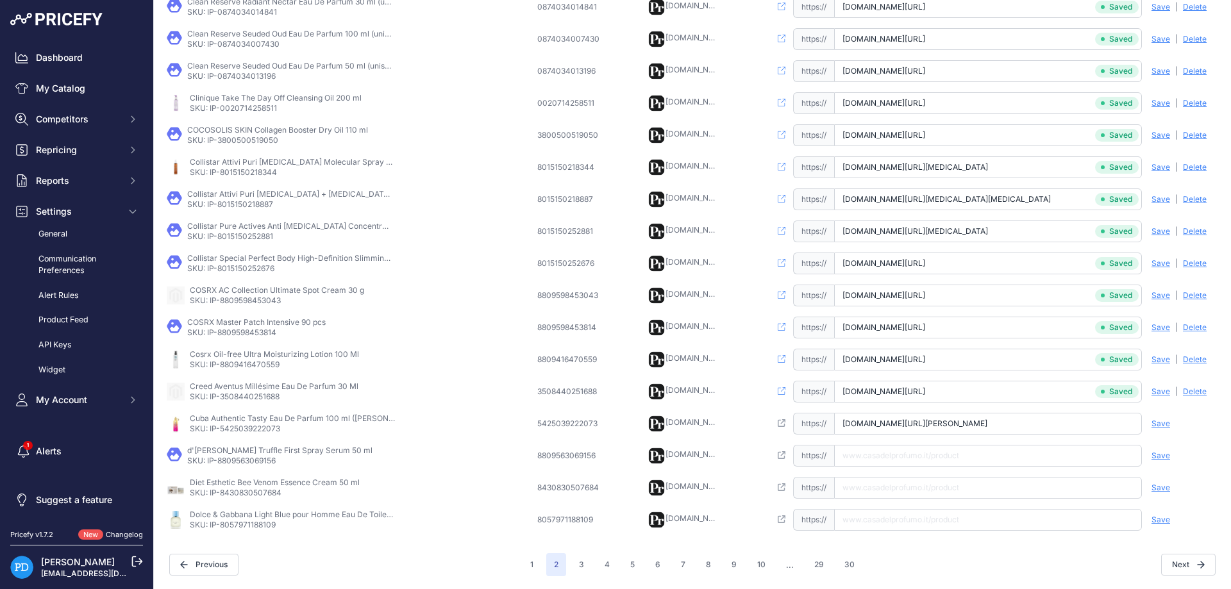
click at [1166, 424] on span "Save" at bounding box center [1160, 424] width 19 height 10
click at [254, 460] on p "SKU: IP-8809563069156" at bounding box center [279, 461] width 185 height 10
paste input "https://www.casadelprofumo.it/d-alba-white-truffle-first-spray-serum-50-ml_z108…"
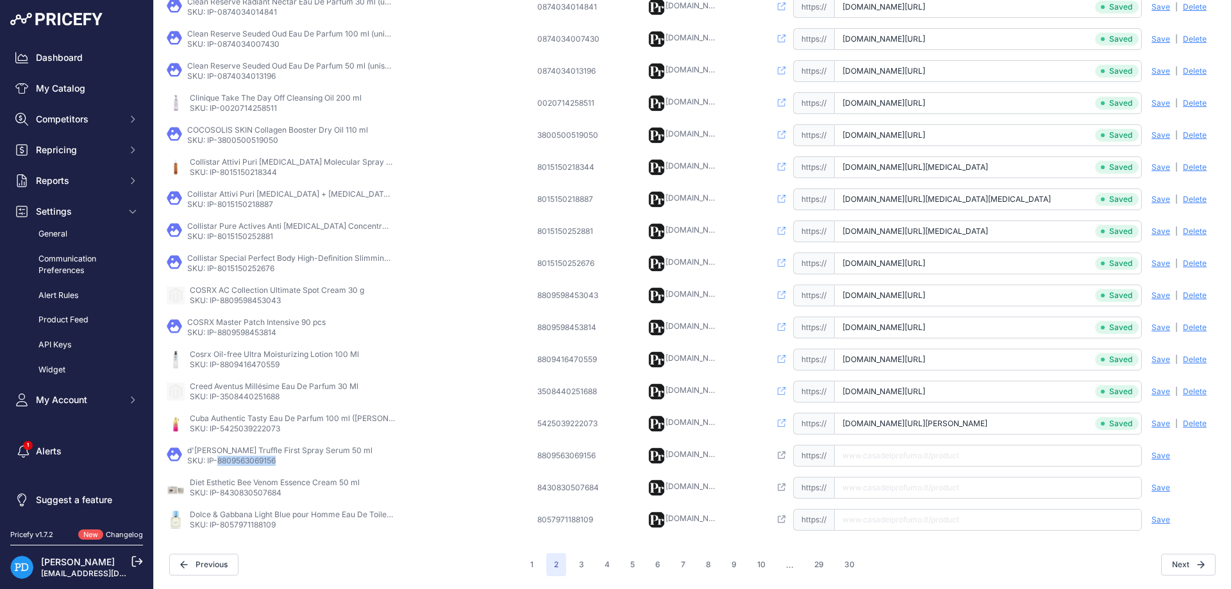
click at [891, 456] on input "https://www.casadelprofumo.it/d-alba-white-truffle-first-spray-serum-50-ml_z108…" at bounding box center [988, 456] width 308 height 22
type input "www.casadelprofumo.it/d-alba-white-truffle-first-spray-serum-50-ml_z1082224/"
click at [1171, 456] on div "Save Analyzing | Delete Deleting" at bounding box center [1179, 456] width 77 height 22
click at [1157, 456] on span "Save" at bounding box center [1160, 456] width 19 height 10
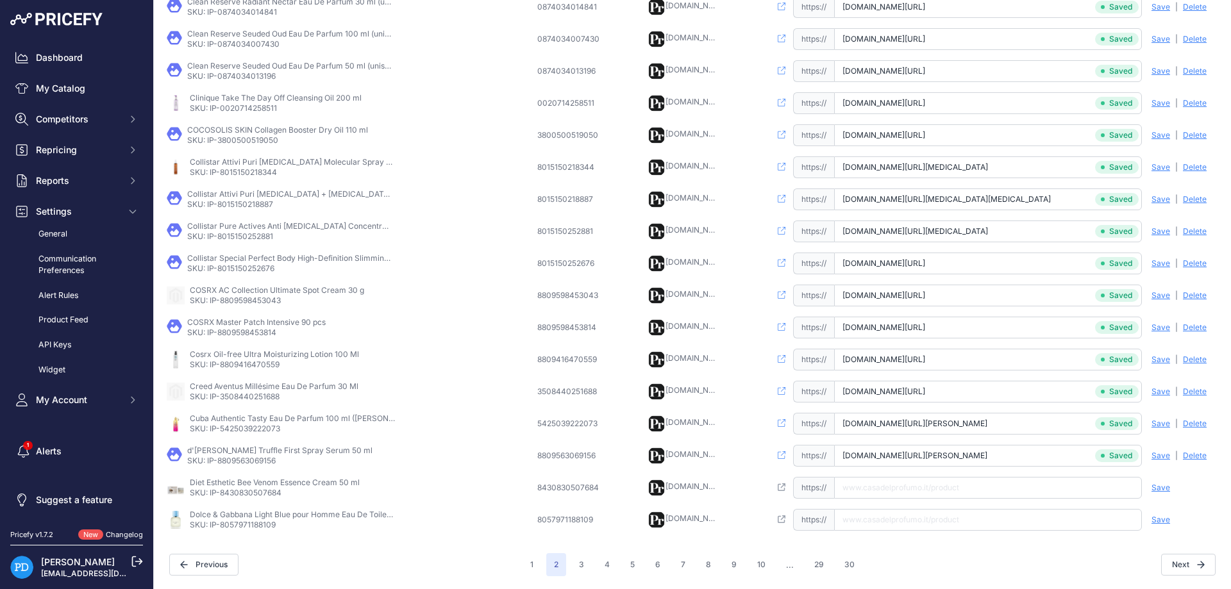
scroll to position [0, 7]
click at [258, 496] on p "SKU: IP-8430830507684" at bounding box center [275, 493] width 170 height 10
click at [931, 490] on input "text" at bounding box center [988, 488] width 308 height 22
paste input "https://www.casadelprofumo.it/diet-esthetic-bee-venom-essence-cream-50-ml_z7494…"
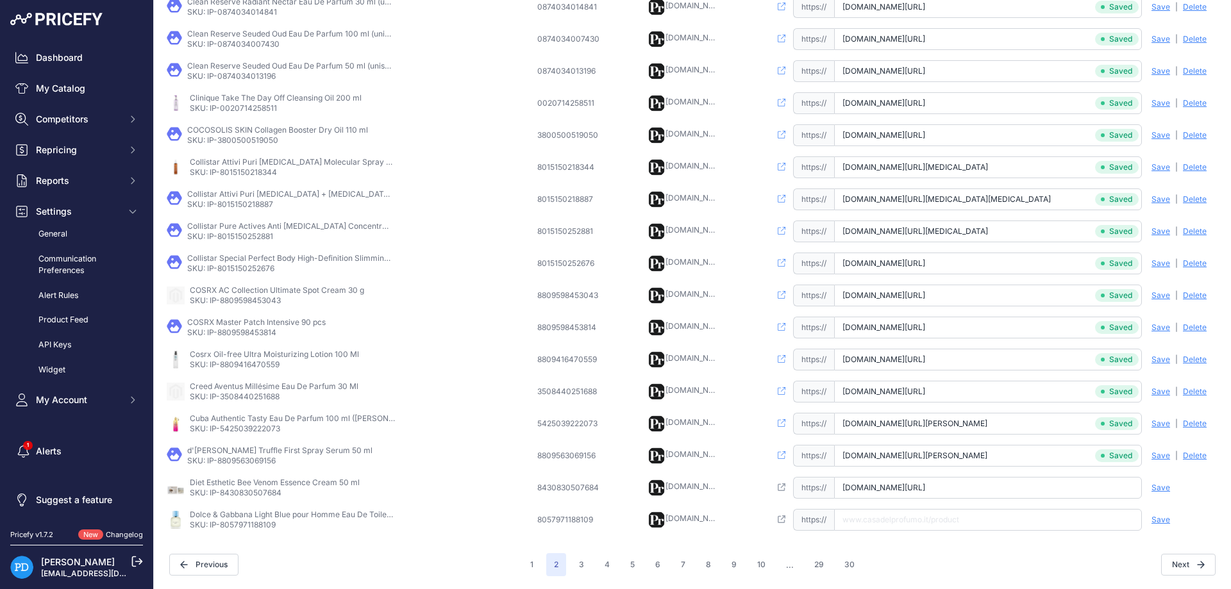
scroll to position [0, 22]
type input "www.casadelprofumo.it/diet-esthetic-bee-venom-essence-cream-50-ml_z749417/"
click at [1155, 490] on span "Save" at bounding box center [1160, 488] width 19 height 10
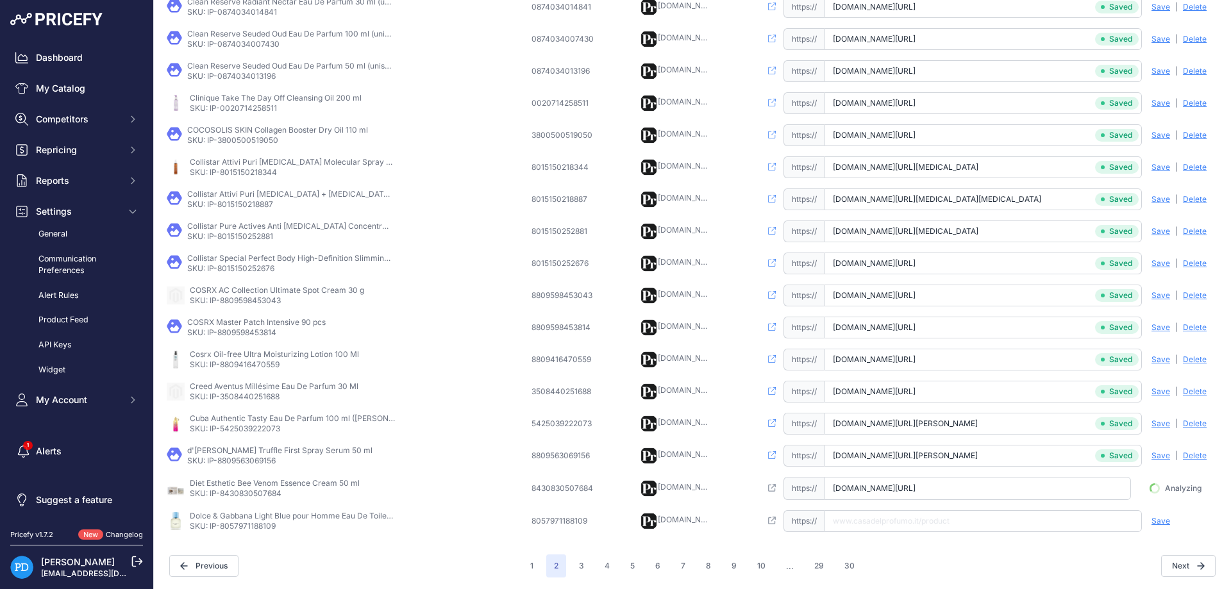
scroll to position [0, 14]
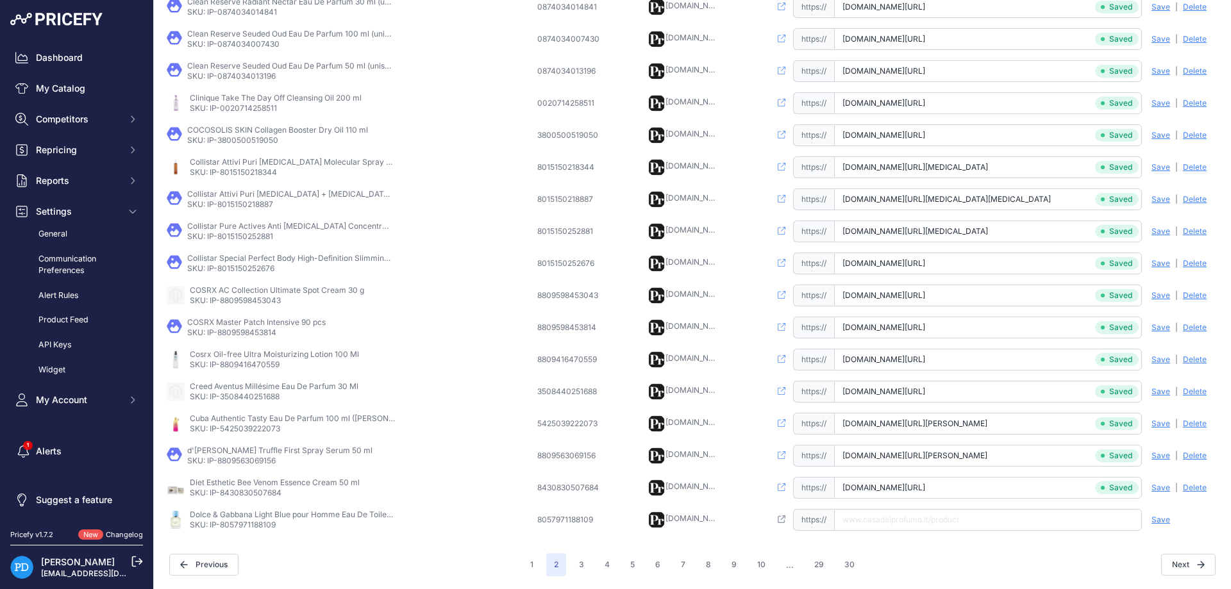
click at [255, 522] on p "SKU: IP-8057971188109" at bounding box center [292, 525] width 205 height 10
click at [944, 519] on input "text" at bounding box center [988, 520] width 308 height 22
paste input "https://www.casadelprofumo.it/dolce-gabbana-light-blue-pour-homme-eau-de-toilet…"
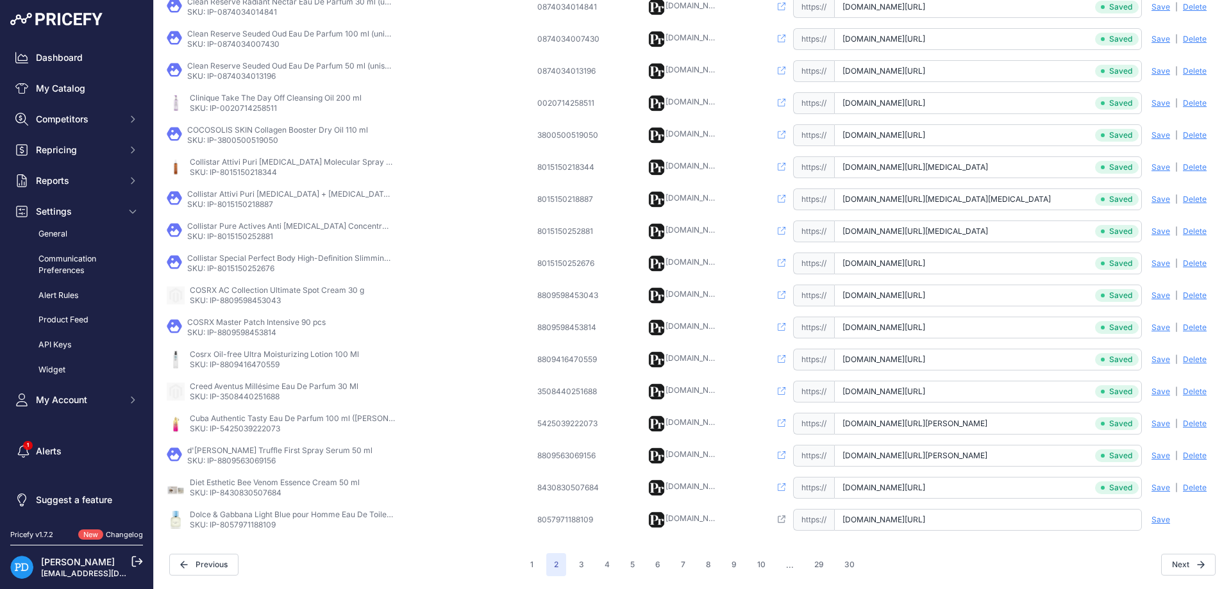
type input "www.casadelprofumo.it/dolce-gabbana-light-blue-pour-homme-eau-de-toilette-uomo-…"
click at [1167, 524] on span "Save" at bounding box center [1160, 520] width 19 height 10
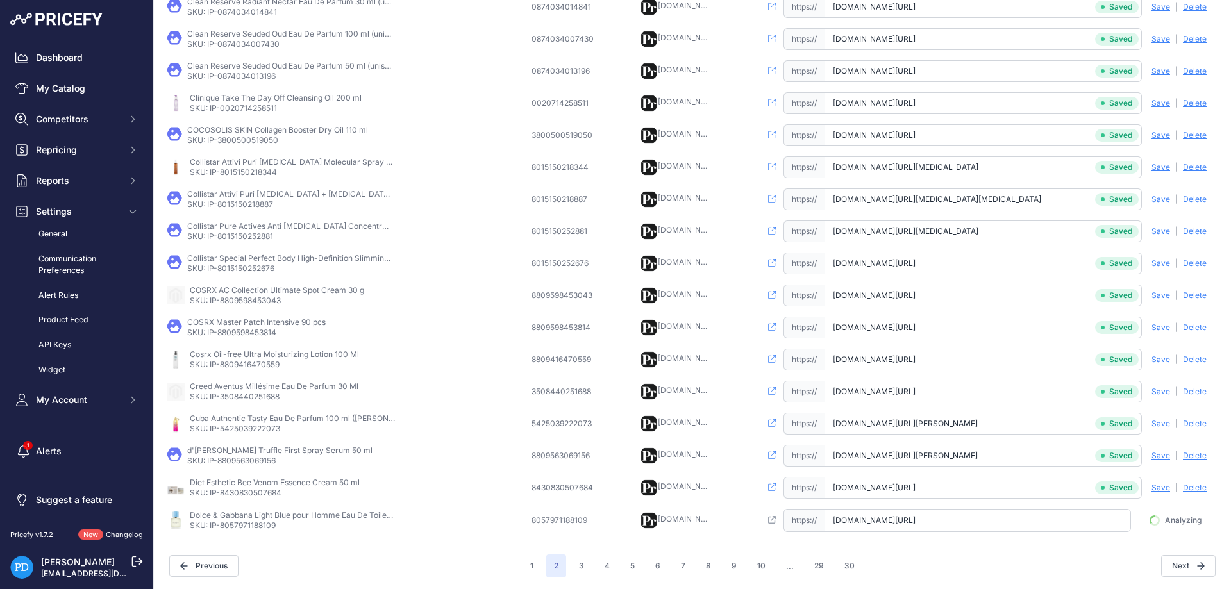
scroll to position [0, 94]
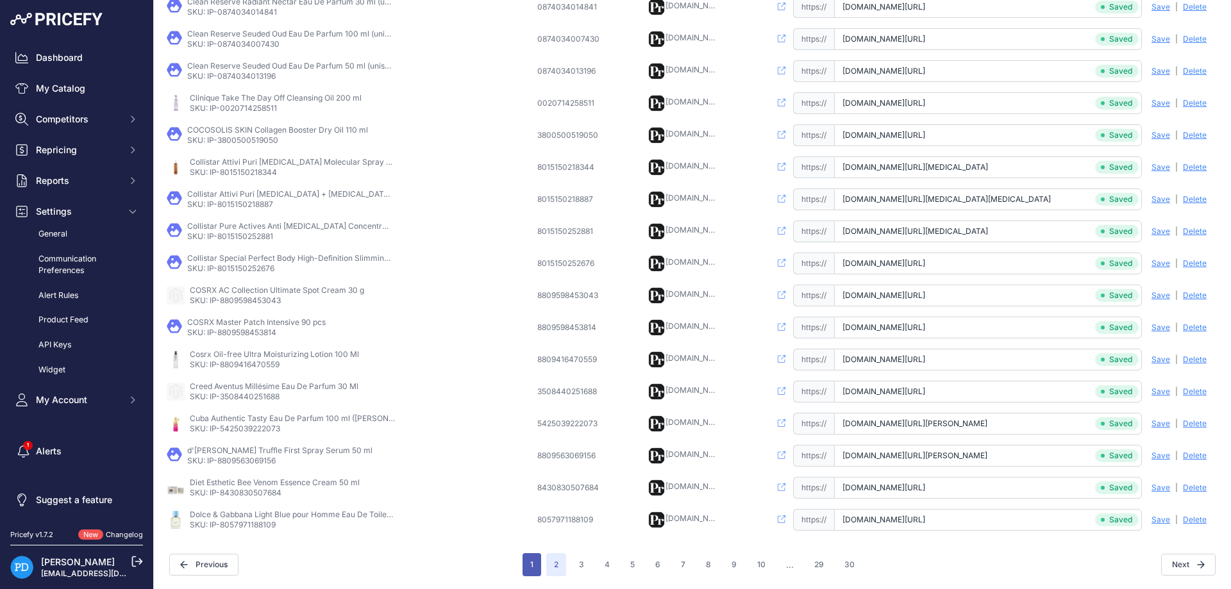
click at [528, 565] on button "1" at bounding box center [531, 564] width 19 height 23
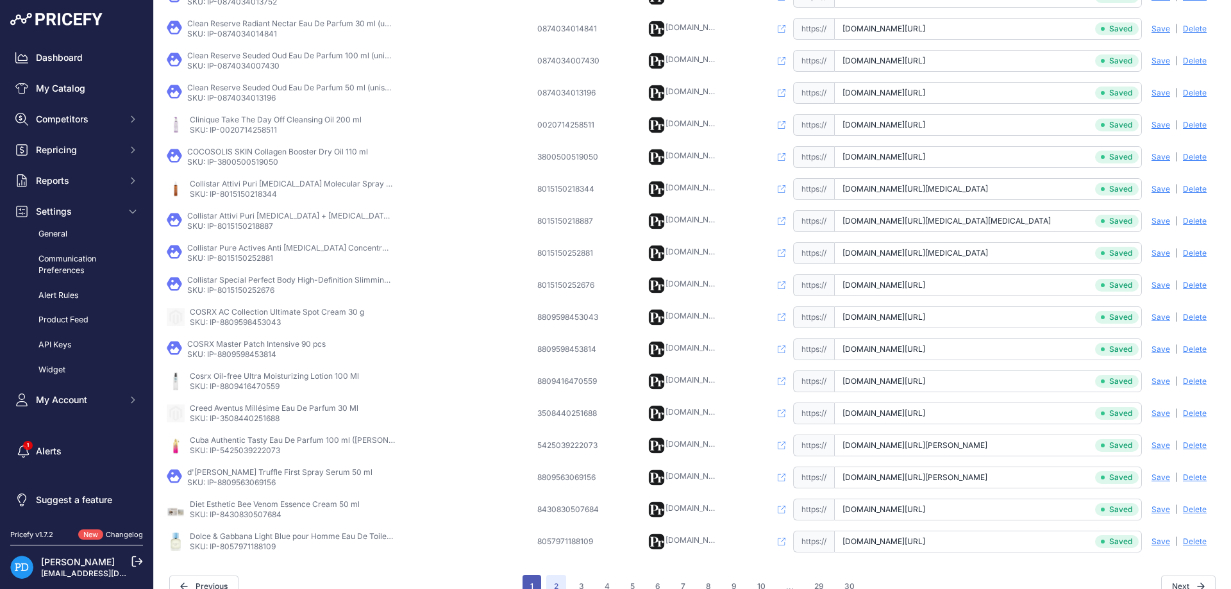
scroll to position [322, 0]
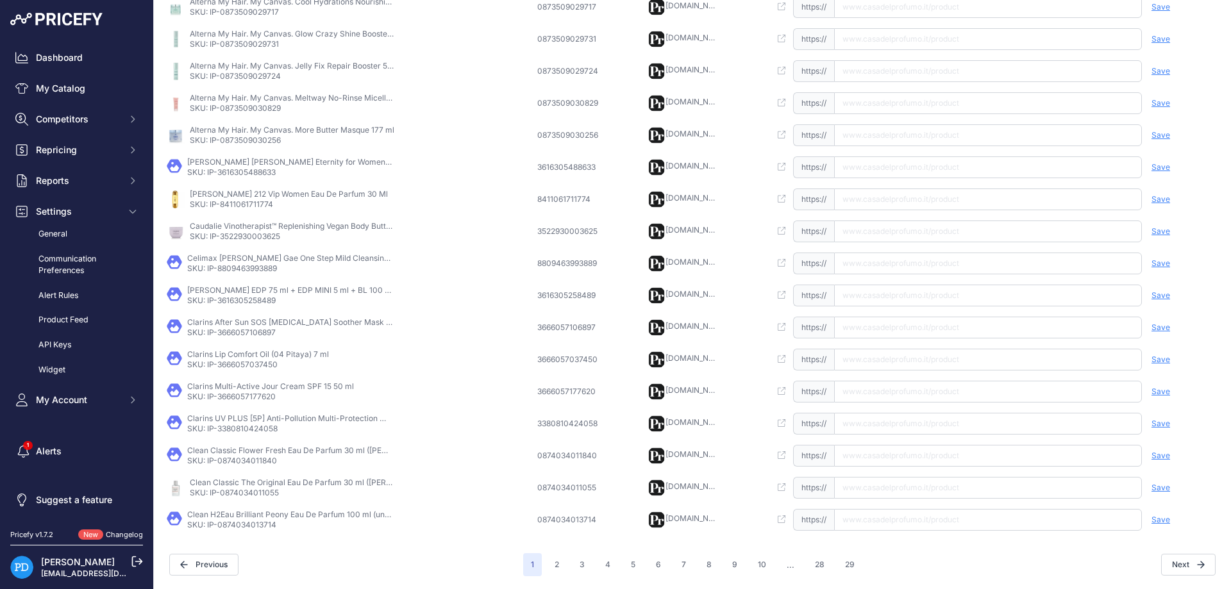
scroll to position [278, 0]
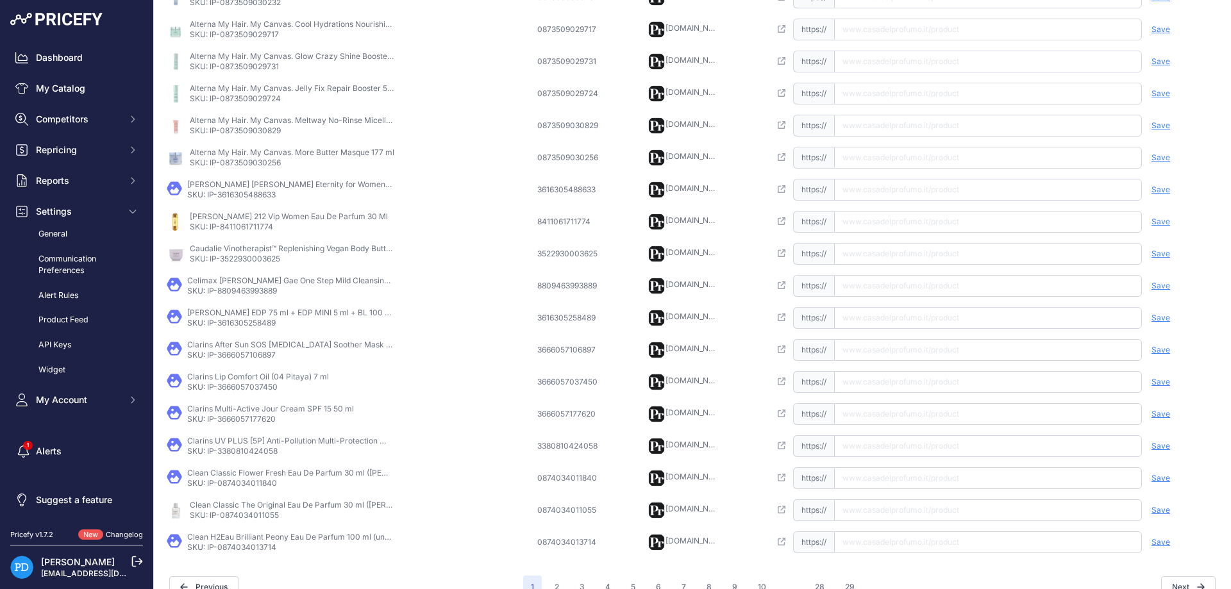
click at [245, 547] on p "SKU: IP-0874034013714" at bounding box center [289, 547] width 205 height 10
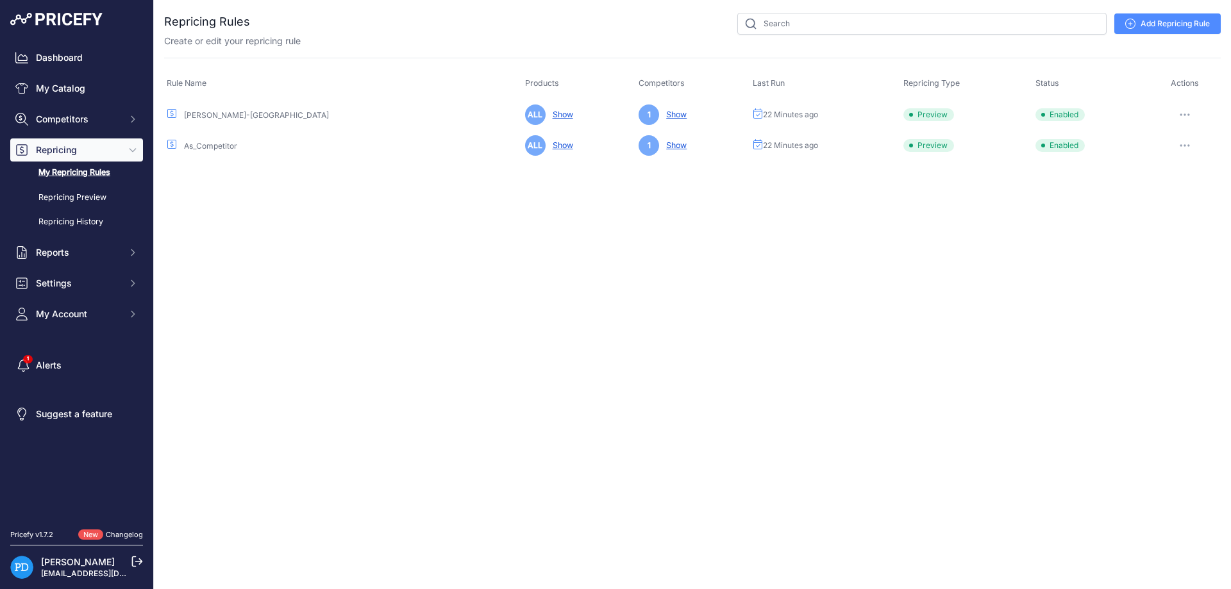
click at [1181, 110] on button "button" at bounding box center [1185, 115] width 26 height 18
click at [1172, 182] on button "Reprice Now" at bounding box center [1177, 182] width 82 height 21
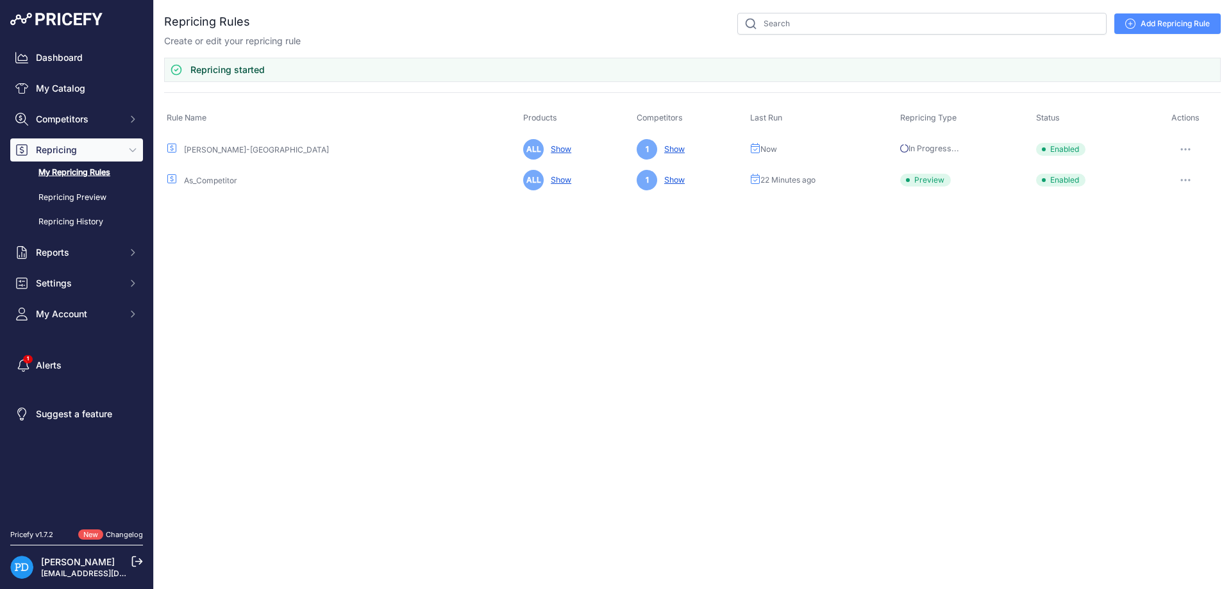
click at [1187, 175] on button "button" at bounding box center [1185, 180] width 26 height 18
click at [1181, 243] on button "Reprice Now" at bounding box center [1177, 248] width 82 height 21
